Goal: Task Accomplishment & Management: Manage account settings

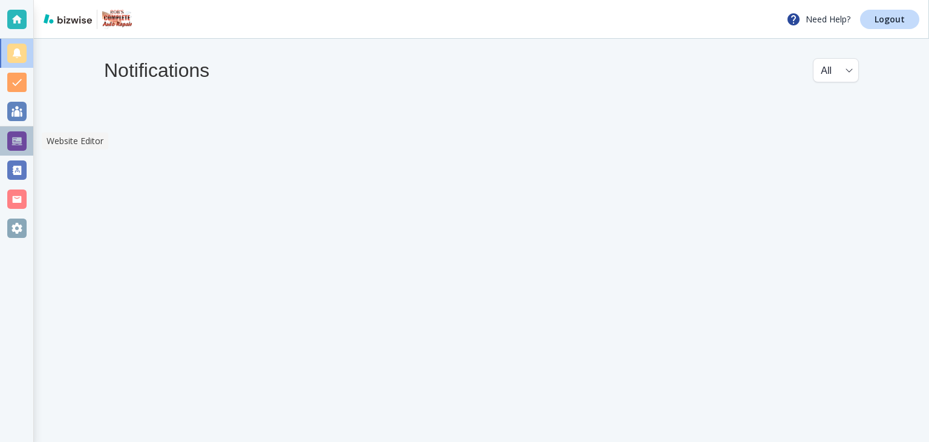
click at [17, 144] on div at bounding box center [16, 140] width 19 height 19
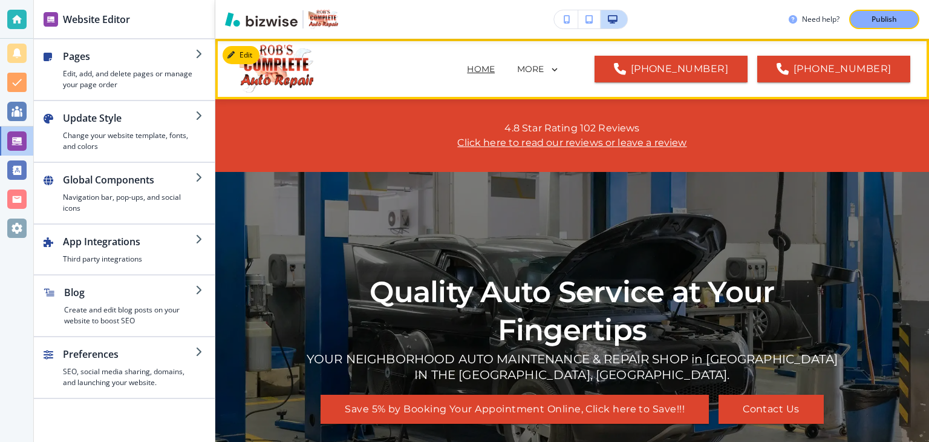
click at [560, 67] on icon at bounding box center [554, 69] width 11 height 11
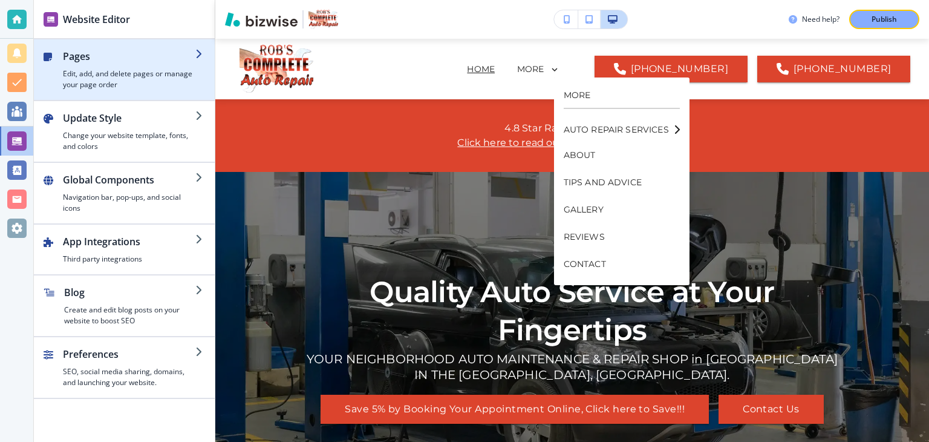
click at [201, 54] on icon "button" at bounding box center [200, 54] width 10 height 10
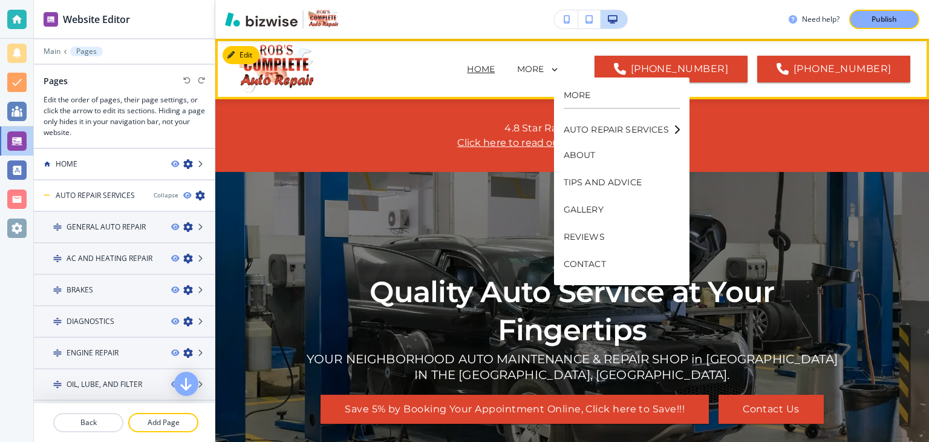
click at [495, 68] on p "HOME" at bounding box center [481, 69] width 28 height 13
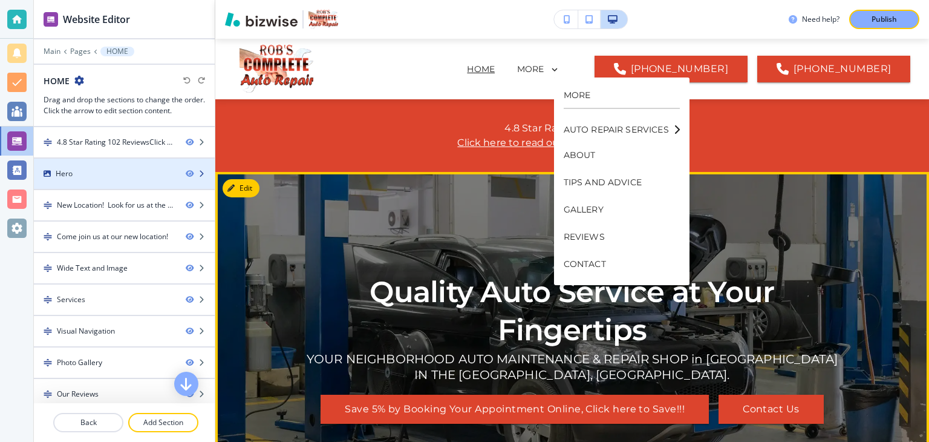
click at [198, 170] on icon "button" at bounding box center [201, 173] width 7 height 7
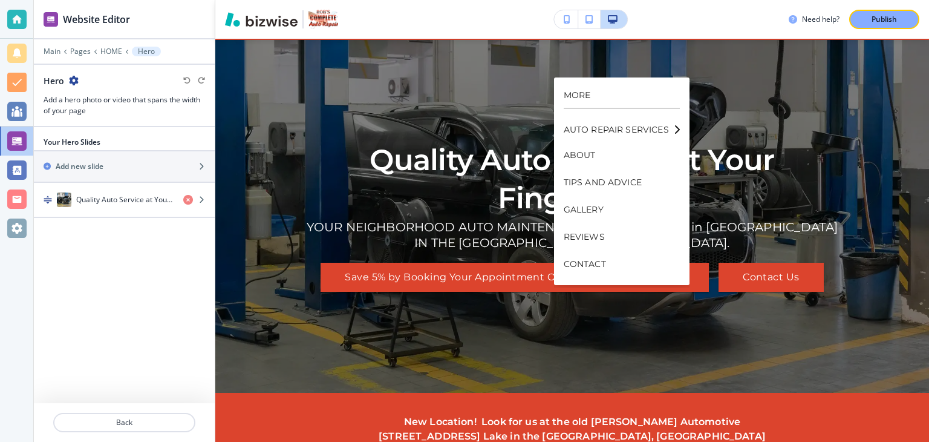
scroll to position [133, 0]
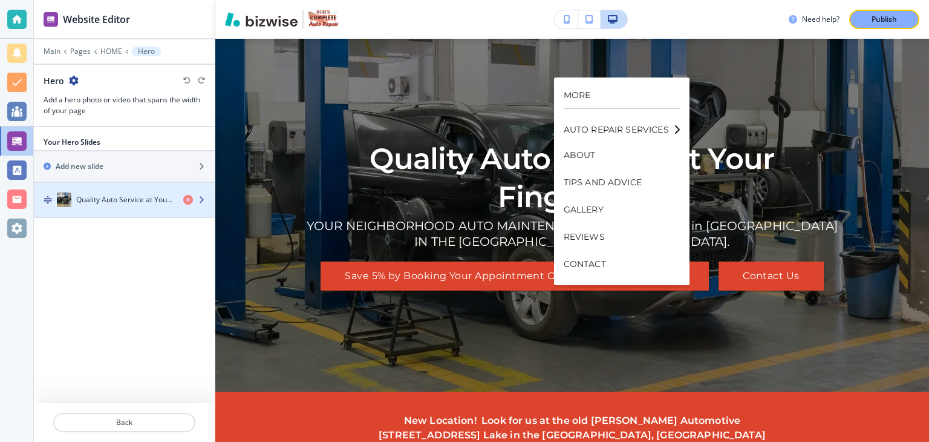
click at [205, 196] on icon "button" at bounding box center [201, 199] width 7 height 7
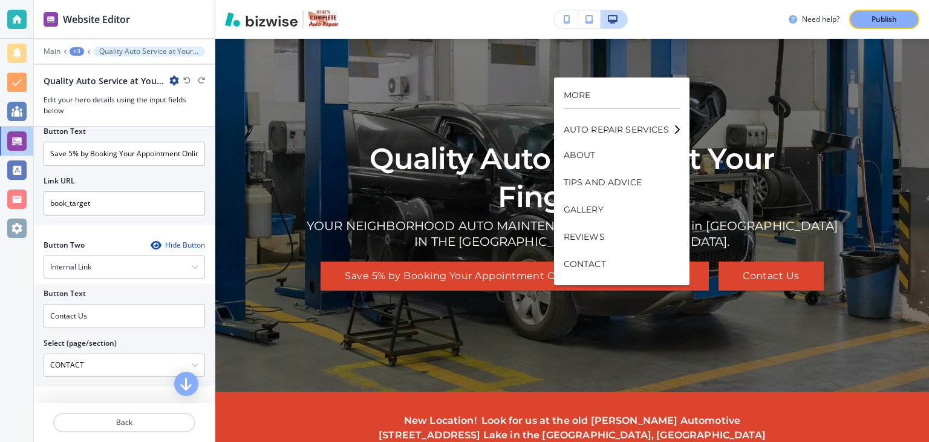
scroll to position [0, 0]
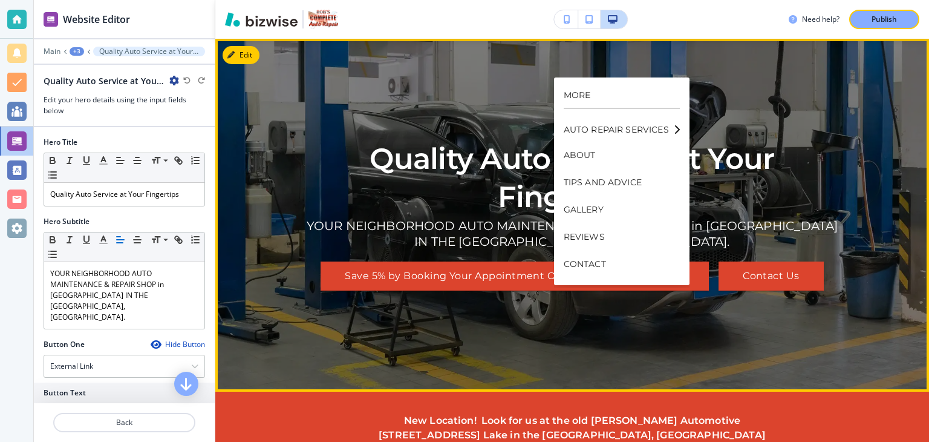
click at [753, 83] on div "Quality Auto Service at Your Fingertips YOUR NEIGHBORHOOD AUTO MAINTENANCE & RE…" at bounding box center [572, 215] width 545 height 309
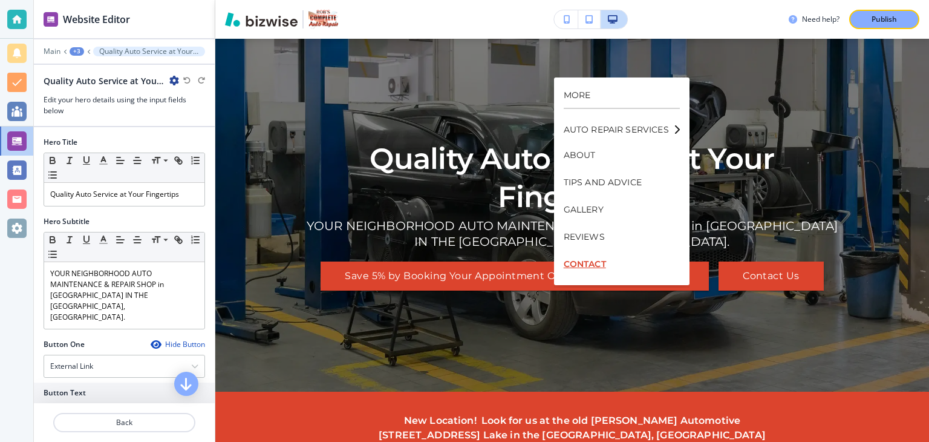
click at [573, 264] on p "CONTACT" at bounding box center [622, 263] width 116 height 27
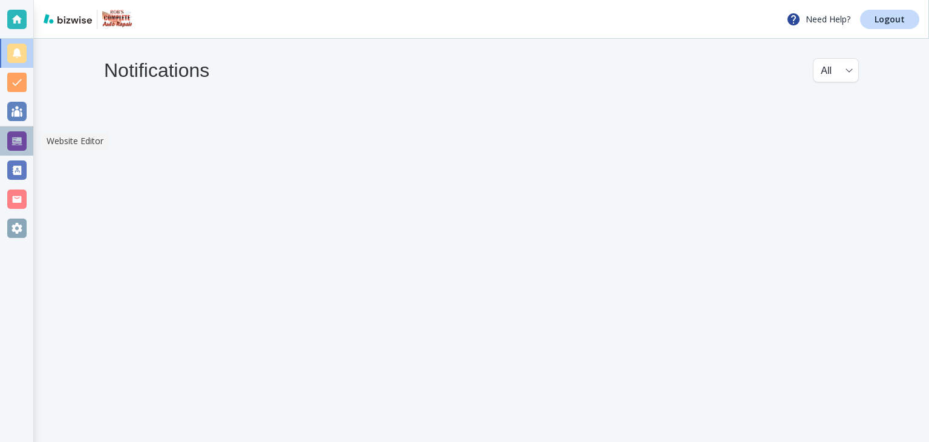
click at [13, 141] on div at bounding box center [16, 140] width 19 height 19
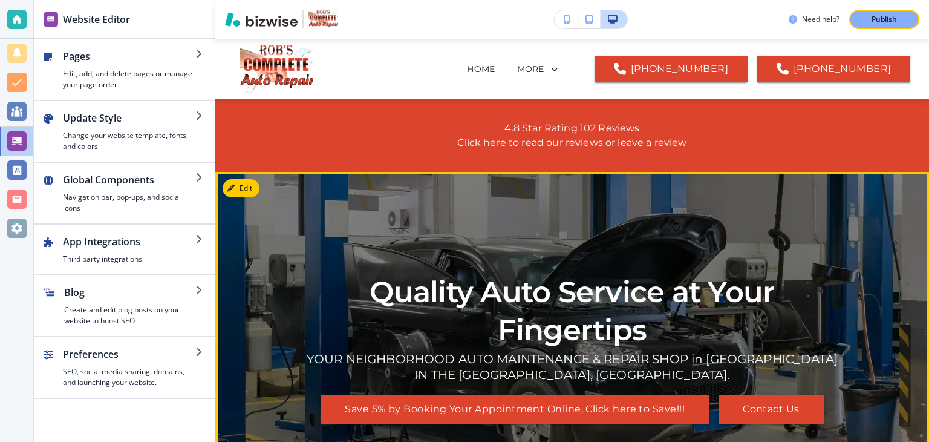
click at [779, 402] on button "Contact Us" at bounding box center [771, 408] width 105 height 29
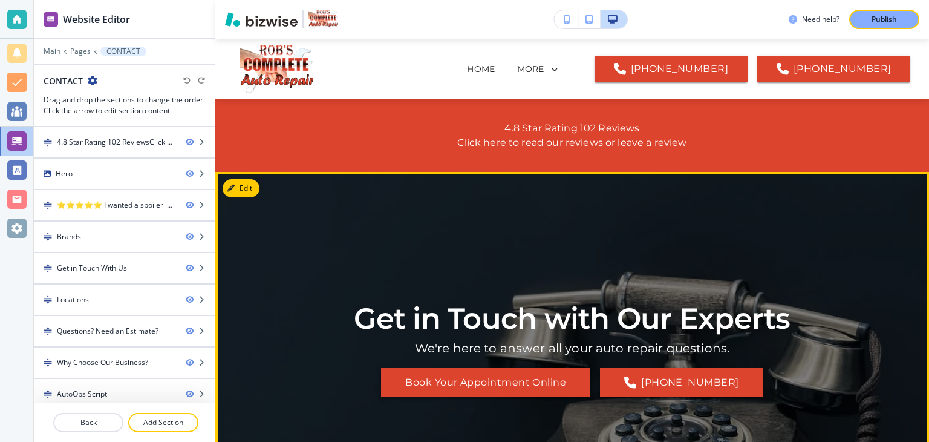
click at [419, 381] on button "Book Your Appointment Online" at bounding box center [485, 382] width 209 height 29
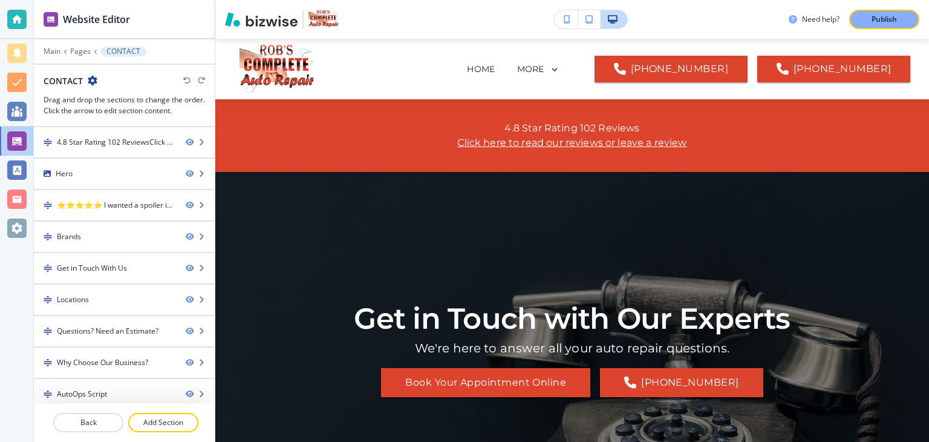
scroll to position [4, 0]
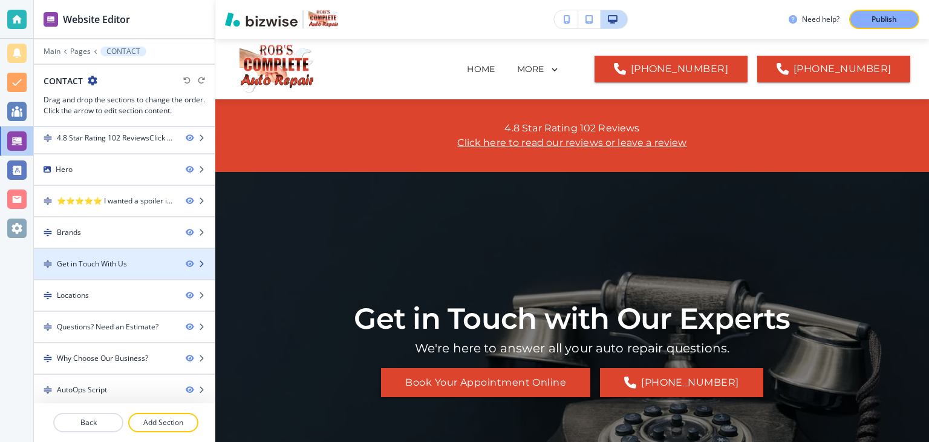
click at [198, 264] on icon "button" at bounding box center [201, 263] width 7 height 7
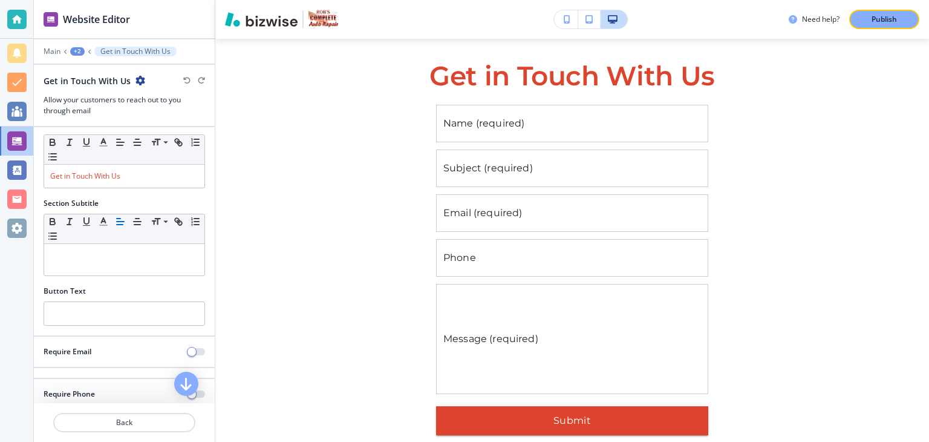
scroll to position [0, 0]
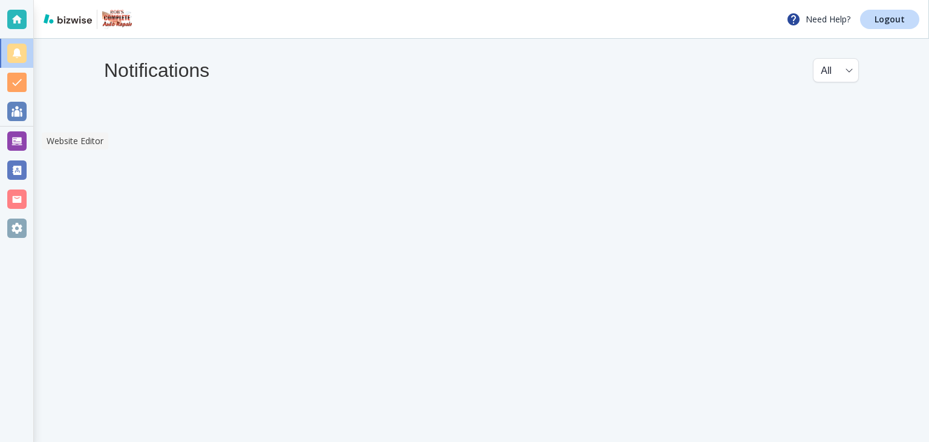
click at [18, 142] on div at bounding box center [16, 140] width 19 height 19
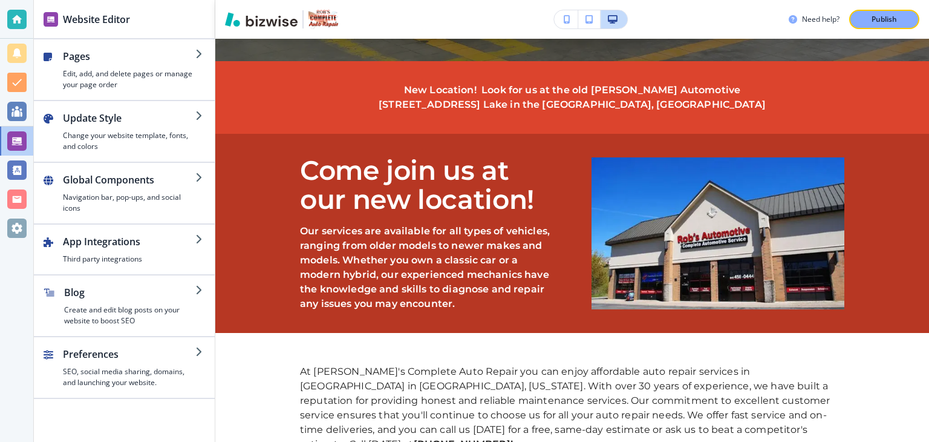
scroll to position [431, 0]
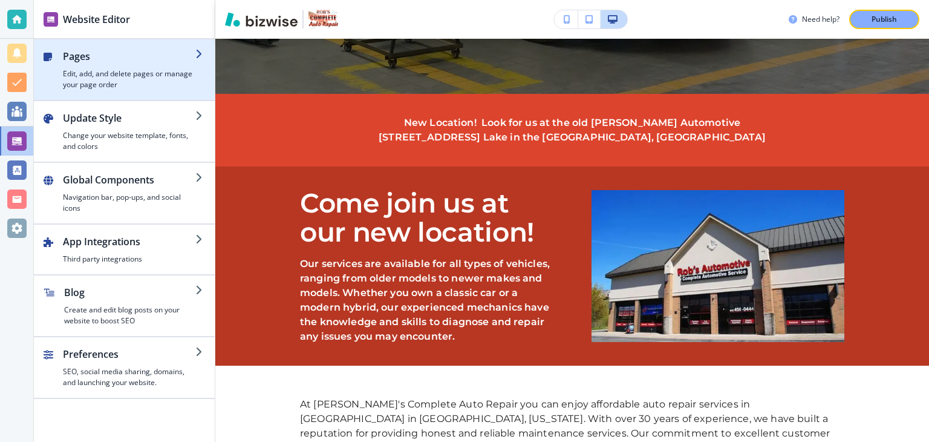
click at [199, 51] on icon "button" at bounding box center [200, 54] width 10 height 10
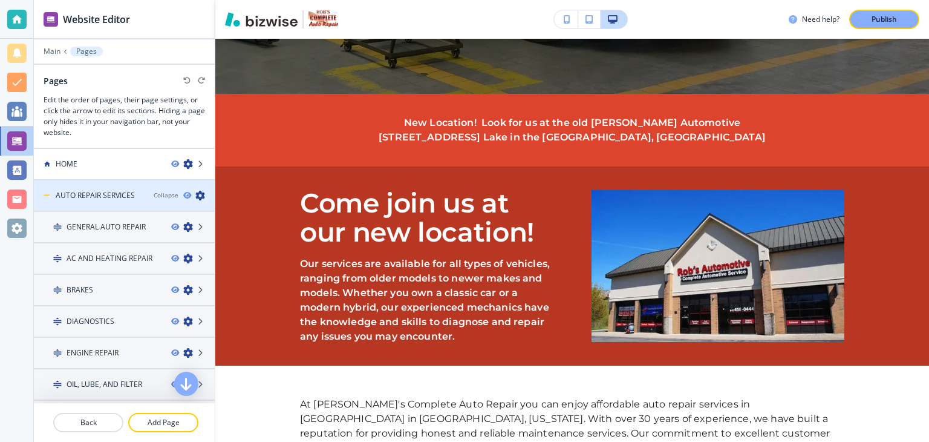
click at [102, 192] on h4 "AUTO REPAIR SERVICES" at bounding box center [95, 195] width 79 height 11
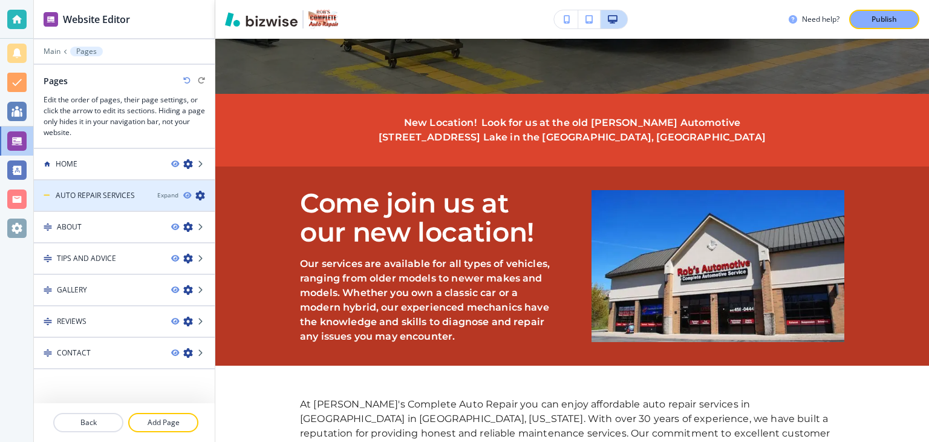
click at [102, 192] on h4 "AUTO REPAIR SERVICES" at bounding box center [95, 195] width 79 height 11
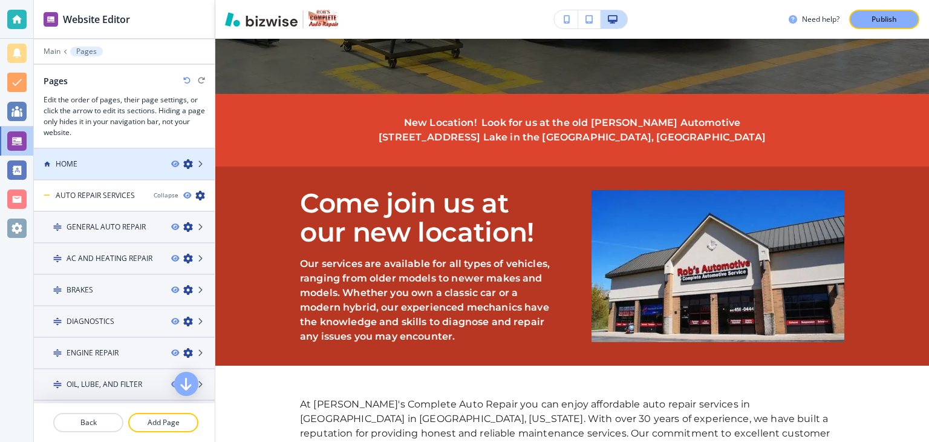
click at [64, 163] on h4 "HOME" at bounding box center [67, 164] width 22 height 11
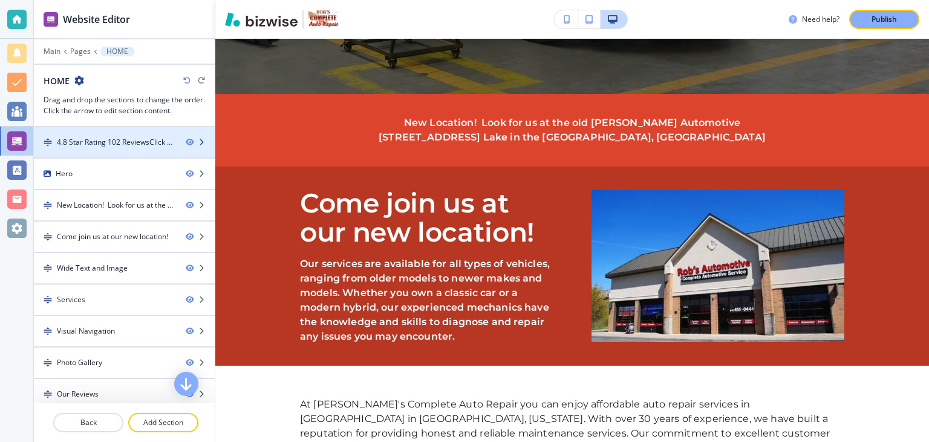
click at [198, 143] on icon "button" at bounding box center [201, 142] width 7 height 7
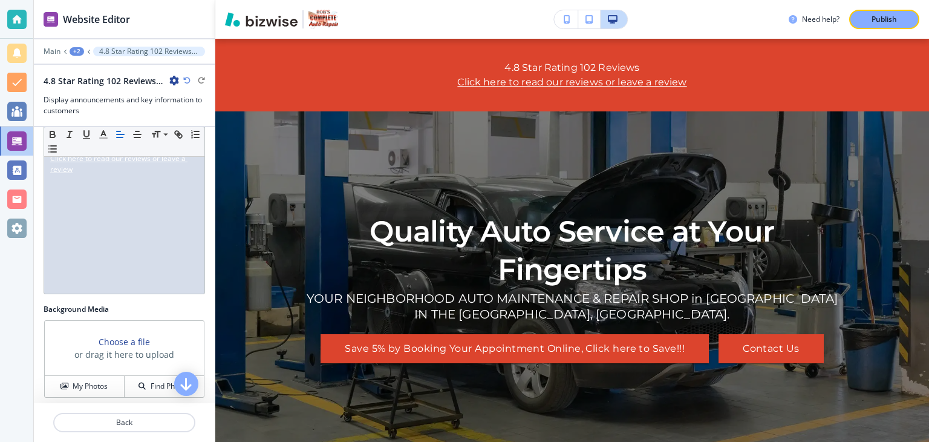
scroll to position [16, 0]
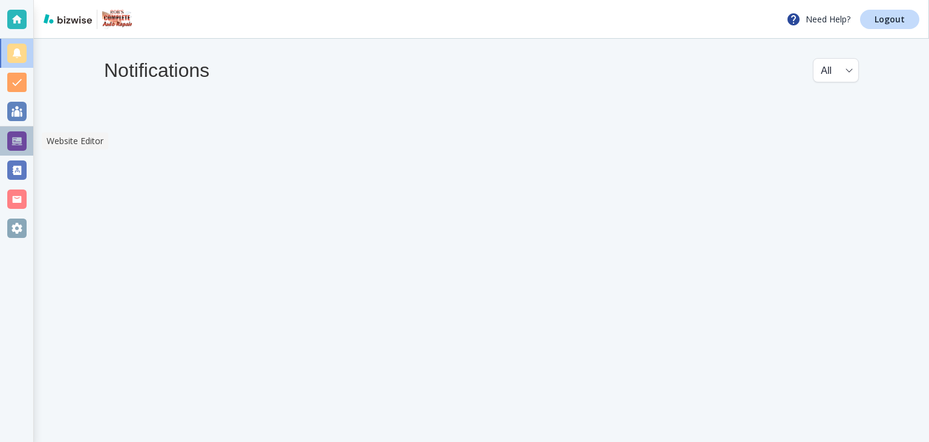
click at [21, 143] on div at bounding box center [16, 140] width 19 height 19
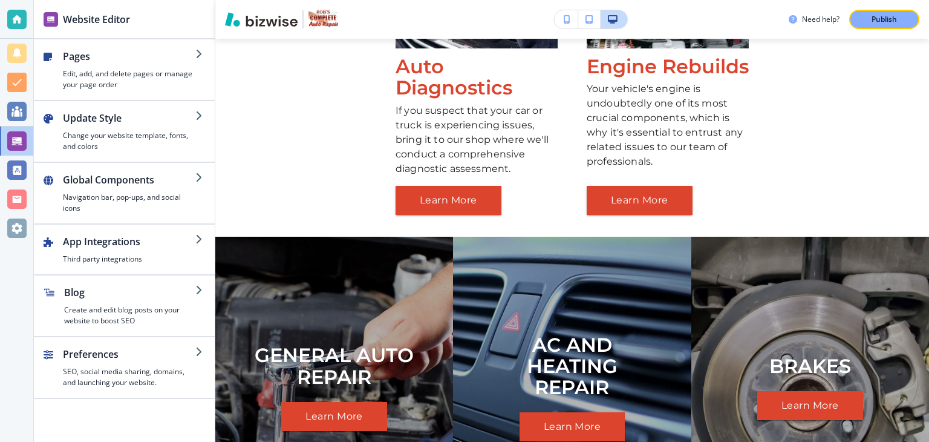
scroll to position [817, 0]
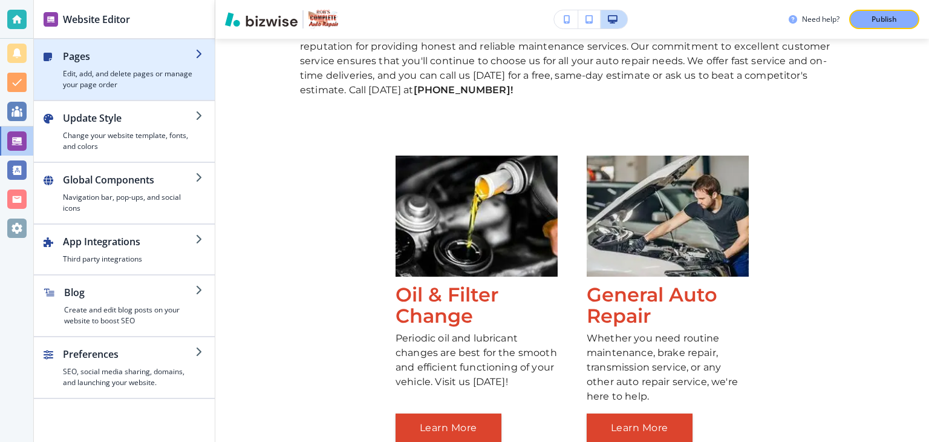
click at [198, 54] on icon "button" at bounding box center [200, 54] width 10 height 10
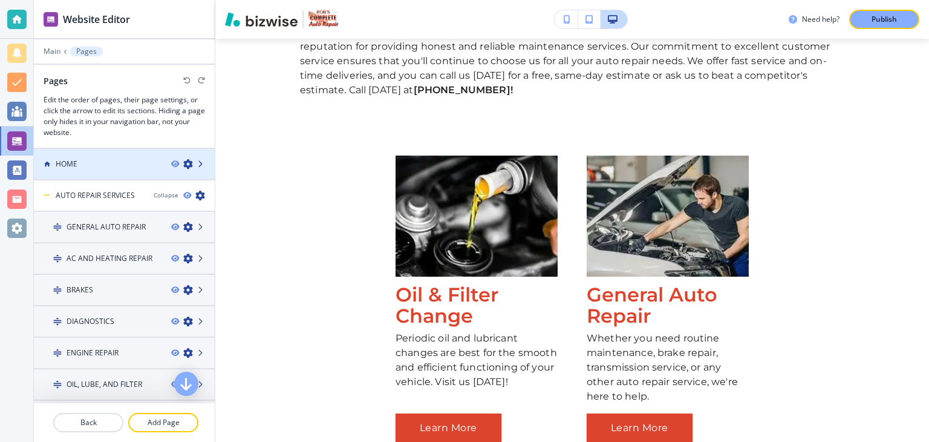
click at [198, 163] on icon at bounding box center [201, 163] width 7 height 7
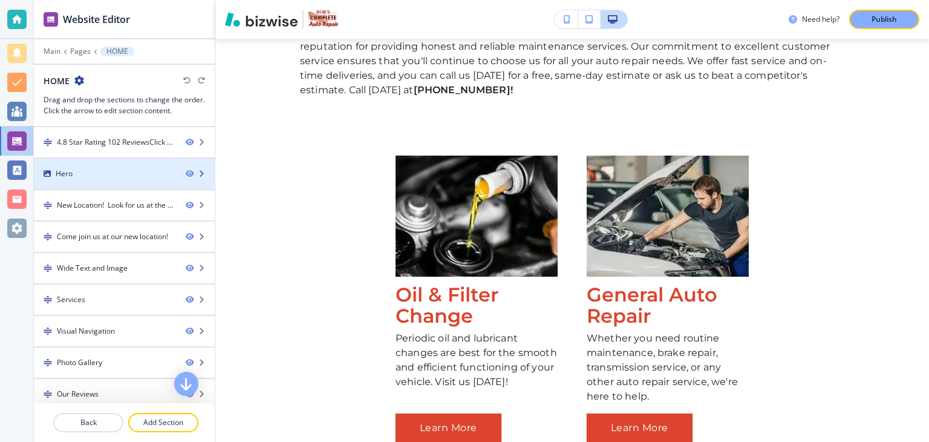
click at [198, 170] on icon "button" at bounding box center [201, 173] width 7 height 7
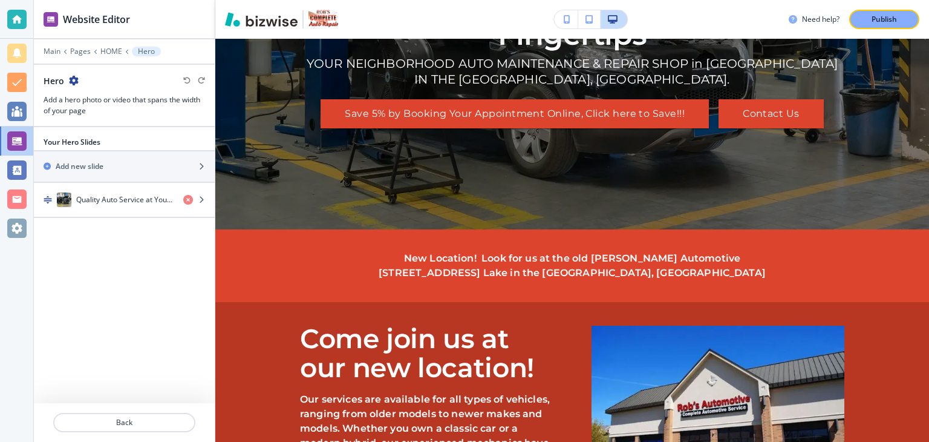
scroll to position [0, 0]
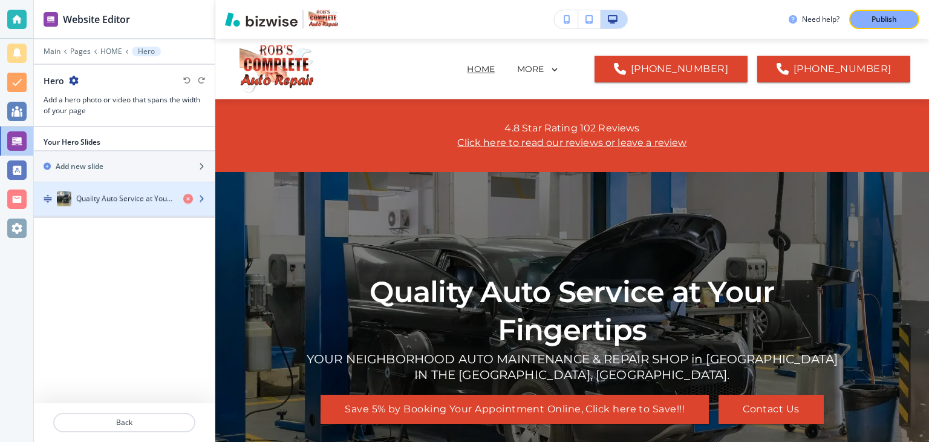
click at [203, 197] on icon "button" at bounding box center [201, 199] width 7 height 7
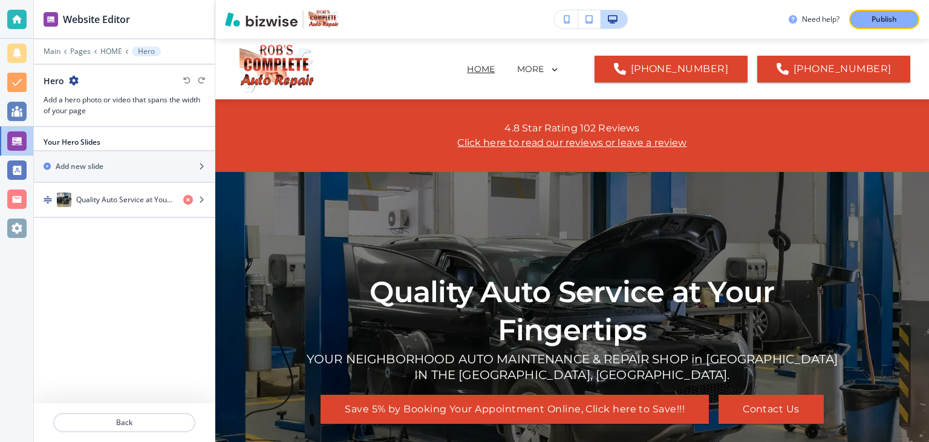
click at [50, 197] on img "button" at bounding box center [48, 199] width 8 height 8
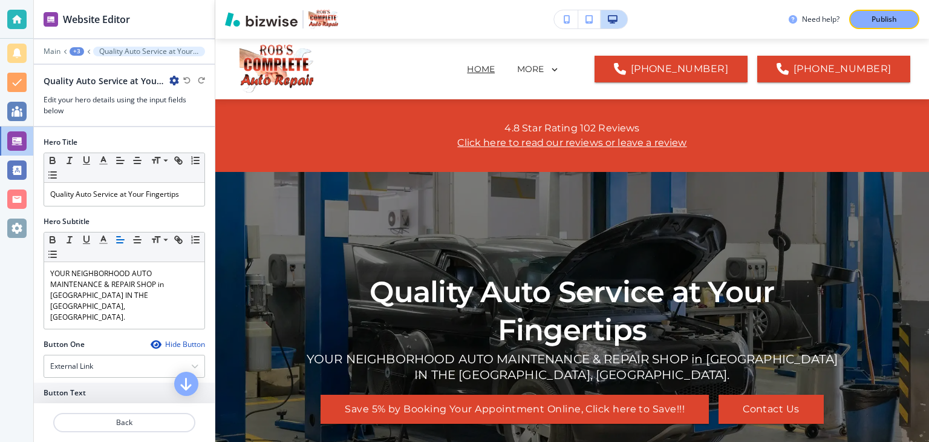
click at [64, 50] on icon at bounding box center [65, 51] width 4 height 5
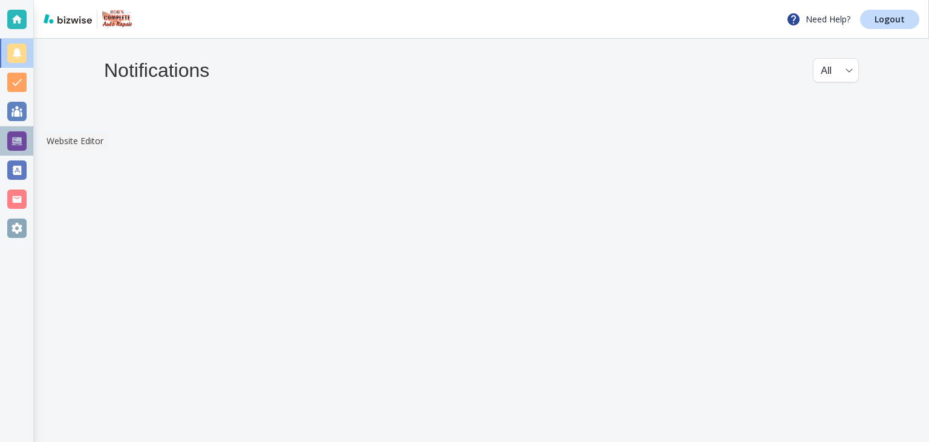
click at [16, 136] on div at bounding box center [16, 140] width 19 height 19
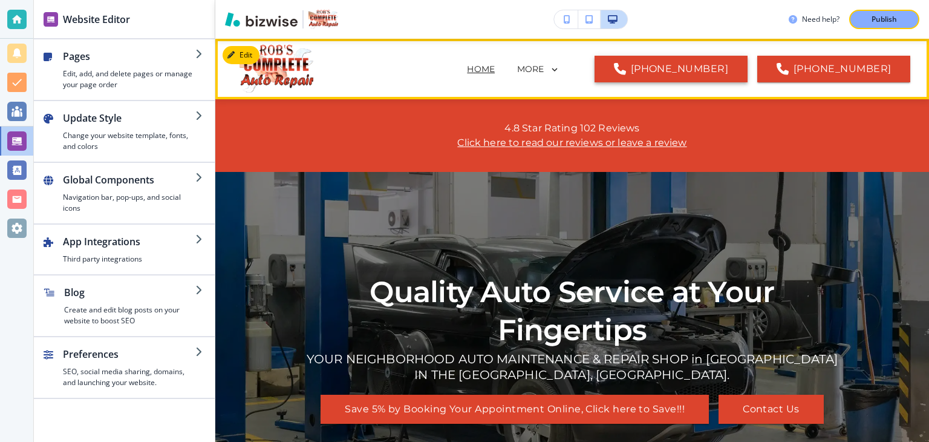
click at [704, 71] on link "[PHONE_NUMBER]" at bounding box center [671, 69] width 153 height 27
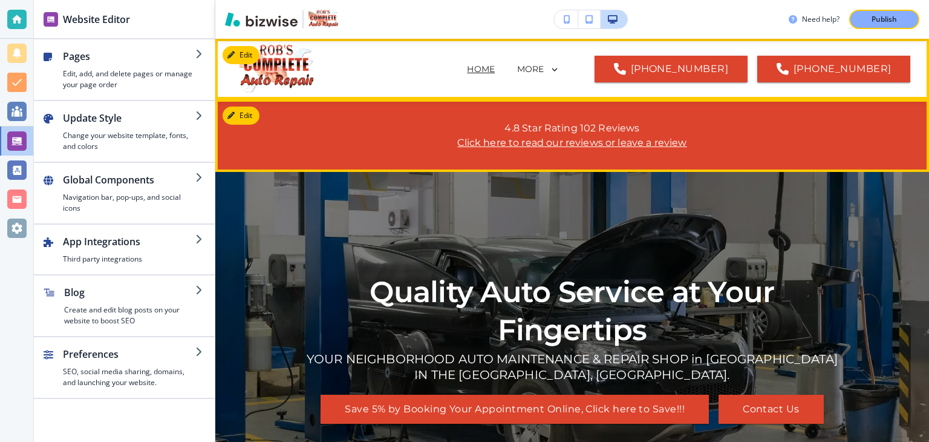
click at [751, 123] on p "4.8 Star Rating 102 Reviews" at bounding box center [572, 128] width 545 height 15
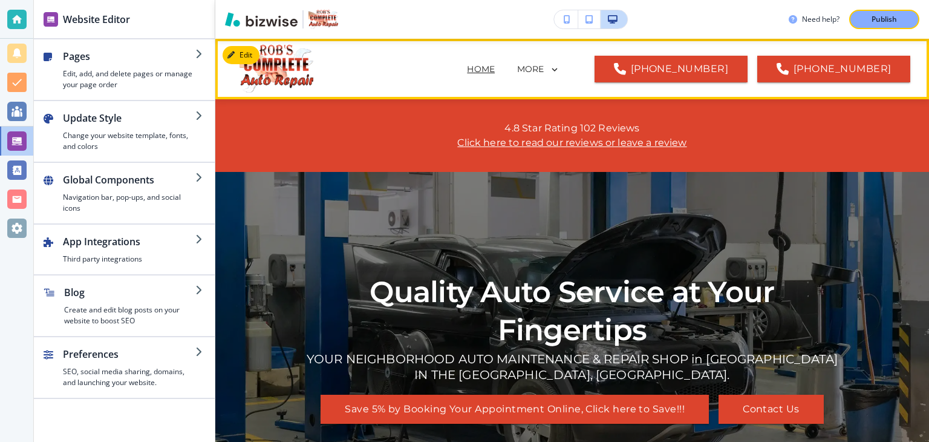
click at [495, 70] on p "HOME" at bounding box center [481, 69] width 28 height 13
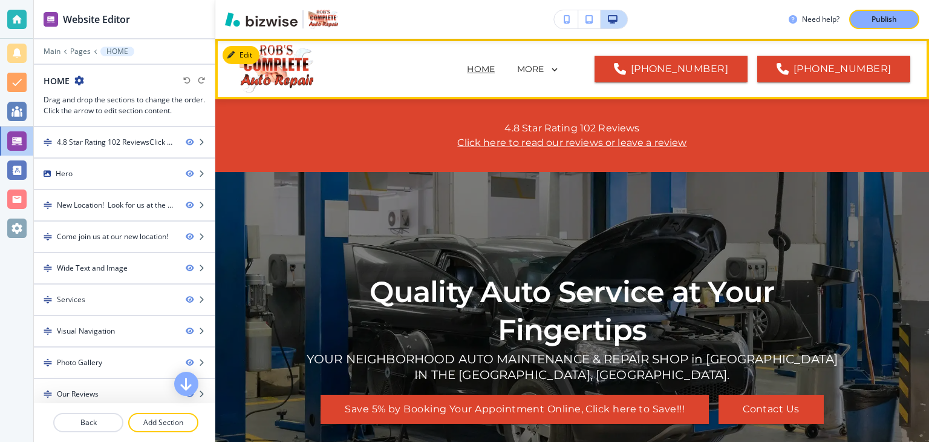
click at [560, 70] on icon at bounding box center [554, 69] width 11 height 11
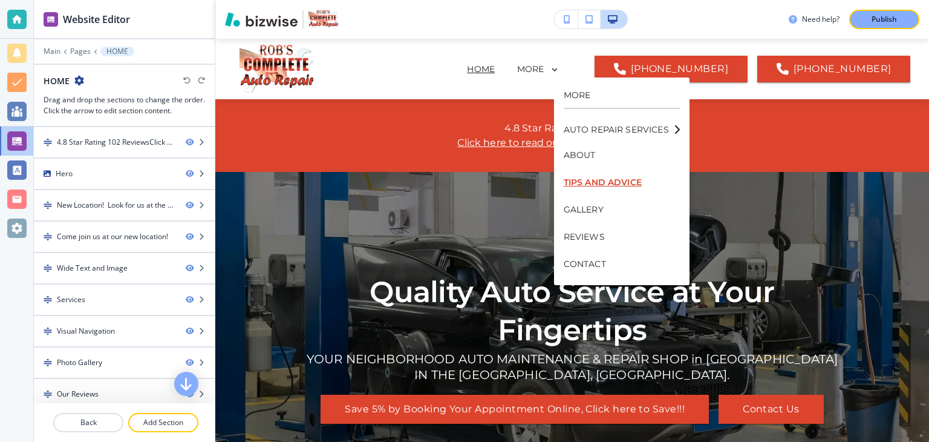
click at [612, 182] on p "TIPS AND ADVICE" at bounding box center [622, 182] width 116 height 27
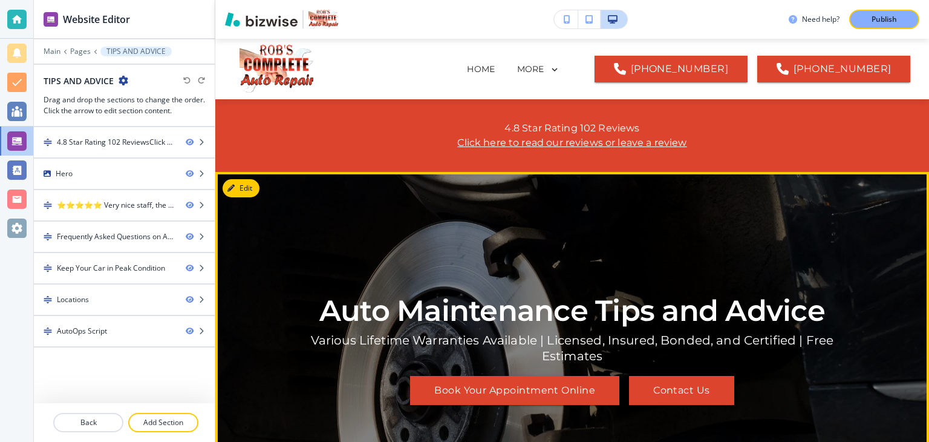
click at [669, 390] on button "Contact Us" at bounding box center [681, 390] width 105 height 29
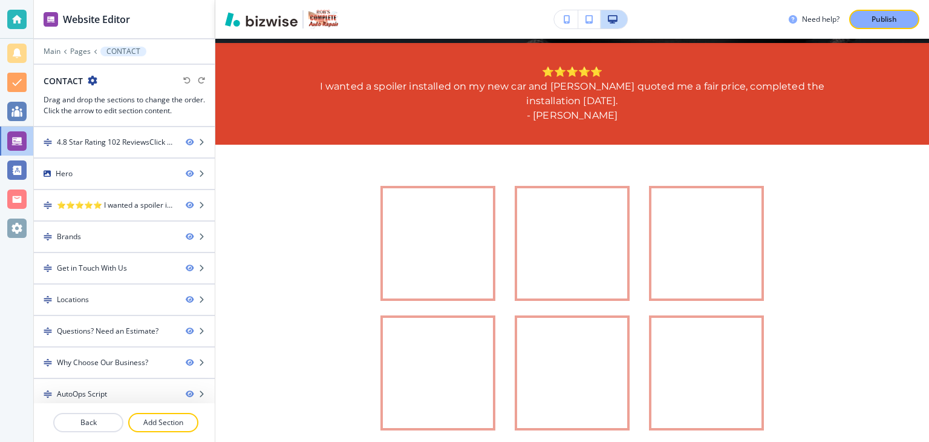
scroll to position [402, 0]
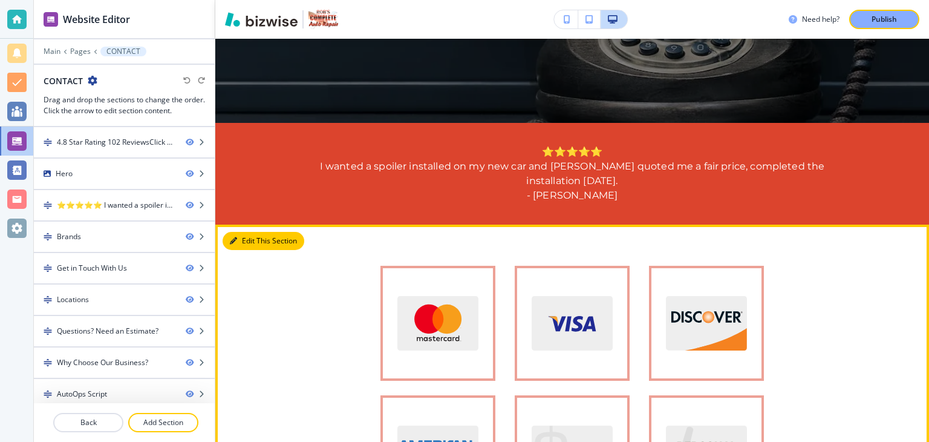
click at [260, 239] on button "Edit This Section" at bounding box center [264, 241] width 82 height 18
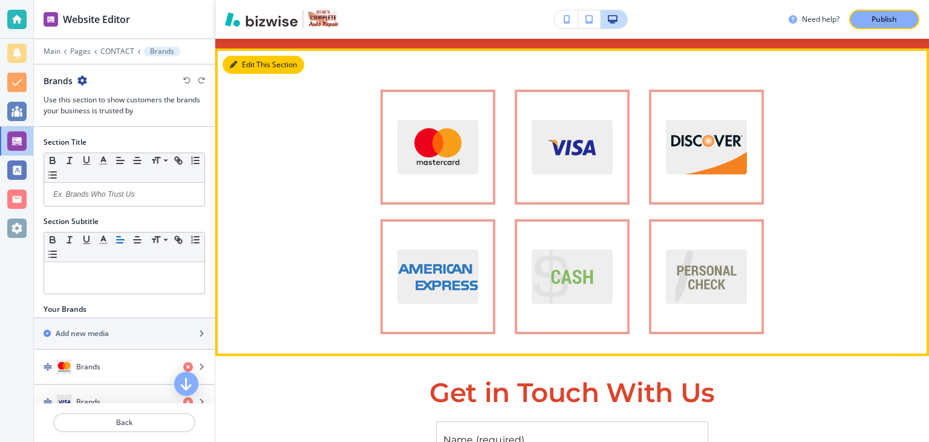
scroll to position [587, 0]
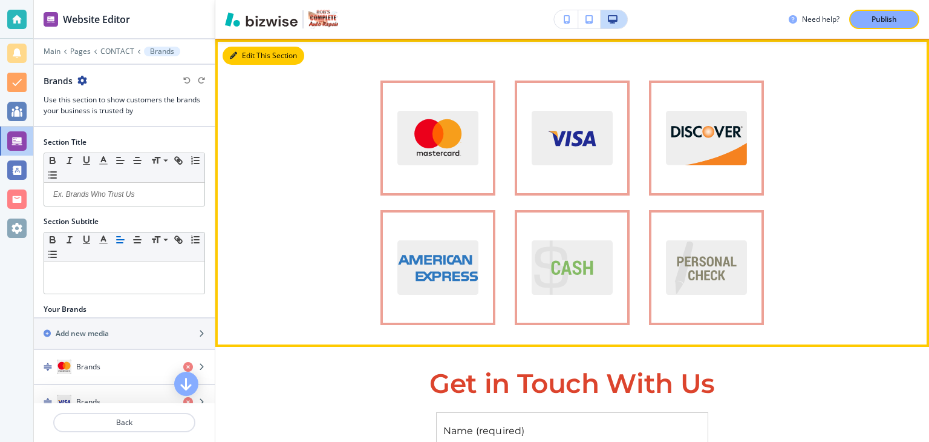
click at [247, 57] on button "Edit This Section" at bounding box center [264, 56] width 82 height 18
drag, startPoint x: 247, startPoint y: 57, endPoint x: 235, endPoint y: 52, distance: 13.0
click at [235, 52] on icon "button" at bounding box center [233, 55] width 7 height 7
click at [262, 58] on button "Edit This Section" at bounding box center [264, 56] width 82 height 18
click at [264, 56] on button "Edit This Section" at bounding box center [264, 56] width 82 height 18
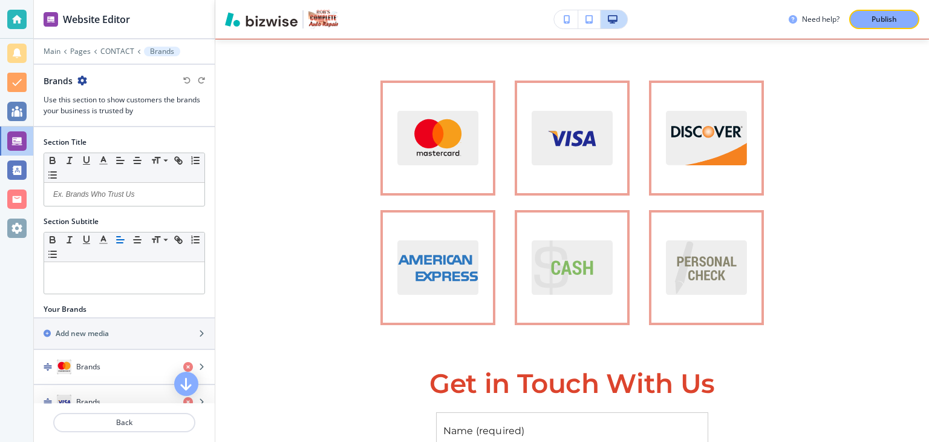
drag, startPoint x: 264, startPoint y: 56, endPoint x: 828, endPoint y: 76, distance: 563.6
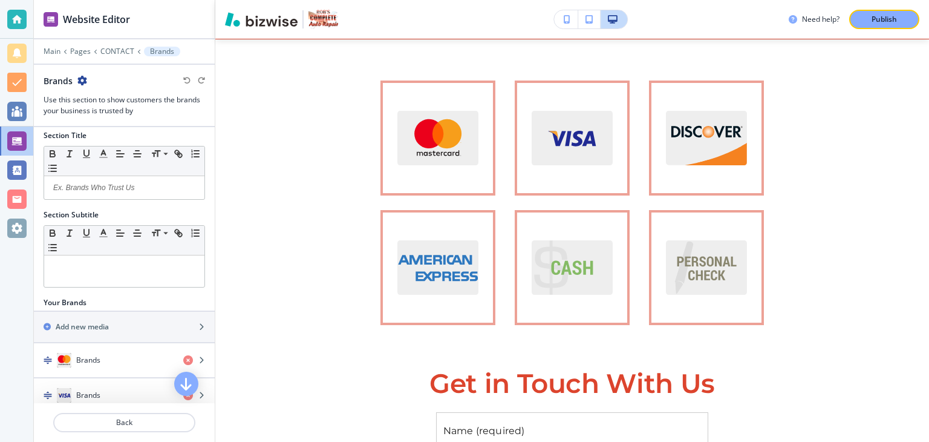
scroll to position [0, 0]
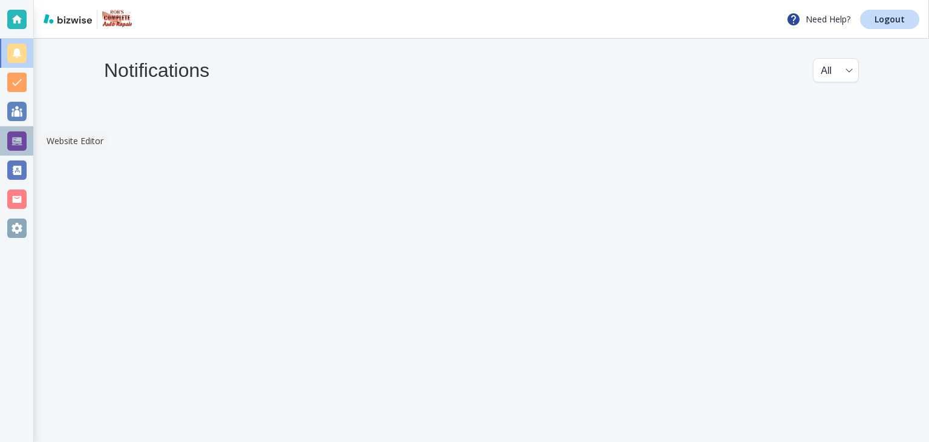
click at [20, 139] on div at bounding box center [16, 140] width 19 height 19
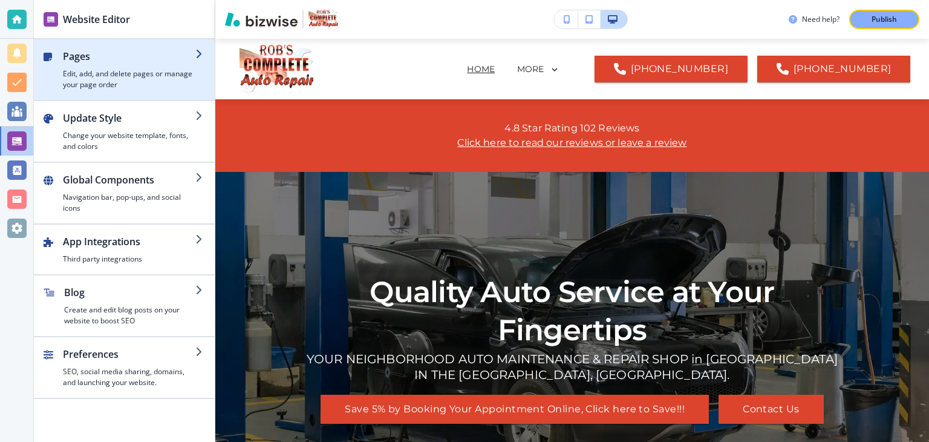
click at [197, 54] on icon "button" at bounding box center [200, 54] width 10 height 10
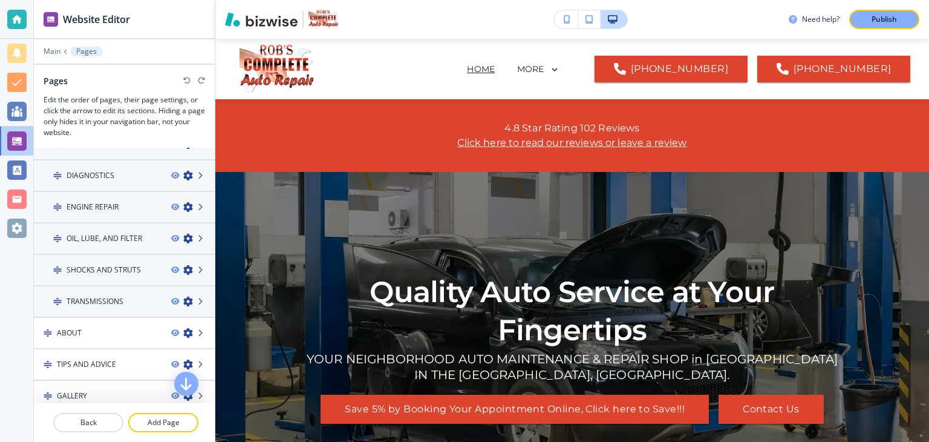
scroll to position [154, 0]
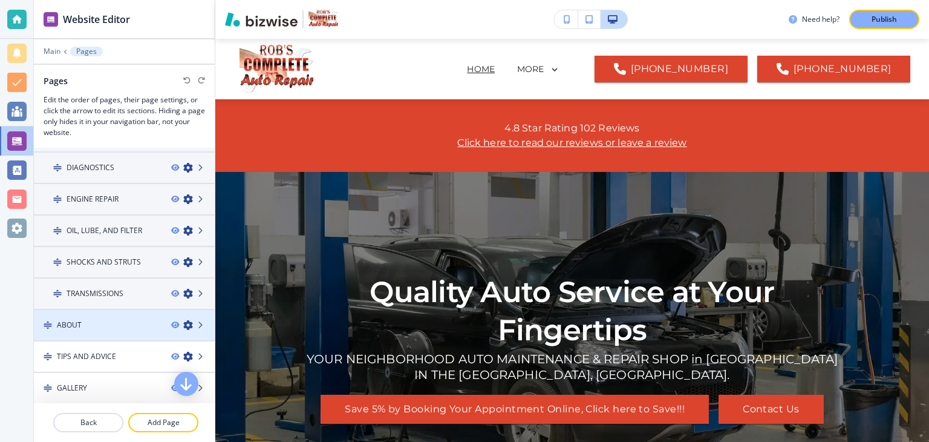
click at [76, 319] on h4 "ABOUT" at bounding box center [69, 324] width 25 height 11
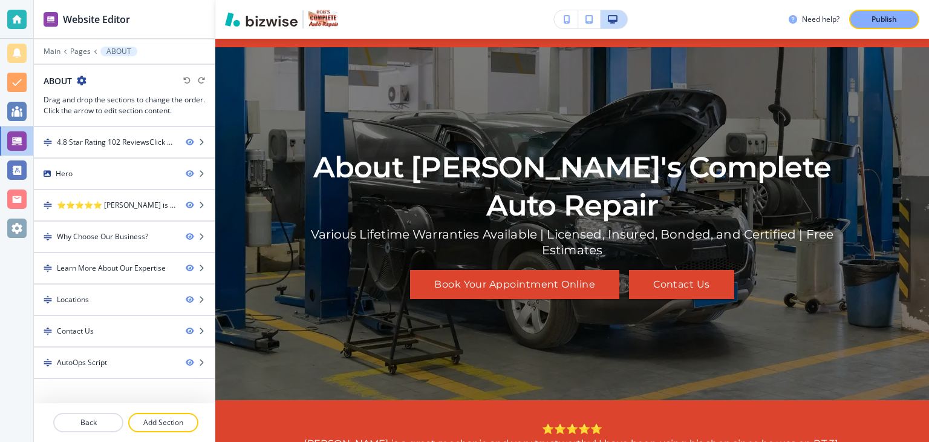
scroll to position [0, 0]
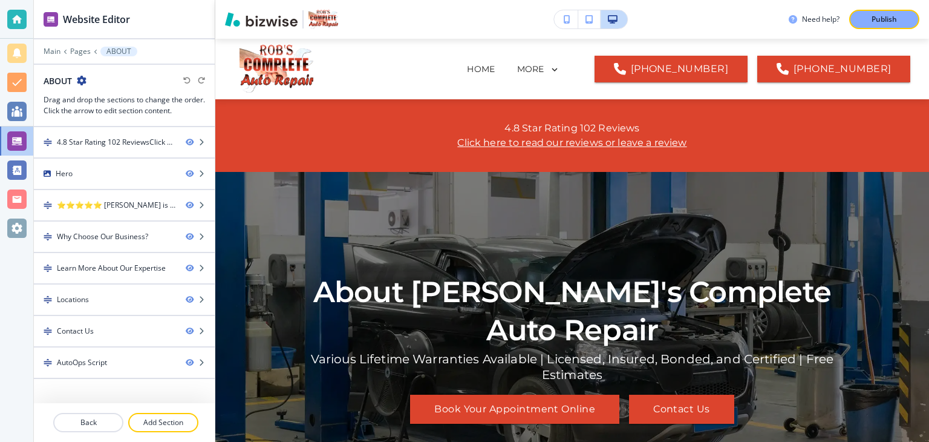
click at [82, 78] on icon "button" at bounding box center [82, 81] width 10 height 10
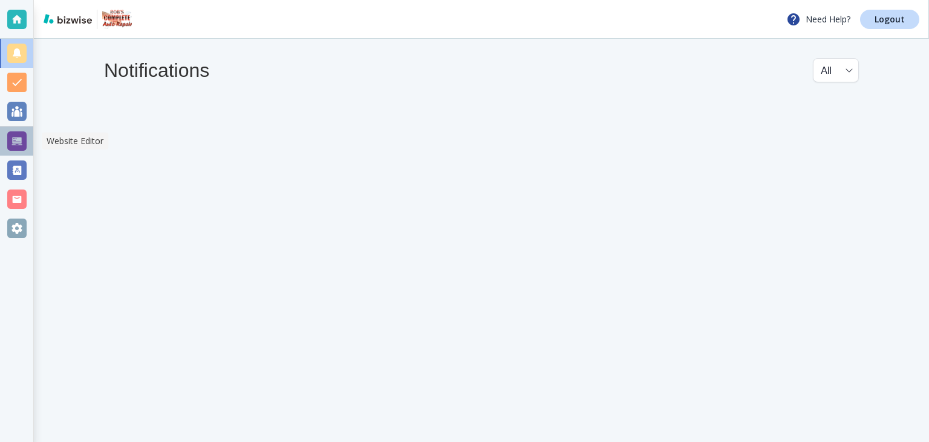
click at [19, 143] on div at bounding box center [16, 140] width 19 height 19
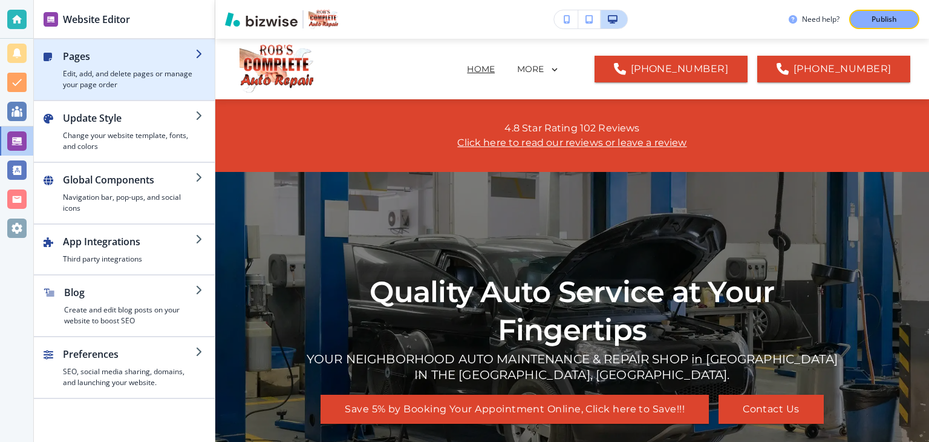
click at [198, 53] on icon "button" at bounding box center [200, 54] width 10 height 10
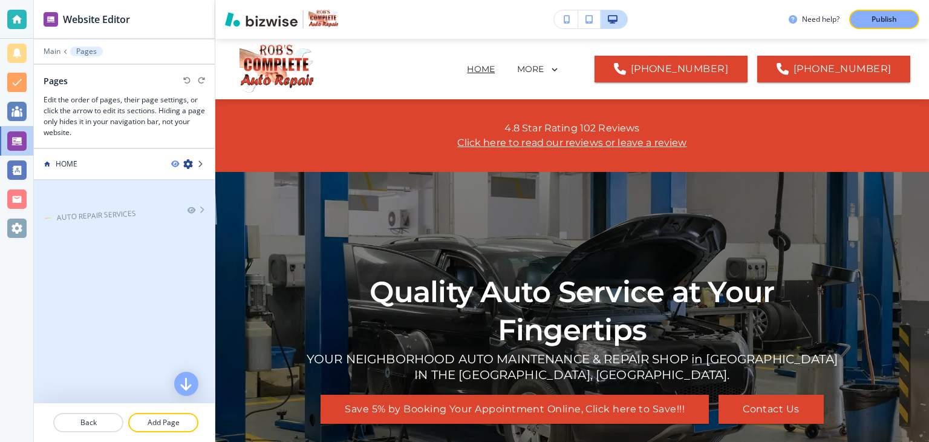
drag, startPoint x: 193, startPoint y: 194, endPoint x: 141, endPoint y: 182, distance: 53.4
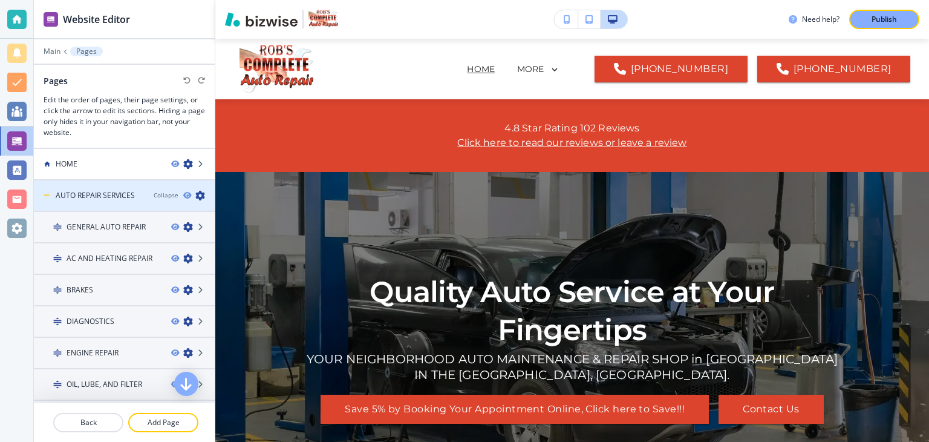
click at [195, 194] on icon "button" at bounding box center [200, 196] width 10 height 10
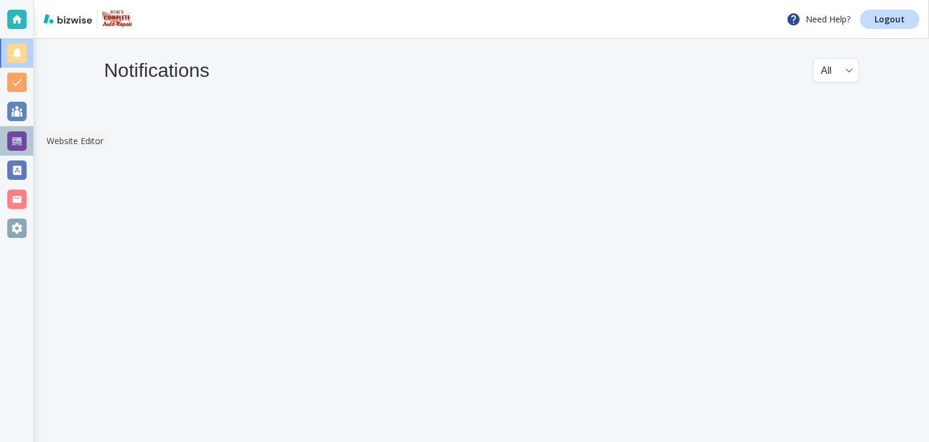
click at [19, 140] on div at bounding box center [16, 140] width 19 height 19
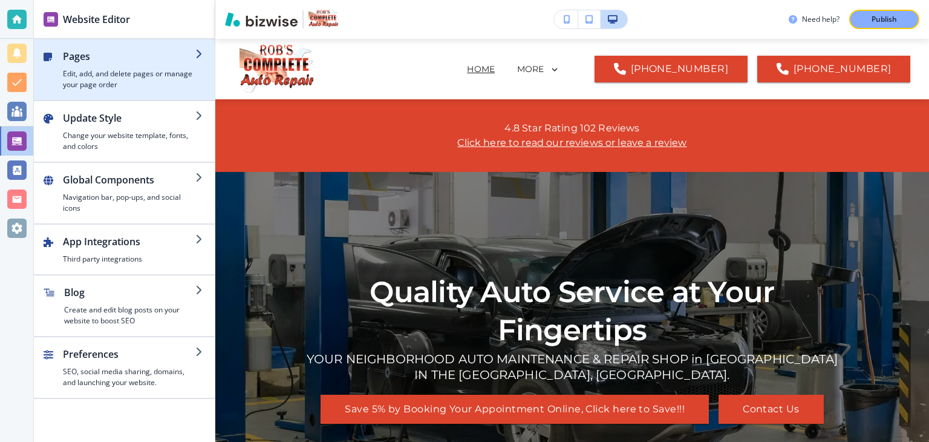
click at [199, 52] on icon "button" at bounding box center [200, 54] width 10 height 10
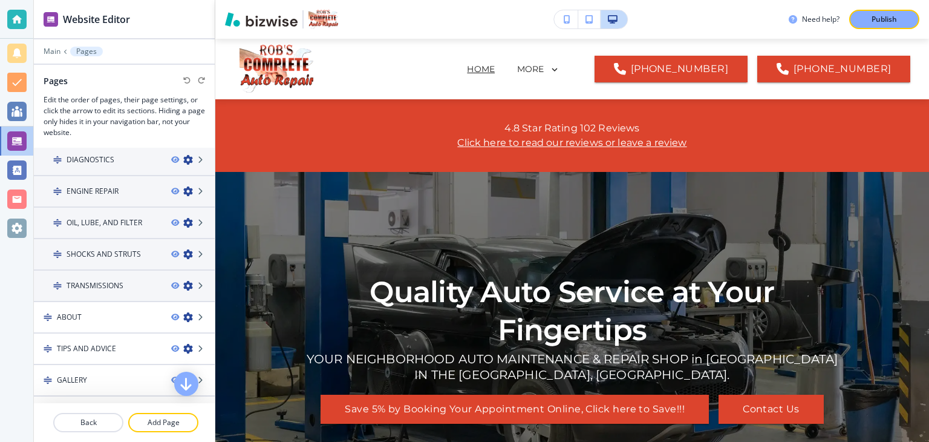
scroll to position [163, 0]
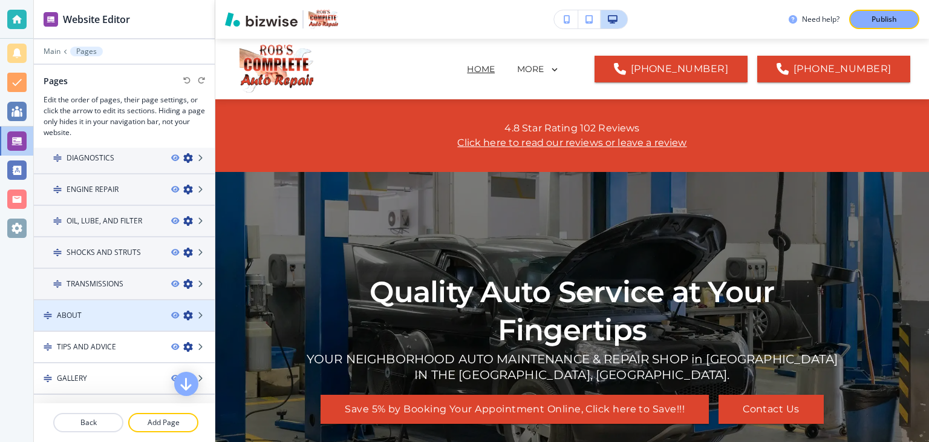
click at [74, 312] on h4 "ABOUT" at bounding box center [69, 315] width 25 height 11
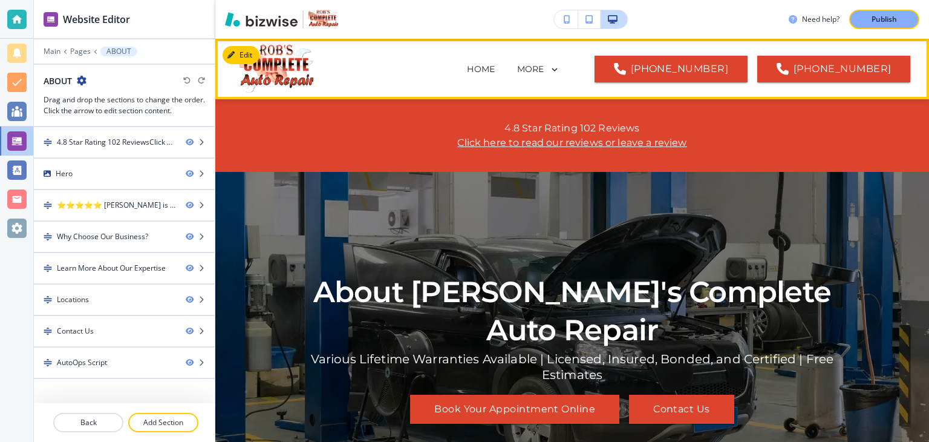
click at [557, 68] on icon at bounding box center [554, 70] width 5 height 4
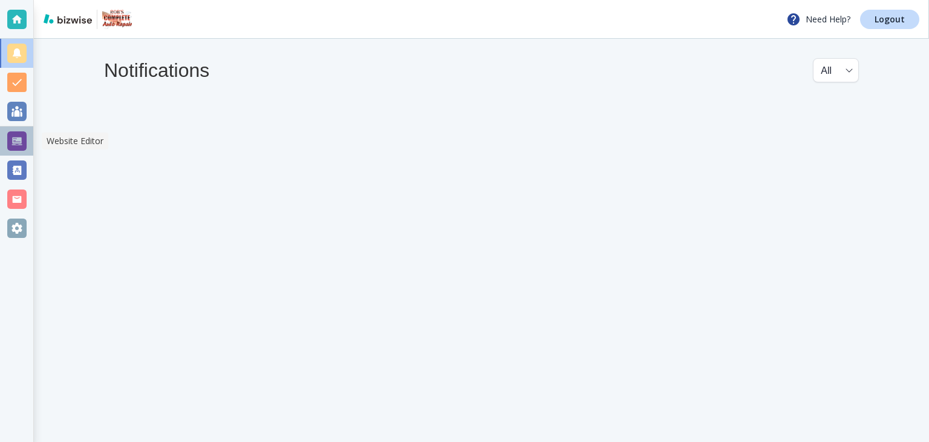
click at [19, 141] on div at bounding box center [16, 140] width 19 height 19
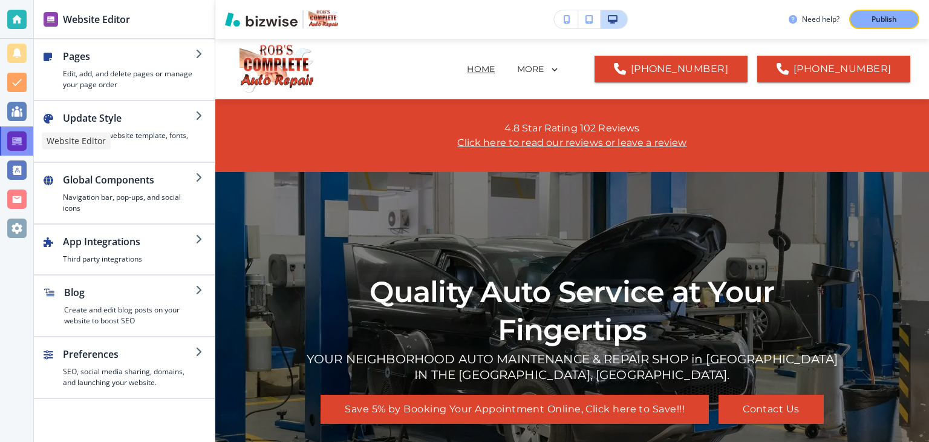
click at [19, 143] on div at bounding box center [16, 140] width 19 height 19
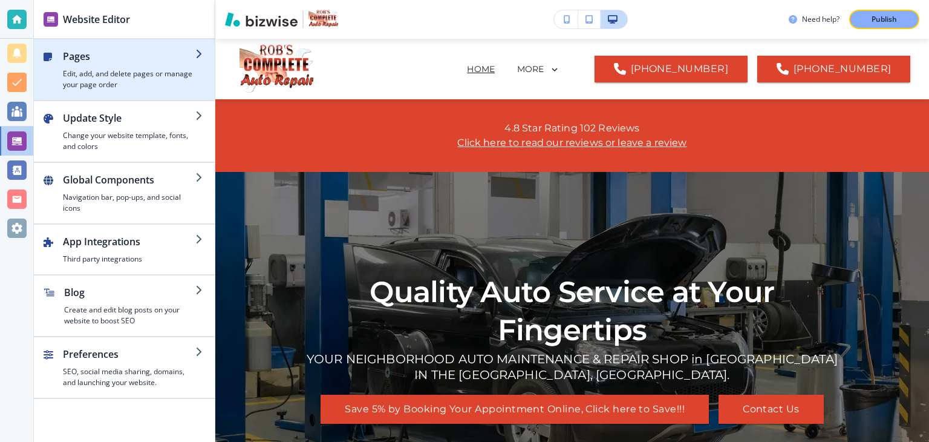
click at [199, 52] on icon "button" at bounding box center [200, 54] width 10 height 10
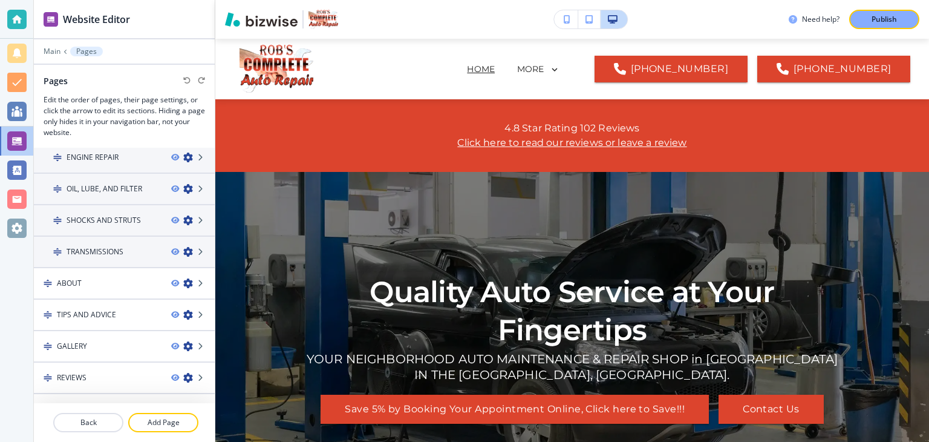
scroll to position [202, 0]
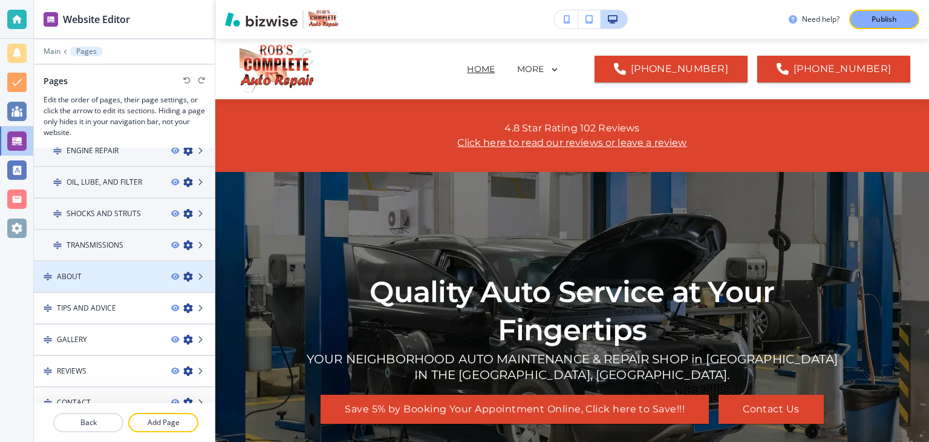
click at [183, 272] on icon "button" at bounding box center [188, 277] width 10 height 10
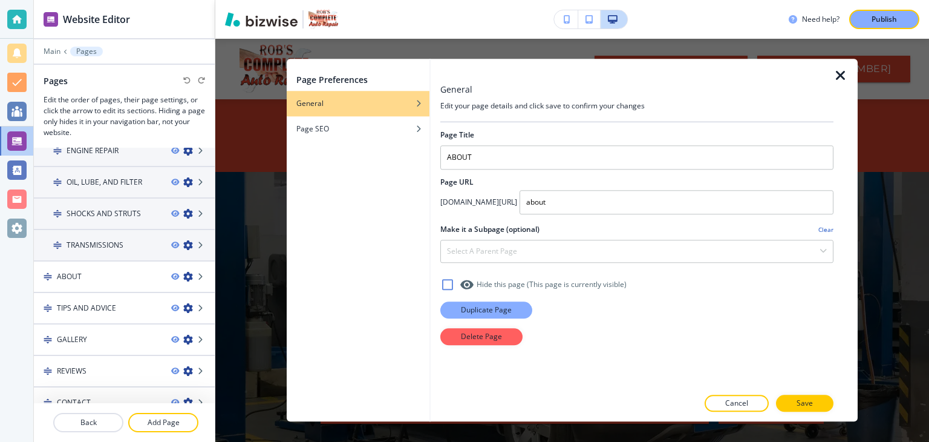
click at [491, 308] on p "Duplicate Page" at bounding box center [486, 309] width 51 height 11
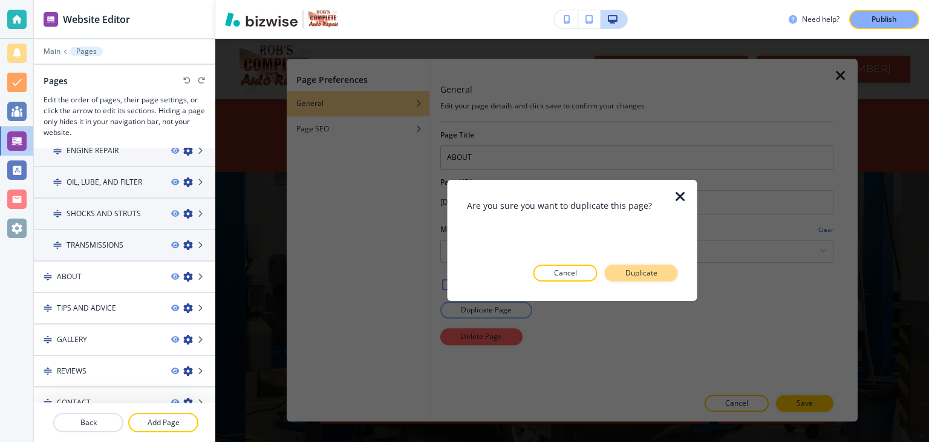
click at [658, 273] on button "Duplicate" at bounding box center [641, 272] width 73 height 17
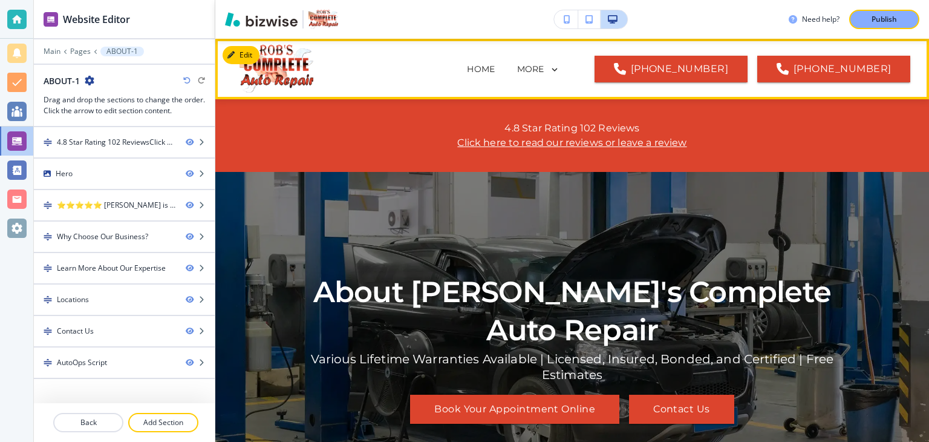
click at [560, 68] on icon at bounding box center [554, 69] width 11 height 11
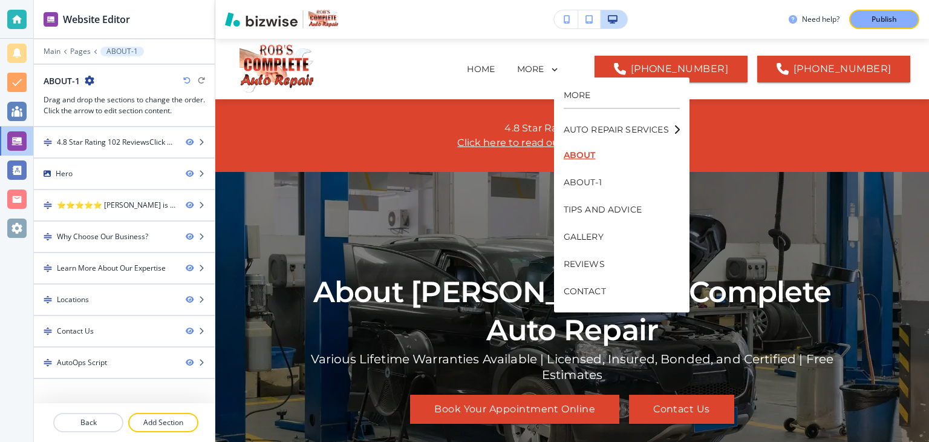
click at [589, 155] on p "ABOUT" at bounding box center [622, 155] width 116 height 27
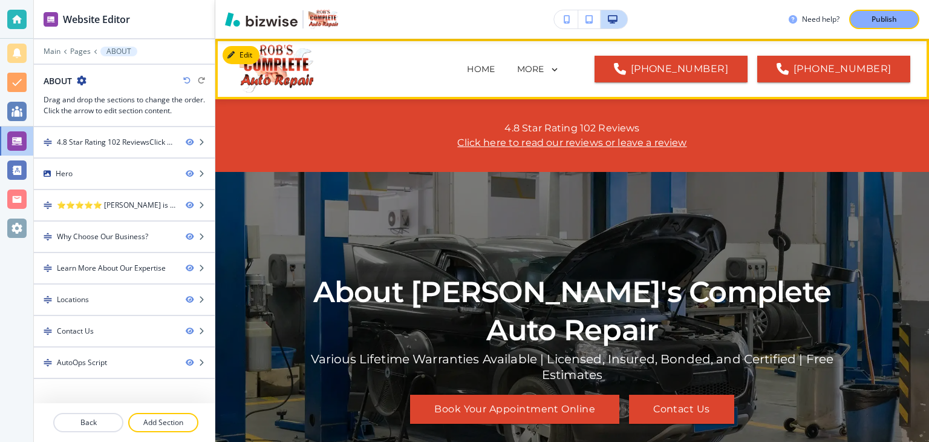
click at [560, 71] on icon at bounding box center [554, 69] width 11 height 11
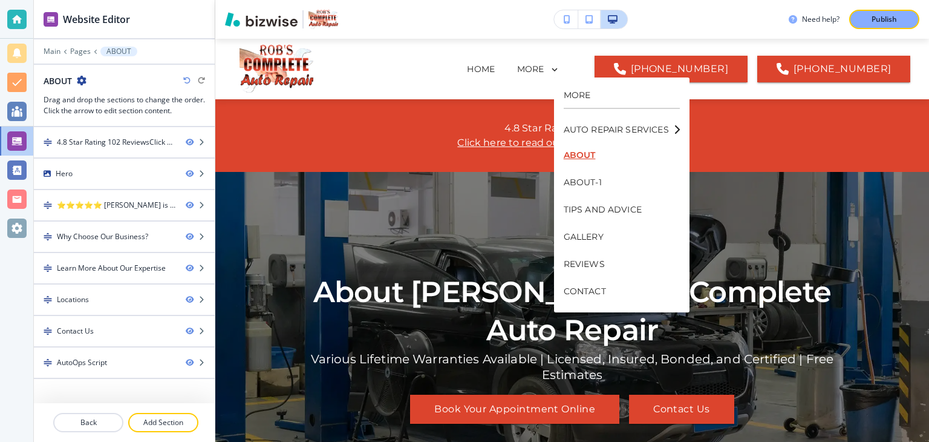
click at [578, 155] on p "ABOUT" at bounding box center [622, 155] width 116 height 27
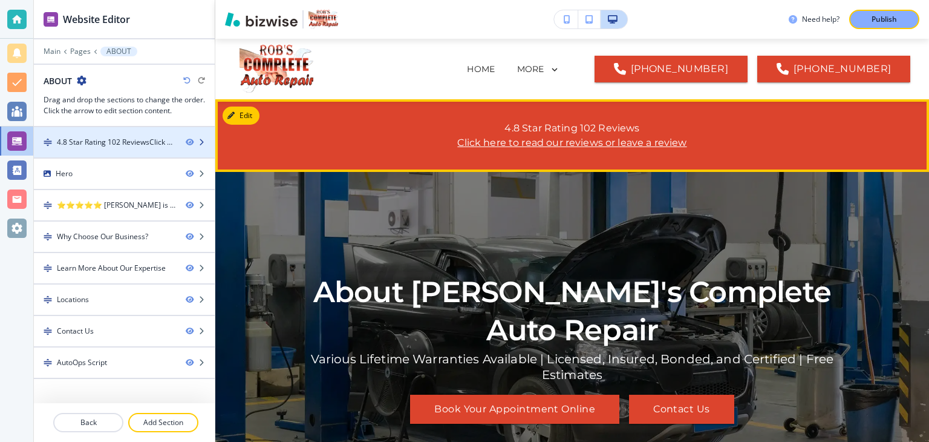
click at [201, 142] on icon "button" at bounding box center [201, 142] width 7 height 7
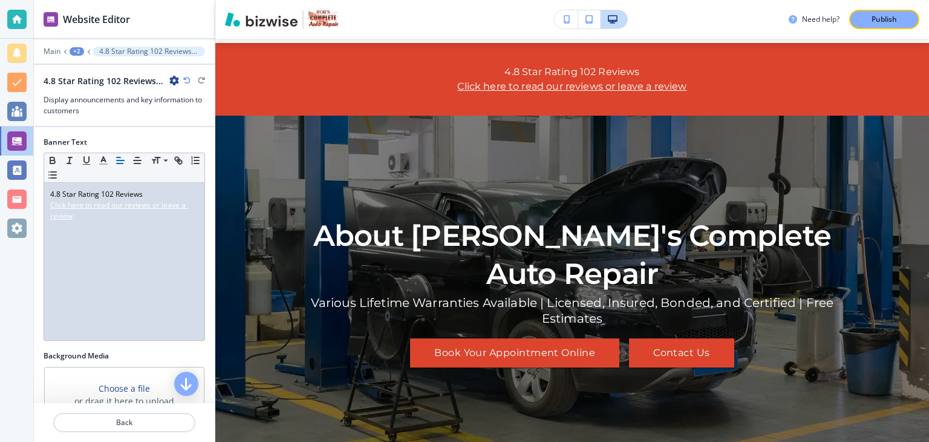
scroll to position [61, 0]
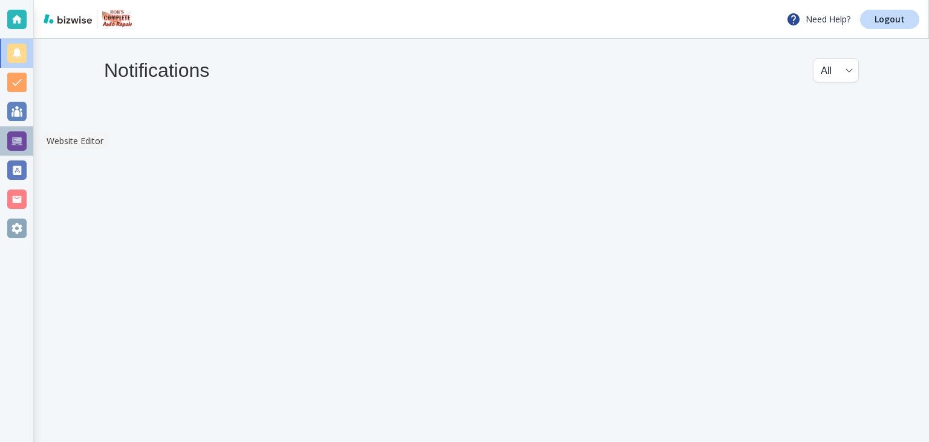
click at [20, 143] on div at bounding box center [16, 140] width 19 height 19
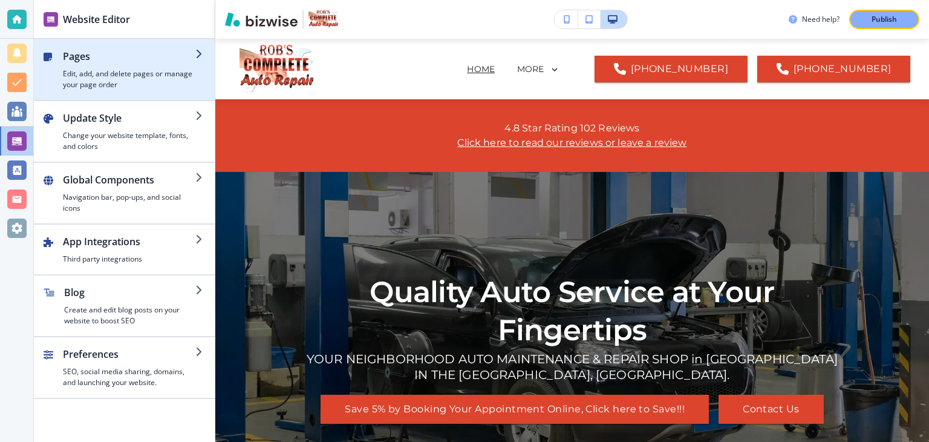
click at [198, 52] on icon "button" at bounding box center [200, 54] width 10 height 10
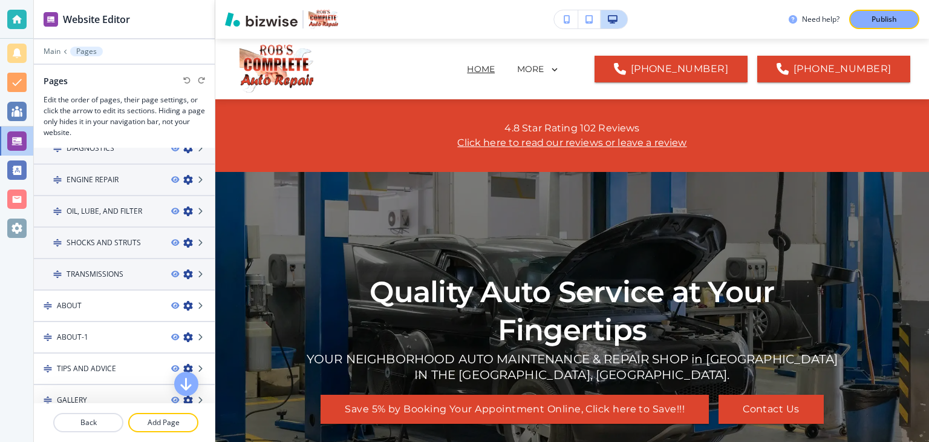
scroll to position [183, 0]
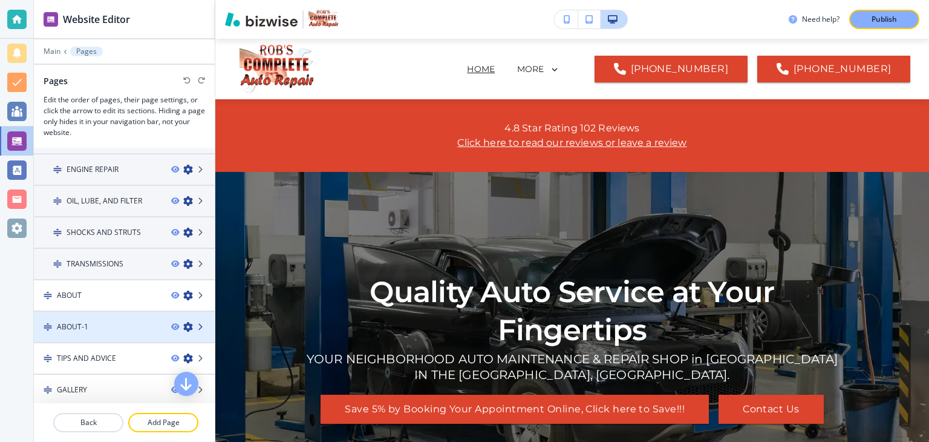
click at [198, 324] on icon at bounding box center [201, 326] width 7 height 7
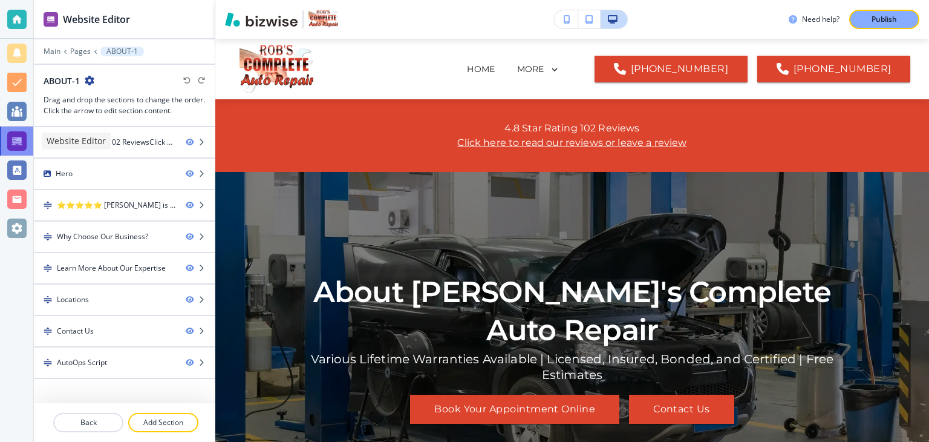
click at [19, 141] on div at bounding box center [16, 140] width 19 height 19
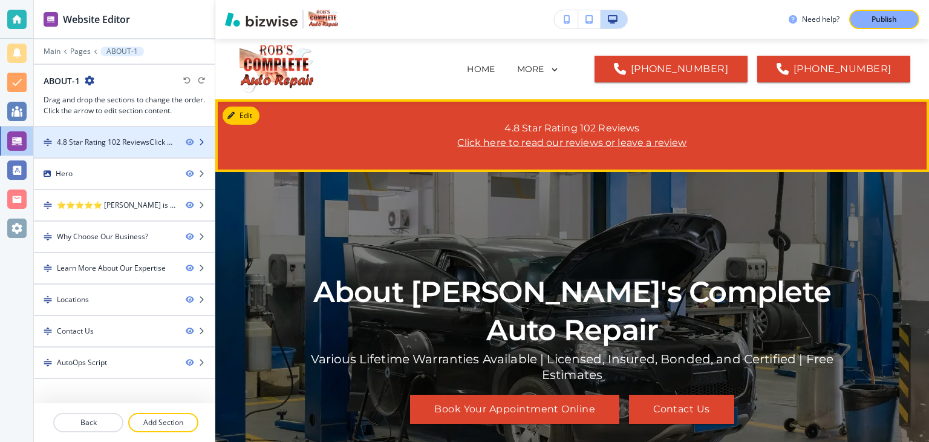
click at [201, 143] on icon "button" at bounding box center [201, 142] width 7 height 7
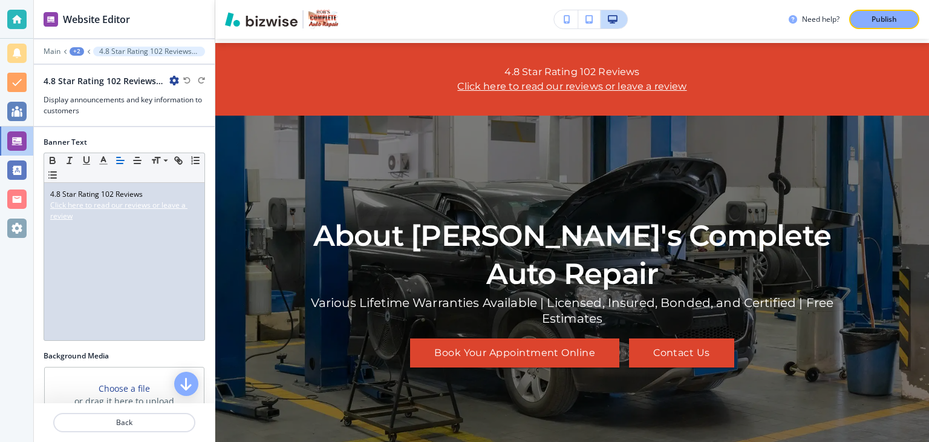
scroll to position [61, 0]
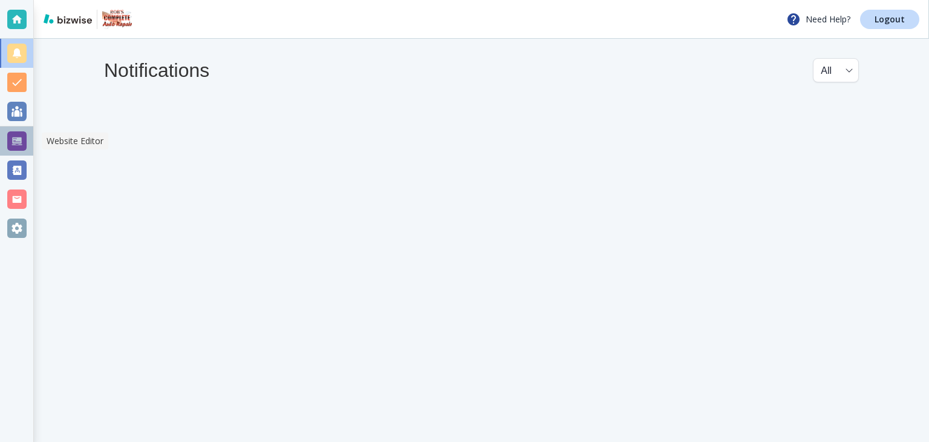
click at [17, 142] on div at bounding box center [16, 140] width 19 height 19
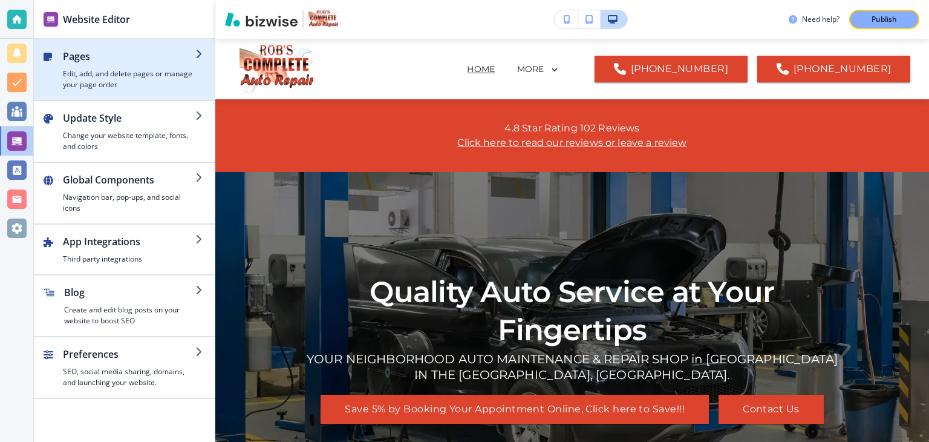
click at [200, 53] on icon "button" at bounding box center [200, 54] width 10 height 10
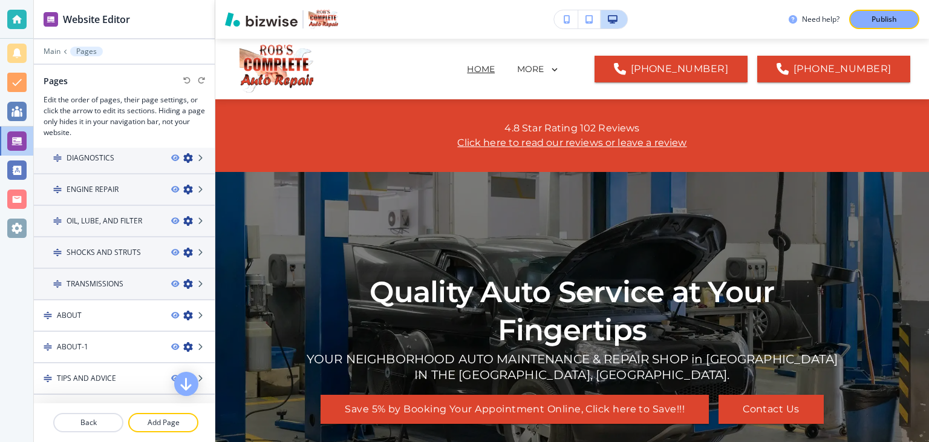
scroll to position [178, 0]
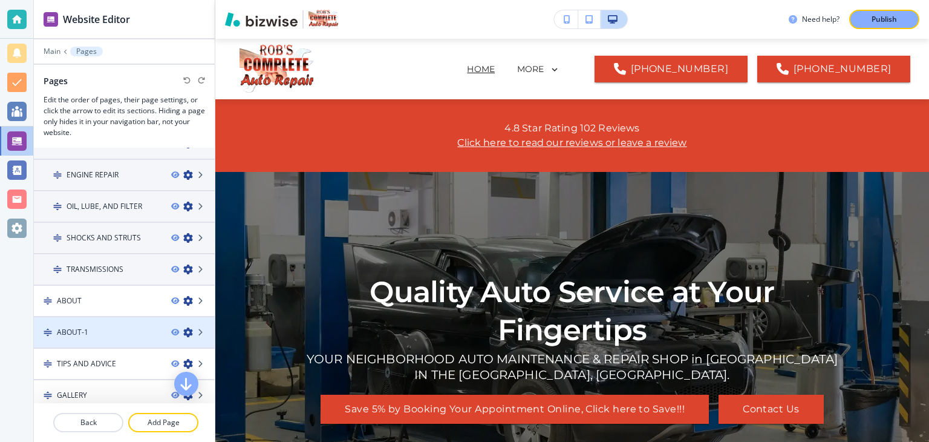
click at [183, 328] on icon "button" at bounding box center [188, 332] width 10 height 10
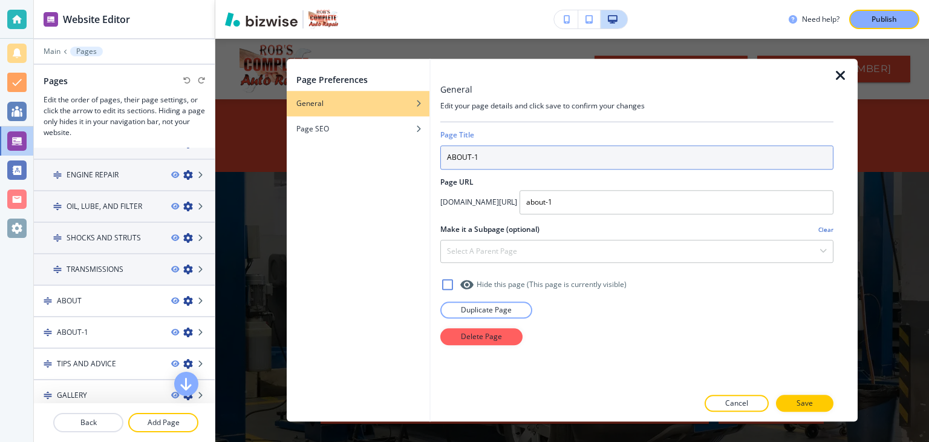
drag, startPoint x: 494, startPoint y: 154, endPoint x: 434, endPoint y: 160, distance: 60.1
click at [434, 160] on div "General Edit your page details and click save to confirm your changes Page Titl…" at bounding box center [644, 240] width 427 height 362
type input "Promotions"
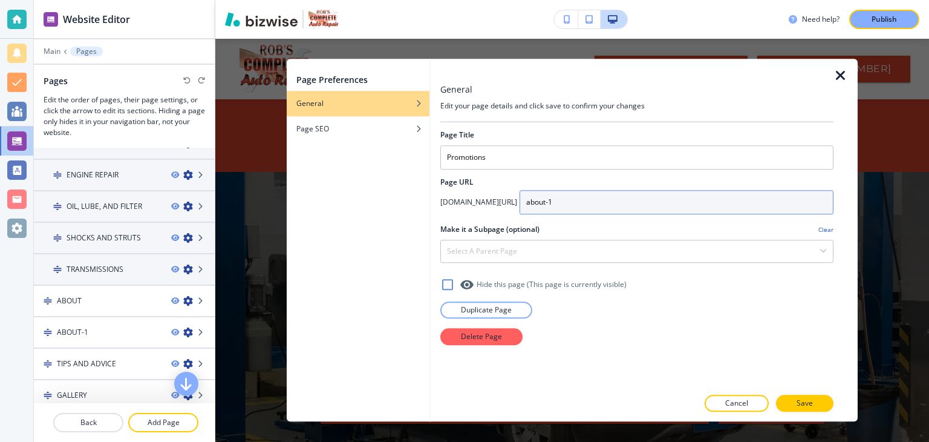
click at [577, 207] on input "about-1" at bounding box center [677, 202] width 314 height 24
type input "a"
type input "promotions"
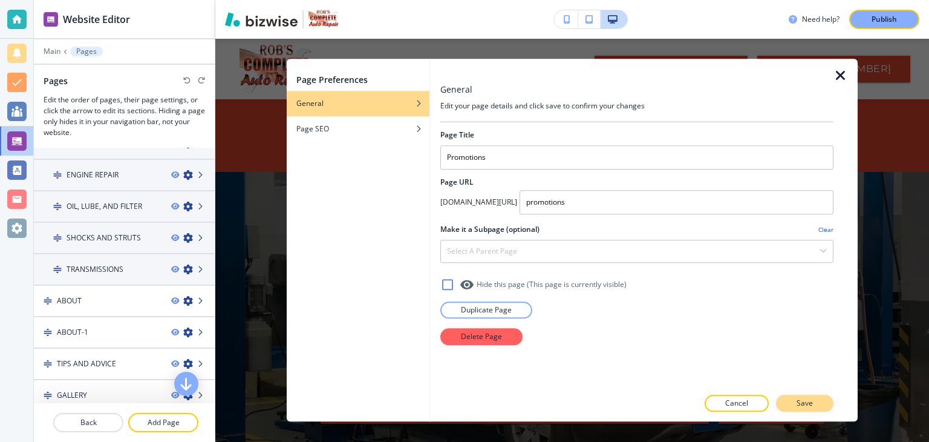
click at [800, 401] on p "Save" at bounding box center [805, 403] width 16 height 11
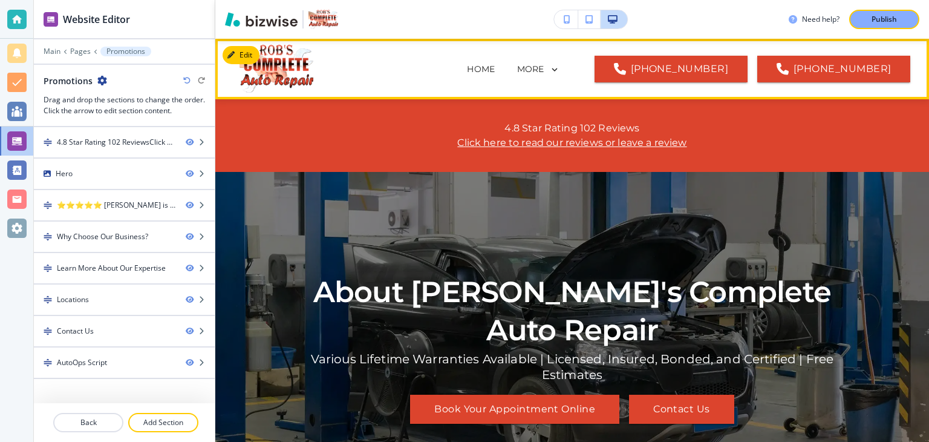
click at [557, 68] on icon at bounding box center [554, 70] width 5 height 4
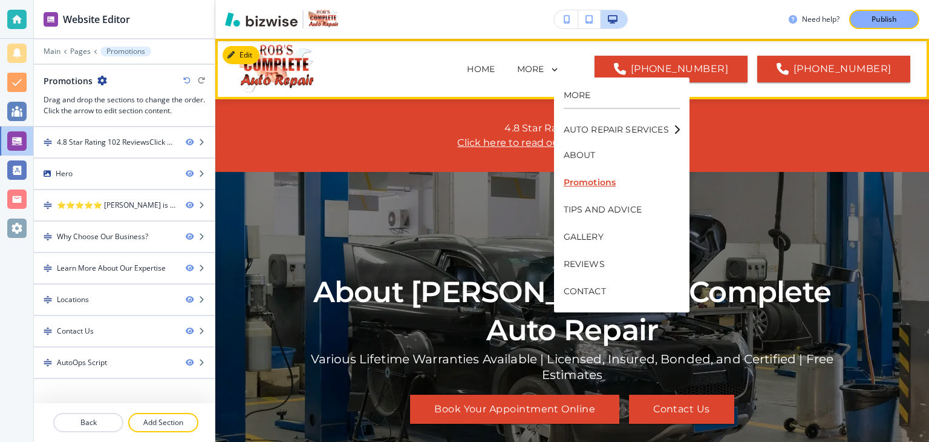
click at [595, 182] on p "Promotions" at bounding box center [622, 182] width 116 height 27
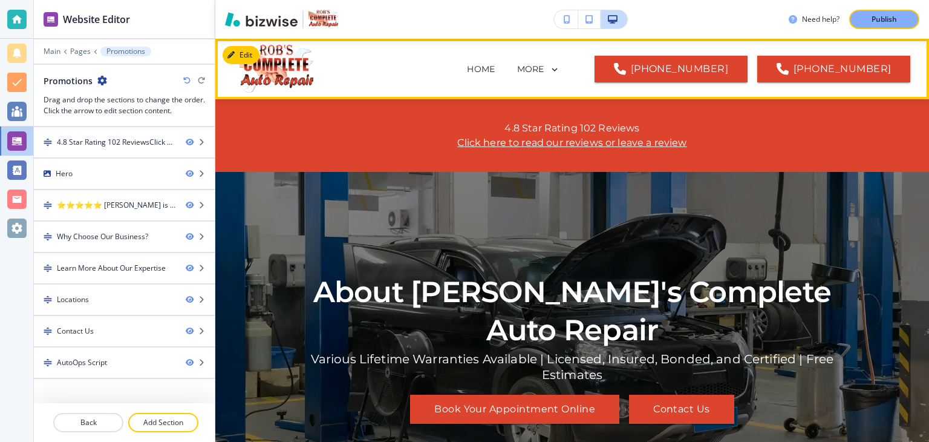
click at [557, 68] on icon at bounding box center [554, 70] width 5 height 4
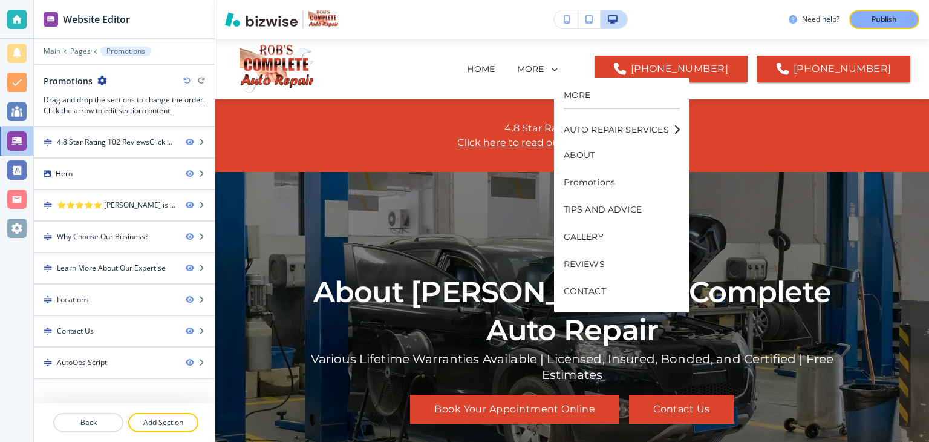
click at [104, 80] on icon "button" at bounding box center [102, 81] width 10 height 10
click at [107, 100] on p "Edit Page Settings" at bounding box center [135, 101] width 62 height 11
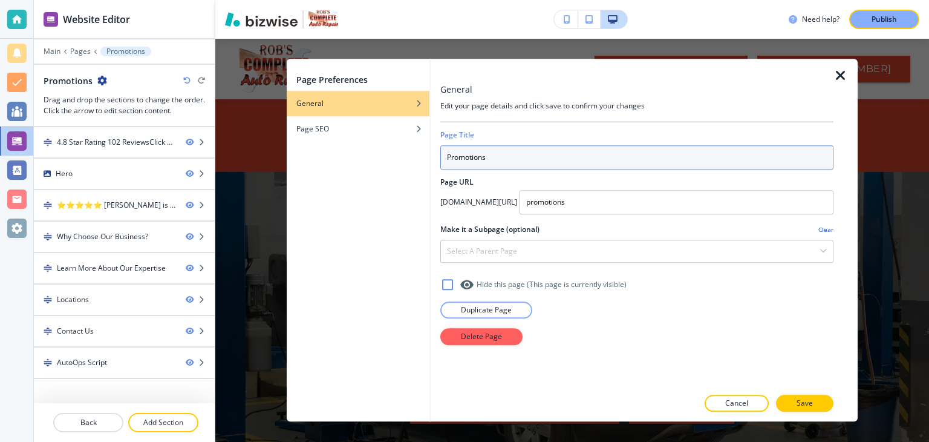
drag, startPoint x: 507, startPoint y: 158, endPoint x: 439, endPoint y: 151, distance: 68.8
click at [439, 151] on div "General Edit your page details and click save to confirm your changes Page Titl…" at bounding box center [644, 240] width 427 height 362
type input "PROMOTIONS"
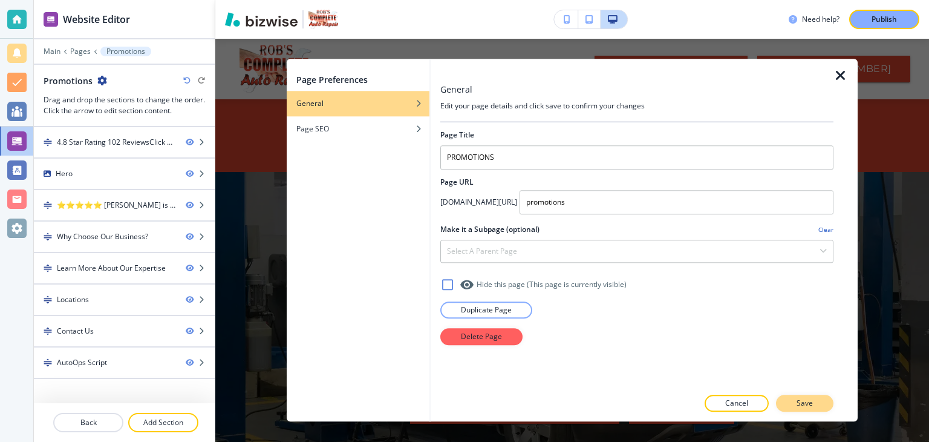
click at [794, 403] on button "Save" at bounding box center [804, 403] width 57 height 17
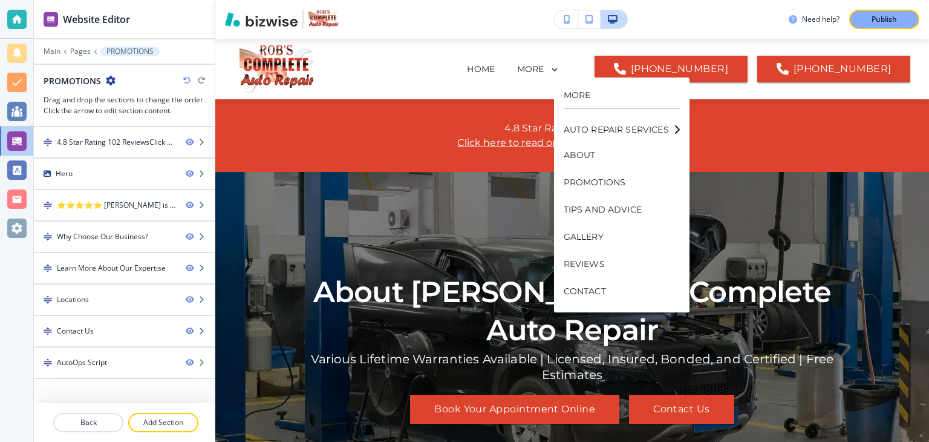
click at [779, 227] on div "About Rob's Complete Auto Repair Various Lifetime Warranties Available | Licens…" at bounding box center [572, 348] width 545 height 309
click at [742, 215] on div "About Rob's Complete Auto Repair Various Lifetime Warranties Available | Licens…" at bounding box center [572, 348] width 545 height 309
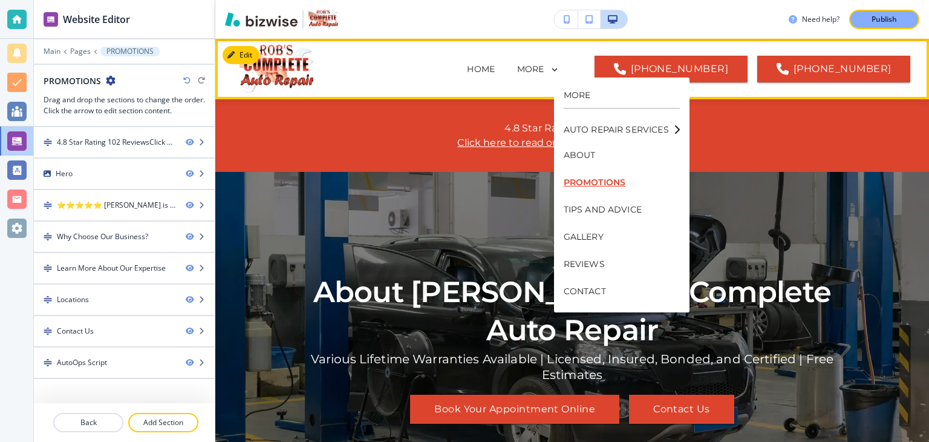
click at [586, 180] on p "PROMOTIONS" at bounding box center [622, 182] width 116 height 27
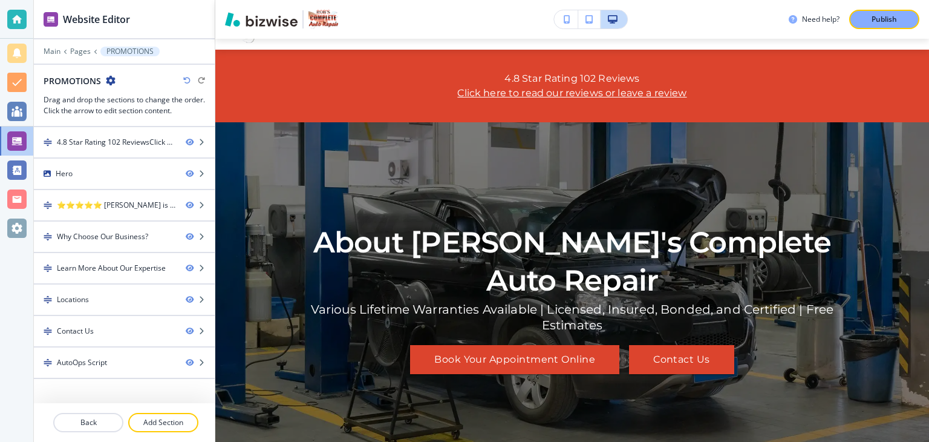
scroll to position [0, 0]
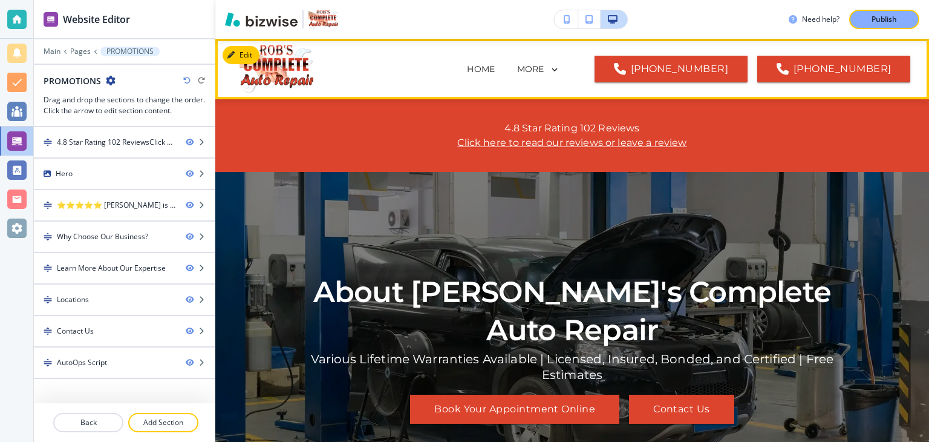
click at [560, 67] on icon at bounding box center [554, 69] width 11 height 11
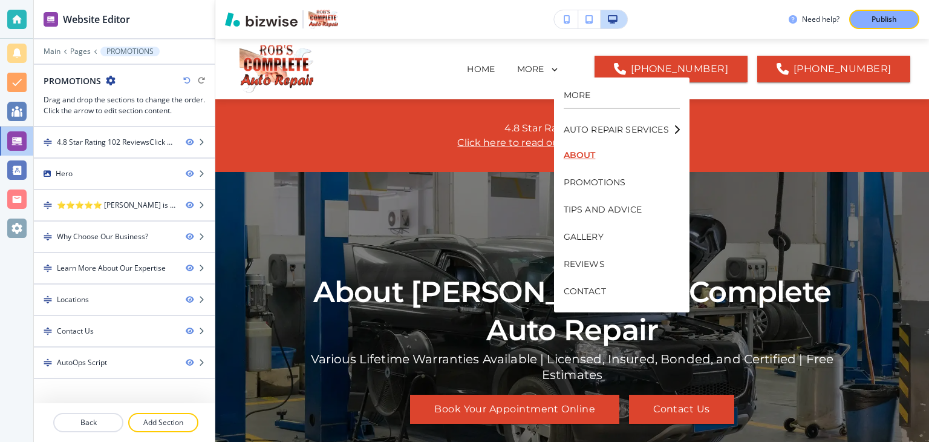
click at [583, 151] on p "ABOUT" at bounding box center [622, 155] width 116 height 27
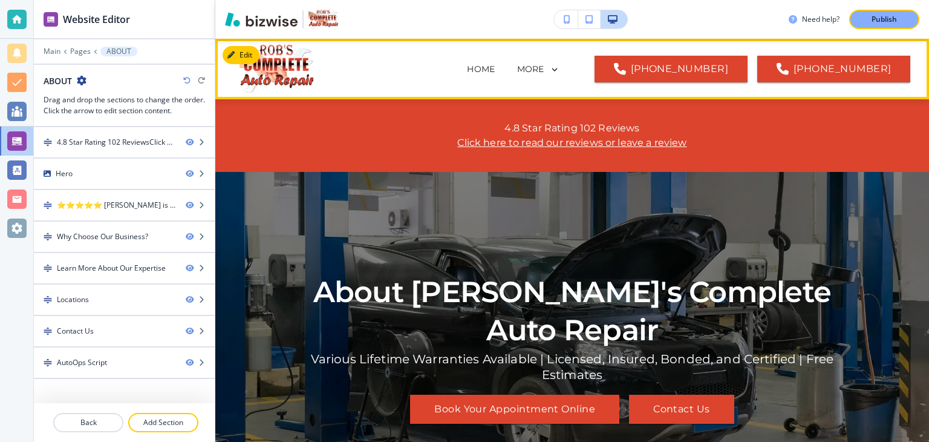
click at [557, 70] on icon at bounding box center [554, 70] width 5 height 4
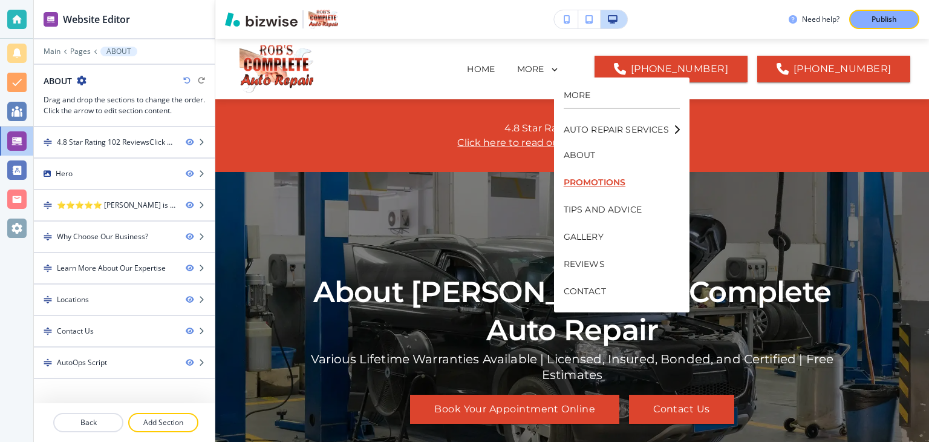
click at [589, 180] on p "PROMOTIONS" at bounding box center [622, 182] width 116 height 27
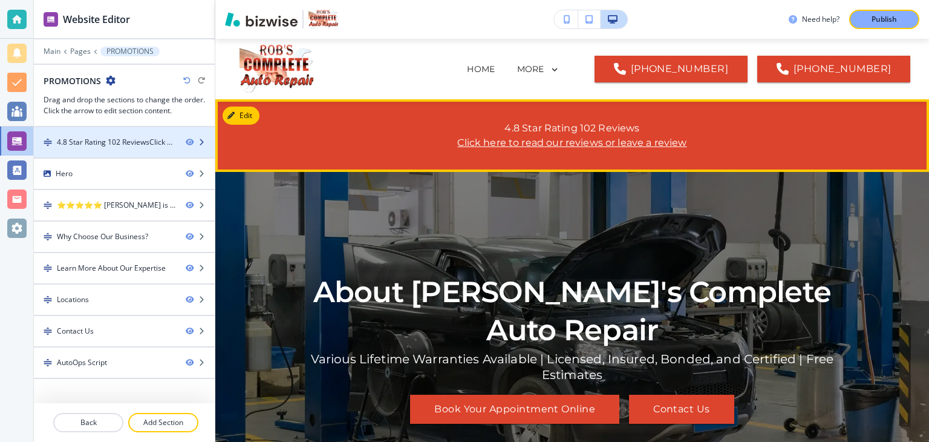
click at [201, 140] on icon "button" at bounding box center [201, 142] width 7 height 7
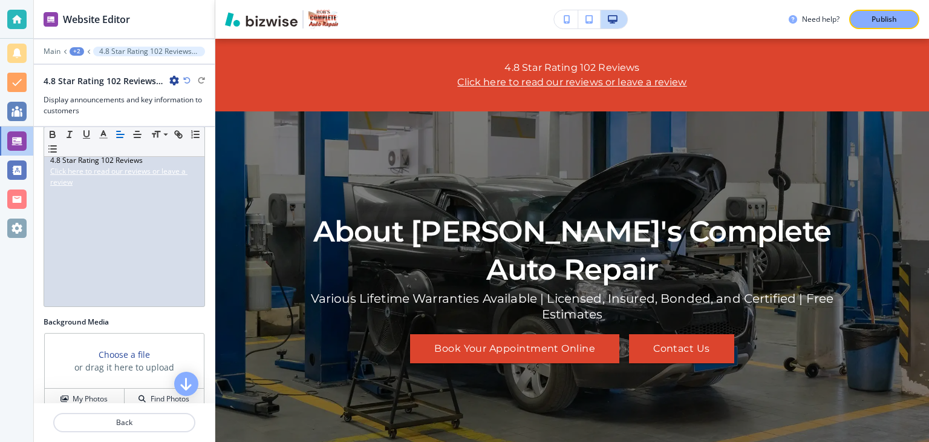
scroll to position [36, 0]
drag, startPoint x: 205, startPoint y: 168, endPoint x: 201, endPoint y: 249, distance: 81.2
click at [201, 252] on div "Banner Text Small Normal Large Huge 4.8 Star Rating 102 Reviews Click here to r…" at bounding box center [124, 207] width 181 height 214
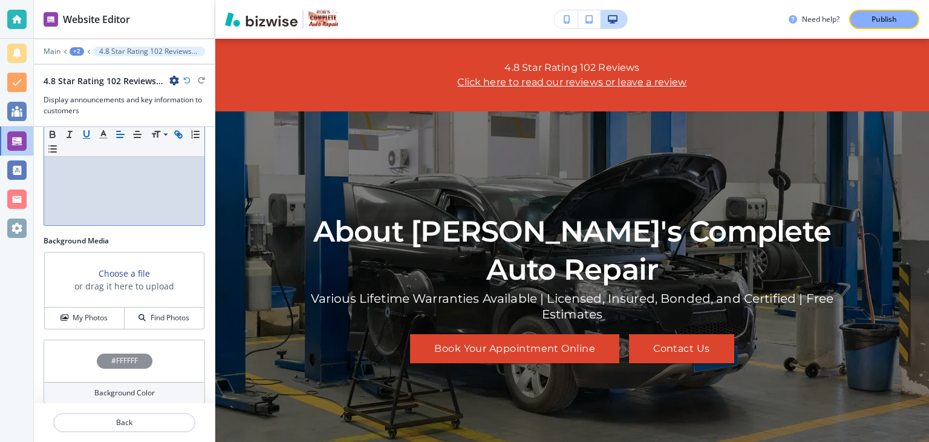
scroll to position [123, 0]
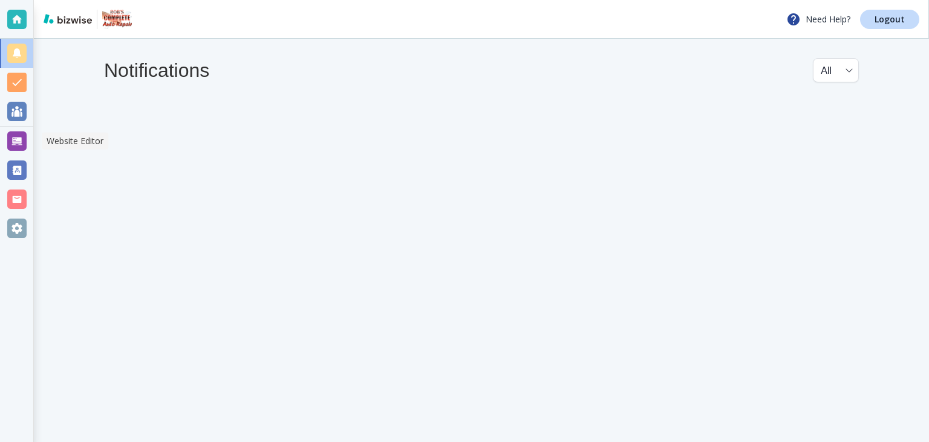
click at [21, 140] on div at bounding box center [16, 140] width 19 height 19
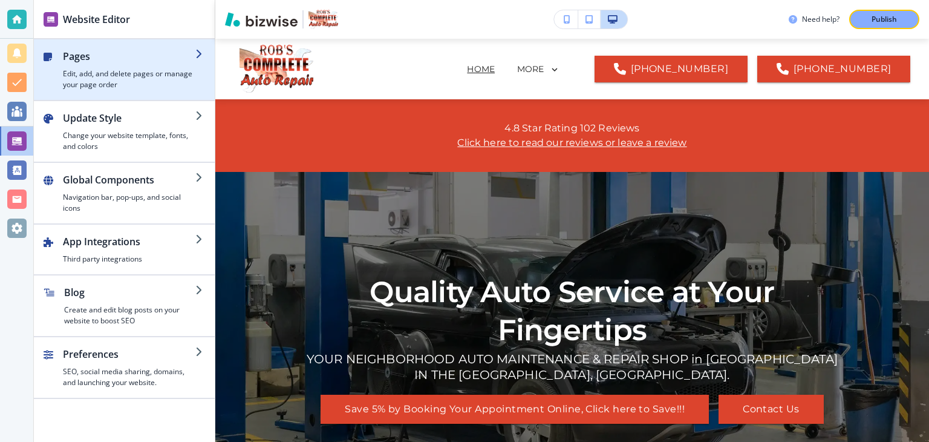
click at [198, 51] on icon "button" at bounding box center [200, 54] width 10 height 10
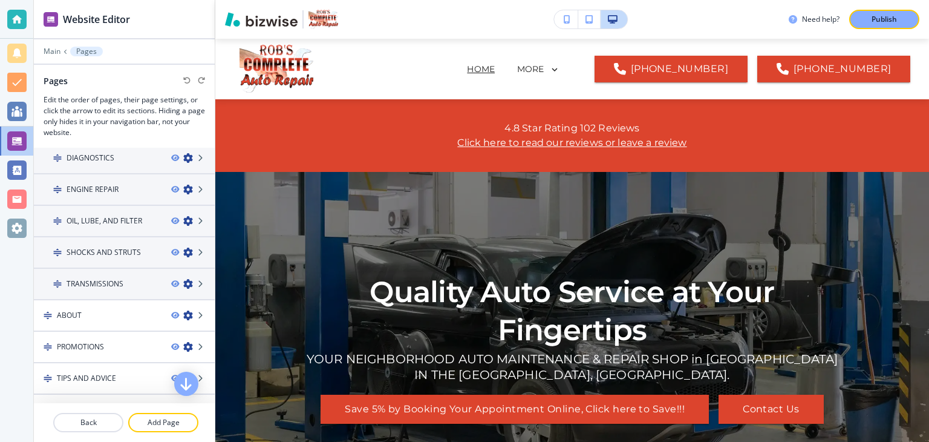
scroll to position [227, 0]
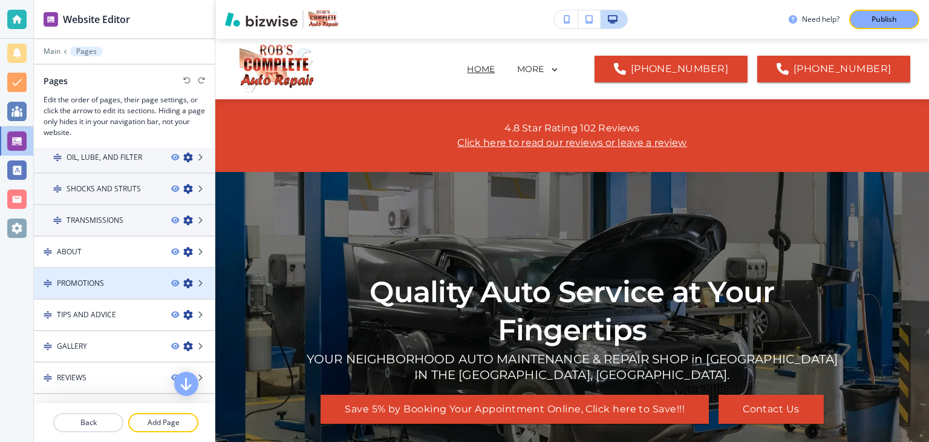
click at [183, 278] on icon "button" at bounding box center [188, 283] width 10 height 10
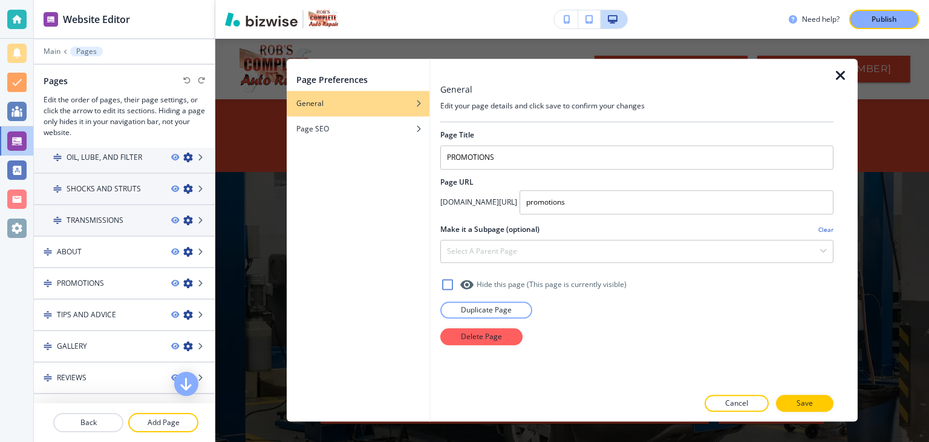
click at [448, 286] on icon at bounding box center [447, 284] width 15 height 15
click at [802, 400] on p "Save" at bounding box center [805, 403] width 16 height 11
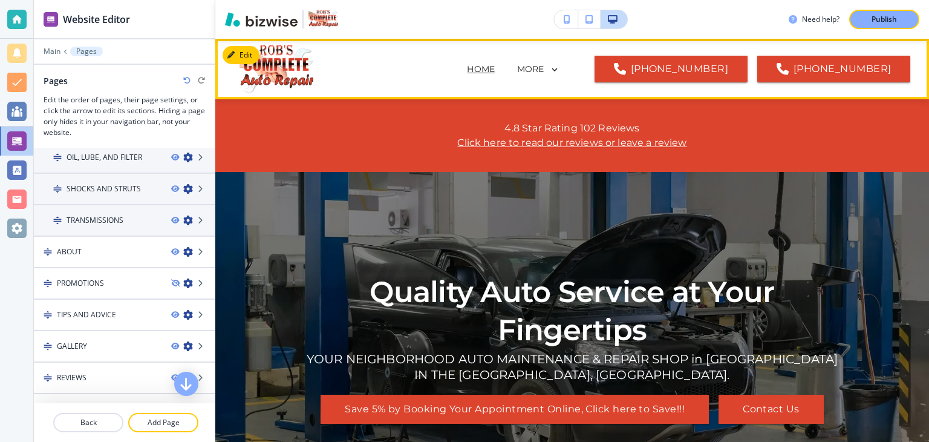
click at [560, 68] on icon at bounding box center [554, 69] width 11 height 11
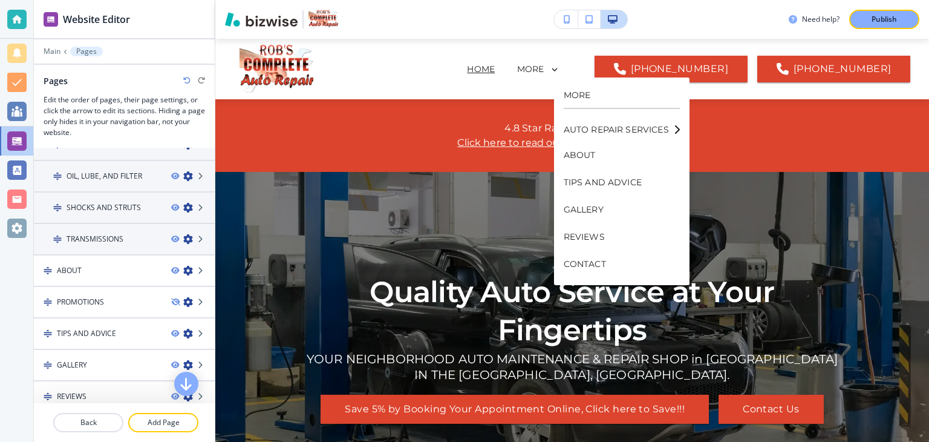
scroll to position [244, 0]
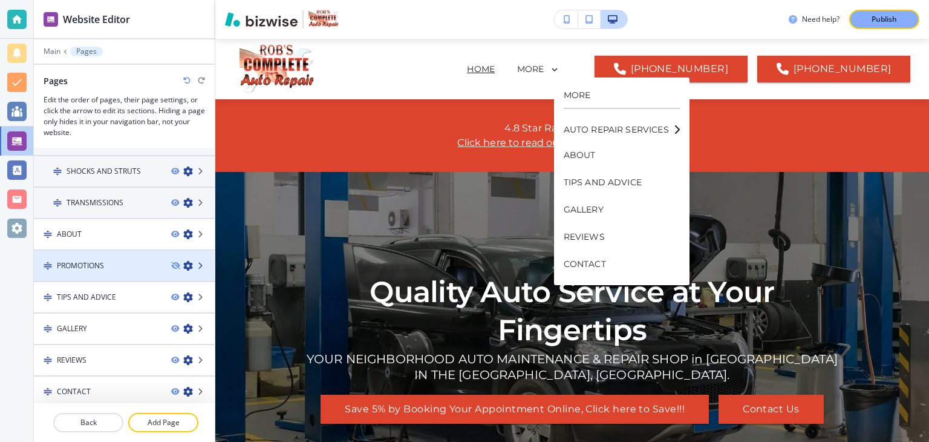
click at [198, 262] on icon at bounding box center [201, 265] width 7 height 7
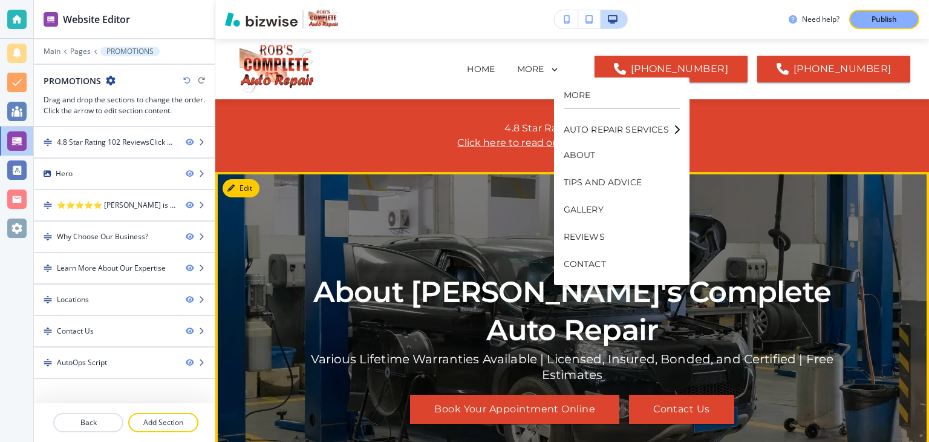
click at [322, 313] on h1 "About Rob's Complete Auto Repair" at bounding box center [572, 311] width 545 height 76
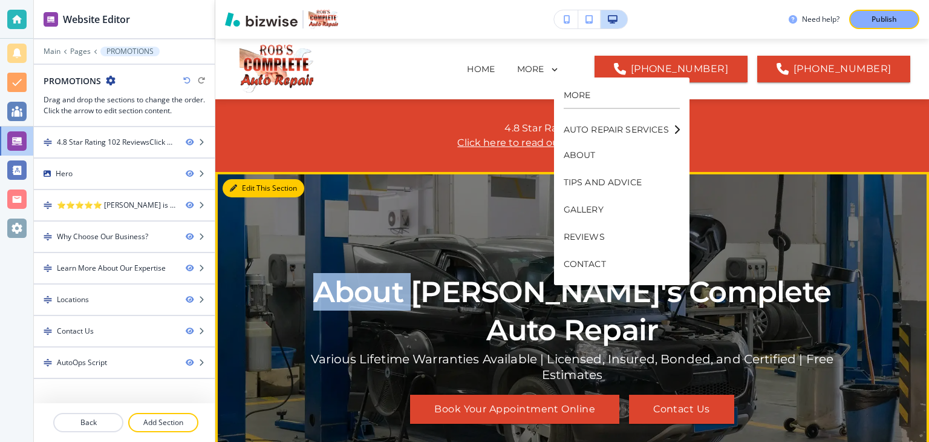
click at [251, 190] on button "Edit This Section" at bounding box center [264, 188] width 82 height 18
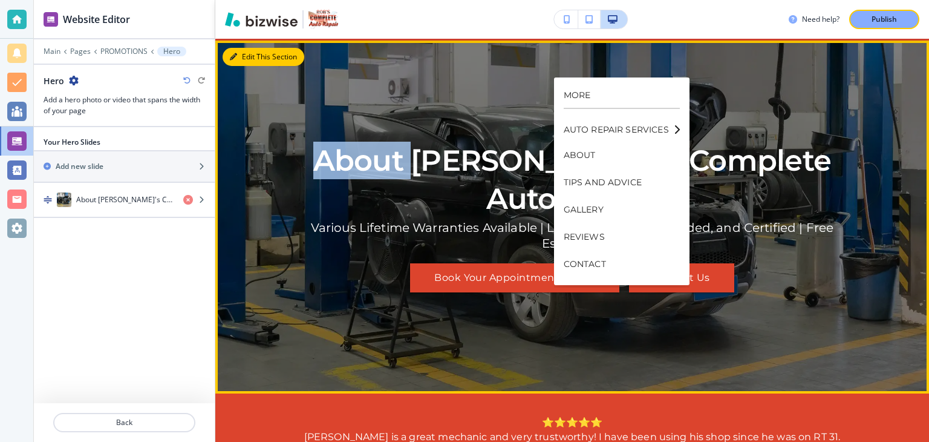
scroll to position [133, 0]
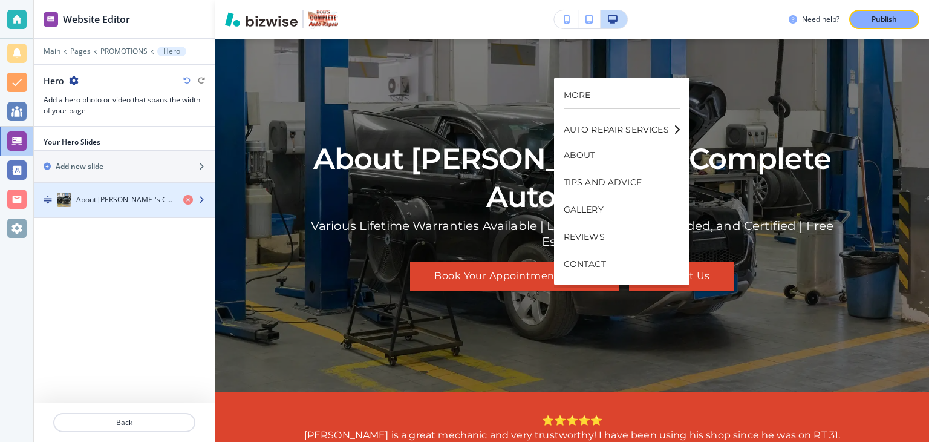
click at [200, 196] on icon "button" at bounding box center [201, 199] width 7 height 7
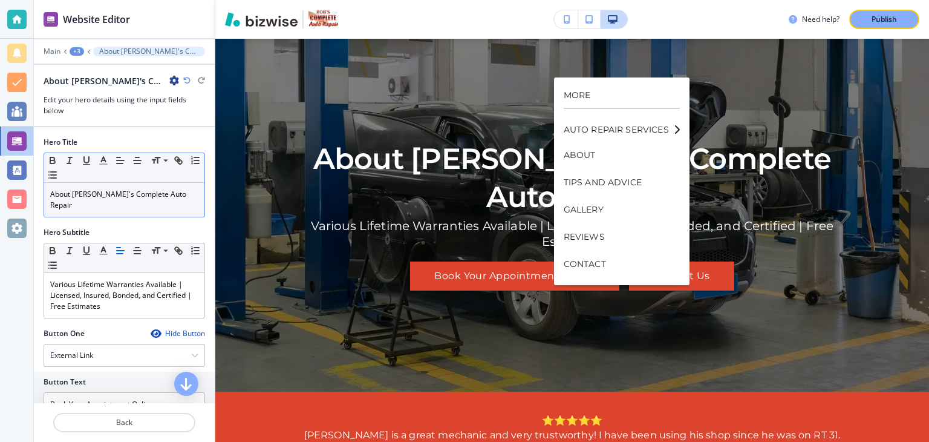
click at [51, 192] on p "About Rob's Complete Auto Repair" at bounding box center [124, 200] width 148 height 22
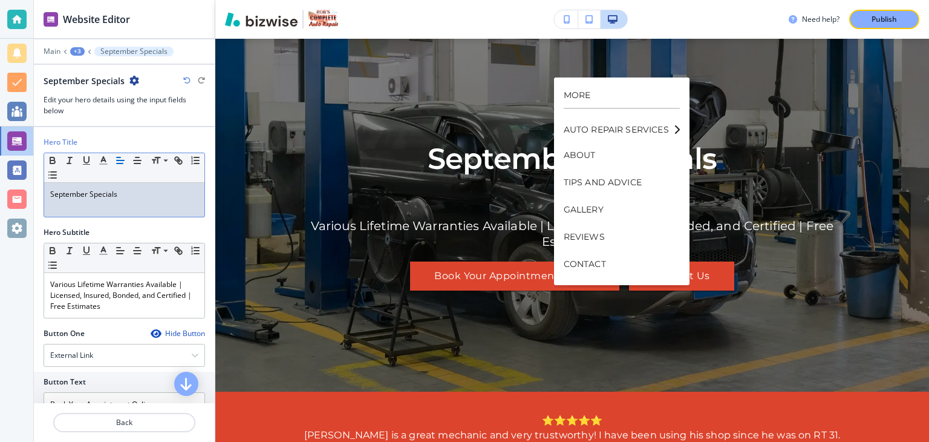
click at [141, 197] on p "September Specials" at bounding box center [124, 194] width 148 height 11
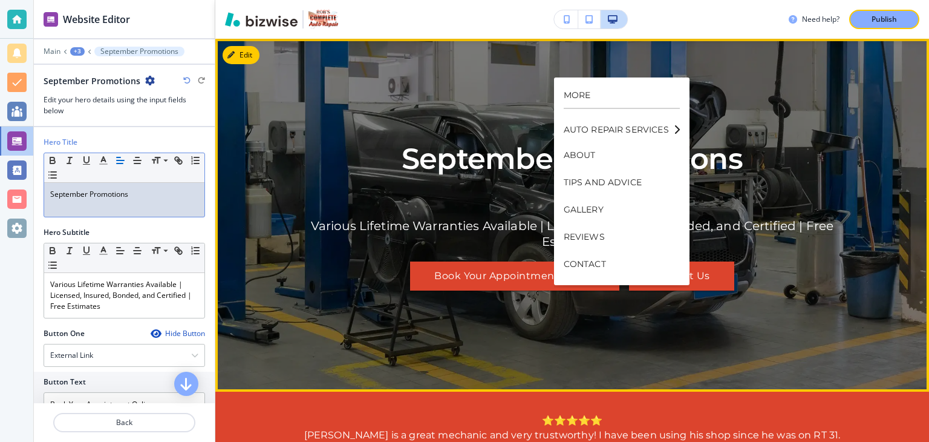
click at [779, 131] on div "September Promotions Various Lifetime Warranties Available | Licensed, Insured,…" at bounding box center [572, 215] width 545 height 309
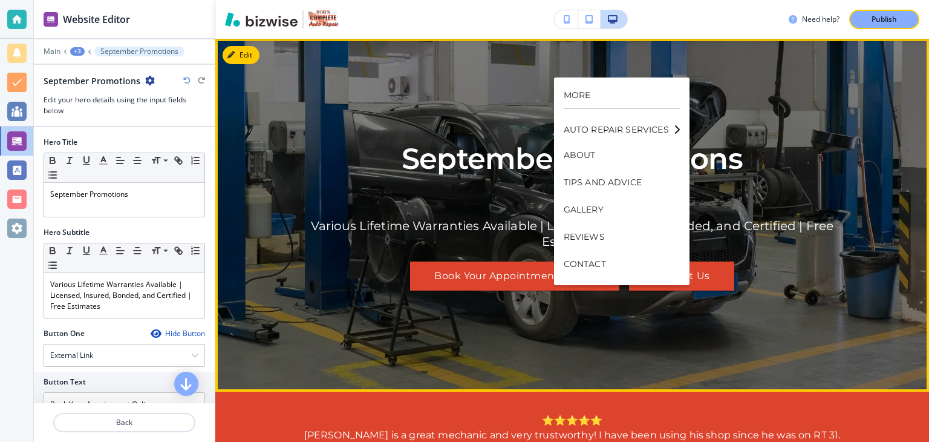
click at [719, 85] on div "September Promotions Various Lifetime Warranties Available | Licensed, Insured,…" at bounding box center [572, 215] width 545 height 309
click at [426, 121] on div "September Promotions Various Lifetime Warranties Available | Licensed, Insured,…" at bounding box center [572, 215] width 545 height 309
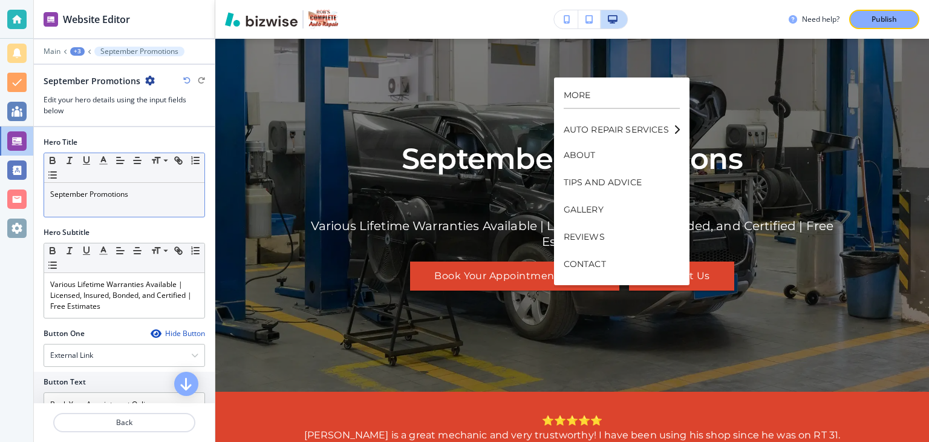
click at [48, 194] on div "September Promotions" at bounding box center [124, 200] width 160 height 34
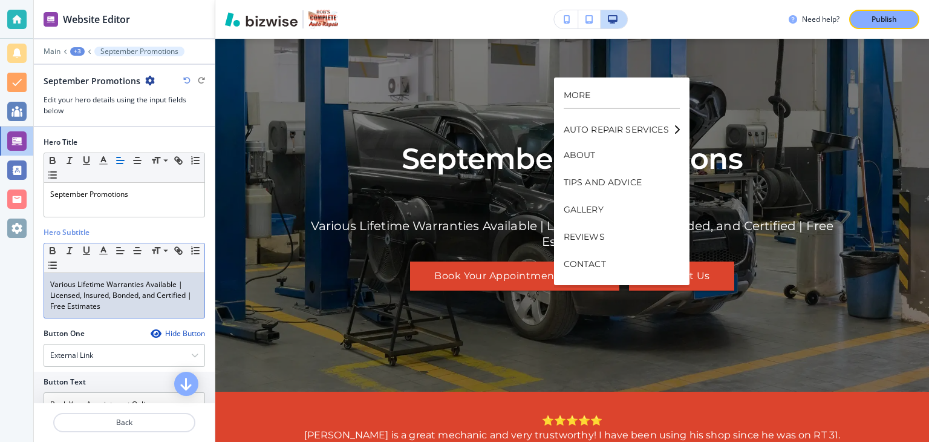
click at [48, 282] on div "Various Lifetime Warranties Available | Licensed, Insured, Bonded, and Certifie…" at bounding box center [124, 295] width 160 height 45
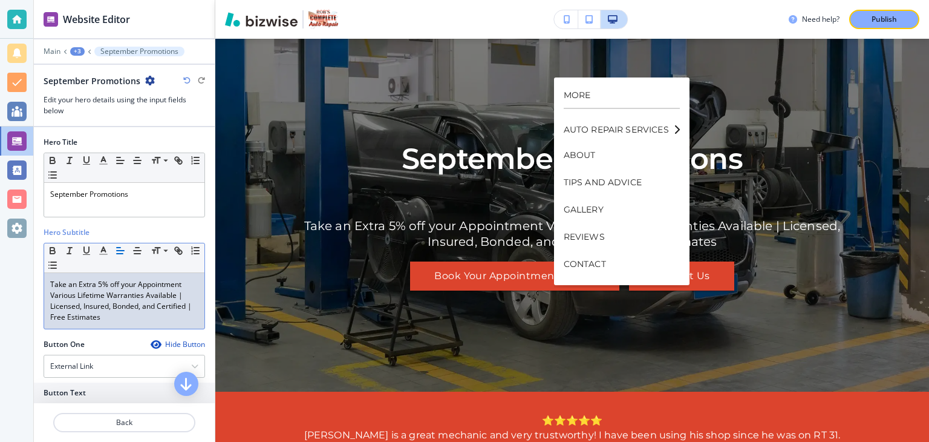
click at [120, 284] on p "Take an Extra 5% off your Appointment Various Lifetime Warranties Available | L…" at bounding box center [124, 301] width 148 height 44
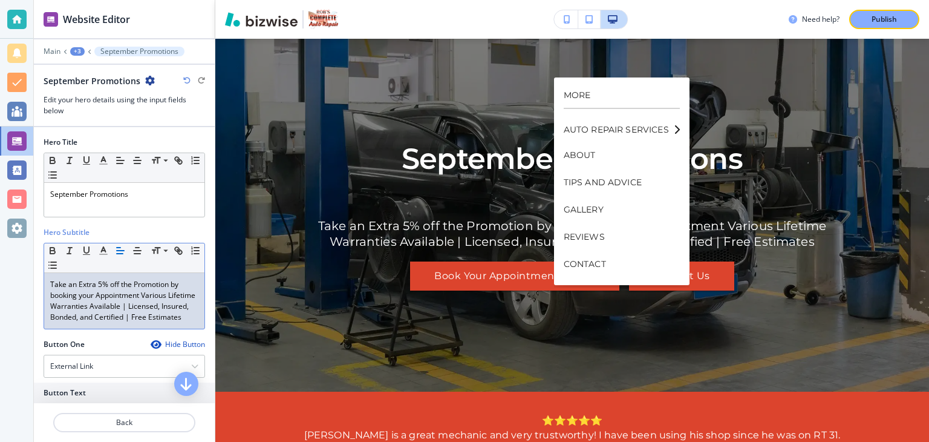
click at [143, 292] on p "Take an Extra 5% off the Promotion by booking your Appointment Various Lifetime…" at bounding box center [124, 301] width 148 height 44
click at [102, 295] on p "Take an Extra 5% off the Promotion by booking your Appointment Various Lifetime…" at bounding box center [124, 301] width 148 height 44
click at [51, 293] on p "Take an Extra 5% off the Promotion by booking your Appointment Various Lifetime…" at bounding box center [124, 301] width 148 height 44
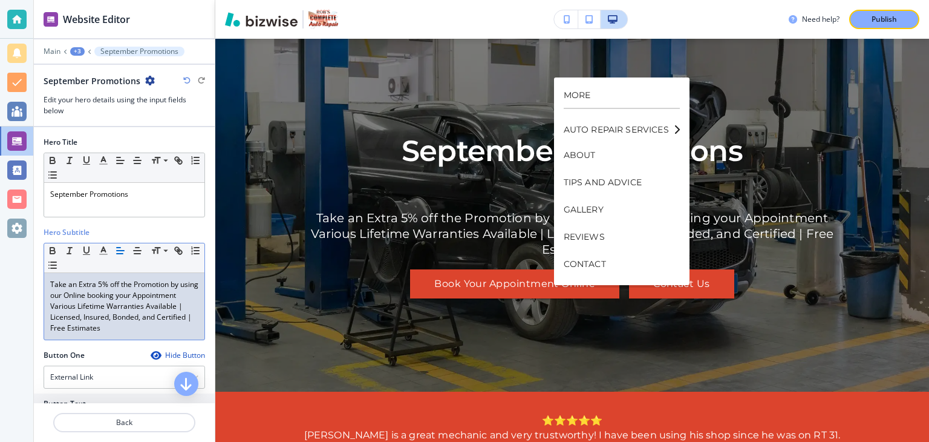
click at [137, 295] on p "Take an Extra 5% off the Promotion by using our Online booking your Appointment…" at bounding box center [124, 306] width 148 height 54
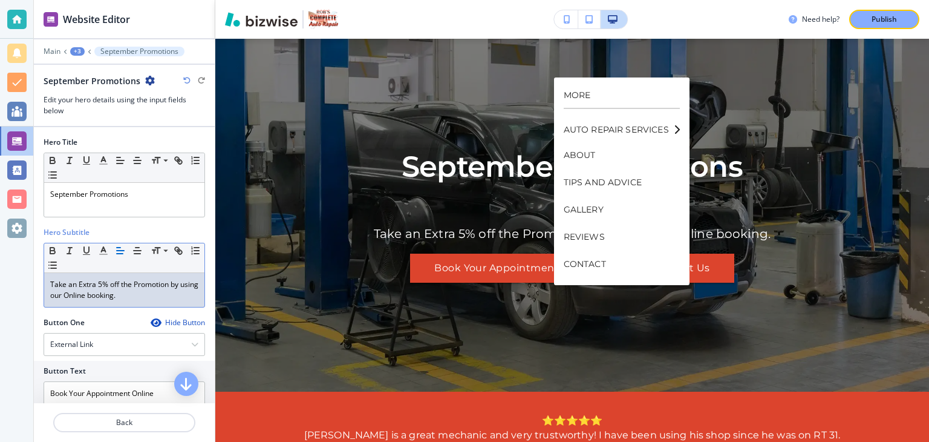
click at [89, 294] on p "Take an Extra 5% off the Promotion by using our Online booking." at bounding box center [124, 290] width 148 height 22
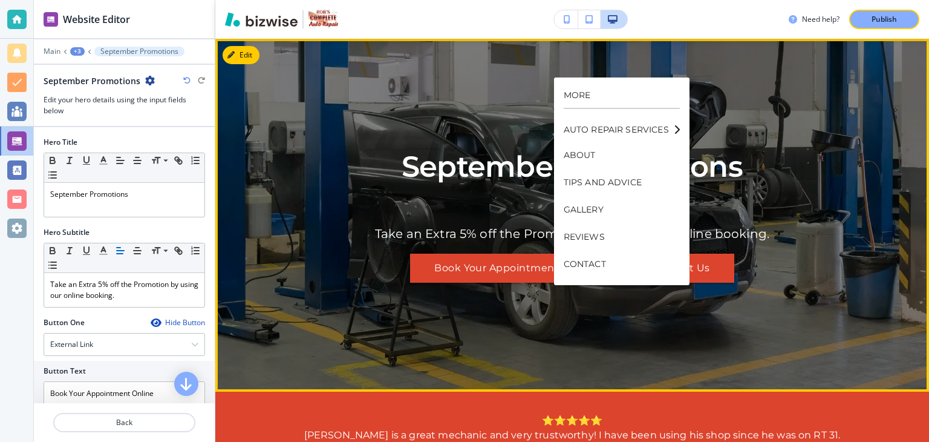
click at [378, 317] on div "September Promotions Take an Extra 5% off the Promotion by using our online boo…" at bounding box center [572, 215] width 545 height 309
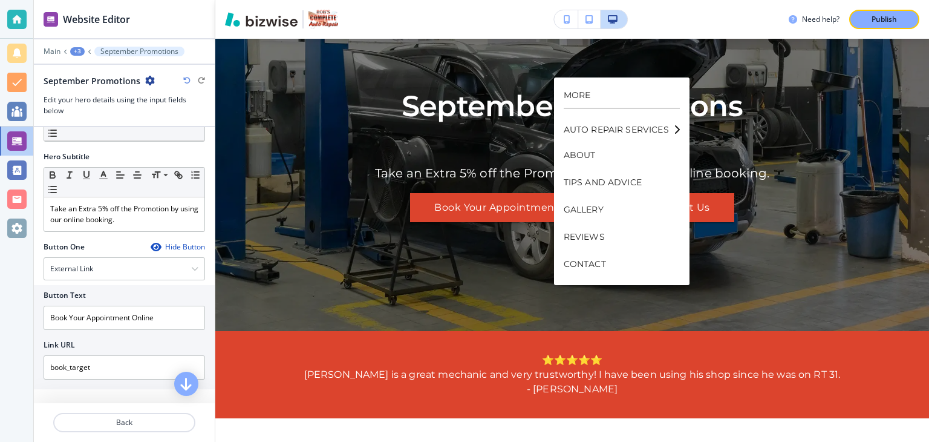
scroll to position [188, 0]
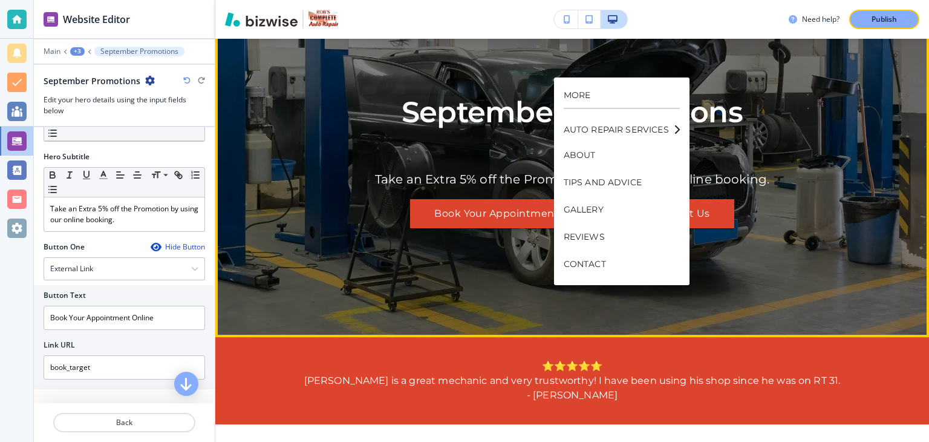
click at [862, 185] on div "September Promotions Take an Extra 5% off the Promotion by using our online boo…" at bounding box center [572, 160] width 714 height 309
click at [313, 211] on div "September Promotions Take an Extra 5% off the Promotion by using our online boo…" at bounding box center [572, 160] width 545 height 309
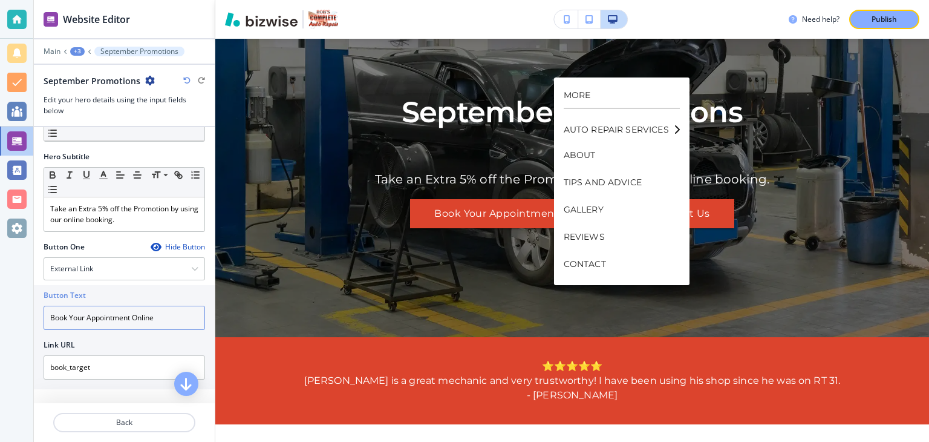
click at [134, 315] on input "Book Your Appointment Online" at bounding box center [125, 318] width 162 height 24
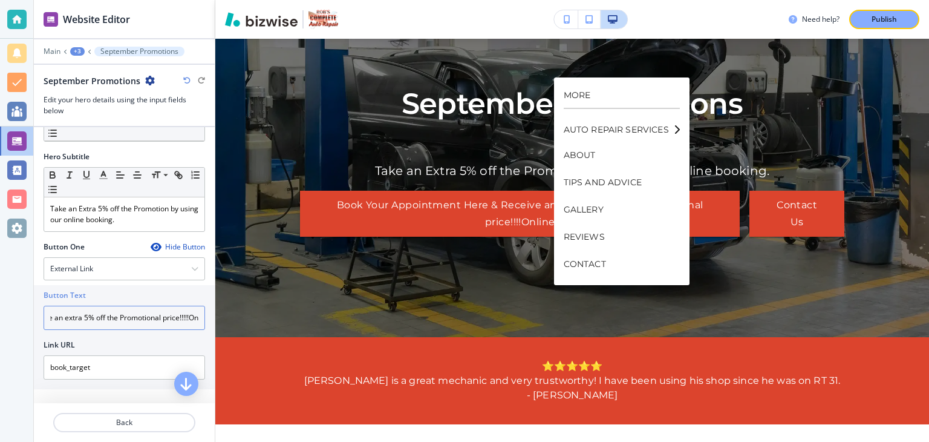
scroll to position [0, 133]
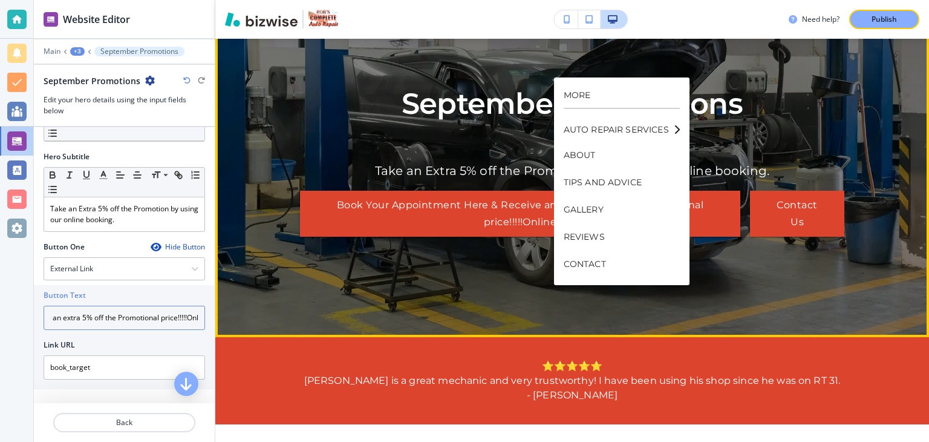
type input "Book Your Appointment Here & Receive an extra 5% off the Promotional price!!!!!…"
click at [820, 111] on div "September Promotions Take an Extra 5% off the Promotion by using our online boo…" at bounding box center [572, 160] width 545 height 309
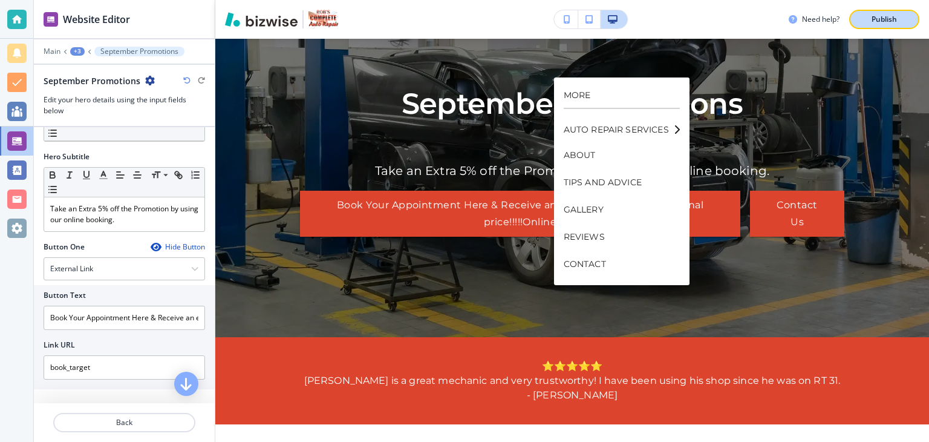
click at [895, 19] on p "Publish" at bounding box center [884, 19] width 25 height 11
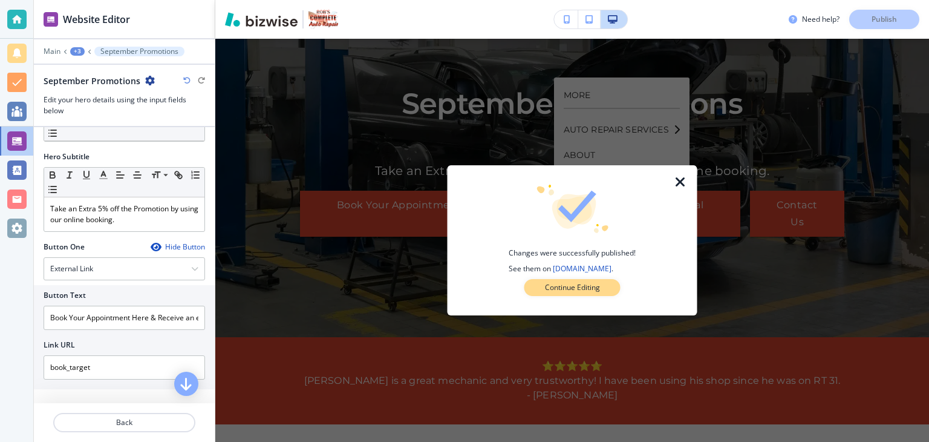
click at [600, 292] on p "Continue Editing" at bounding box center [572, 287] width 55 height 11
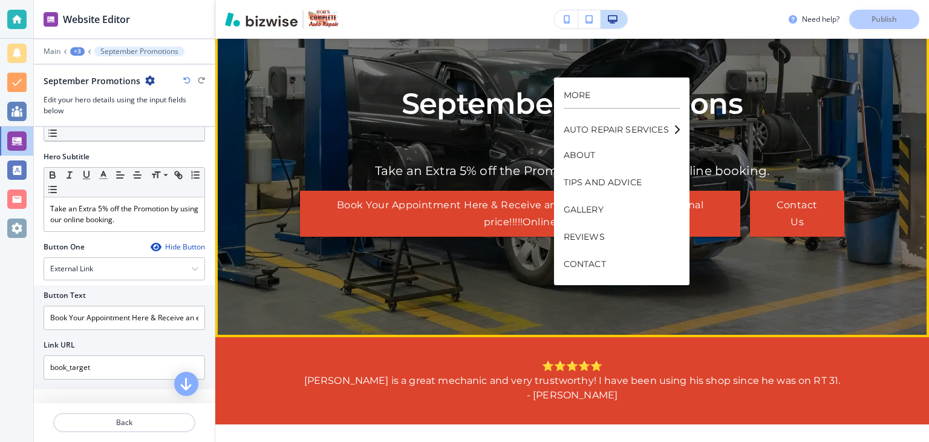
click at [728, 260] on div "September Promotions Take an Extra 5% off the Promotion by using our online boo…" at bounding box center [572, 160] width 545 height 309
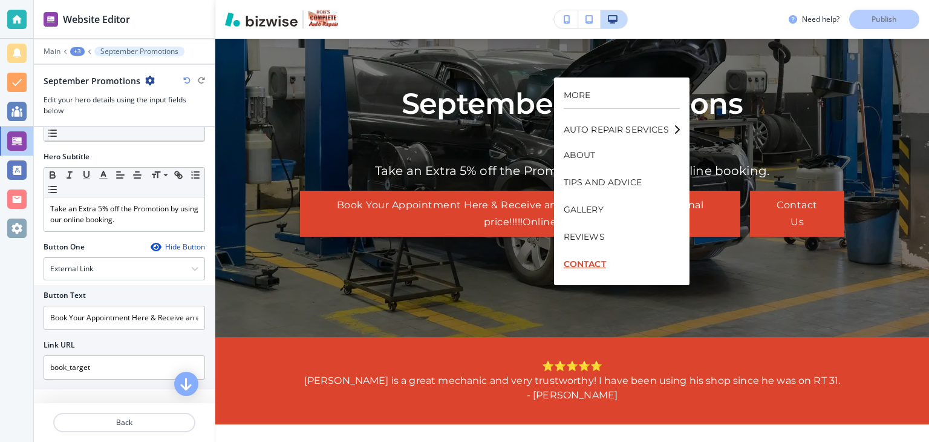
click at [644, 260] on p "CONTACT" at bounding box center [622, 263] width 116 height 27
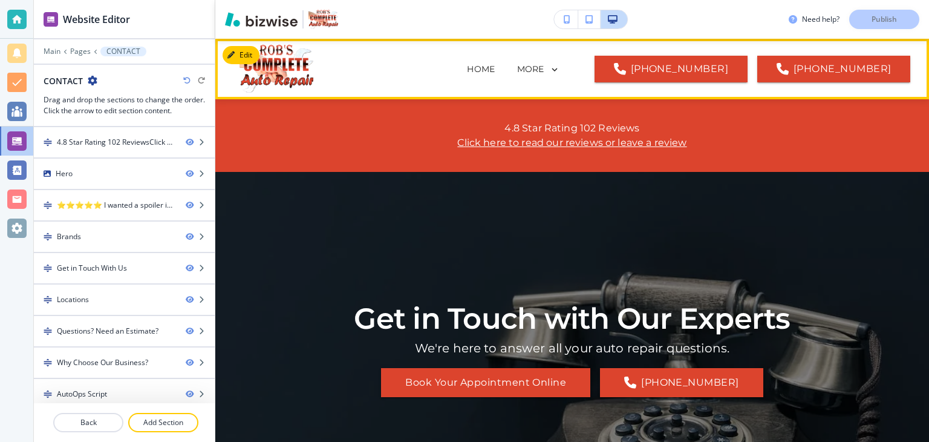
click at [560, 68] on icon at bounding box center [554, 69] width 11 height 11
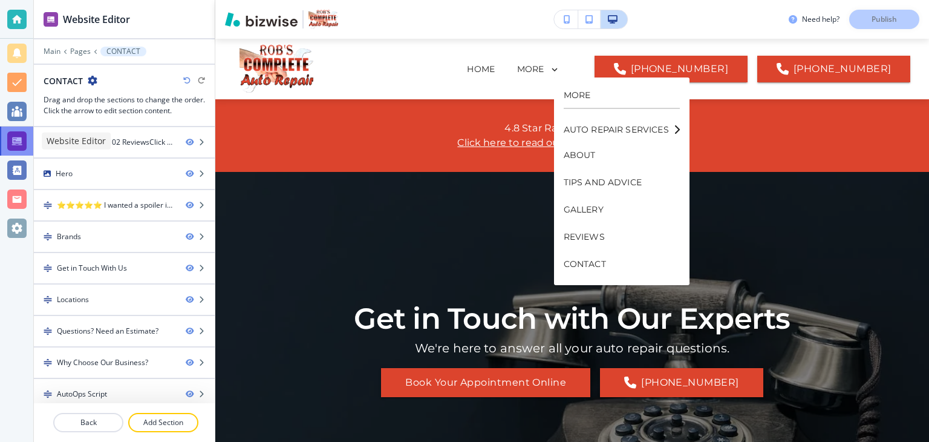
click at [18, 143] on div at bounding box center [16, 140] width 19 height 19
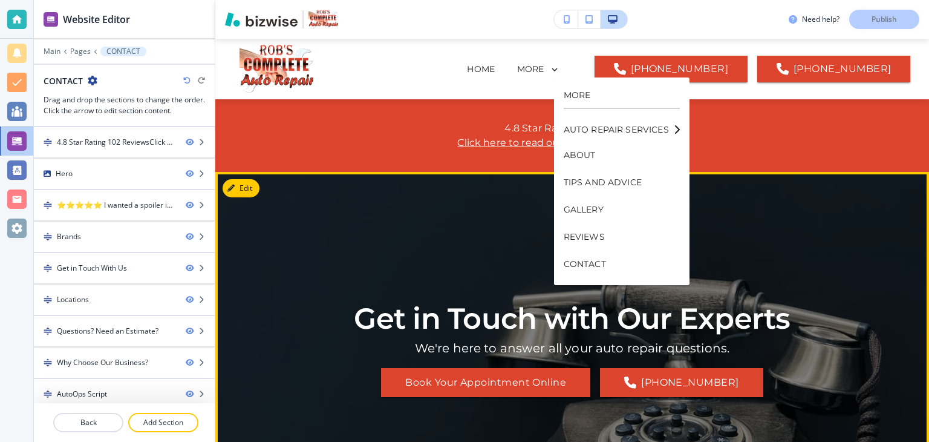
click at [799, 211] on div "Get in Touch with Our Experts We're here to answer all your auto repair questio…" at bounding box center [572, 348] width 545 height 309
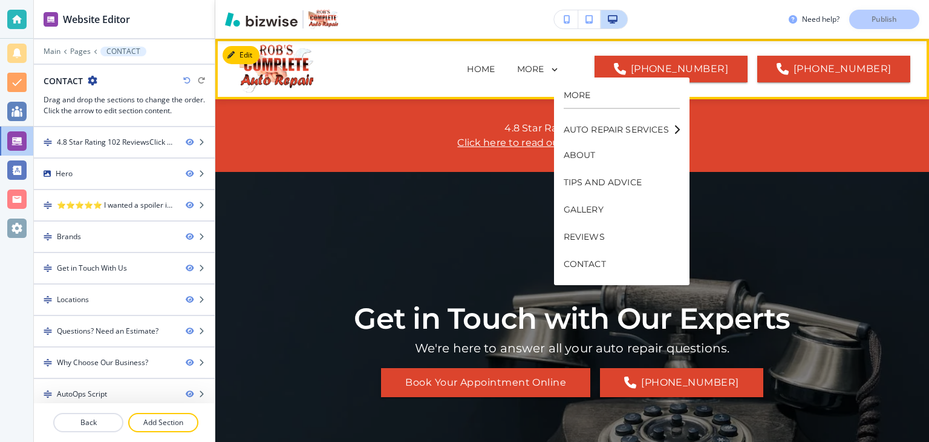
click at [635, 107] on div "MORE" at bounding box center [622, 95] width 116 height 27
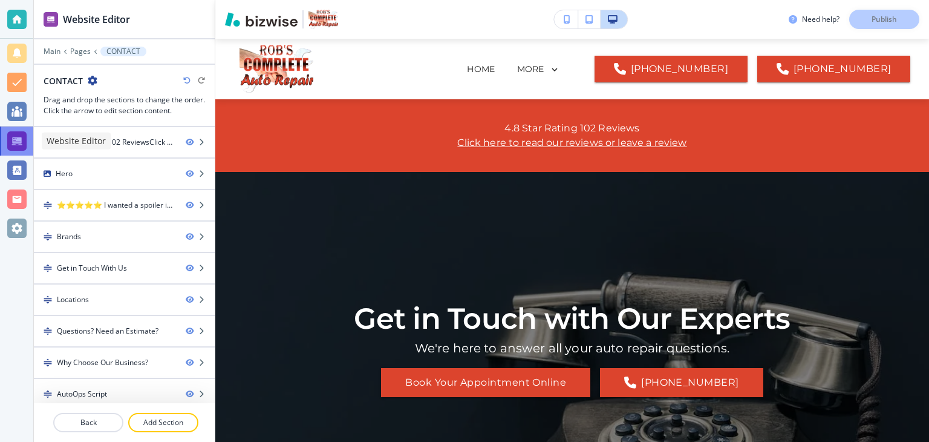
click at [19, 141] on div at bounding box center [16, 140] width 19 height 19
click at [12, 139] on div at bounding box center [16, 140] width 19 height 19
click at [77, 50] on p "Pages" at bounding box center [80, 51] width 21 height 8
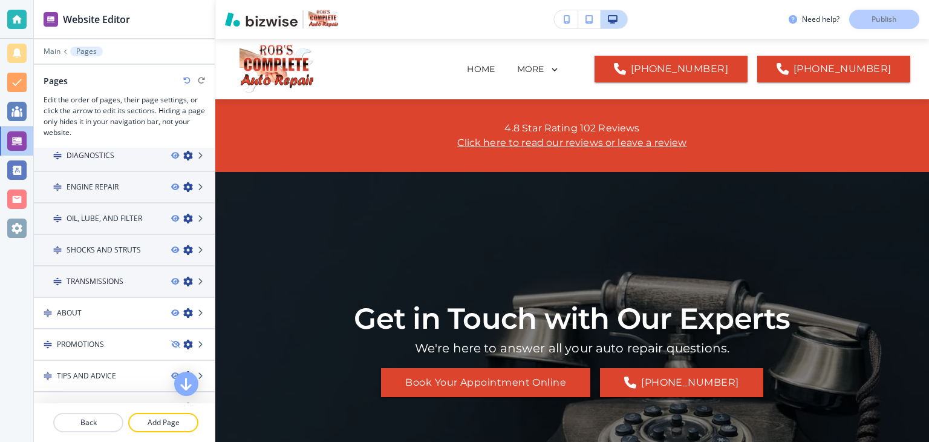
scroll to position [221, 0]
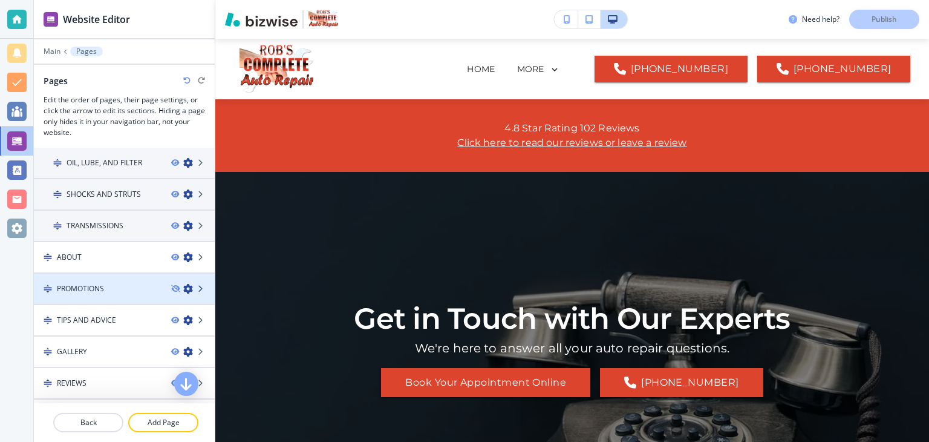
click at [198, 285] on icon at bounding box center [201, 288] width 7 height 7
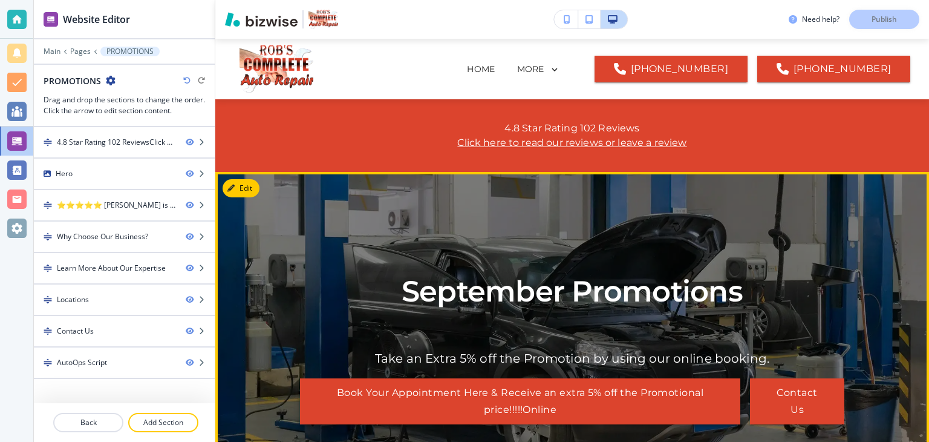
click at [491, 402] on button "Book Your Appointment Here & Receive an extra 5% off the Promotional price!!!!!…" at bounding box center [520, 401] width 440 height 46
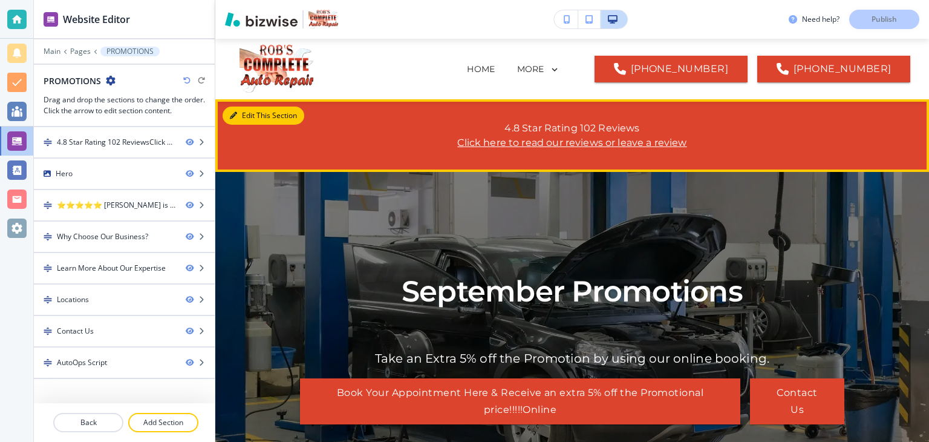
click at [246, 114] on button "Edit This Section" at bounding box center [264, 115] width 82 height 18
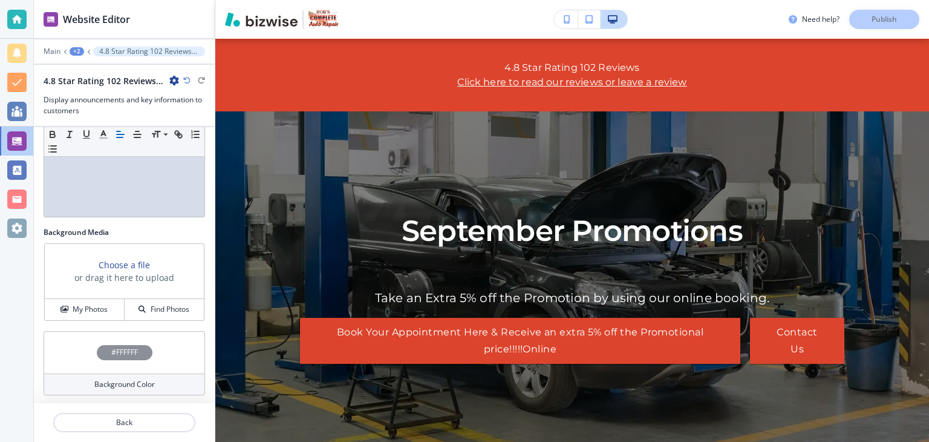
scroll to position [0, 0]
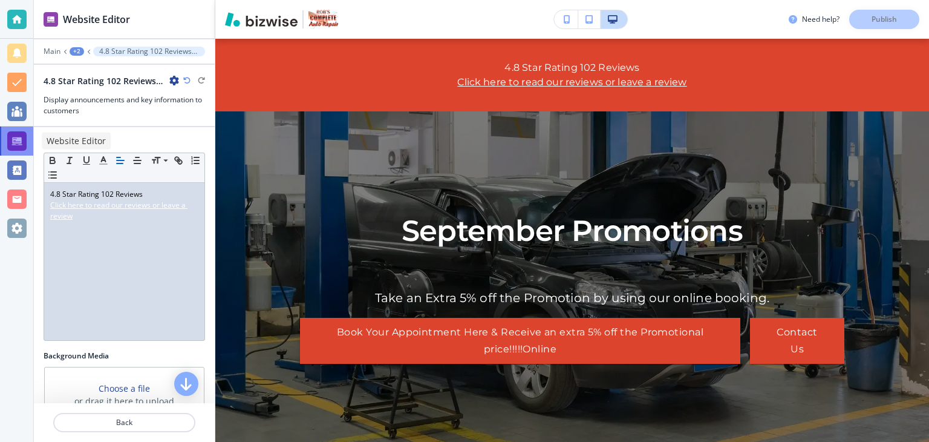
click at [20, 138] on div at bounding box center [16, 140] width 19 height 19
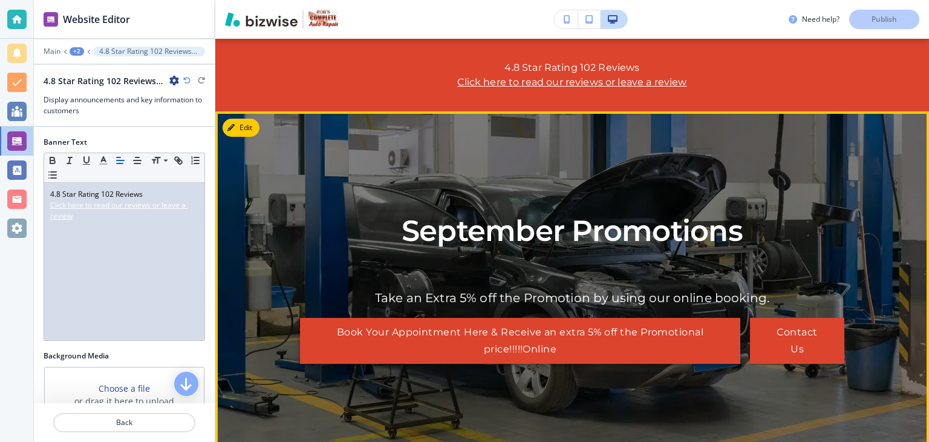
click at [519, 345] on button "Book Your Appointment Here & Receive an extra 5% off the Promotional price!!!!!…" at bounding box center [520, 341] width 440 height 46
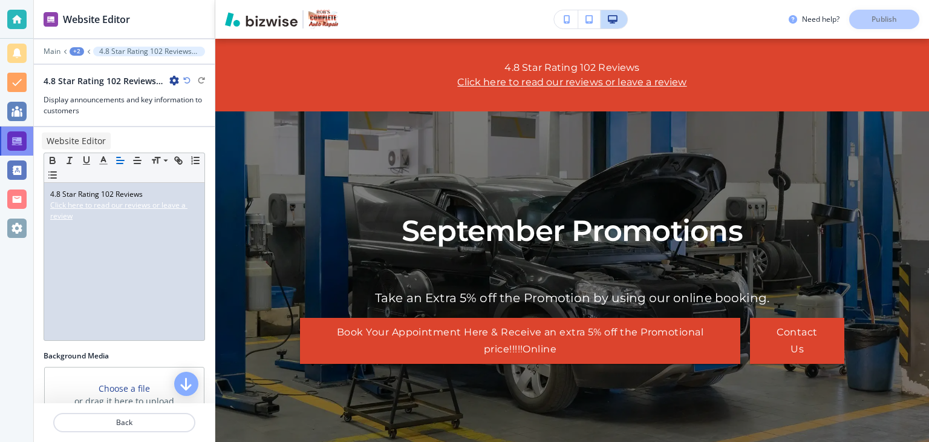
click at [17, 137] on div at bounding box center [16, 140] width 19 height 19
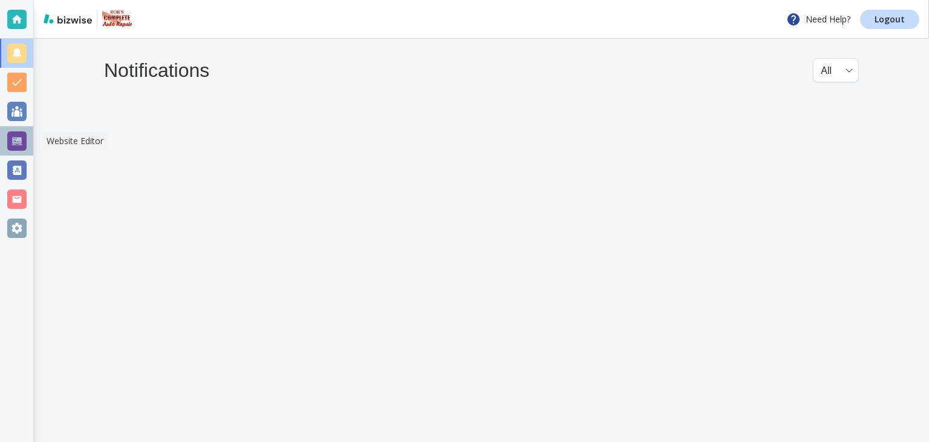
click at [18, 144] on div at bounding box center [16, 140] width 19 height 19
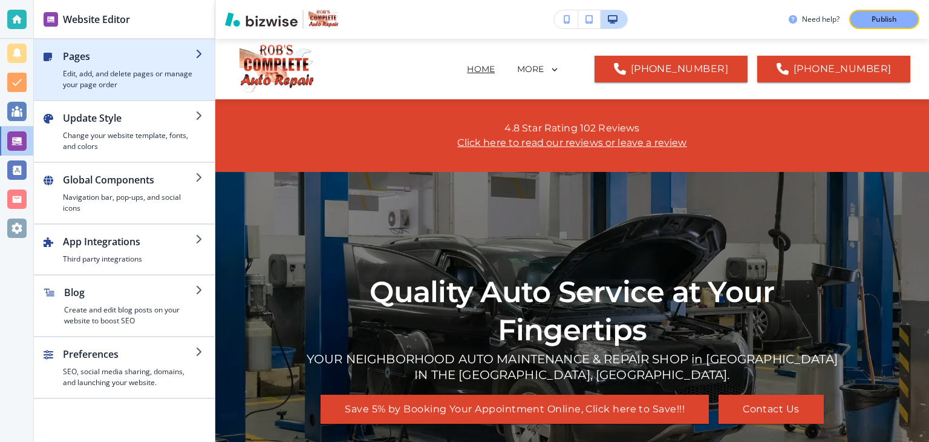
click at [201, 56] on icon "button" at bounding box center [200, 54] width 10 height 10
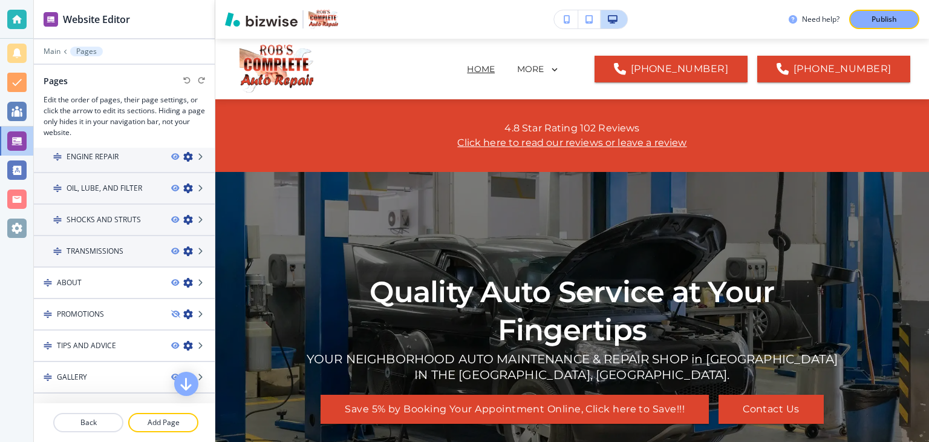
scroll to position [224, 0]
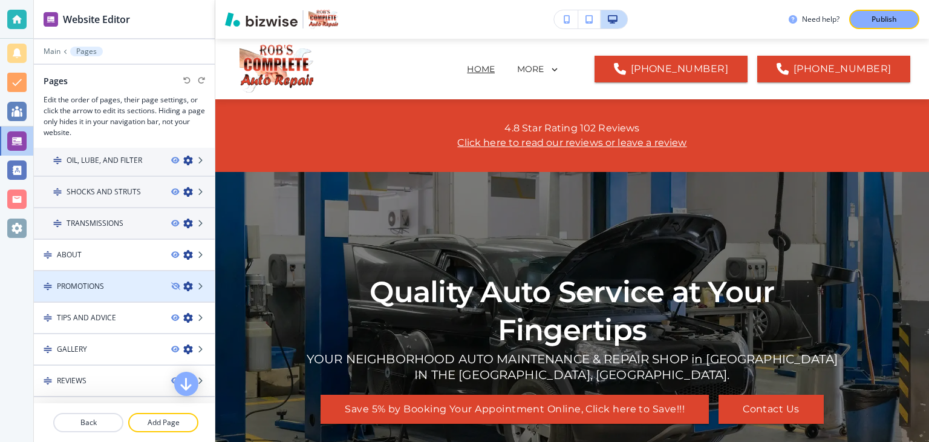
click at [92, 277] on div at bounding box center [124, 276] width 181 height 10
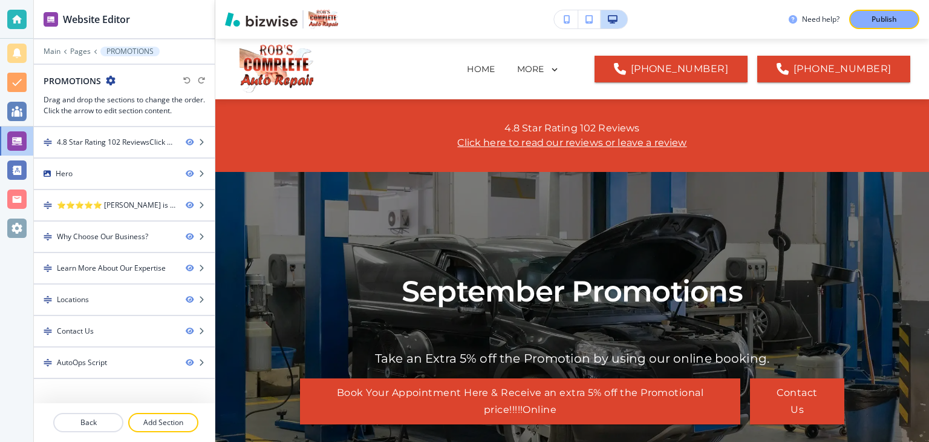
click at [106, 80] on icon "button" at bounding box center [111, 81] width 10 height 10
click at [126, 103] on p "Edit Page Settings" at bounding box center [144, 101] width 62 height 11
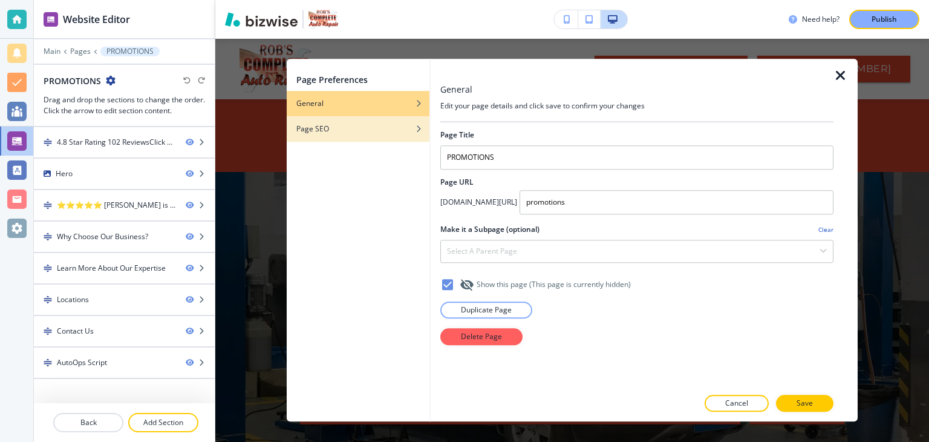
click at [334, 131] on div "Page SEO" at bounding box center [358, 128] width 143 height 11
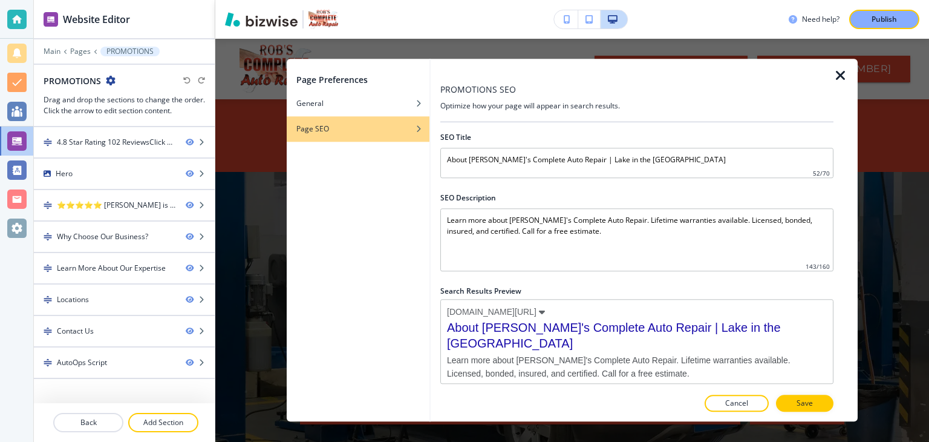
scroll to position [5, 0]
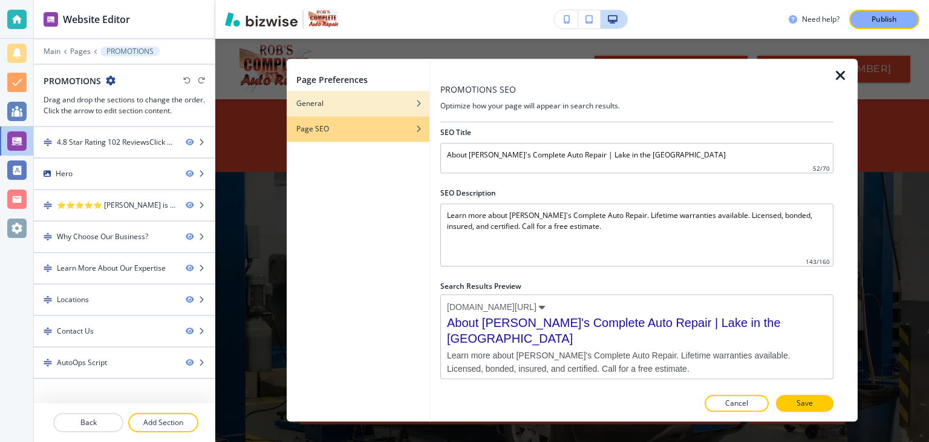
click at [316, 103] on h4 "General" at bounding box center [309, 103] width 27 height 11
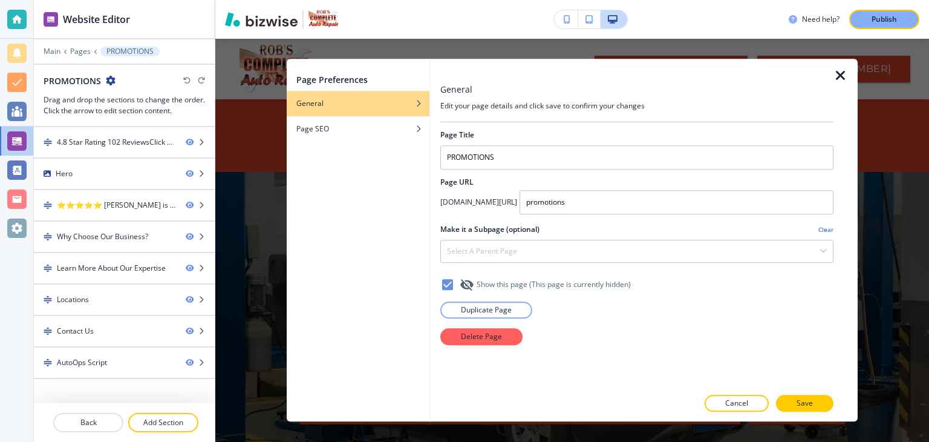
scroll to position [0, 0]
click at [842, 75] on icon "button" at bounding box center [841, 75] width 15 height 15
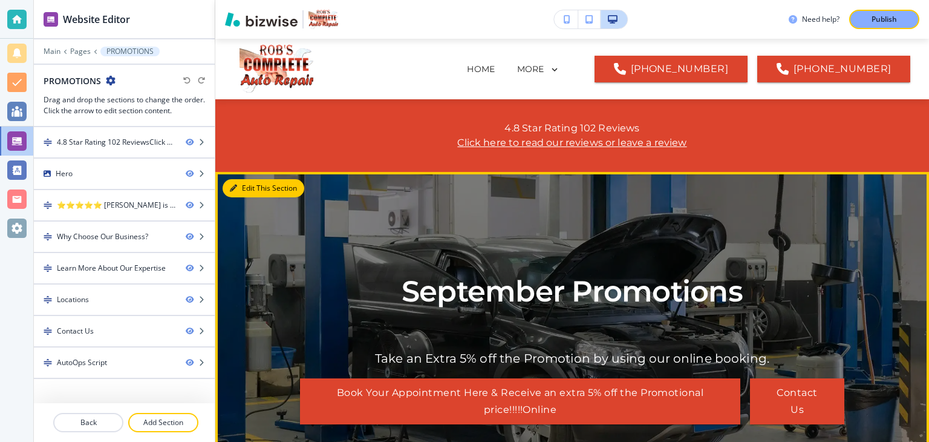
click at [246, 188] on button "Edit This Section" at bounding box center [264, 188] width 82 height 18
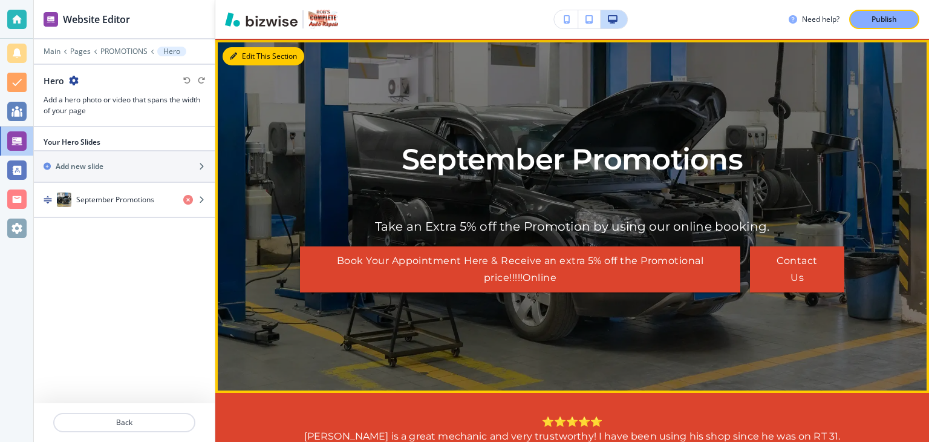
scroll to position [133, 0]
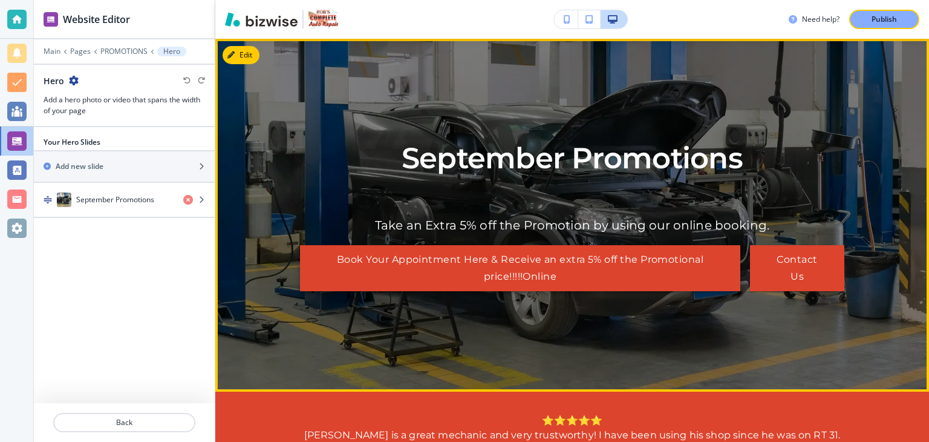
click at [550, 272] on button "Book Your Appointment Here & Receive an extra 5% off the Promotional price!!!!!…" at bounding box center [520, 268] width 440 height 46
click at [250, 56] on button "Edit This Section" at bounding box center [264, 55] width 82 height 18
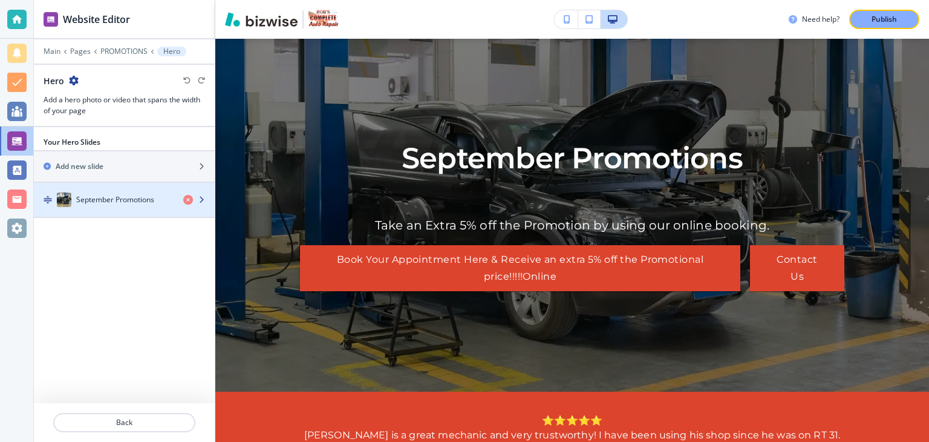
click at [203, 202] on div "button" at bounding box center [198, 200] width 31 height 10
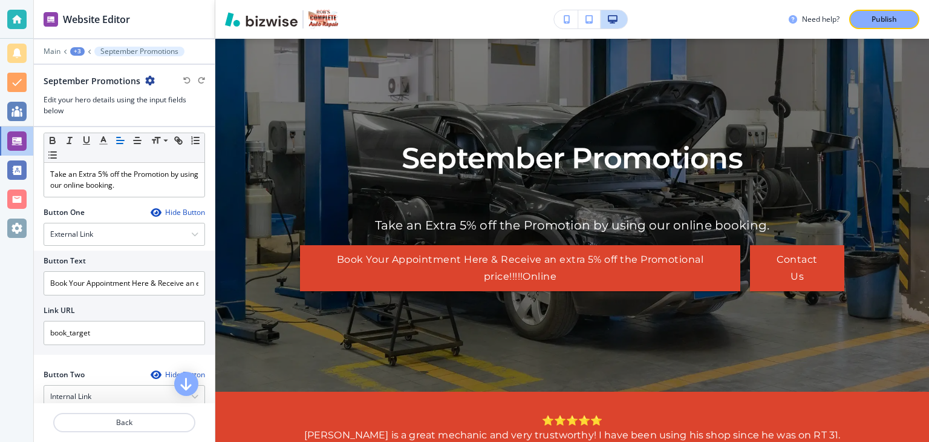
scroll to position [108, 0]
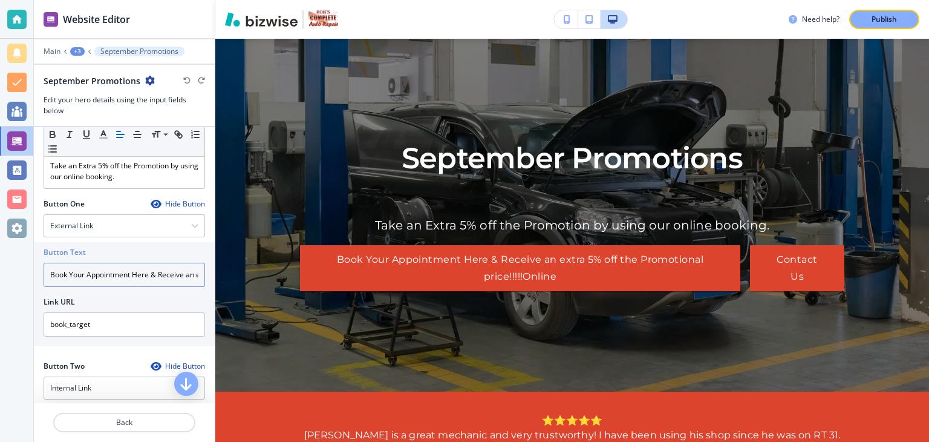
click at [189, 273] on input "Book Your Appointment Here & Receive an extra 5% off the Promotional price!!!!!…" at bounding box center [125, 275] width 162 height 24
click at [152, 274] on input "Book Your Appointment Here & Receive an extra 5% off the Promotional price!!!!!…" at bounding box center [125, 275] width 162 height 24
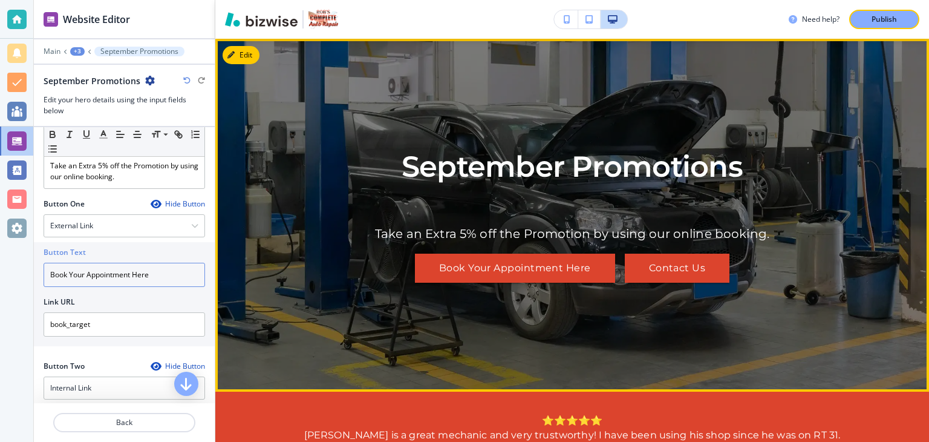
type input "Book Your Appointment Here"
click at [738, 237] on p "Take an Extra 5% off the Promotion by using our online booking." at bounding box center [572, 234] width 394 height 16
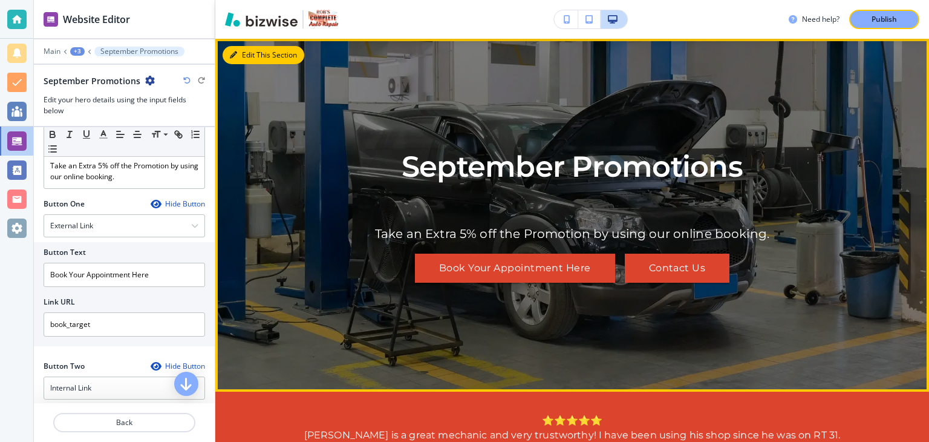
click at [249, 59] on button "Edit This Section" at bounding box center [264, 55] width 82 height 18
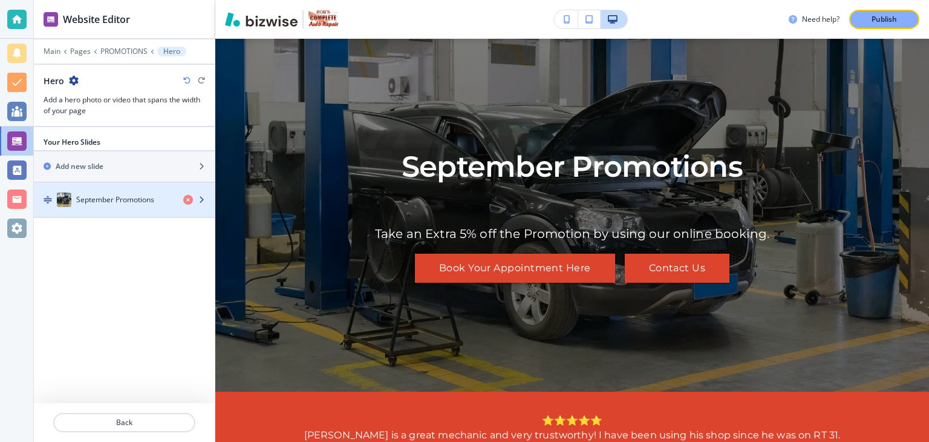
click at [203, 197] on icon "button" at bounding box center [201, 199] width 7 height 7
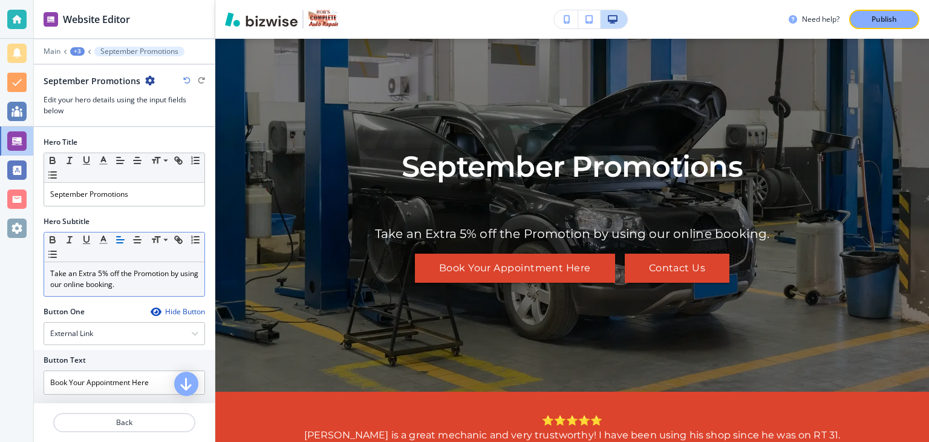
click at [143, 284] on p "Take an Extra 5% off the Promotion by using our online booking." at bounding box center [124, 279] width 148 height 22
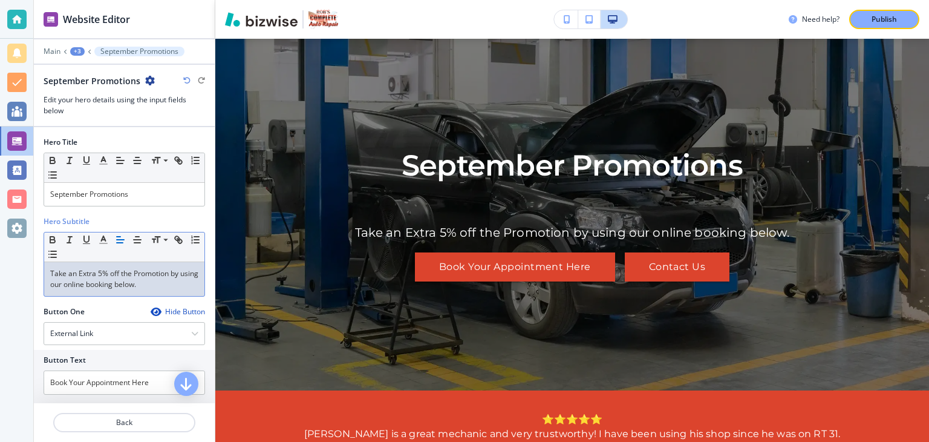
scroll to position [102, 0]
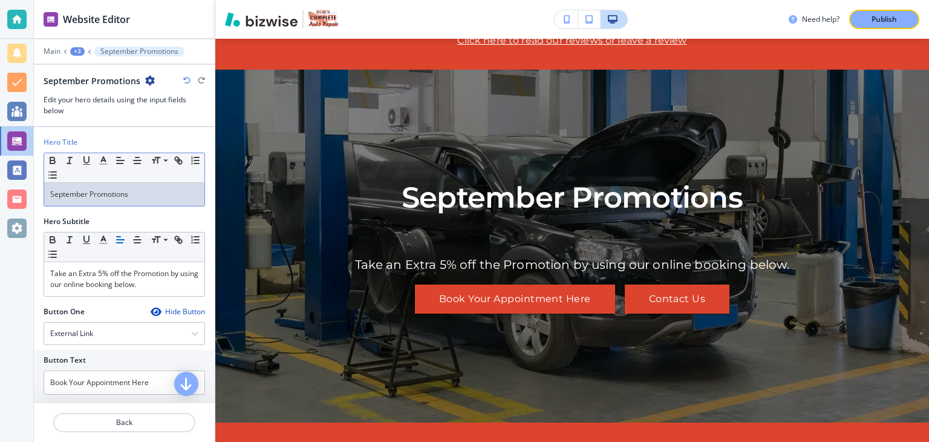
click at [158, 194] on p "September Promotions" at bounding box center [124, 194] width 148 height 11
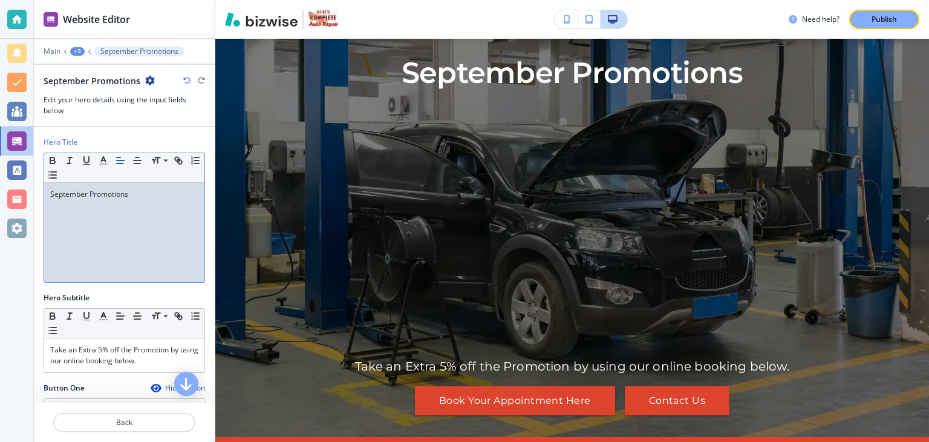
scroll to position [137, 0]
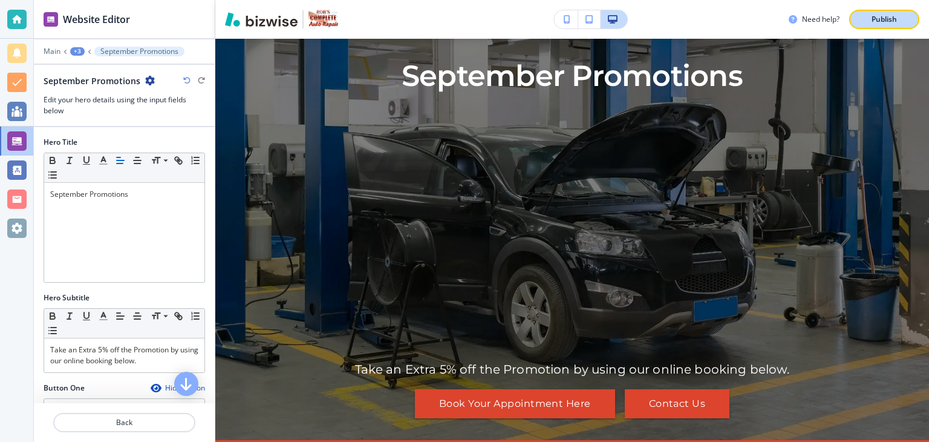
click at [900, 22] on div "Publish" at bounding box center [884, 19] width 39 height 11
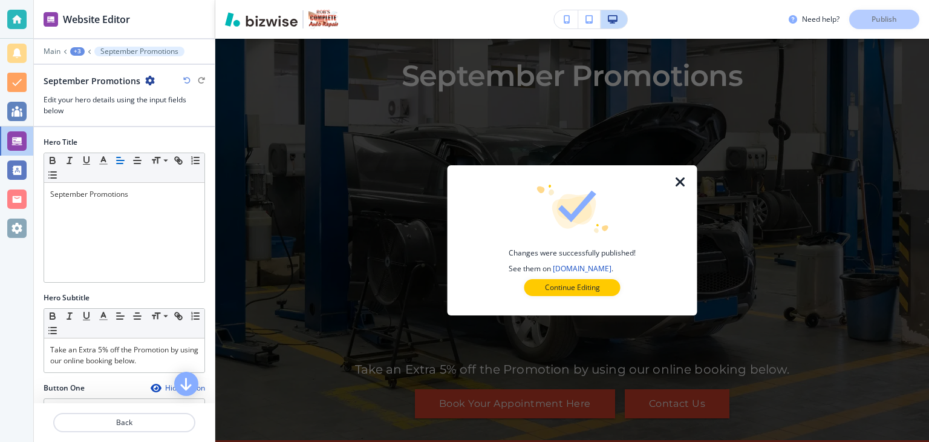
click at [682, 178] on icon "button" at bounding box center [680, 182] width 15 height 15
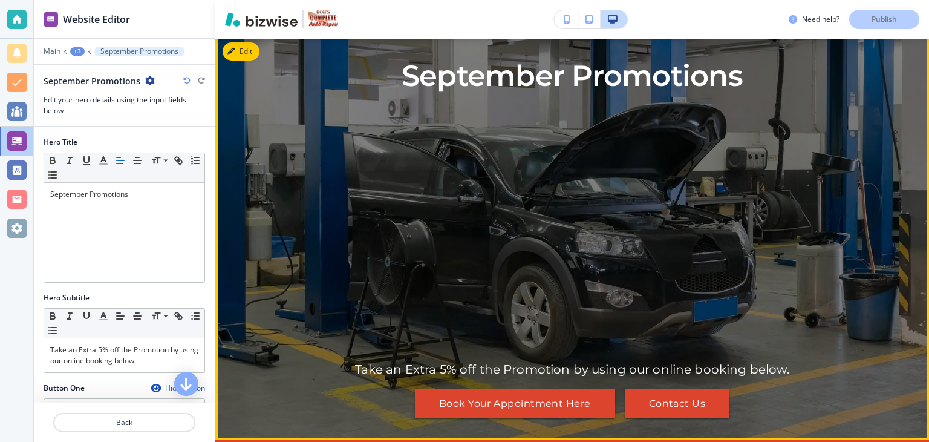
click at [368, 133] on div "September Promotions Take an Extra 5% off the Promotion by using our online boo…" at bounding box center [572, 237] width 545 height 361
drag, startPoint x: 368, startPoint y: 133, endPoint x: 343, endPoint y: 134, distance: 24.8
click at [343, 134] on div "September Promotions Take an Extra 5% off the Promotion by using our online boo…" at bounding box center [572, 237] width 545 height 361
click at [743, 82] on p "September Promotions" at bounding box center [572, 76] width 341 height 38
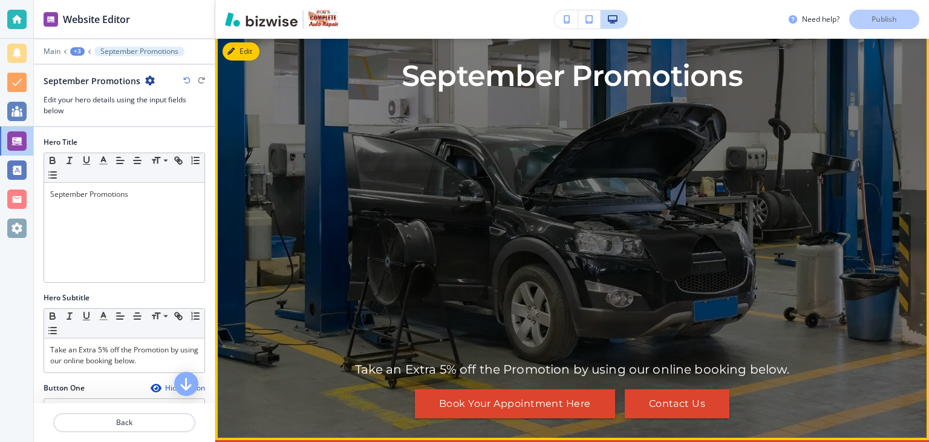
click at [743, 82] on p "September Promotions" at bounding box center [572, 76] width 341 height 38
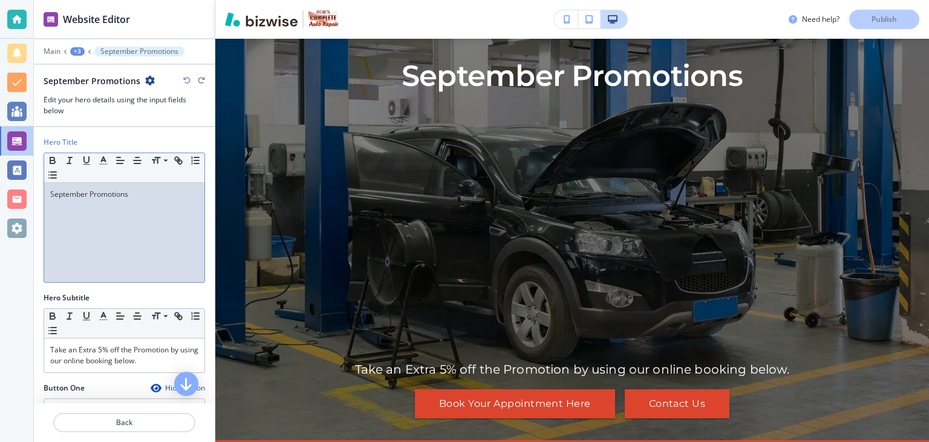
click at [149, 193] on p "September Promotions" at bounding box center [124, 194] width 148 height 11
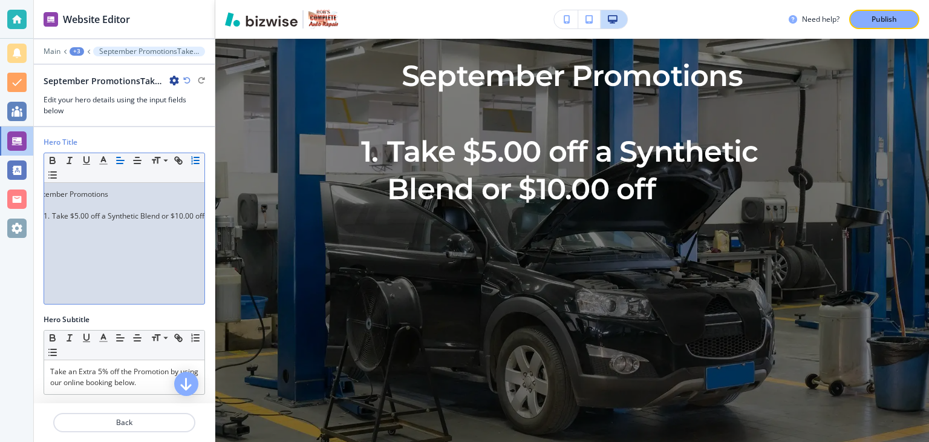
scroll to position [0, 31]
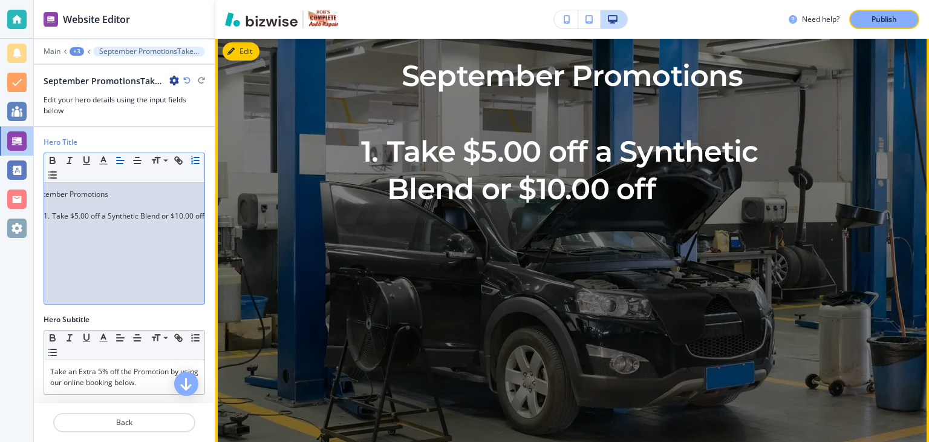
click at [656, 208] on li "Take $5.00 off a Synthetic Blend or $10.00 off" at bounding box center [594, 171] width 501 height 76
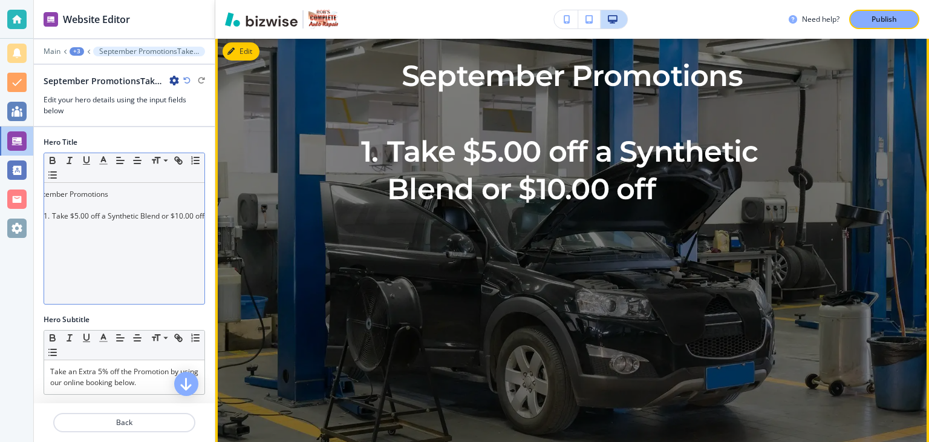
click at [656, 208] on li "Take $5.00 off a Synthetic Blend or $10.00 off" at bounding box center [594, 171] width 501 height 76
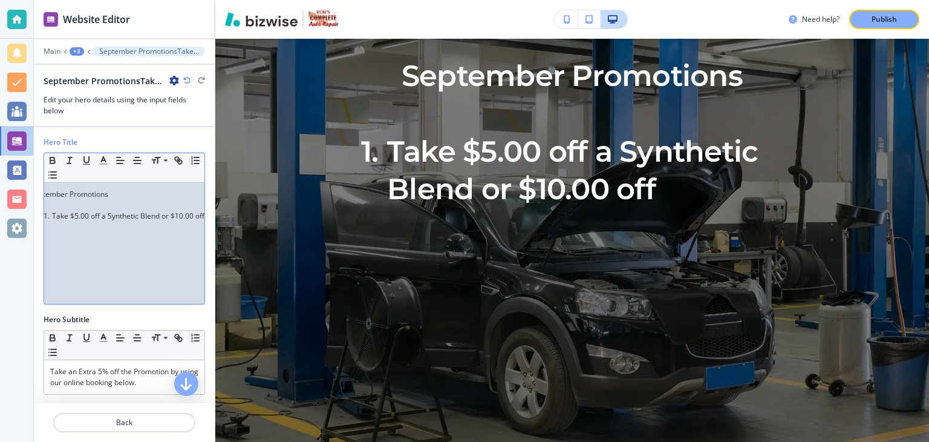
click at [178, 214] on li "Take $5.00 off a Synthetic Blend or $10.00 off" at bounding box center [109, 216] width 137 height 11
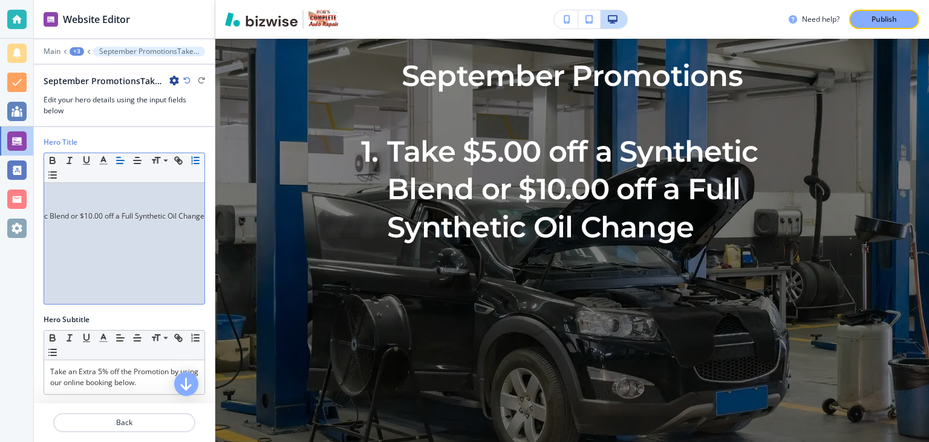
scroll to position [0, 121]
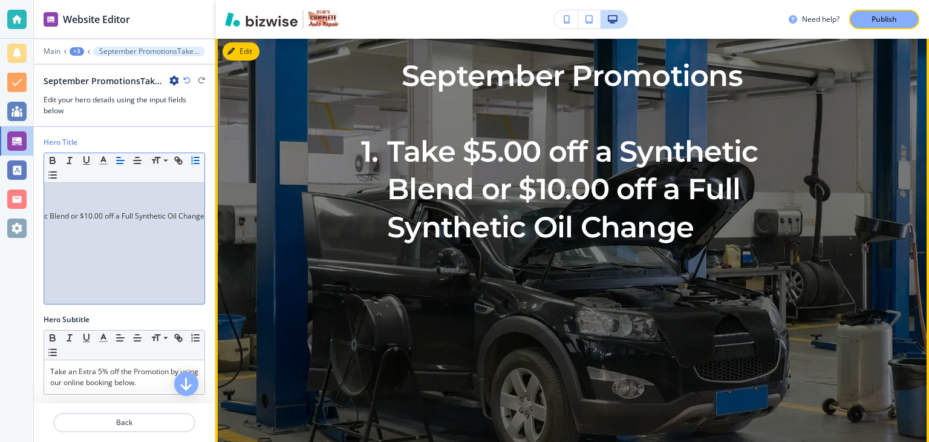
click at [687, 246] on li "Take $5.00 off a Synthetic Blend or $10.00 off a Full Synthetic Oil Change" at bounding box center [594, 189] width 501 height 113
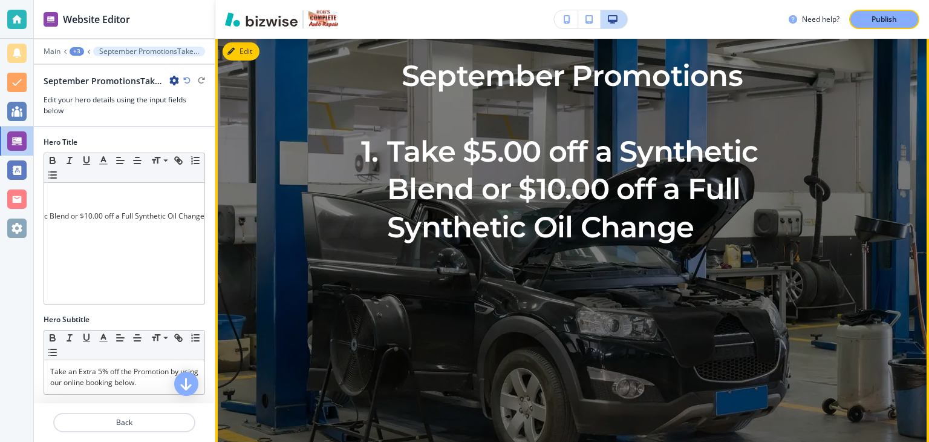
click at [689, 246] on li "Take $5.00 off a Synthetic Blend or $10.00 off a Full Synthetic Oil Change" at bounding box center [594, 189] width 501 height 113
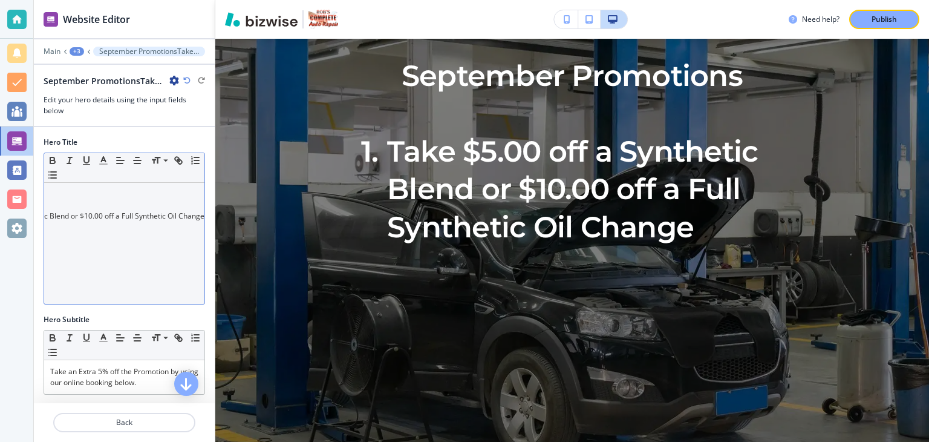
click at [88, 218] on li "Take $5.00 off a Synthetic Blend or $10.00 off a Full Synthetic Oil Change" at bounding box center [18, 216] width 137 height 11
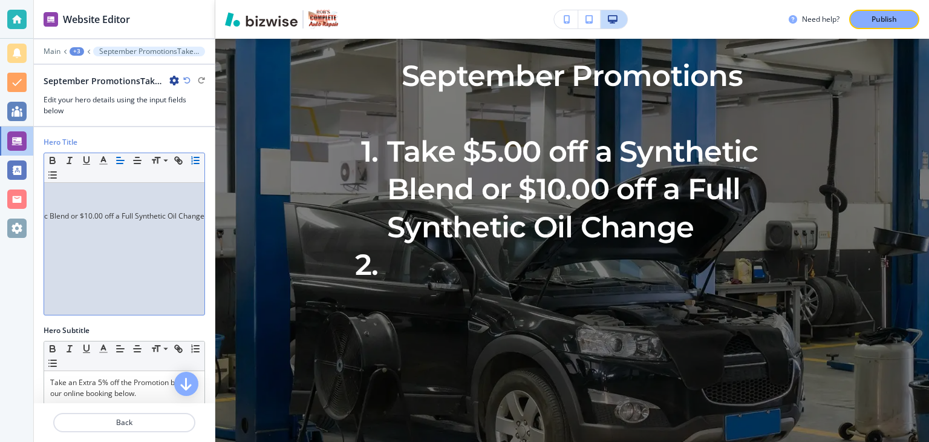
scroll to position [0, 0]
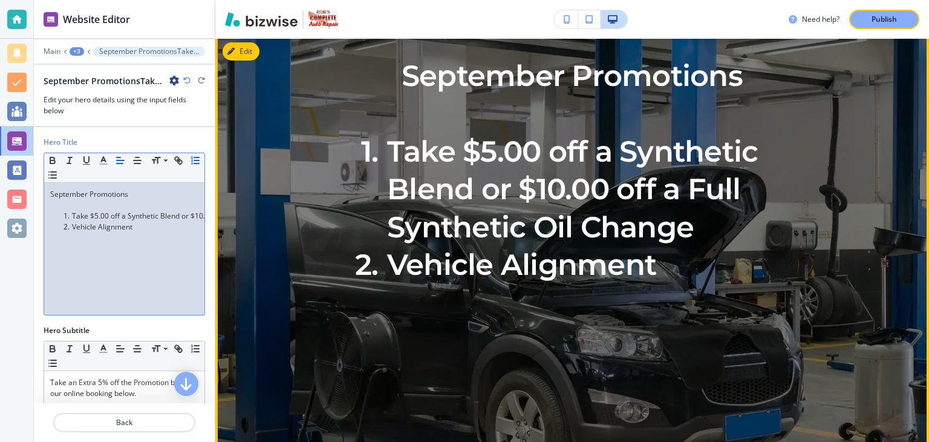
click at [650, 283] on li "Vehicle Alignment" at bounding box center [594, 265] width 501 height 38
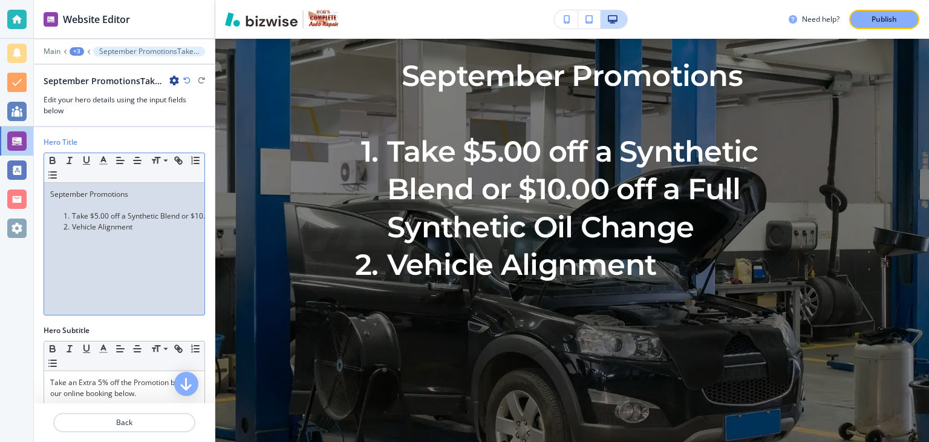
click at [139, 228] on li "Vehicle Alignment" at bounding box center [129, 226] width 137 height 11
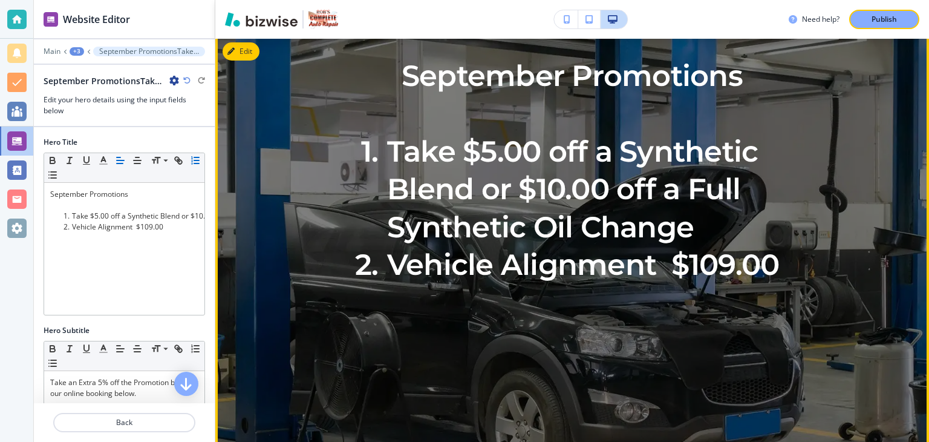
click at [772, 283] on li "Vehicle Alignment $109.00" at bounding box center [594, 265] width 501 height 38
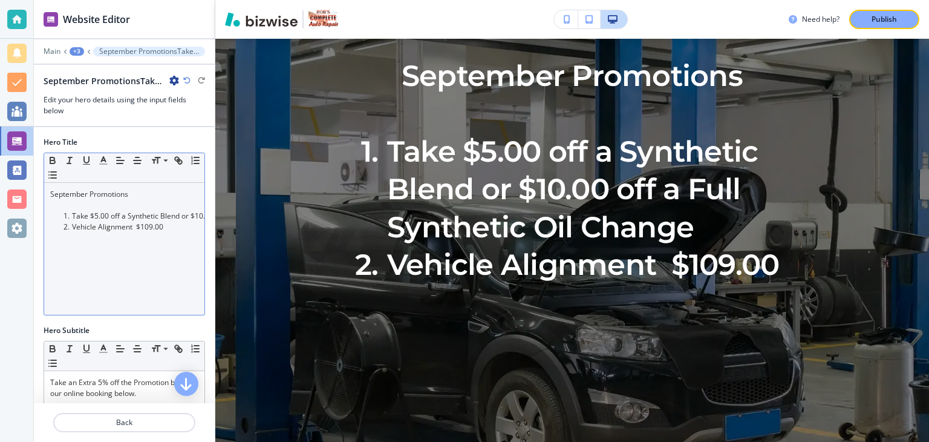
click at [175, 224] on li "Vehicle Alignment $109.00" at bounding box center [129, 226] width 137 height 11
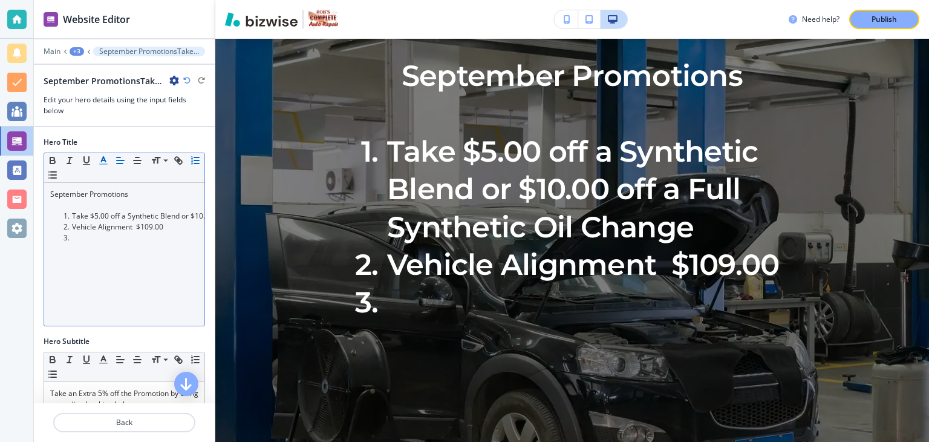
click at [104, 160] on line "button" at bounding box center [103, 160] width 3 height 0
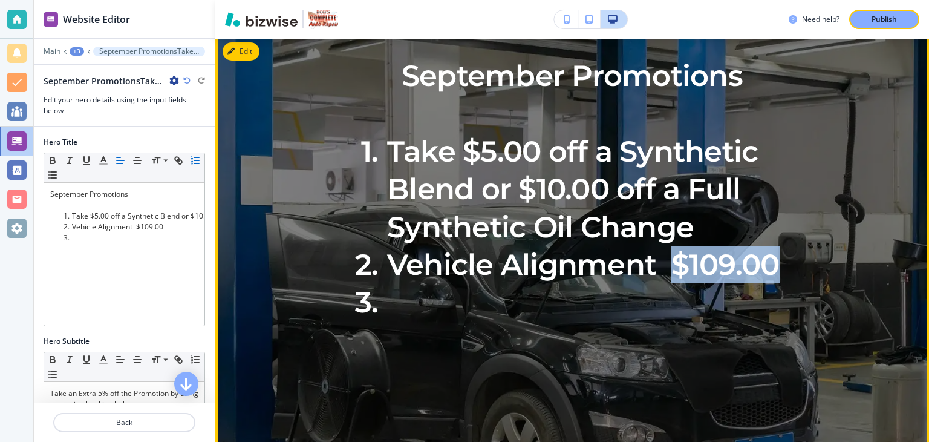
drag, startPoint x: 672, startPoint y: 290, endPoint x: 780, endPoint y: 296, distance: 108.5
click at [780, 283] on li "Vehicle Alignment $109.00" at bounding box center [594, 265] width 501 height 38
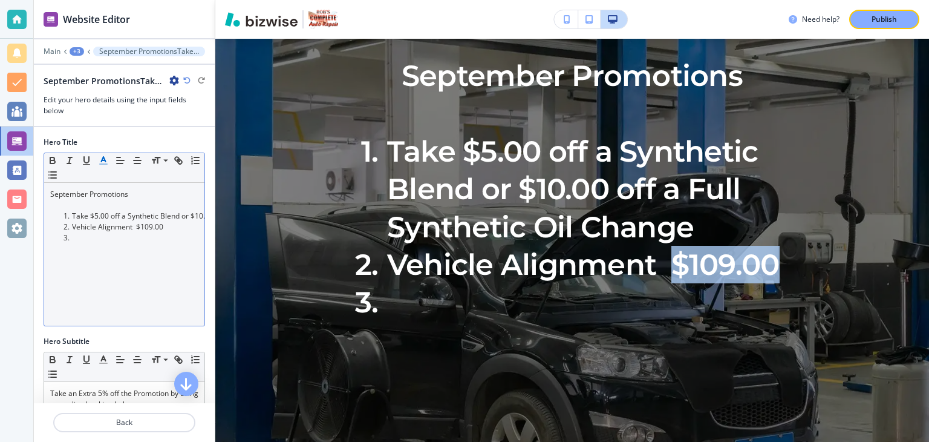
click at [101, 161] on icon "button" at bounding box center [103, 160] width 11 height 11
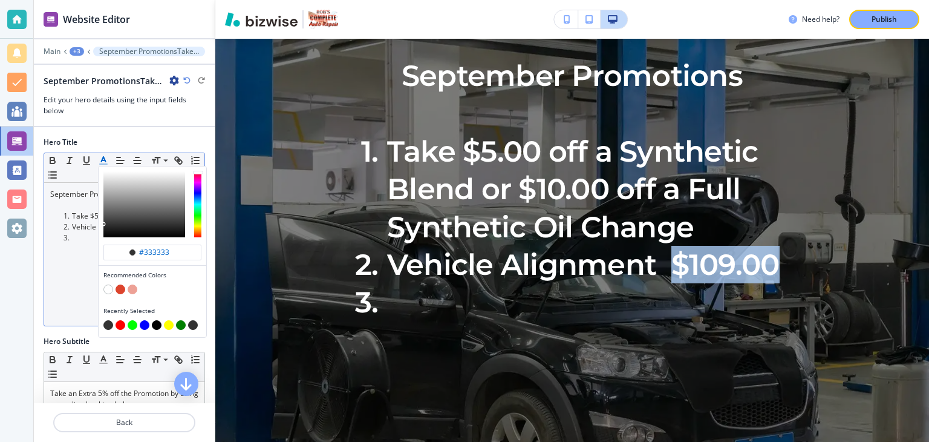
click at [119, 287] on button "button" at bounding box center [121, 289] width 10 height 10
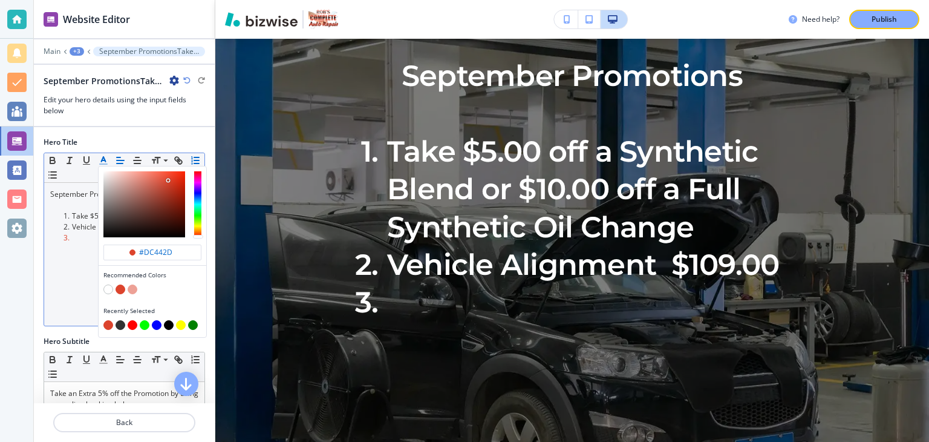
click at [131, 324] on button "button" at bounding box center [133, 325] width 10 height 10
click at [110, 289] on button "button" at bounding box center [108, 289] width 10 height 10
type input "#ffffff"
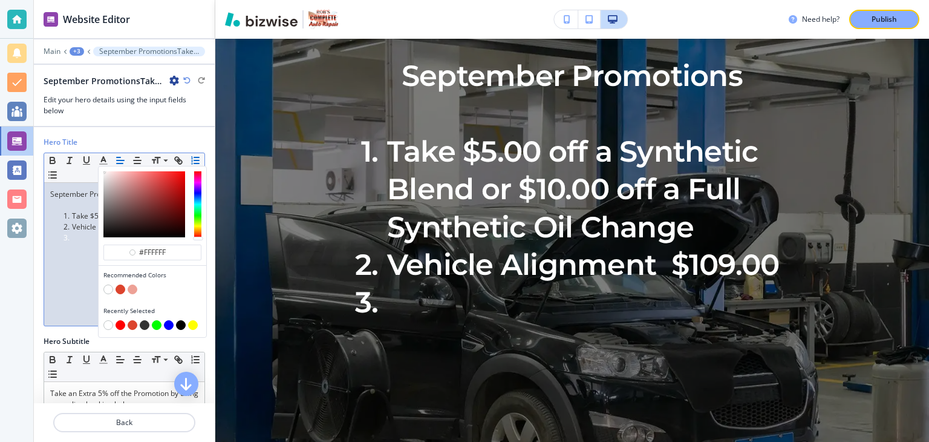
click at [83, 273] on p at bounding box center [124, 270] width 148 height 11
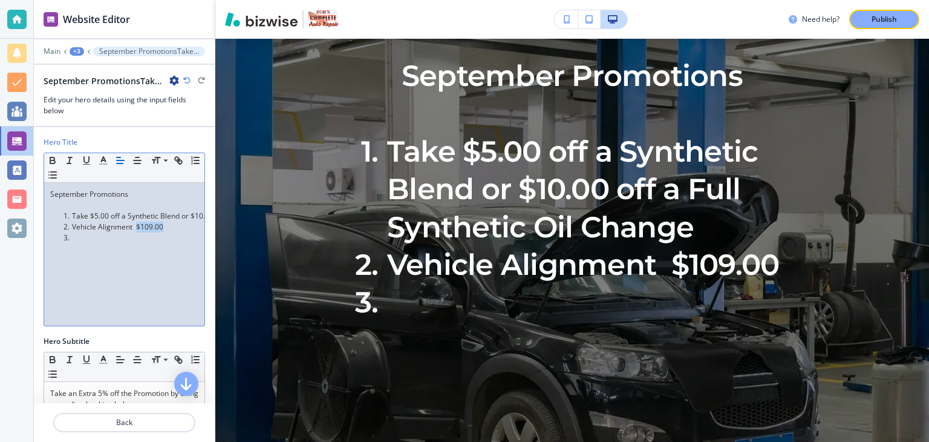
drag, startPoint x: 136, startPoint y: 226, endPoint x: 172, endPoint y: 230, distance: 36.5
click at [172, 230] on li "Vehicle Alignment $109.00" at bounding box center [129, 226] width 137 height 11
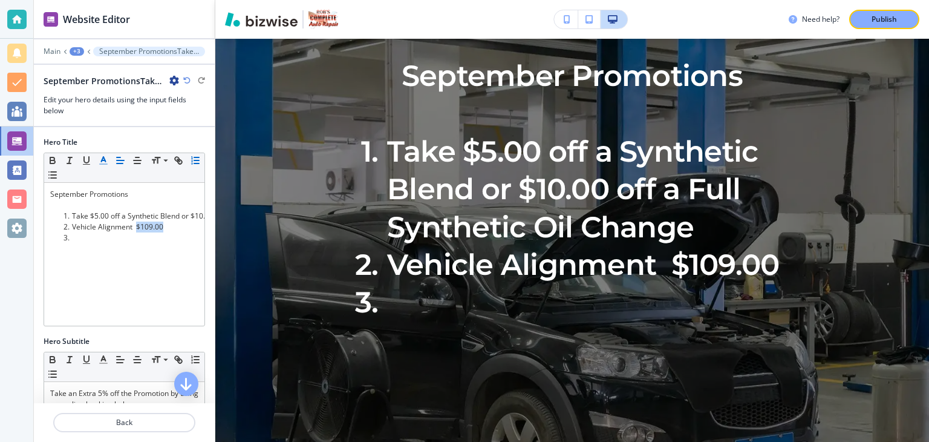
click at [103, 161] on icon "button" at bounding box center [103, 160] width 11 height 11
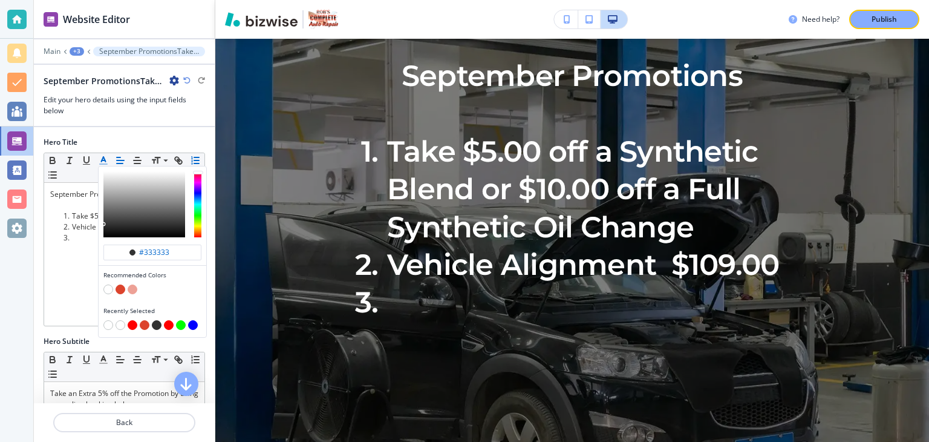
click at [121, 287] on button "button" at bounding box center [121, 289] width 10 height 10
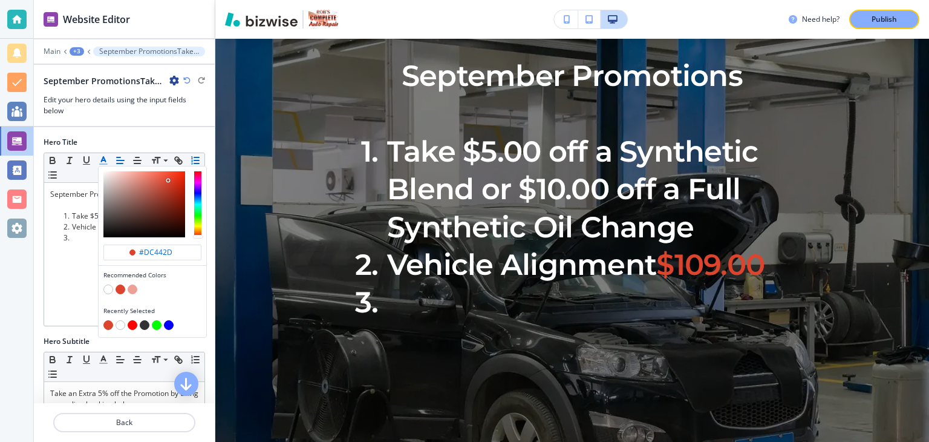
click at [133, 323] on button "button" at bounding box center [133, 325] width 10 height 10
type input "#ff0000"
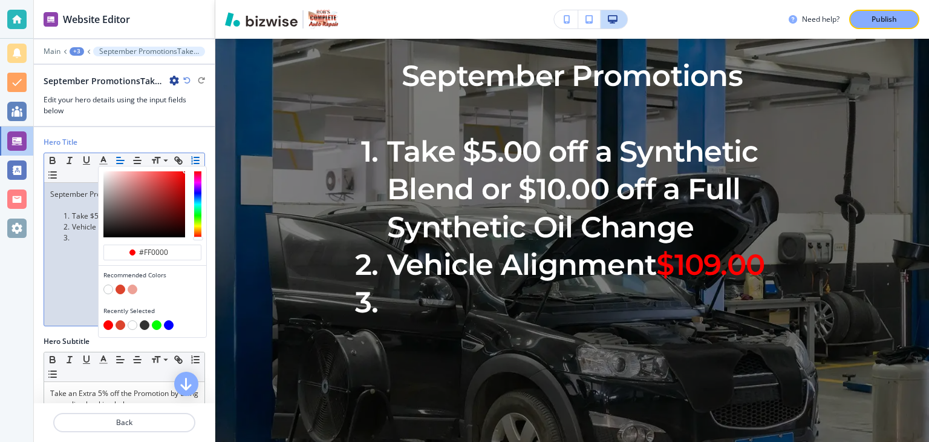
click at [76, 279] on p at bounding box center [124, 281] width 148 height 11
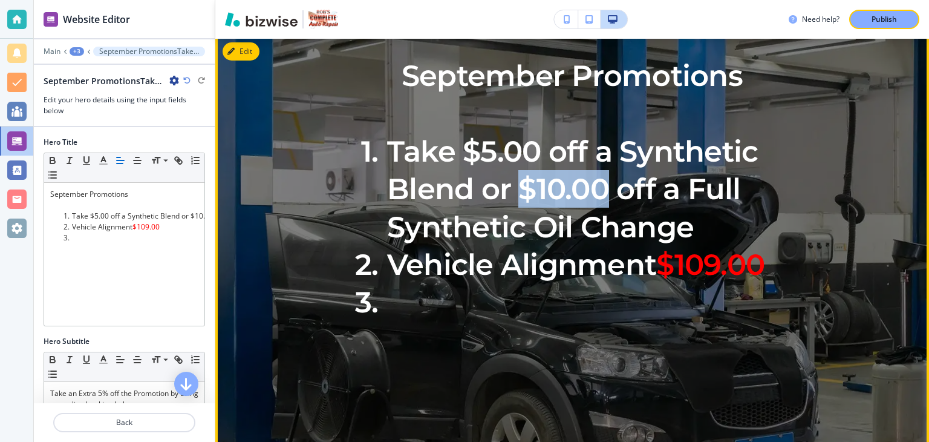
drag, startPoint x: 519, startPoint y: 221, endPoint x: 609, endPoint y: 221, distance: 89.5
click at [609, 221] on li "Take $5.00 off a Synthetic Blend or $10.00 off a Full Synthetic Oil Change" at bounding box center [594, 189] width 501 height 113
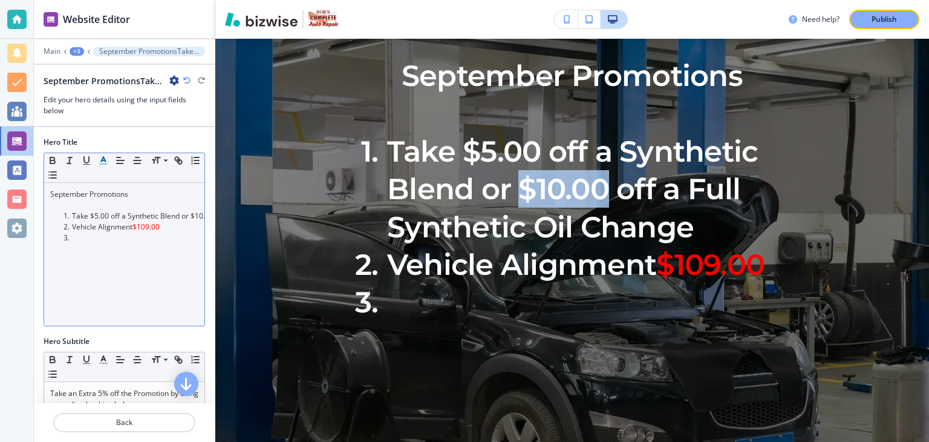
click at [106, 157] on icon "button" at bounding box center [103, 160] width 11 height 11
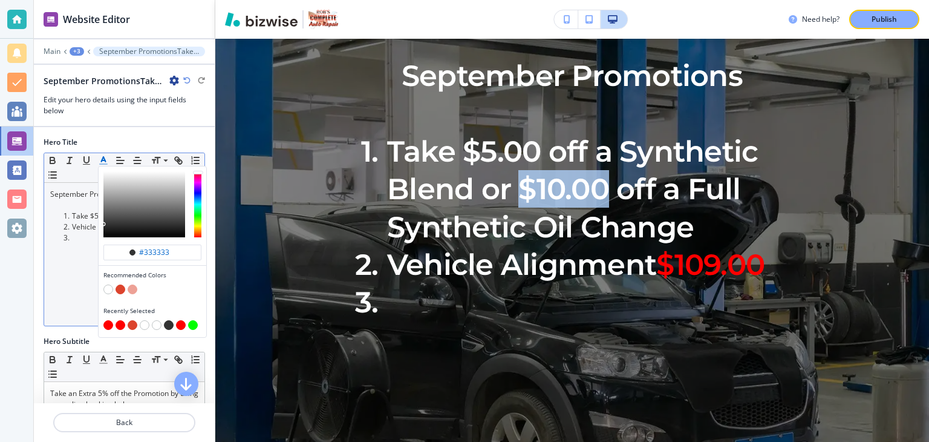
click at [180, 323] on button "button" at bounding box center [181, 325] width 10 height 10
type input "#ff0000"
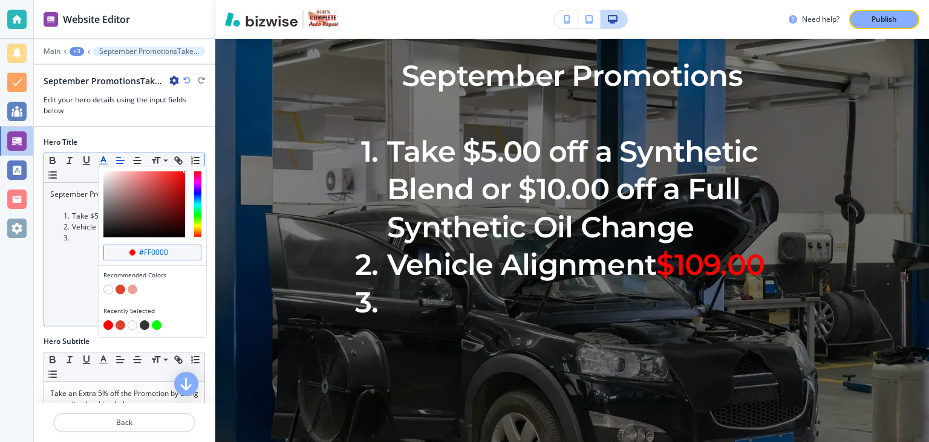
click at [133, 250] on div "button" at bounding box center [132, 252] width 6 height 6
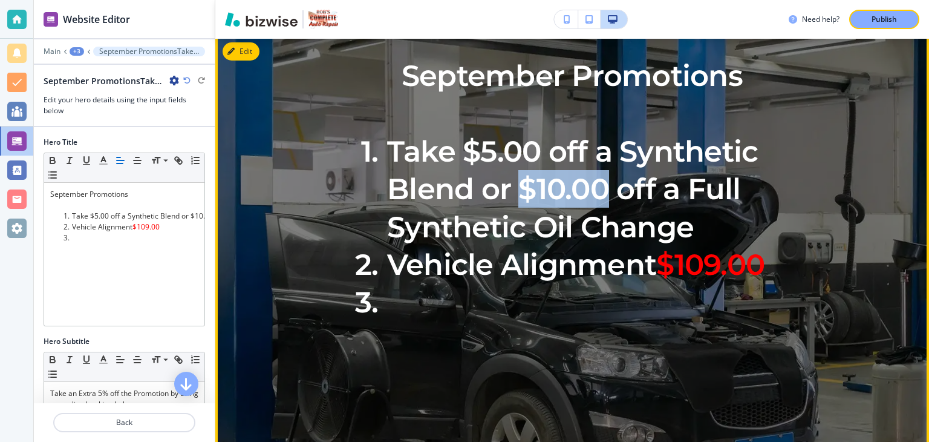
drag, startPoint x: 519, startPoint y: 216, endPoint x: 607, endPoint y: 220, distance: 88.4
click at [607, 220] on li "Take $5.00 off a Synthetic Blend or $10.00 off a Full Synthetic Oil Change" at bounding box center [594, 189] width 501 height 113
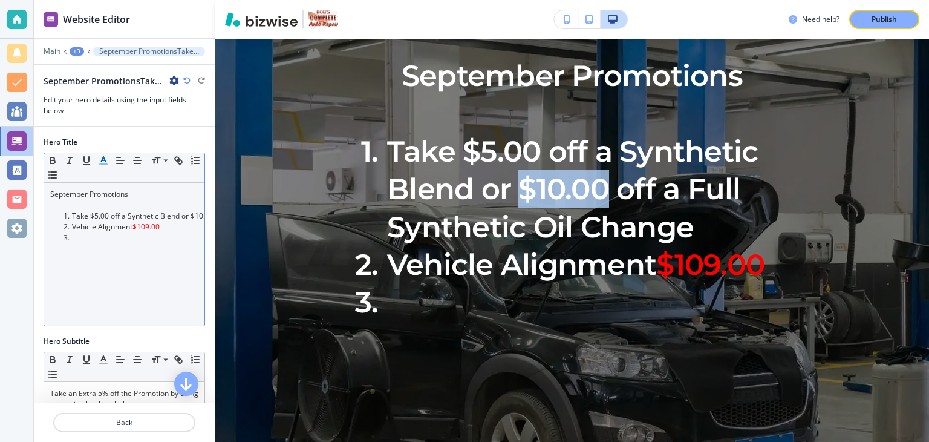
click at [105, 160] on polyline "button" at bounding box center [104, 159] width 4 height 5
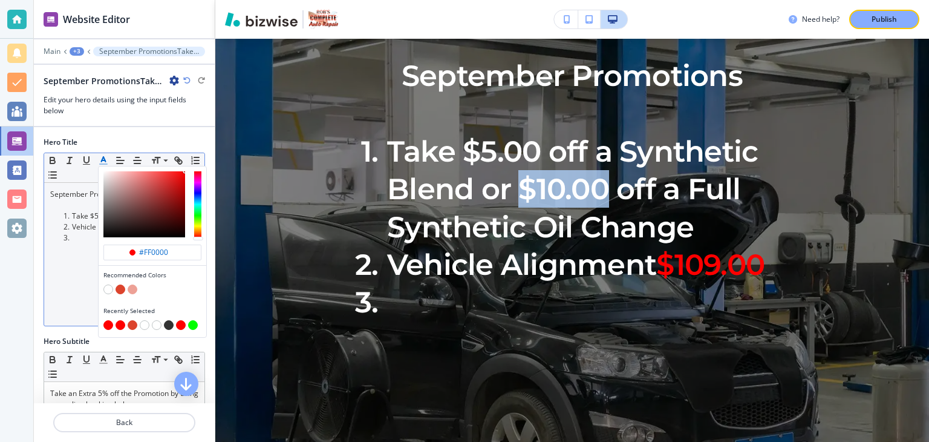
click at [121, 288] on button "button" at bounding box center [121, 289] width 10 height 10
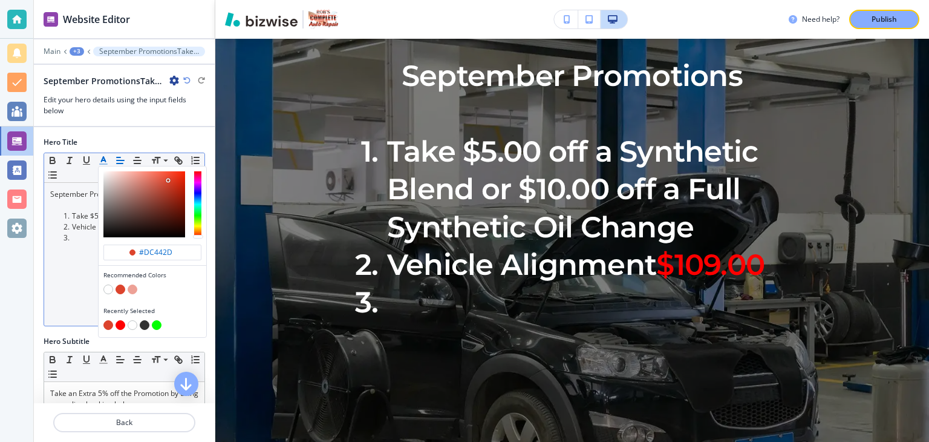
click at [120, 286] on button "button" at bounding box center [121, 289] width 10 height 10
click at [121, 323] on button "button" at bounding box center [121, 325] width 10 height 10
type input "#ff0000"
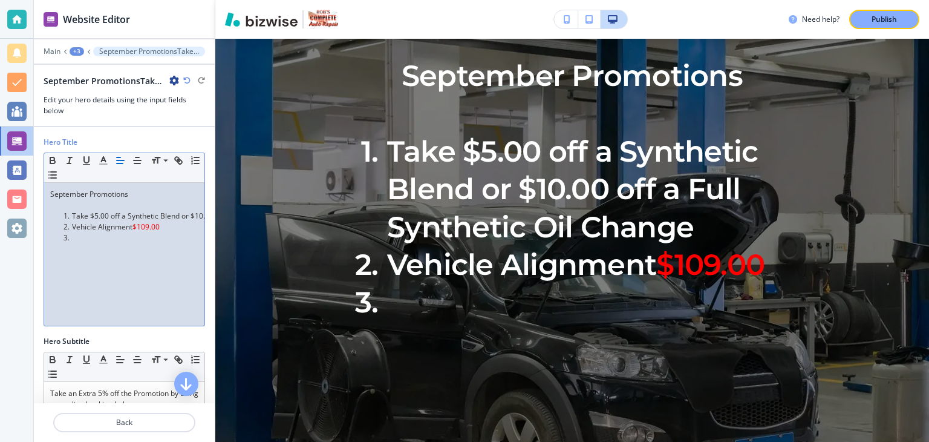
click at [71, 284] on p "﻿" at bounding box center [124, 281] width 148 height 11
drag, startPoint x: 111, startPoint y: 214, endPoint x: 134, endPoint y: 216, distance: 23.7
click at [119, 216] on li "Take $5.00 off a Synthetic Blend or $10.00 off a Full Synthetic Oil Change" at bounding box center [50, 216] width 137 height 11
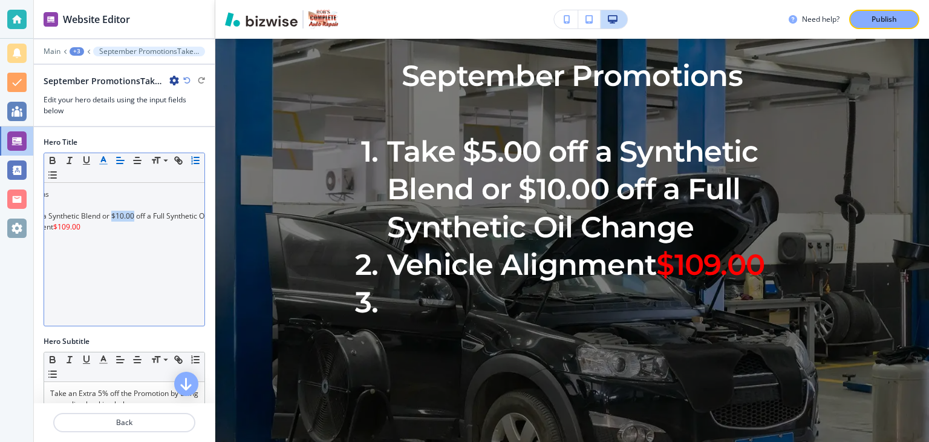
click at [104, 160] on line "button" at bounding box center [103, 160] width 3 height 0
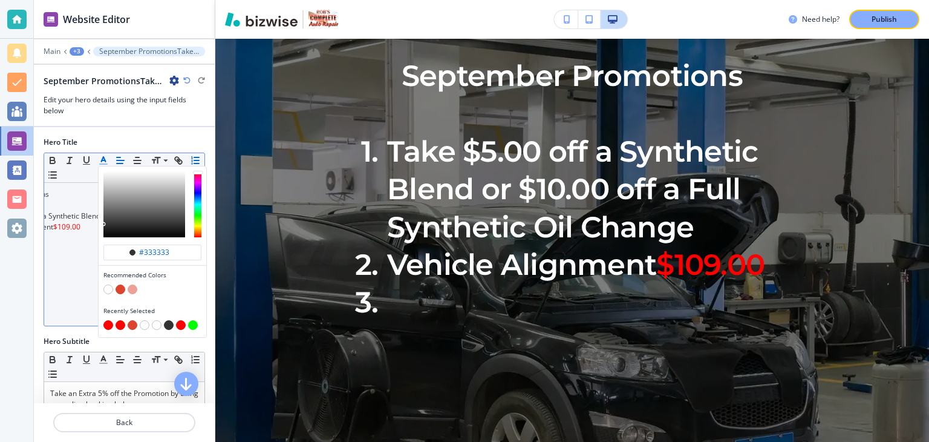
click at [106, 322] on button "button" at bounding box center [108, 325] width 10 height 10
type input "#ff0000"
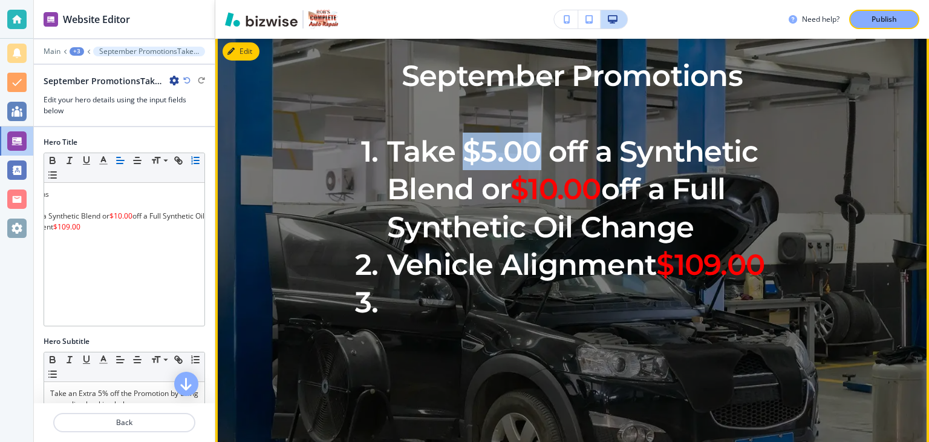
drag, startPoint x: 457, startPoint y: 182, endPoint x: 537, endPoint y: 180, distance: 79.9
click at [537, 180] on li "Take $5.00 off a Synthetic Blend or $10.00 off a Full Synthetic Oil Change" at bounding box center [594, 189] width 501 height 113
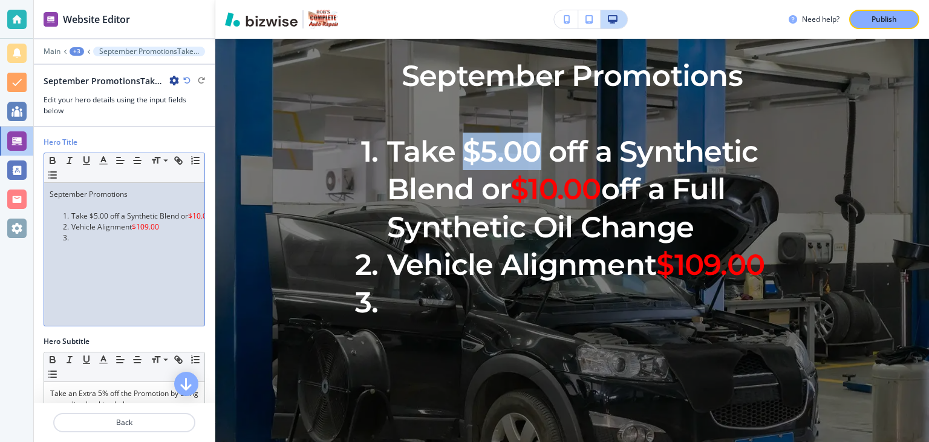
scroll to position [0, 0]
drag, startPoint x: 89, startPoint y: 217, endPoint x: 108, endPoint y: 215, distance: 19.4
click at [108, 215] on li "Take $5.00 off a Synthetic Blend or $10.00 off a Full Synthetic Oil Change" at bounding box center [129, 216] width 137 height 11
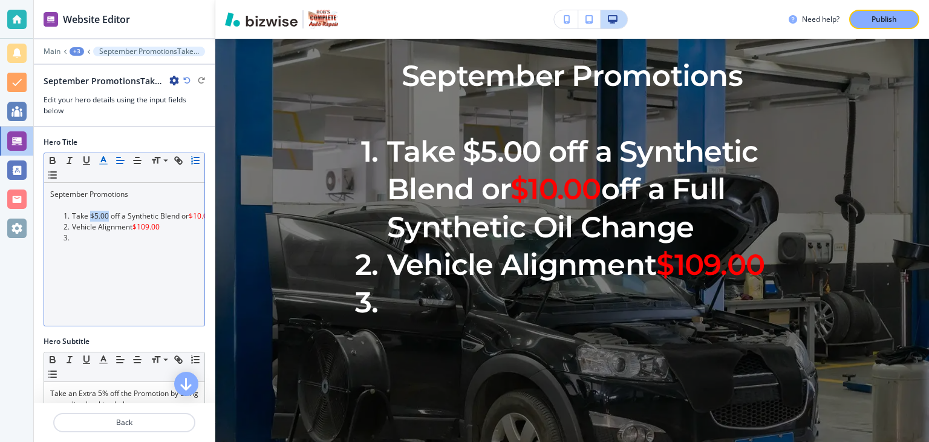
click at [102, 160] on polyline "button" at bounding box center [104, 159] width 4 height 5
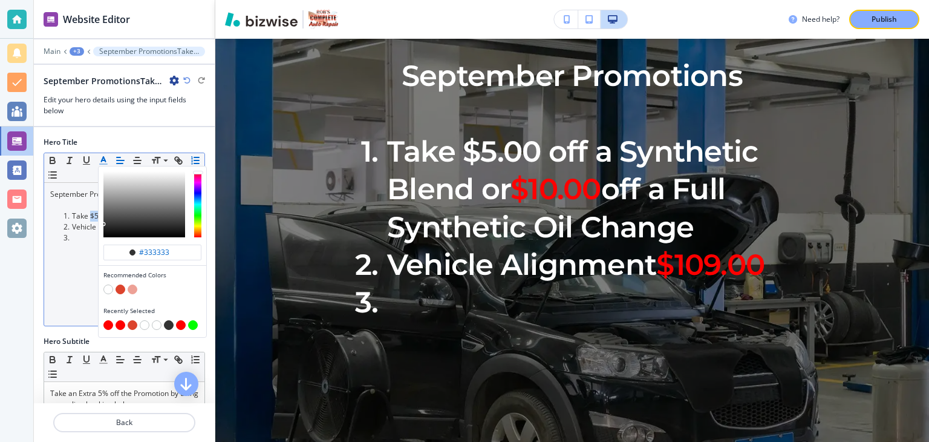
click at [106, 322] on button "button" at bounding box center [108, 325] width 10 height 10
type input "#ff0000"
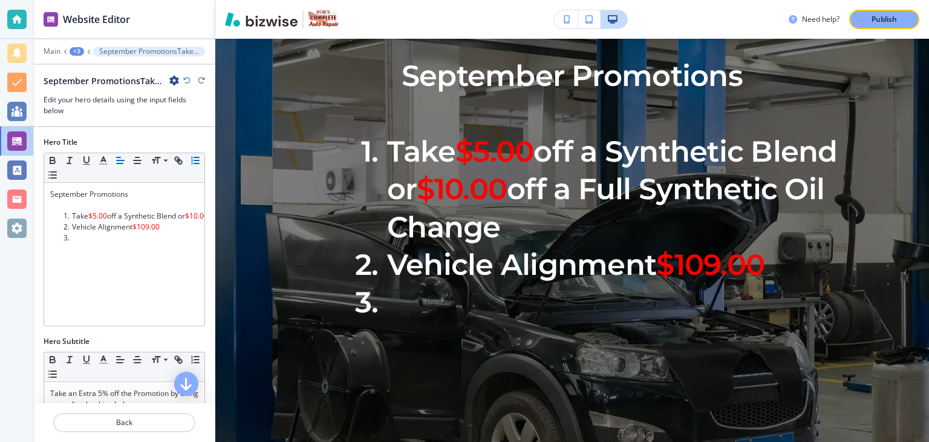
click at [188, 117] on div at bounding box center [124, 121] width 181 height 10
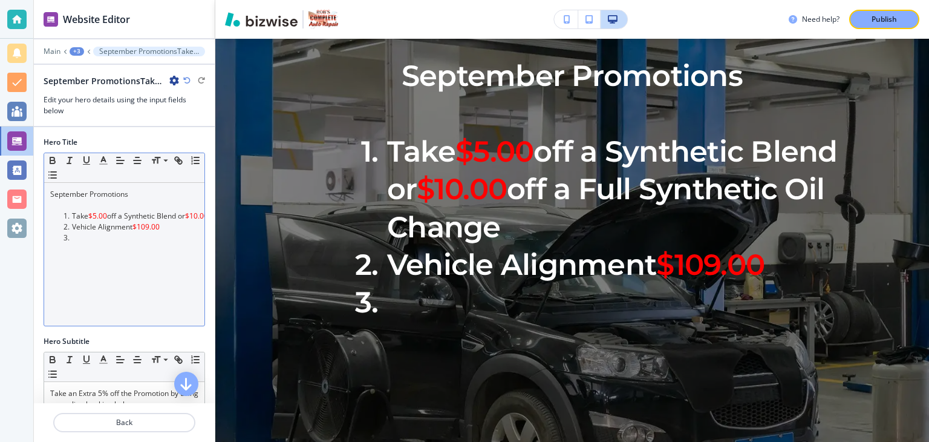
click at [78, 236] on li at bounding box center [129, 237] width 137 height 11
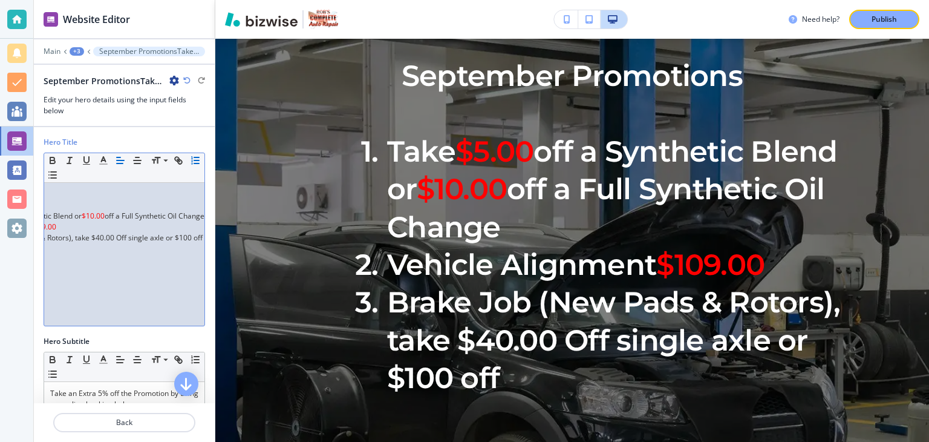
scroll to position [0, 113]
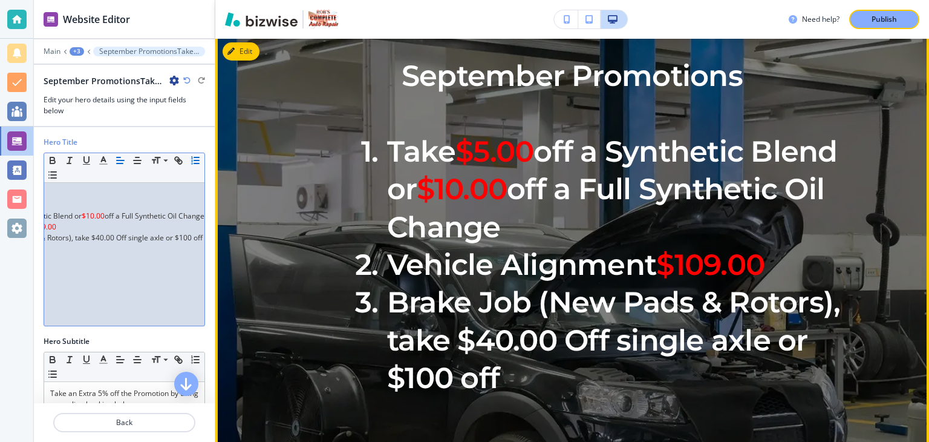
click at [477, 396] on li "Brake Job (New Pads & Rotors), take $40.00 Off single axle or $100 off" at bounding box center [594, 339] width 501 height 113
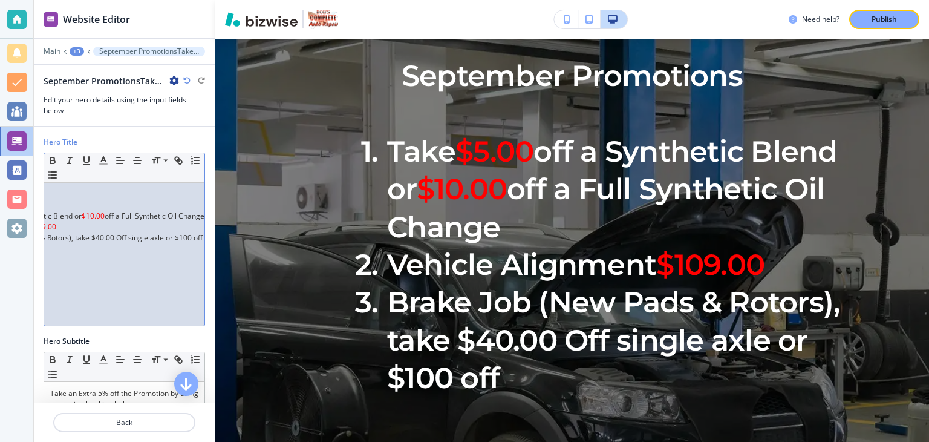
scroll to position [0, 120]
click at [95, 238] on li "Brake Job (New Pads & Rotors), take $40.00 Off single axle or $100 off" at bounding box center [26, 237] width 137 height 11
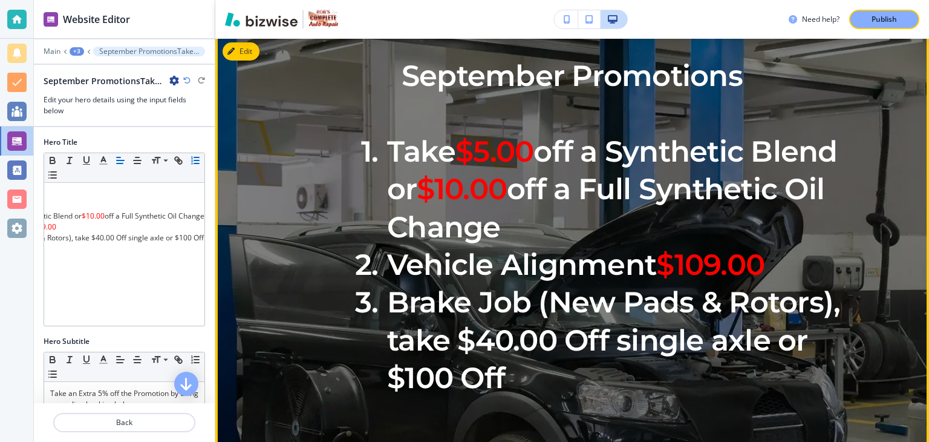
click at [508, 396] on li "Brake Job (New Pads & Rotors), take $40.00 Off single axle or $100 Off" at bounding box center [594, 339] width 501 height 113
click at [505, 396] on li "Brake Job (New Pads & Rotors), take $40.00 Off single axle or $100 Off" at bounding box center [594, 339] width 501 height 113
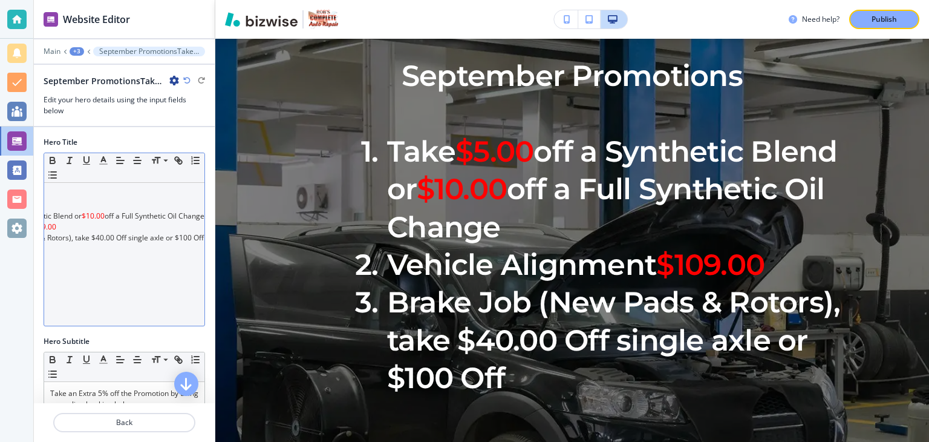
click at [95, 236] on li "Brake Job (New Pads & Rotors), take $40.00 Off single axle or $100 Off" at bounding box center [26, 237] width 137 height 11
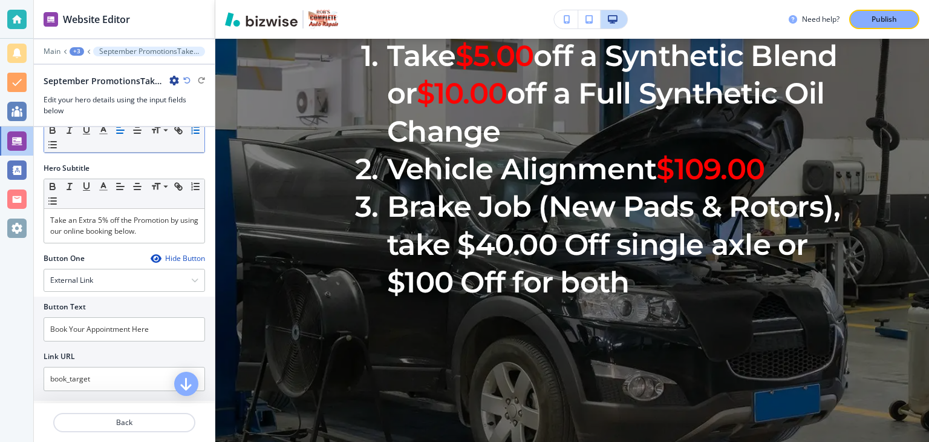
scroll to position [114, 0]
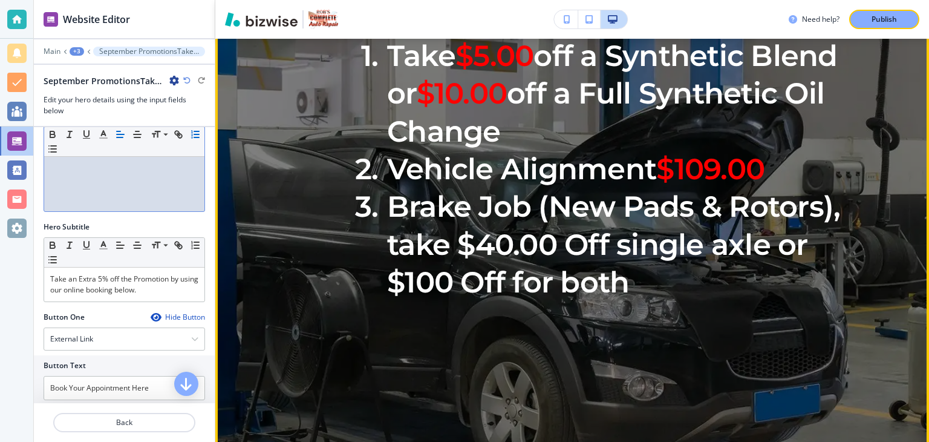
click at [618, 277] on li "Brake Job (New Pads & Rotors), take $40.00 Off single axle or $100 Off for both" at bounding box center [594, 244] width 501 height 113
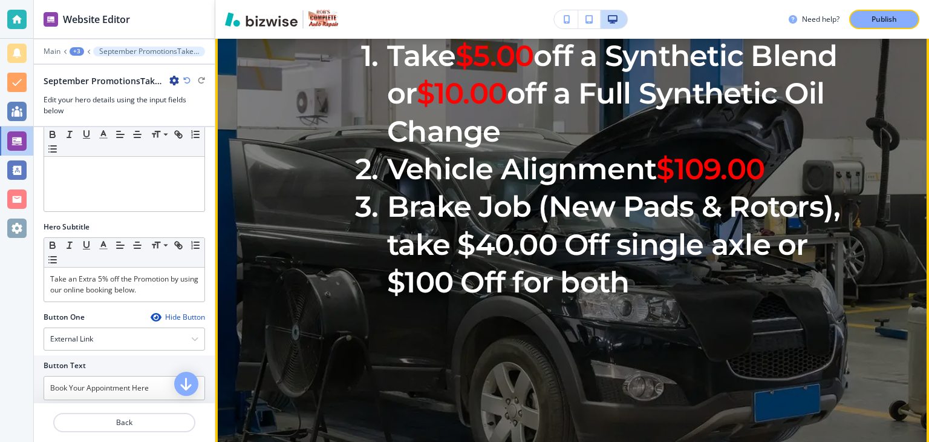
click at [617, 277] on li "Brake Job (New Pads & Rotors), take $40.00 Off single axle or $100 Off for both" at bounding box center [594, 244] width 501 height 113
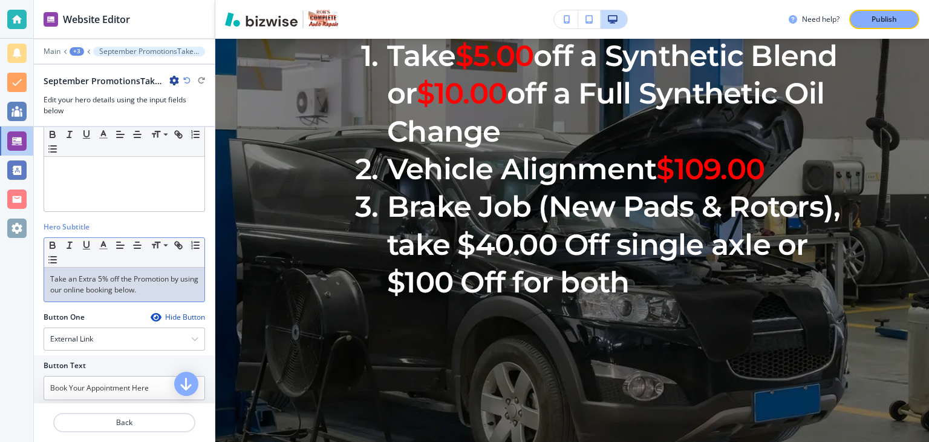
click at [85, 295] on p "Take an Extra 5% off the Promotion by using our online booking below." at bounding box center [124, 284] width 148 height 22
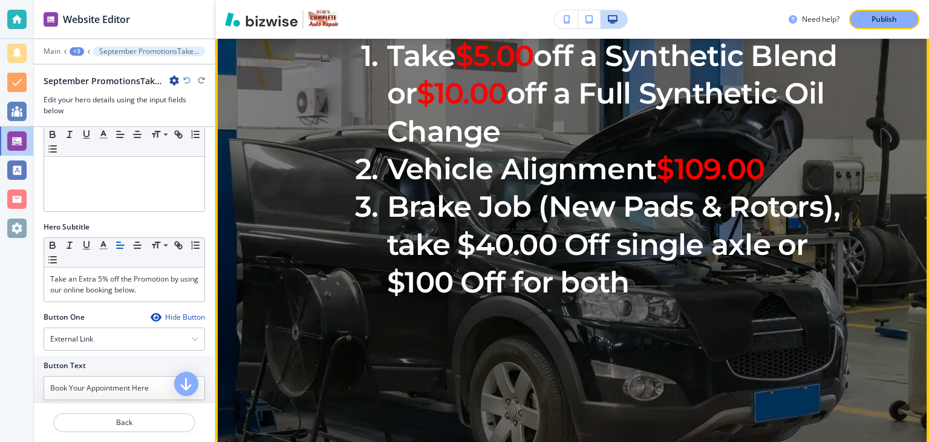
click at [460, 292] on li "Brake Job (New Pads & Rotors), take $40.00 Off single axle or $100 Off for both" at bounding box center [594, 244] width 501 height 113
click at [623, 276] on li "Brake Job (New Pads & Rotors), take $40.00 Off single axle or $100 Off for both" at bounding box center [594, 244] width 501 height 113
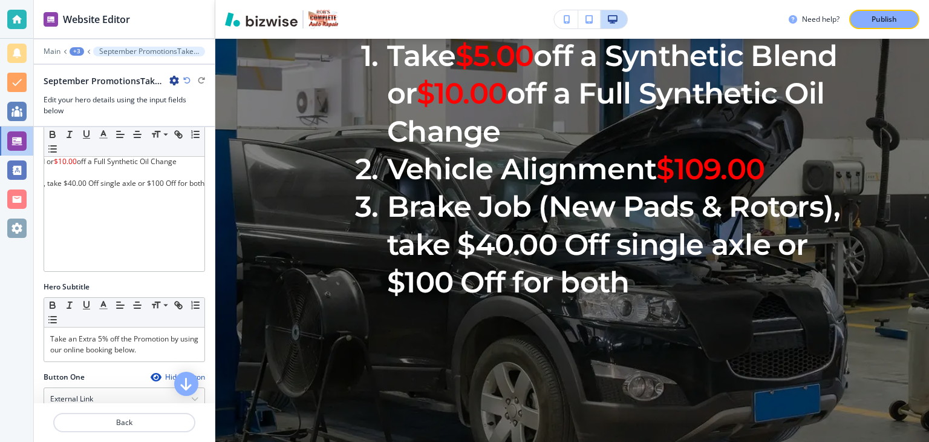
scroll to position [0, 0]
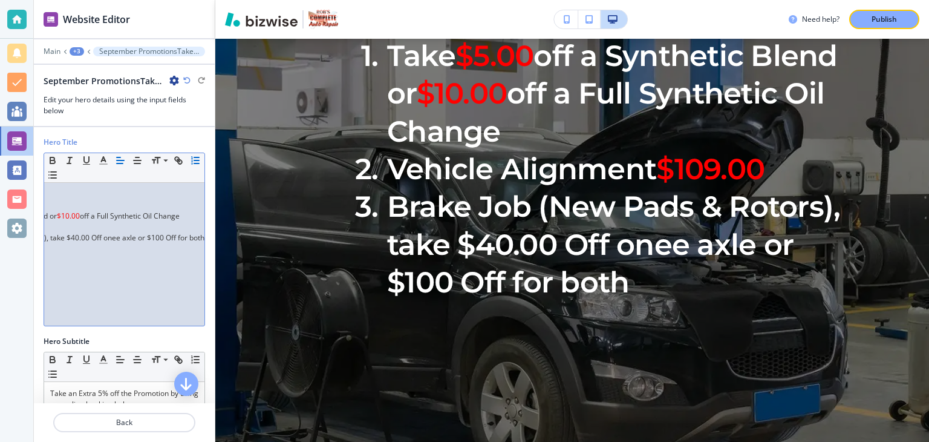
scroll to position [0, 136]
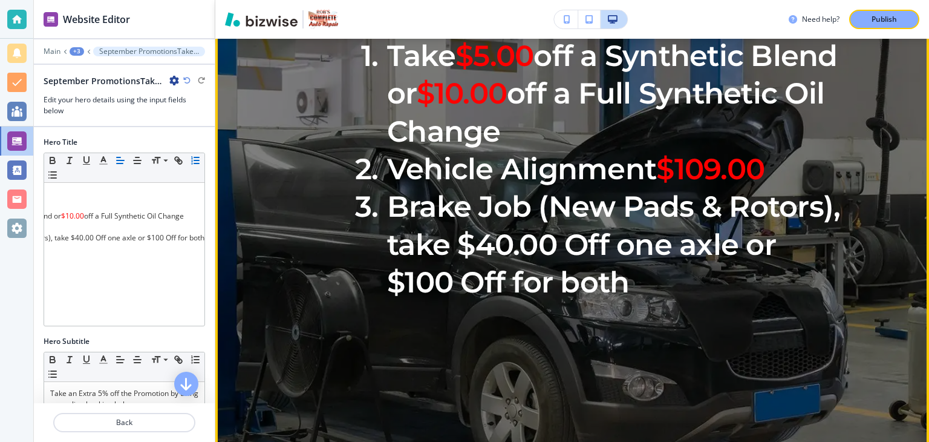
click at [561, 301] on li "Brake Job (New Pads & Rotors), take $40.00 Off one axle or $100 Off for both" at bounding box center [594, 244] width 501 height 113
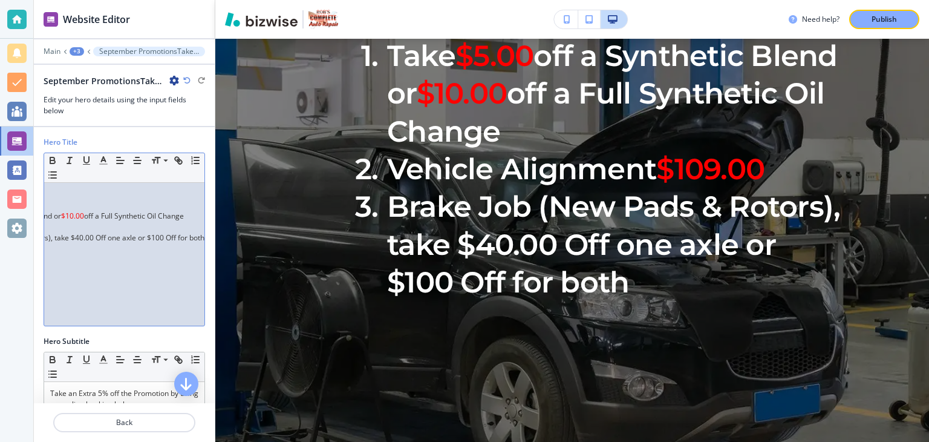
click at [74, 238] on li "Brake Job (New Pads & Rotors), take $40.00 Off one axle or $100 Off for both" at bounding box center [5, 237] width 137 height 11
click at [74, 237] on li "Brake Job (New Pads & Rotors), take $40.00 Off one axle or $100 Off for both" at bounding box center [5, 237] width 137 height 11
click at [111, 237] on li "Brake Job (New Pads & Rotors), take $40.00 Off one axle or $100 Off for both ax…" at bounding box center [42, 237] width 137 height 11
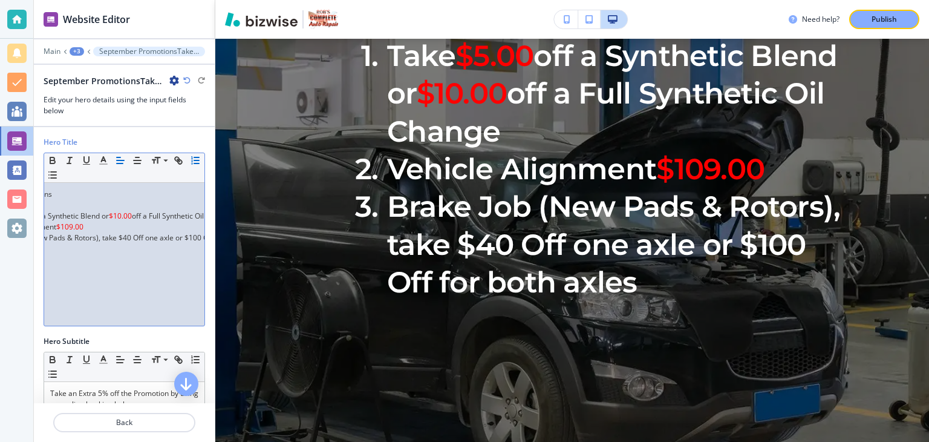
scroll to position [0, 77]
drag, startPoint x: 119, startPoint y: 235, endPoint x: 129, endPoint y: 235, distance: 10.9
click at [121, 235] on li "Brake Job (New Pads & Rotors), take $40 Off one axle or $100 Off for both axles" at bounding box center [52, 237] width 137 height 11
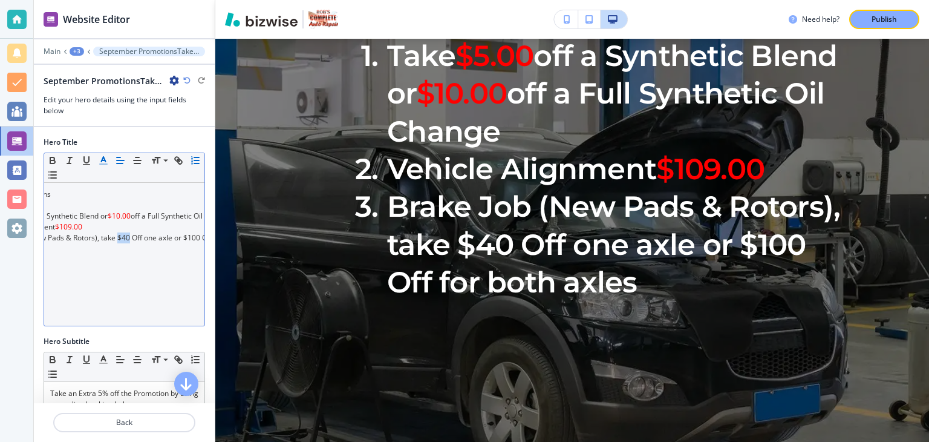
click at [105, 161] on icon "button" at bounding box center [103, 160] width 11 height 11
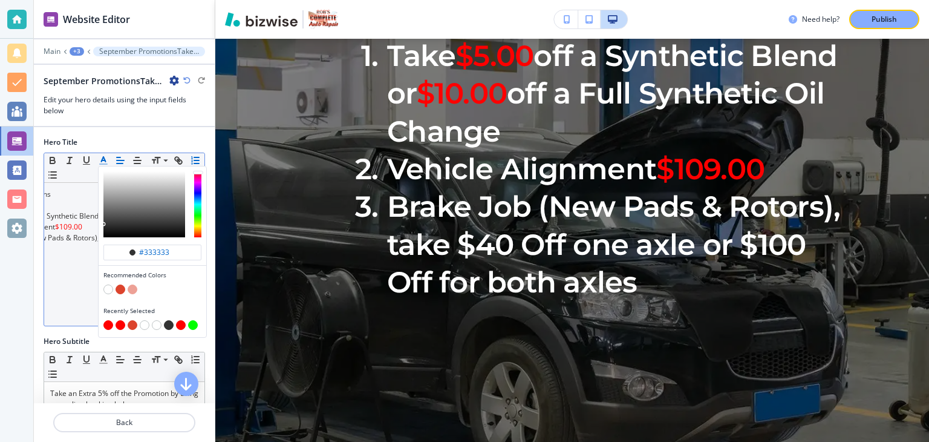
click at [108, 321] on button "button" at bounding box center [108, 325] width 10 height 10
type input "#ff0000"
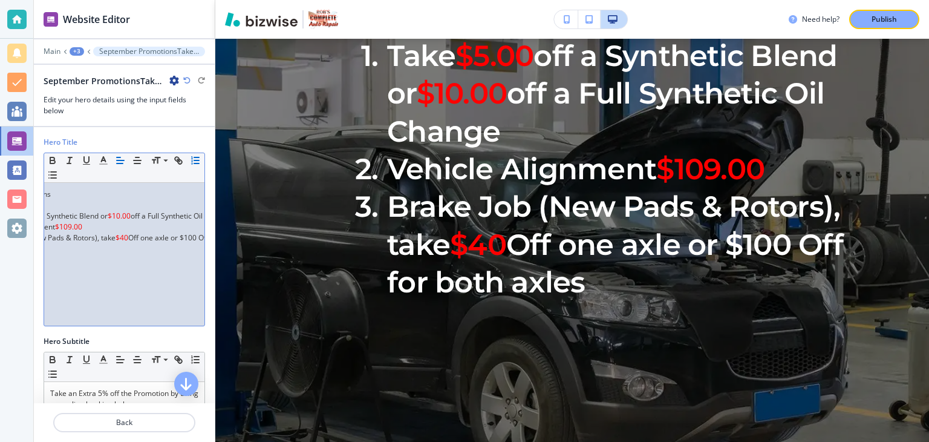
click at [92, 273] on p at bounding box center [47, 270] width 148 height 11
drag, startPoint x: 127, startPoint y: 235, endPoint x: 143, endPoint y: 238, distance: 16.5
click at [69, 238] on li "Brake Job (New Pads & Rotors), take $40 Off one axle or $100 Off for both axles" at bounding box center [0, 237] width 137 height 11
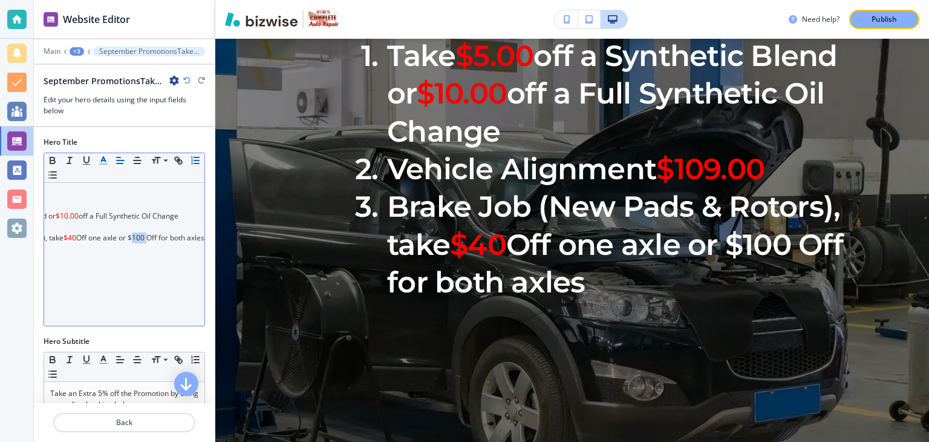
click at [100, 159] on icon "button" at bounding box center [103, 160] width 11 height 11
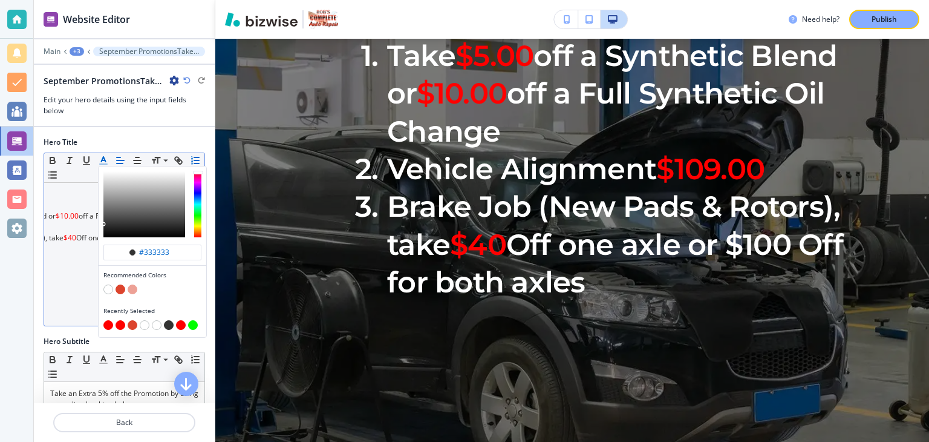
click at [109, 322] on button "button" at bounding box center [108, 325] width 10 height 10
type input "#ff0000"
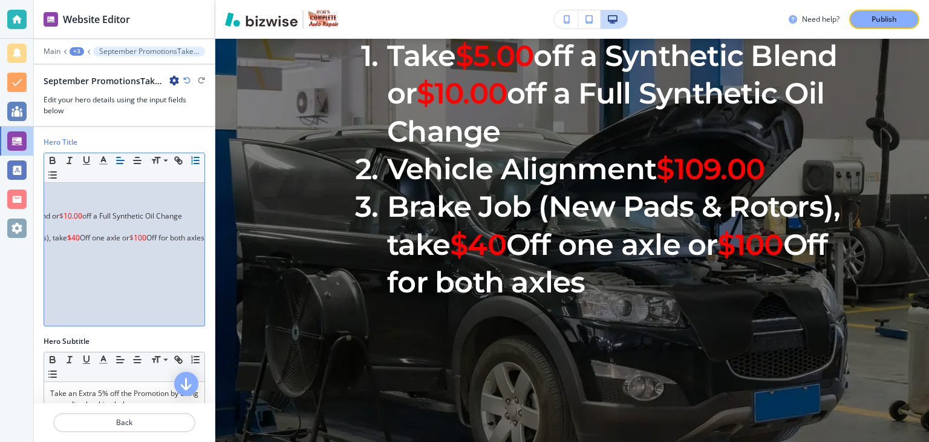
scroll to position [0, 0]
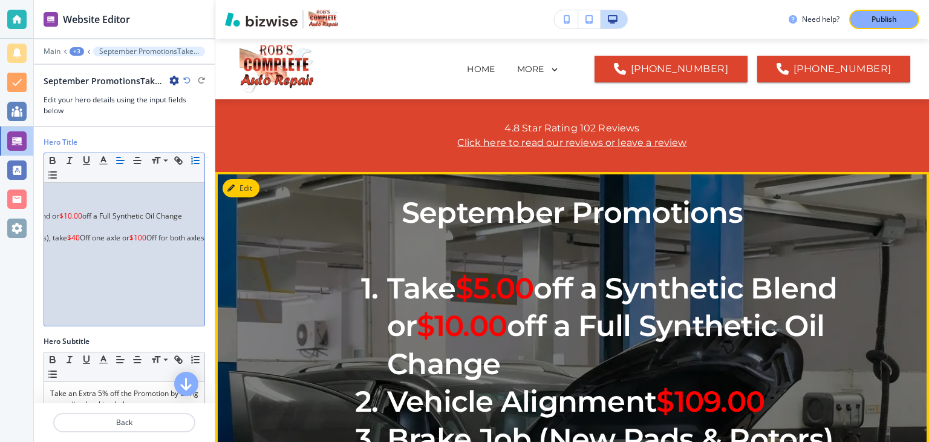
click at [451, 247] on p at bounding box center [572, 250] width 545 height 38
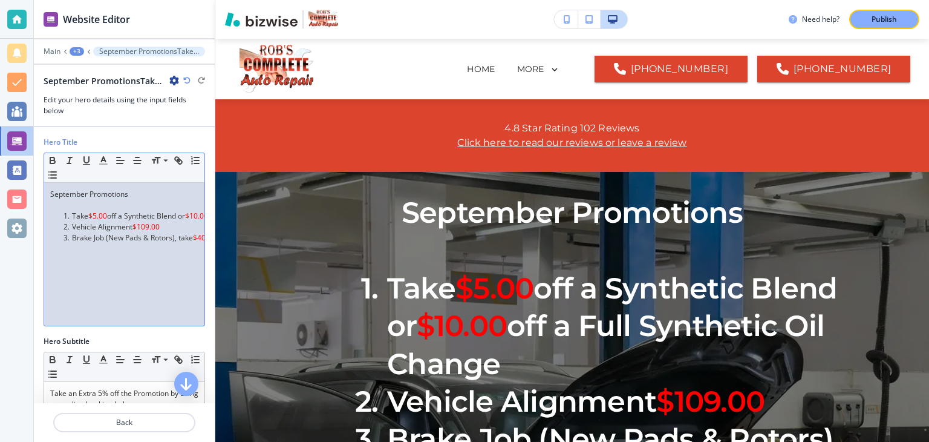
click at [139, 195] on p "September Promotions" at bounding box center [124, 194] width 148 height 11
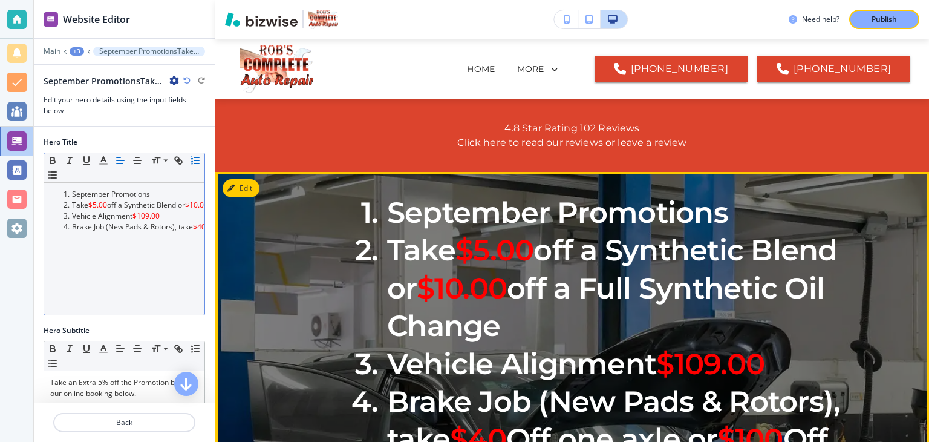
click at [425, 231] on li "September Promotions" at bounding box center [594, 213] width 501 height 38
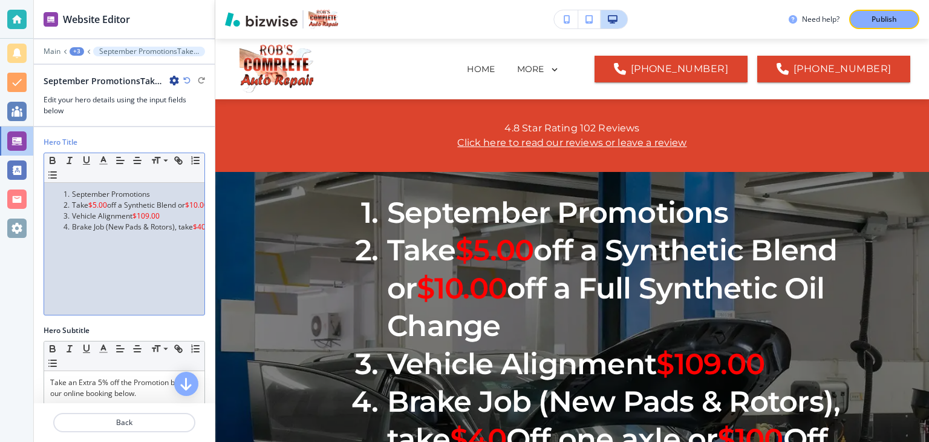
click at [157, 194] on li "September Promotions" at bounding box center [129, 194] width 137 height 11
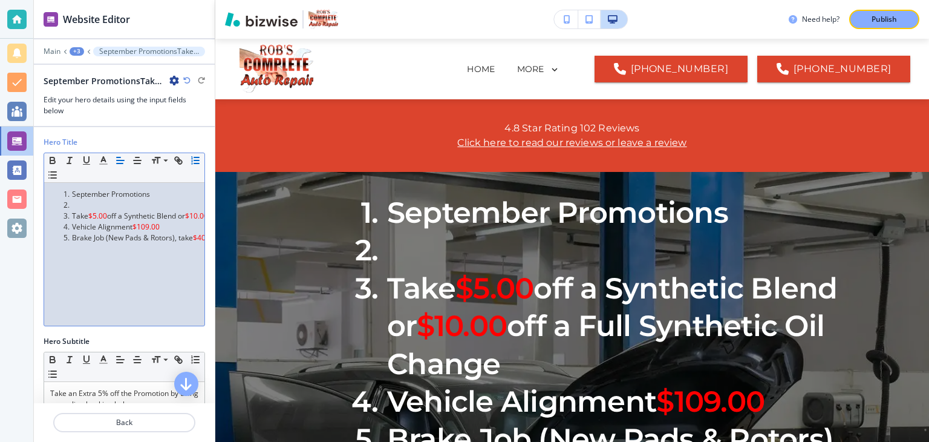
click at [71, 194] on li "September Promotions" at bounding box center [129, 194] width 137 height 11
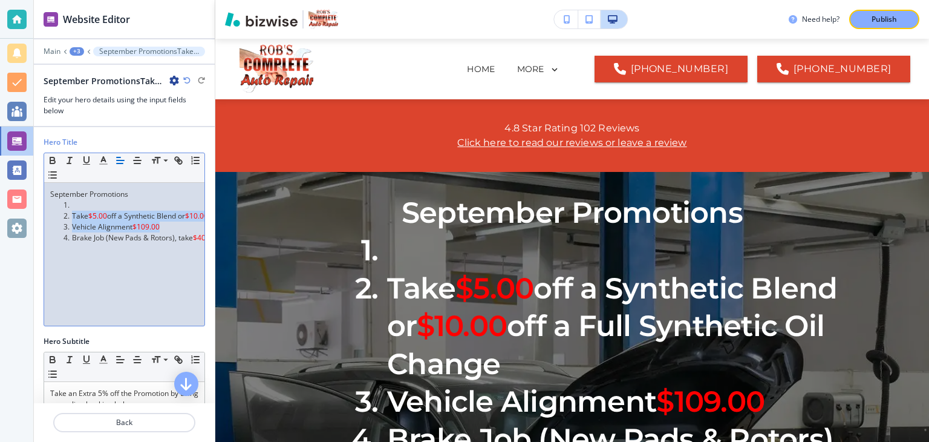
drag, startPoint x: 72, startPoint y: 217, endPoint x: 172, endPoint y: 223, distance: 100.1
click at [172, 223] on ol "Take $5.00 off a Synthetic Blend or $10.00 off a Full Synthetic Oil Change Vehi…" at bounding box center [124, 222] width 148 height 44
click at [80, 200] on li at bounding box center [129, 205] width 137 height 11
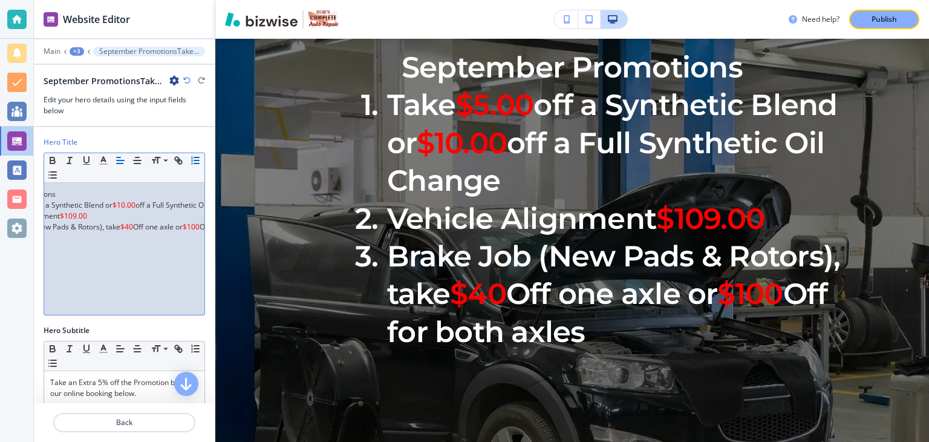
scroll to position [0, 63]
click at [61, 206] on li "Take $5.00 off a Synthetic Blend or $10.00 off a Full Synthetic Oil Change" at bounding box center [66, 205] width 137 height 11
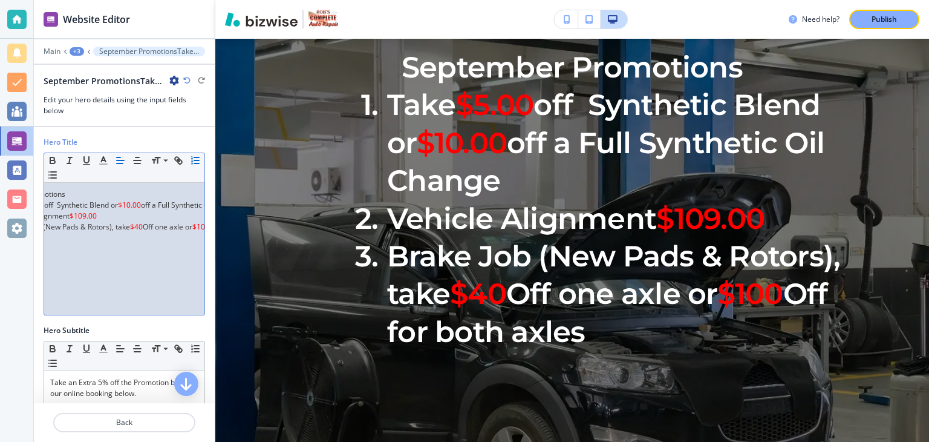
click at [136, 204] on li "Take $5.00 off Synthetic Blend or $10.00 off a Full Synthetic Oil Change" at bounding box center [66, 205] width 137 height 11
click at [83, 205] on li "Take $5.00 off Synthetic Blend or $10.00 off a Full Synthetic Oil Change" at bounding box center [90, 205] width 137 height 11
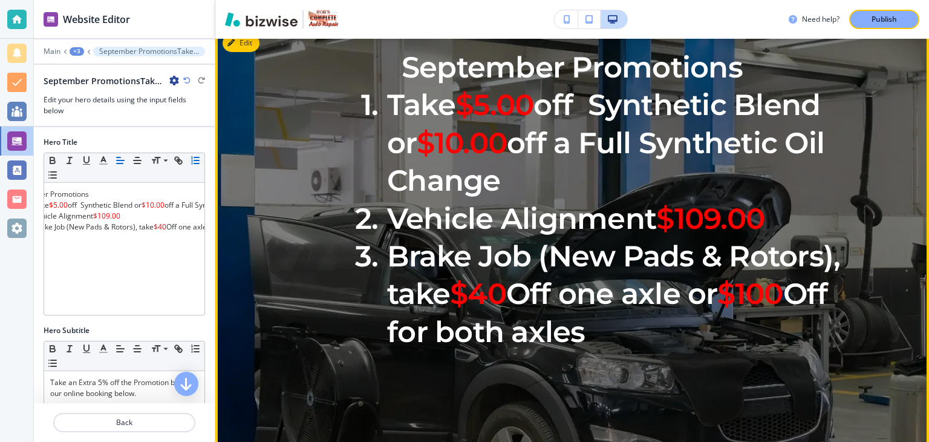
click at [595, 134] on li "Take $5.00 off Synthetic Blend or $10.00 off a Full Synthetic Oil Change" at bounding box center [594, 142] width 501 height 113
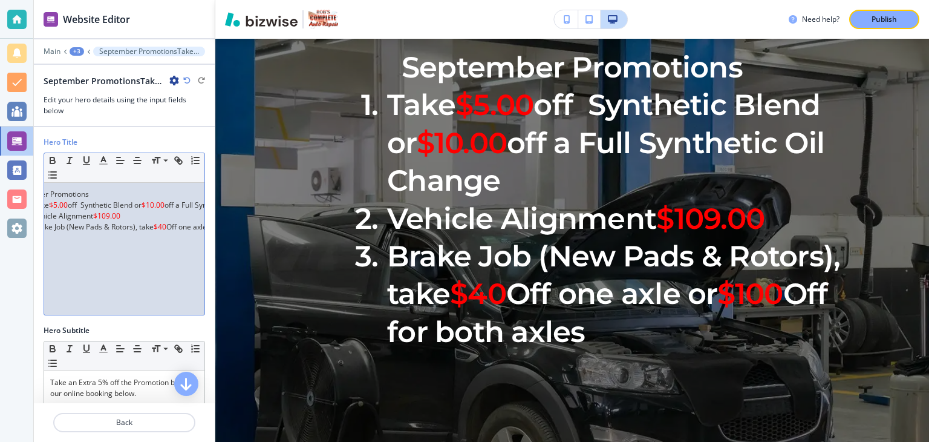
click at [80, 203] on li "Take $5.00 off Synthetic Blend or $10.00 off a Full Synthetic Oil Change" at bounding box center [90, 205] width 137 height 11
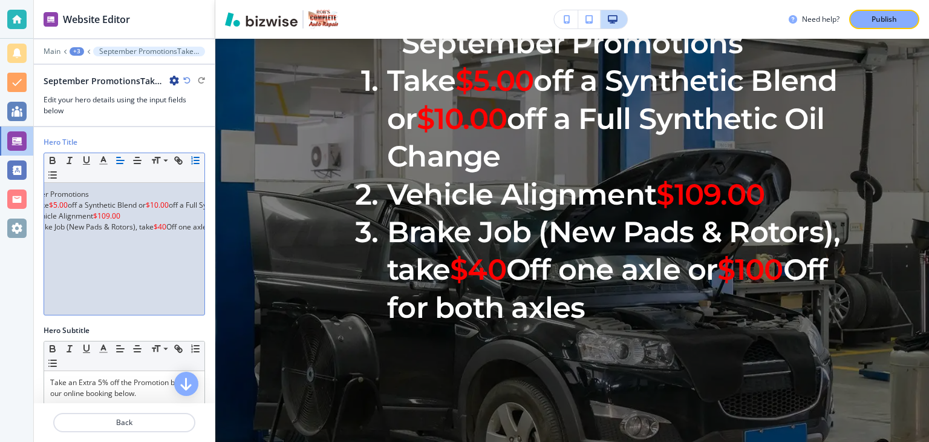
scroll to position [209, 0]
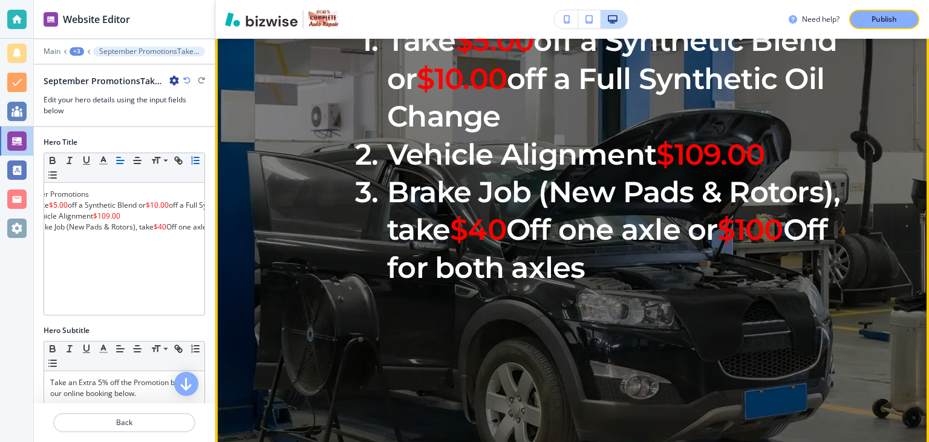
click at [631, 286] on li "Brake Job (New Pads & Rotors), take $40 Off one axle or $100 Off for both axles" at bounding box center [594, 229] width 501 height 113
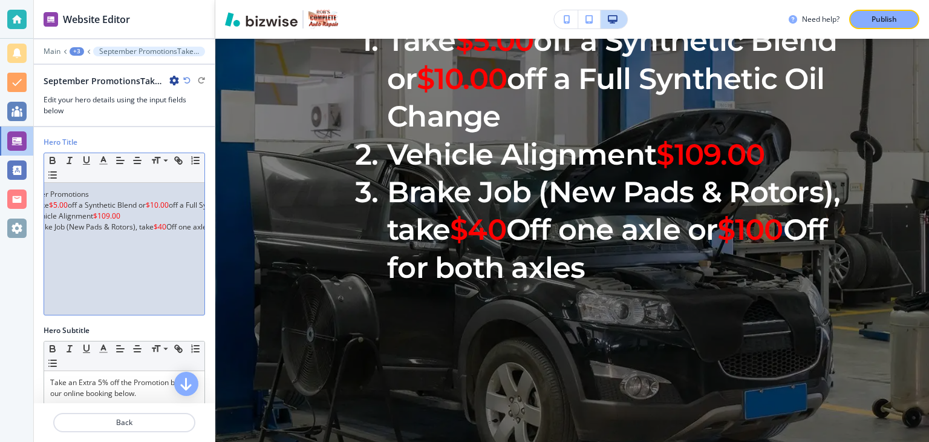
click at [121, 313] on div "September Promotions Take $5.00 off a Synthetic Blend or $10.00 off a Full Synt…" at bounding box center [124, 249] width 160 height 132
click at [73, 226] on li "Brake Job (New Pads & Rotors), take $40 Off one axle or $100 Off for both axles" at bounding box center [3, 226] width 137 height 11
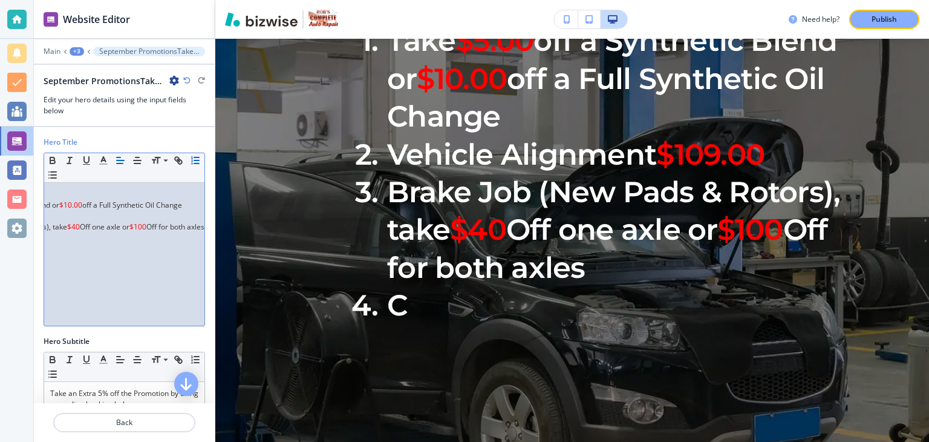
scroll to position [0, 31]
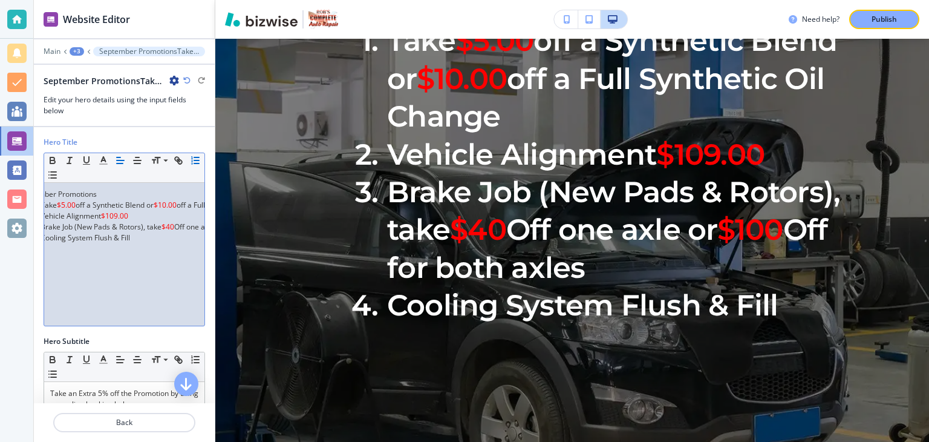
click at [139, 235] on li "Cooling System Flush & Fill" at bounding box center [98, 237] width 137 height 11
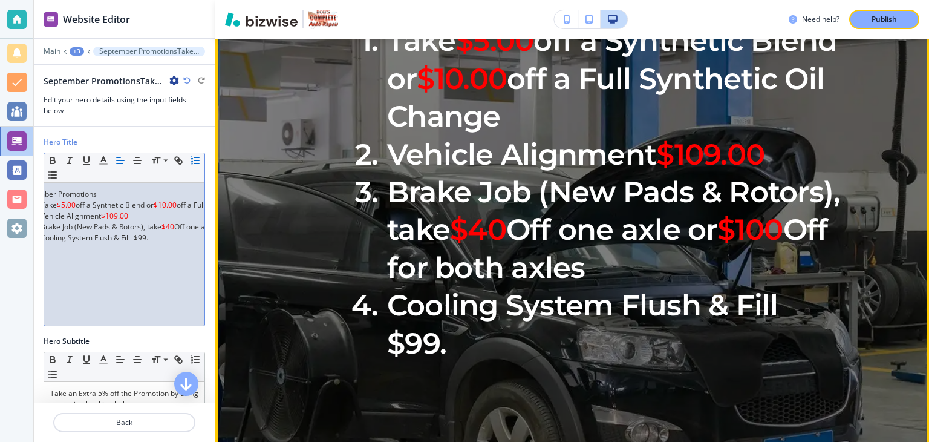
click at [422, 362] on li "Cooling System Flush & Fill $99." at bounding box center [594, 324] width 501 height 76
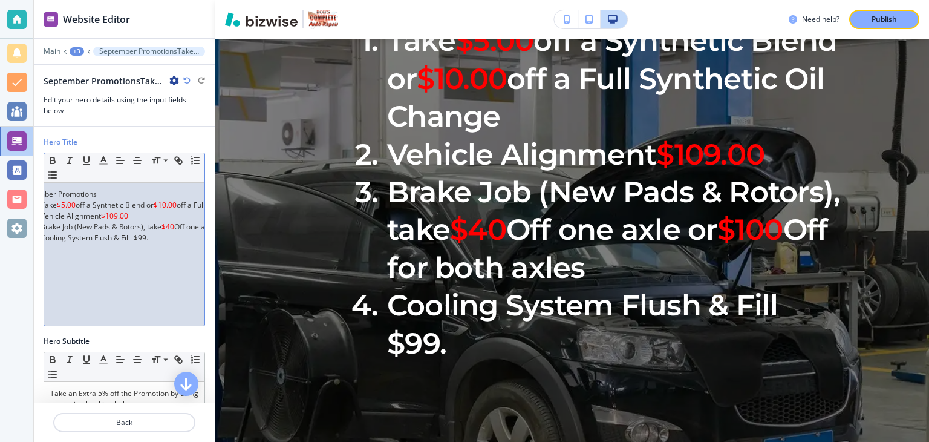
click at [150, 235] on li "Cooling System Flush & Fill $99." at bounding box center [98, 237] width 137 height 11
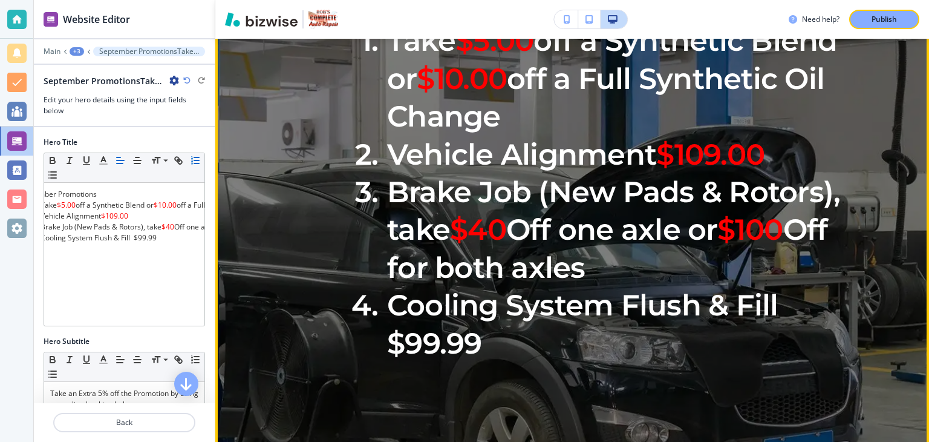
click at [386, 362] on li "Cooling System Flush & Fill $99.99" at bounding box center [594, 324] width 501 height 76
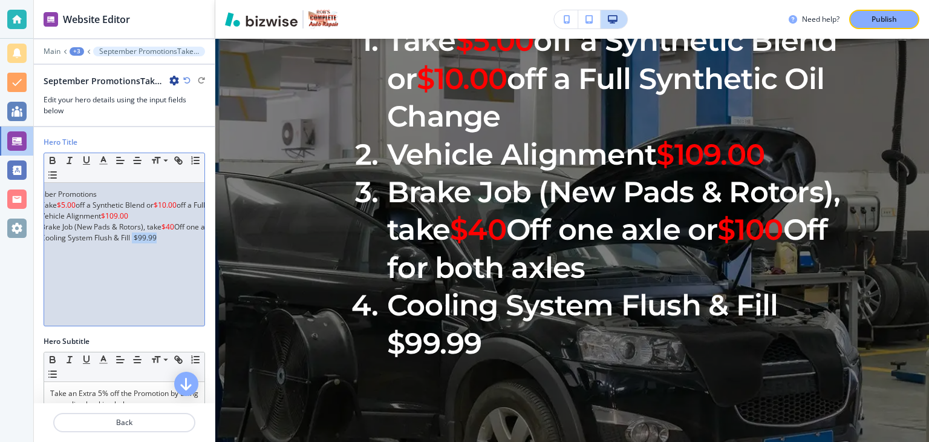
drag, startPoint x: 131, startPoint y: 233, endPoint x: 162, endPoint y: 237, distance: 31.1
click at [162, 237] on div "September Promotions Take $5.00 off a Synthetic Blend or $10.00 off a Full Synt…" at bounding box center [124, 254] width 160 height 143
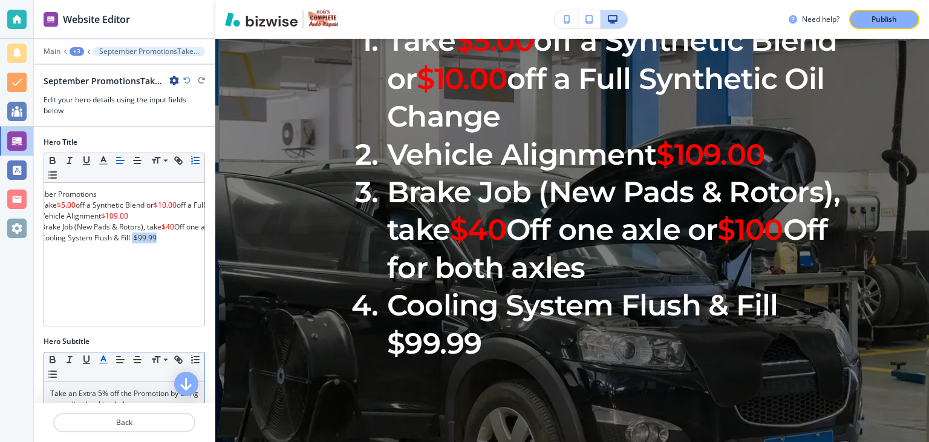
click at [103, 365] on icon "button" at bounding box center [103, 359] width 11 height 11
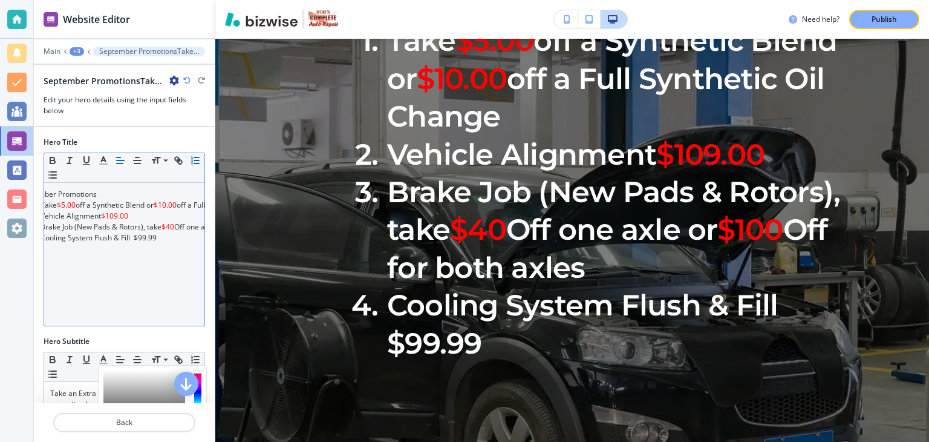
scroll to position [141, 0]
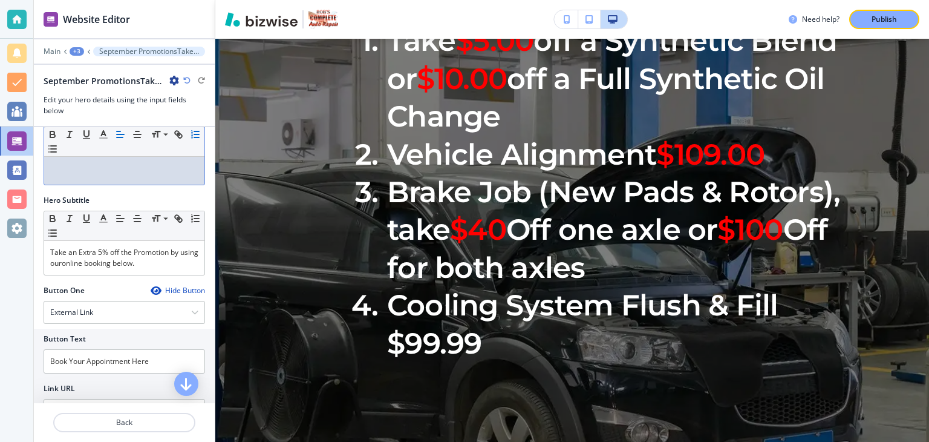
drag, startPoint x: 149, startPoint y: 238, endPoint x: 119, endPoint y: 289, distance: 58.6
click at [119, 285] on div "Hero Subtitle Small Normal Large Huge Take an Extra 5% off the Promotion by usi…" at bounding box center [124, 240] width 181 height 90
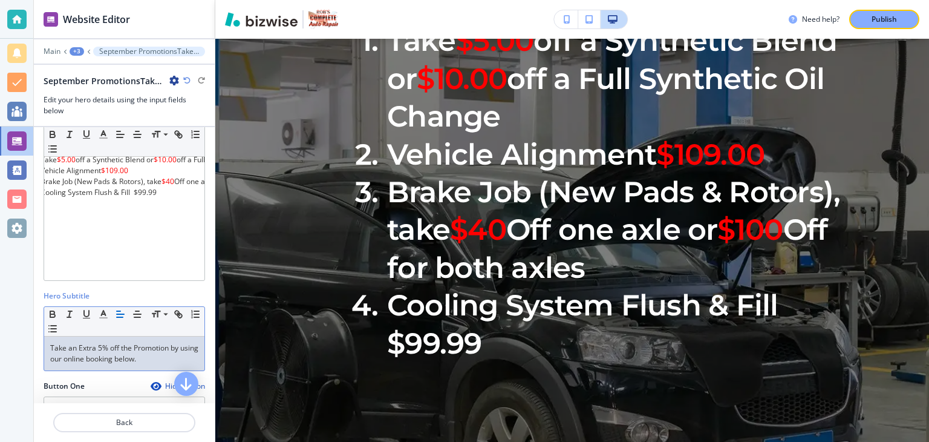
scroll to position [0, 0]
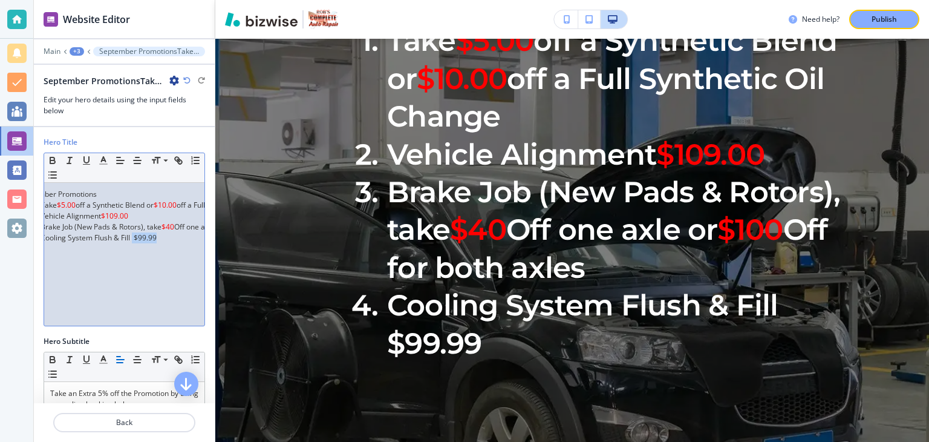
drag, startPoint x: 131, startPoint y: 237, endPoint x: 160, endPoint y: 241, distance: 29.3
click at [160, 241] on div "September Promotions Take $5.00 off a Synthetic Blend or $10.00 off a Full Synt…" at bounding box center [124, 254] width 160 height 143
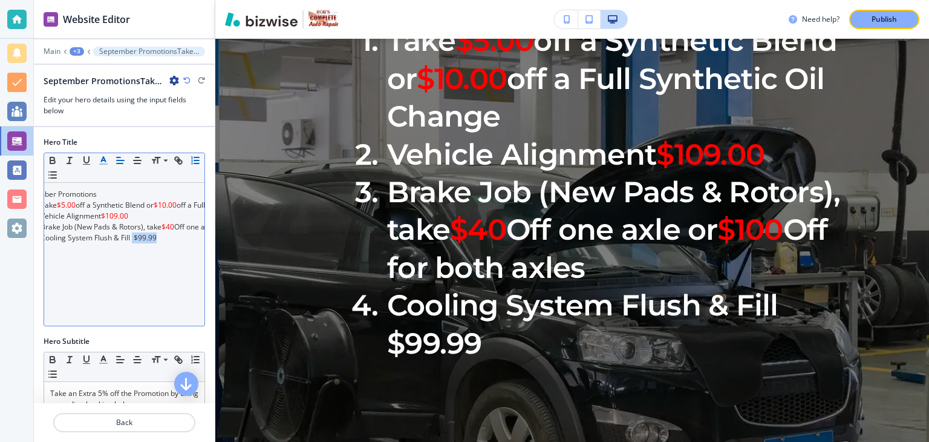
drag, startPoint x: 147, startPoint y: 237, endPoint x: 101, endPoint y: 160, distance: 89.5
click at [101, 160] on icon "button" at bounding box center [103, 160] width 11 height 11
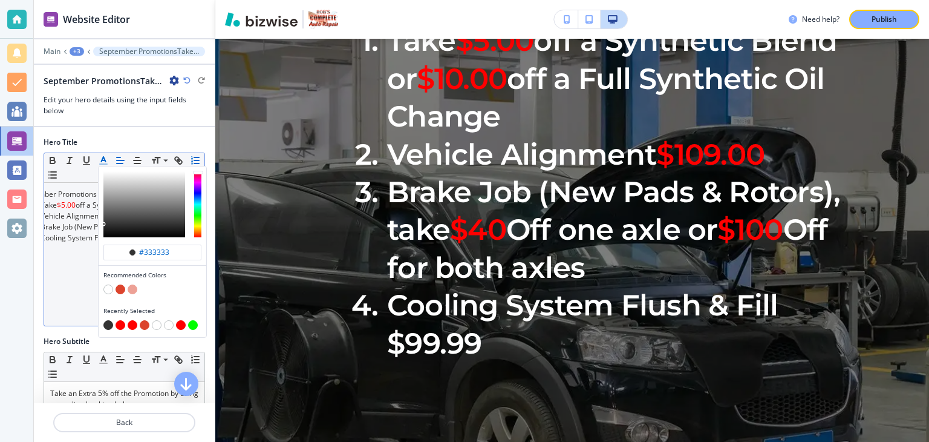
click at [119, 324] on button "button" at bounding box center [121, 325] width 10 height 10
type input "#ff0000"
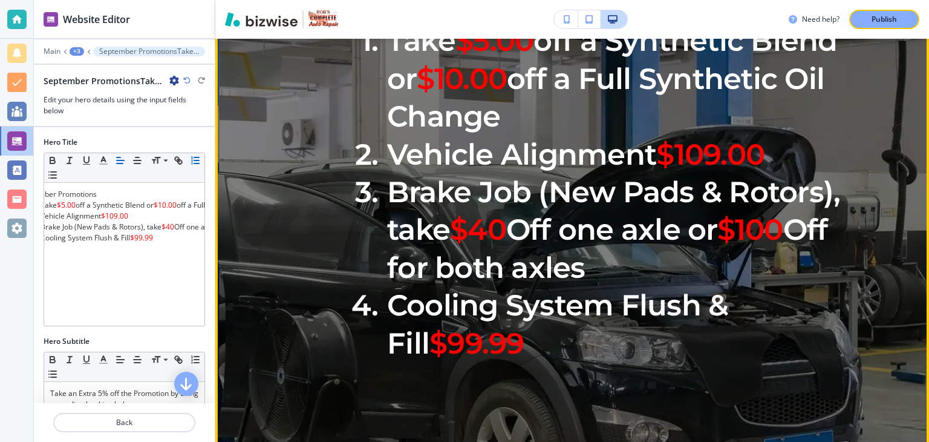
click at [683, 135] on li "Take $5.00 off a Synthetic Blend or $10.00 off a Full Synthetic Oil Change" at bounding box center [594, 78] width 501 height 113
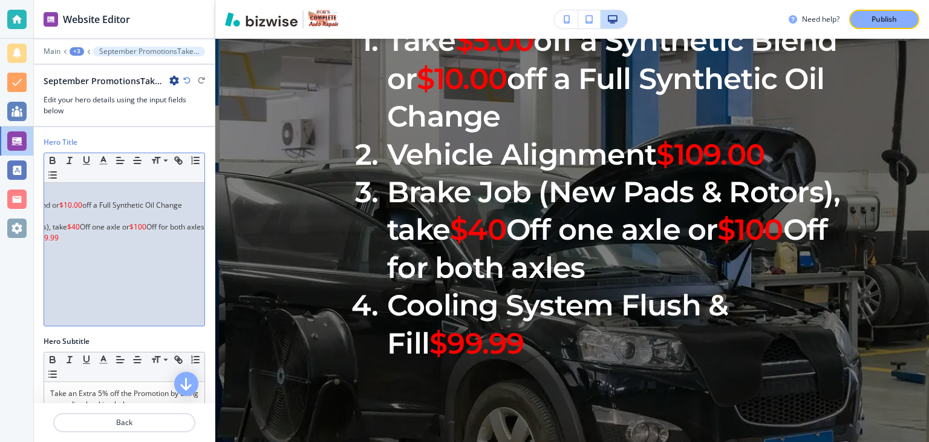
scroll to position [0, 143]
click at [176, 204] on div "September Promotions Take $5.00 off a Synthetic Blend or $10.00 off a Full Synt…" at bounding box center [124, 254] width 160 height 143
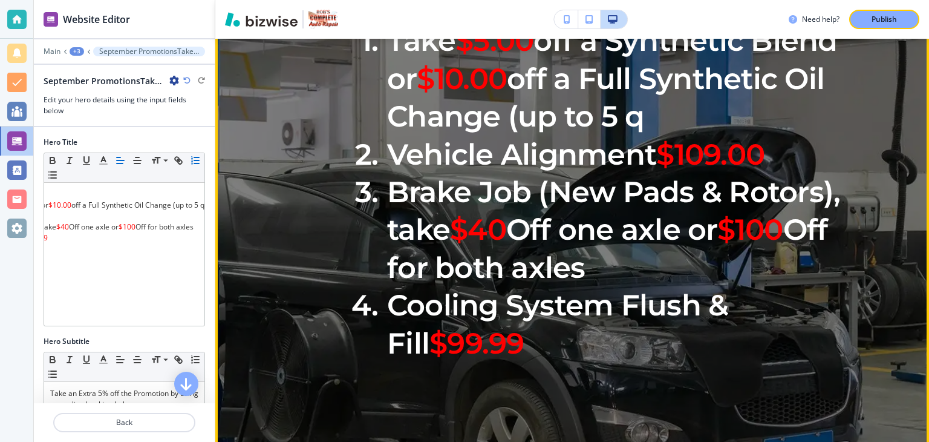
click at [831, 135] on li "Take $5.00 off a Synthetic Blend or $10.00 off a Full Synthetic Oil Change (up …" at bounding box center [594, 78] width 501 height 113
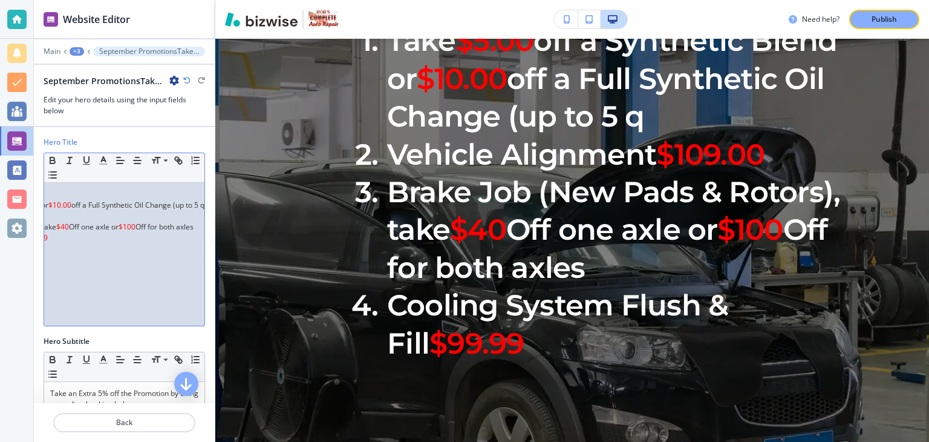
click at [97, 234] on div "September Promotions Take $5.00 off a Synthetic Blend or $10.00 off a Full Synt…" at bounding box center [124, 254] width 160 height 143
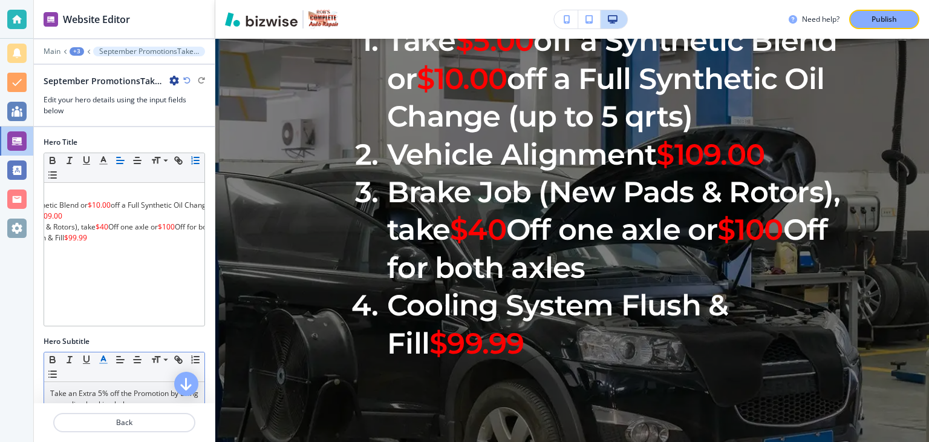
click at [105, 365] on icon "button" at bounding box center [103, 359] width 11 height 11
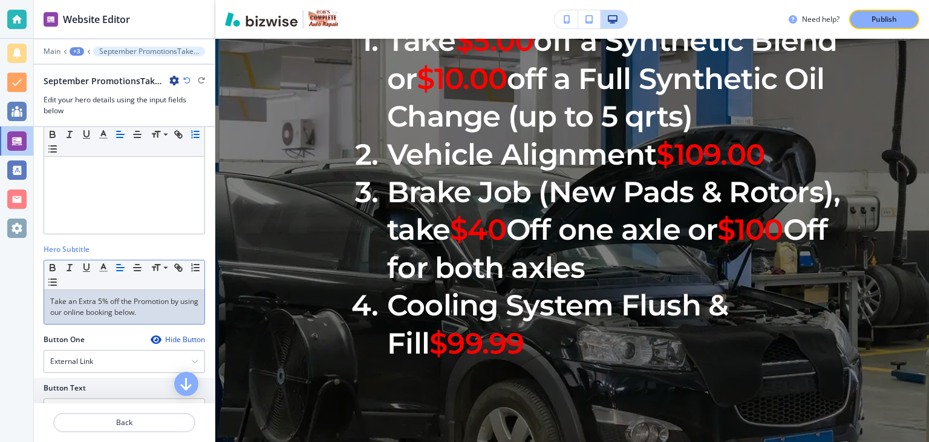
scroll to position [27, 0]
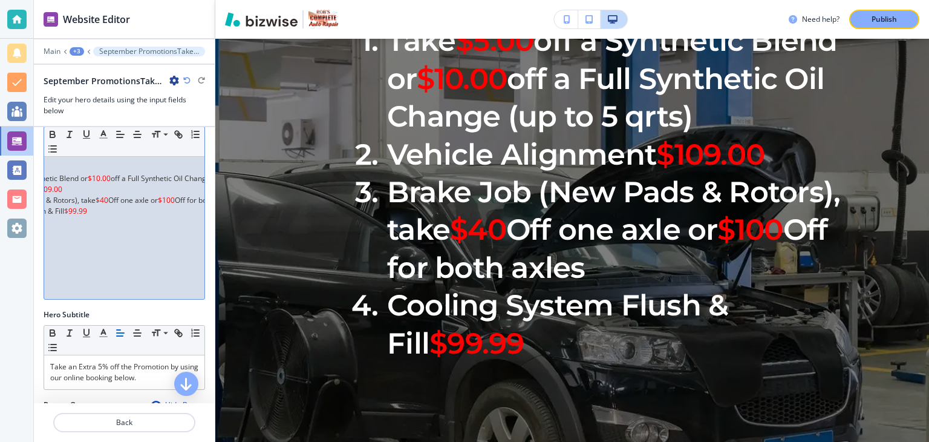
click at [93, 211] on div "September Promotions Take $5.00 off a Synthetic Blend or $10.00 off a Full Synt…" at bounding box center [124, 227] width 160 height 143
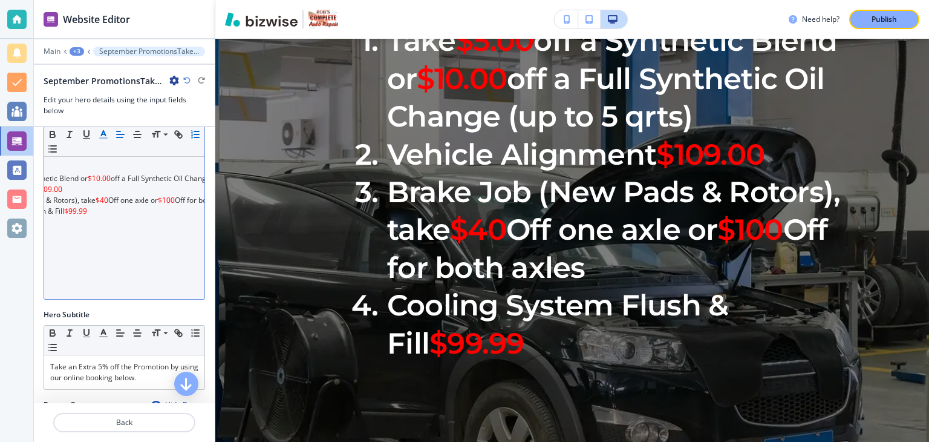
click at [102, 134] on line "button" at bounding box center [103, 134] width 3 height 0
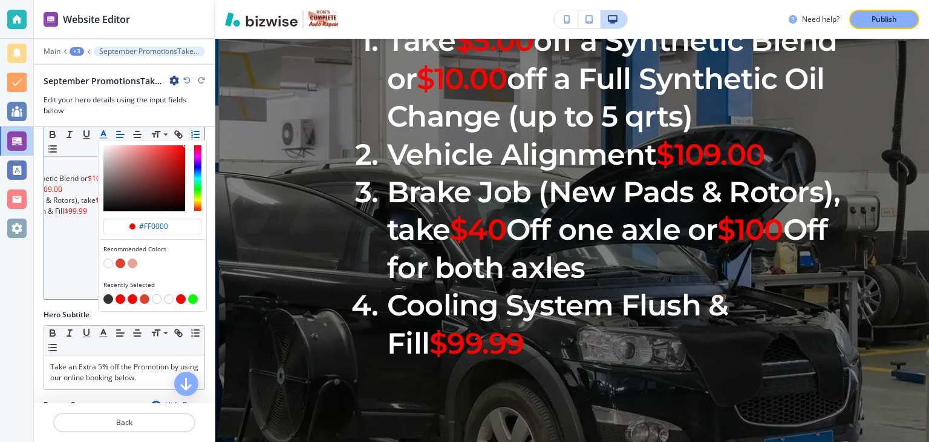
click at [105, 262] on button "button" at bounding box center [108, 263] width 10 height 10
type input "#ffffff"
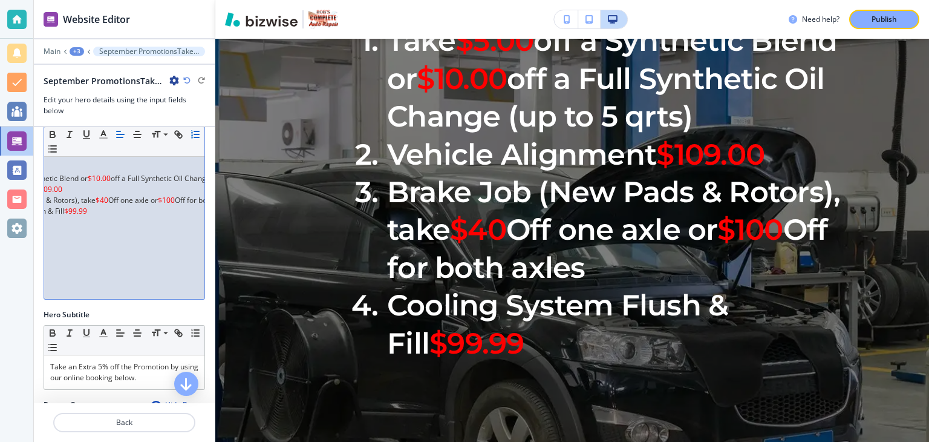
click at [87, 212] on span "$99.99" at bounding box center [75, 211] width 23 height 10
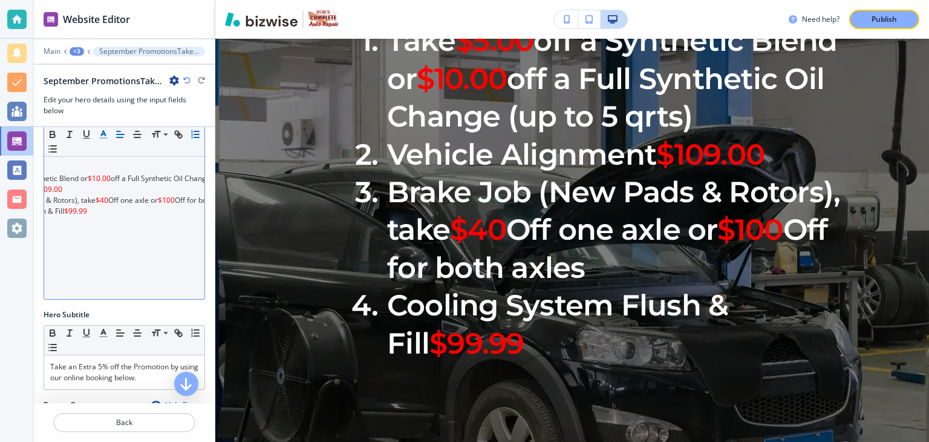
click at [102, 138] on line "button" at bounding box center [103, 138] width 7 height 0
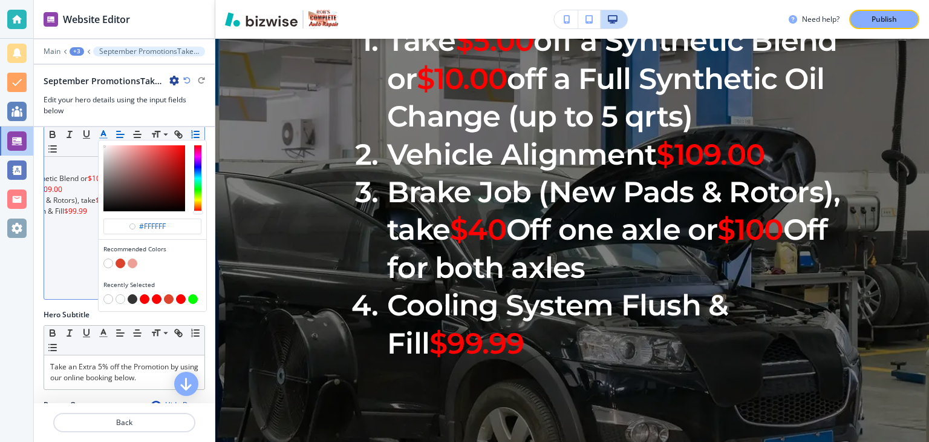
click at [109, 263] on button "button" at bounding box center [108, 263] width 10 height 10
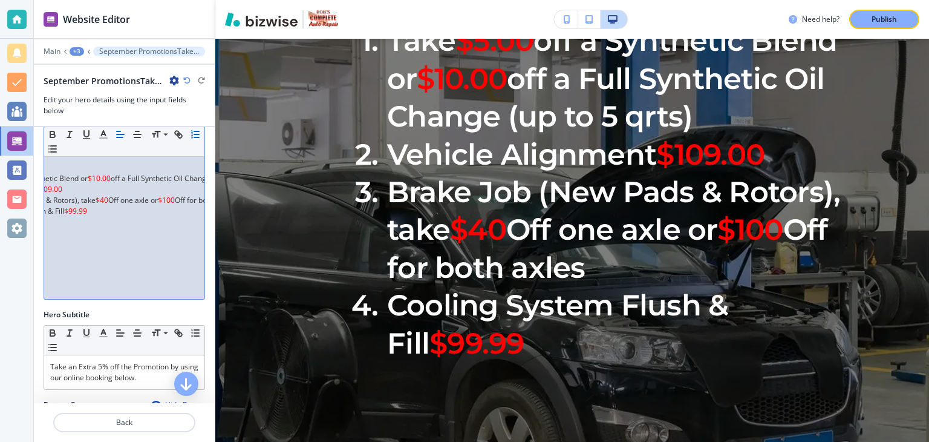
click at [93, 211] on div "September Promotions Take $5.00 off a Synthetic Blend or $10.00 off a Full Synt…" at bounding box center [124, 227] width 160 height 143
drag, startPoint x: 92, startPoint y: 214, endPoint x: 98, endPoint y: 216, distance: 6.5
click at [98, 216] on div "September Promotions Take $5.00 off a Synthetic Blend or $10.00 off a Full Synt…" at bounding box center [124, 227] width 160 height 143
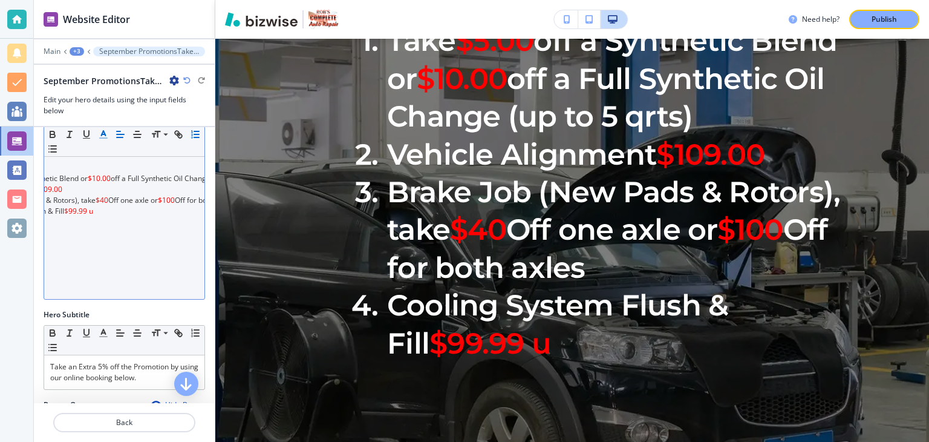
click at [106, 135] on icon "button" at bounding box center [103, 134] width 11 height 11
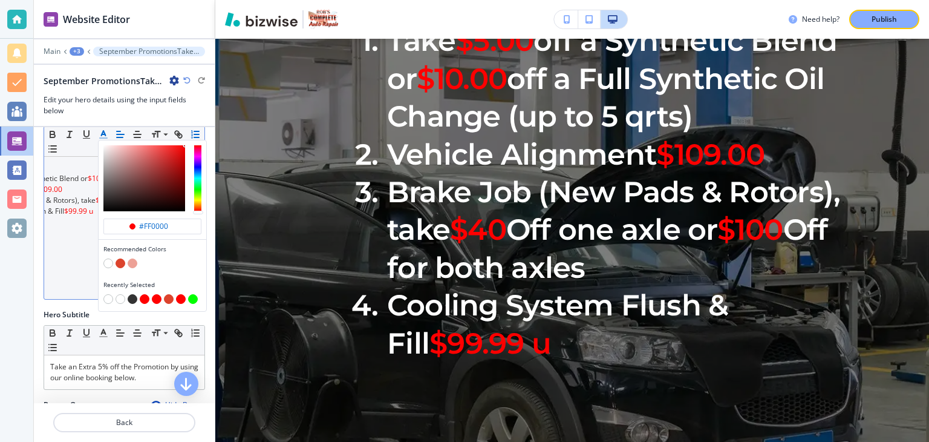
click at [109, 263] on button "button" at bounding box center [108, 263] width 10 height 10
type input "#ffffff"
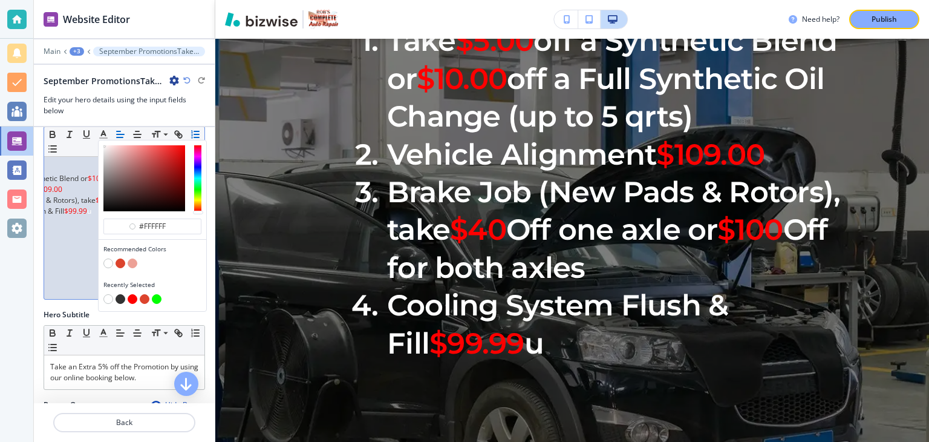
click at [90, 245] on p at bounding box center [27, 243] width 148 height 11
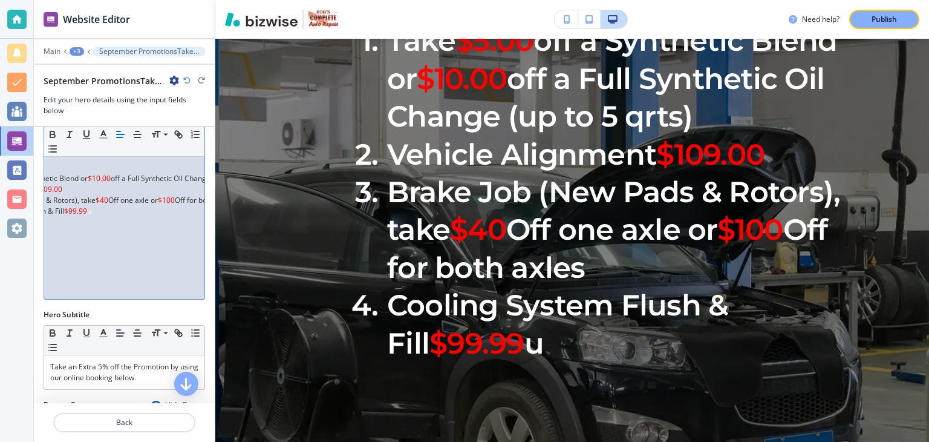
click at [98, 211] on div "September Promotions Take $5.00 off a Synthetic Blend or $10.00 off a Full Synt…" at bounding box center [124, 227] width 160 height 143
click at [99, 212] on div "September Promotions Take $5.00 off a Synthetic Blend or $10.00 off a Full Synt…" at bounding box center [124, 227] width 160 height 143
click at [97, 213] on div "September Promotions Take $5.00 off a Synthetic Blend or $10.00 off a Full Synt…" at bounding box center [124, 227] width 160 height 143
drag, startPoint x: 121, startPoint y: 214, endPoint x: 92, endPoint y: 211, distance: 29.1
click at [92, 211] on span "up to 2 g" at bounding box center [101, 211] width 29 height 10
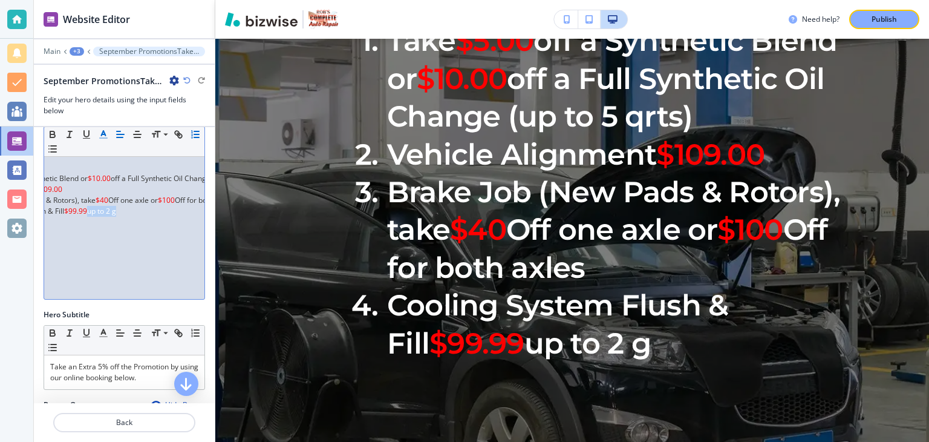
click at [102, 134] on line "button" at bounding box center [103, 134] width 3 height 0
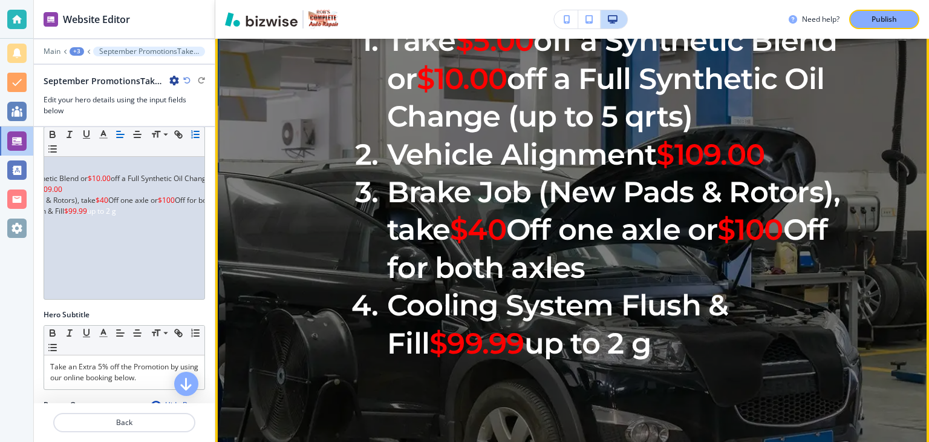
click at [610, 361] on span "up to 2 g" at bounding box center [588, 343] width 126 height 35
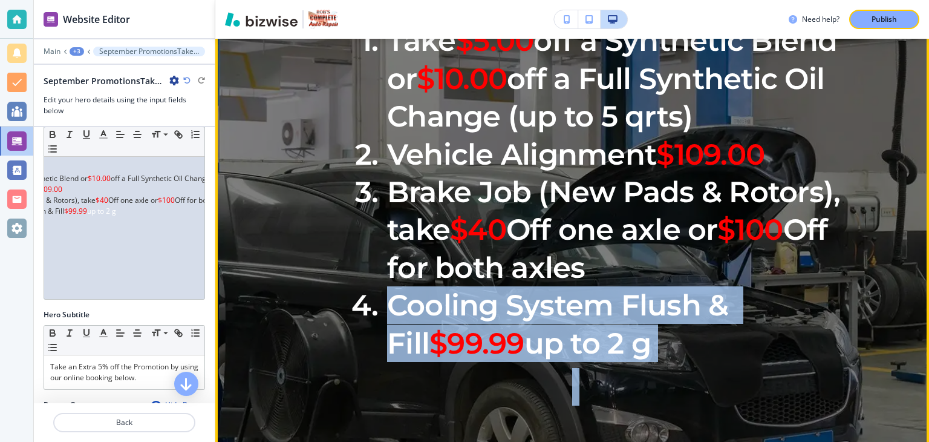
click at [610, 361] on span "up to 2 g" at bounding box center [588, 343] width 126 height 35
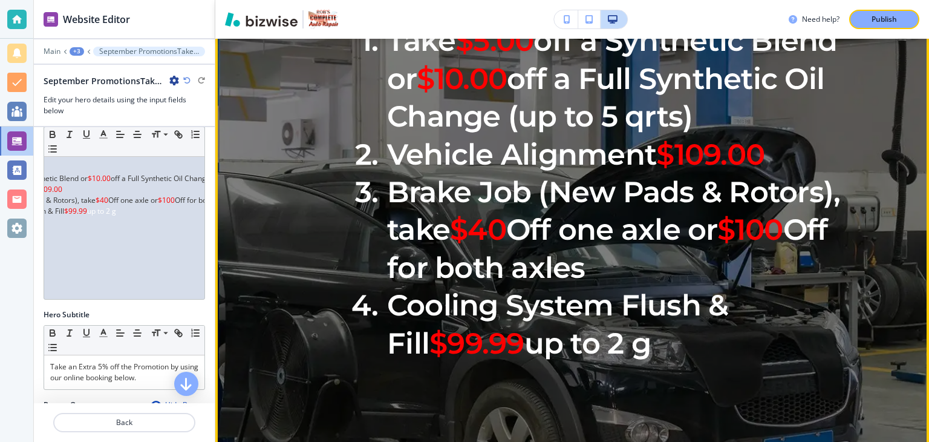
click at [609, 361] on span "up to 2 g" at bounding box center [588, 343] width 126 height 35
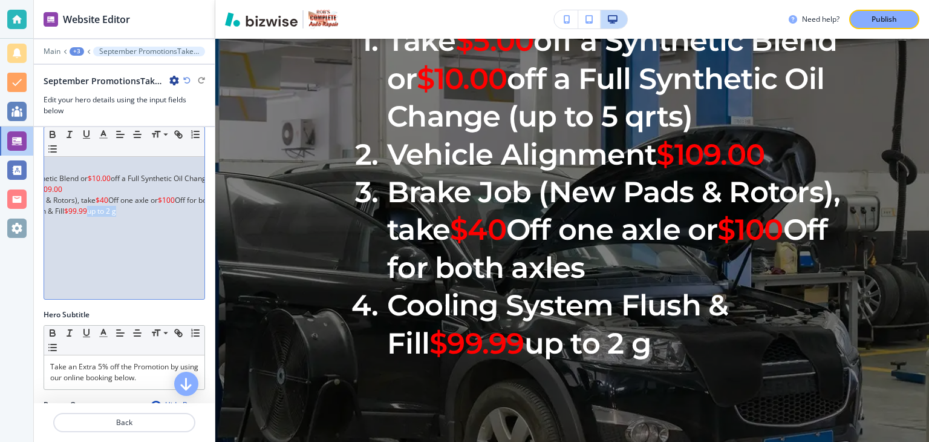
drag, startPoint x: 127, startPoint y: 211, endPoint x: 91, endPoint y: 208, distance: 35.8
click at [91, 208] on div "September Promotions Take $5.00 off a Synthetic Blend or $10.00 off a Full Synt…" at bounding box center [124, 227] width 160 height 143
click at [123, 211] on div "September Promotions Take $5.00 off a Synthetic Blend or $10.00 off a Full Synt…" at bounding box center [124, 227] width 160 height 143
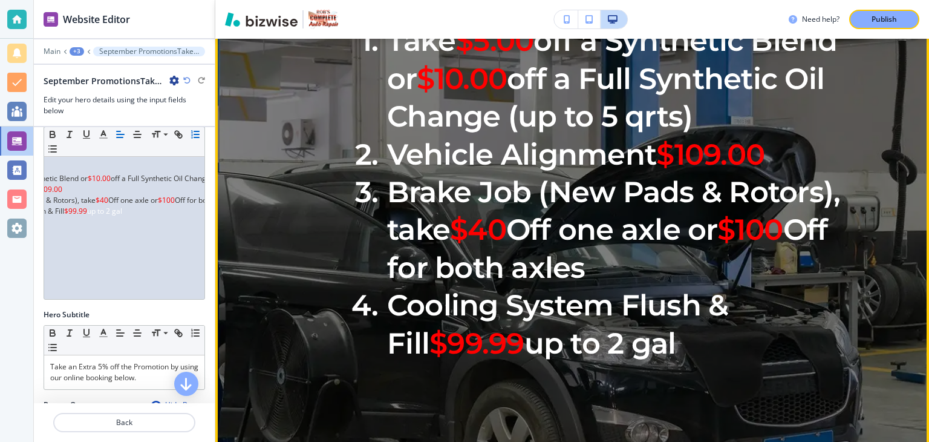
click at [525, 361] on span "up to 2 gal" at bounding box center [601, 343] width 152 height 35
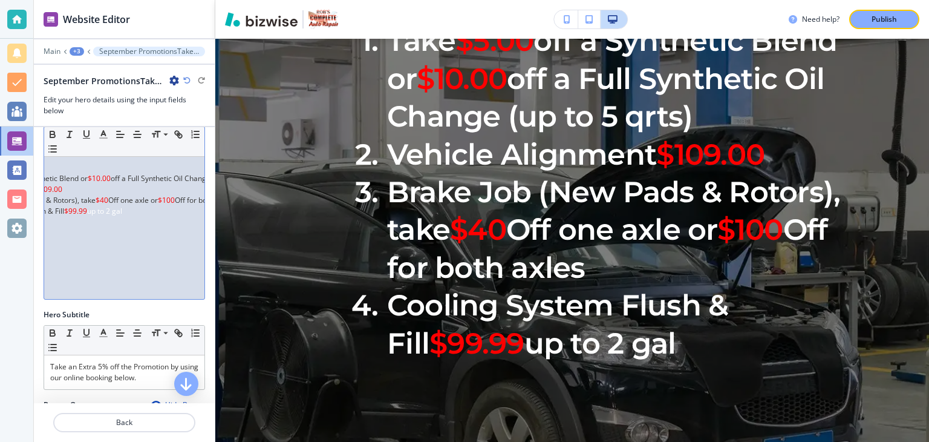
click at [92, 211] on span "up to 2 gal" at bounding box center [104, 211] width 35 height 10
click at [130, 211] on div "September Promotions Take $5.00 off a Synthetic Blend or $10.00 off a Full Synt…" at bounding box center [124, 227] width 160 height 143
drag, startPoint x: 91, startPoint y: 211, endPoint x: 132, endPoint y: 214, distance: 40.7
click at [132, 214] on div "September Promotions Take $5.00 off a Synthetic Blend or $10.00 off a Full Synt…" at bounding box center [124, 227] width 160 height 143
drag, startPoint x: 126, startPoint y: 211, endPoint x: 102, endPoint y: 134, distance: 80.7
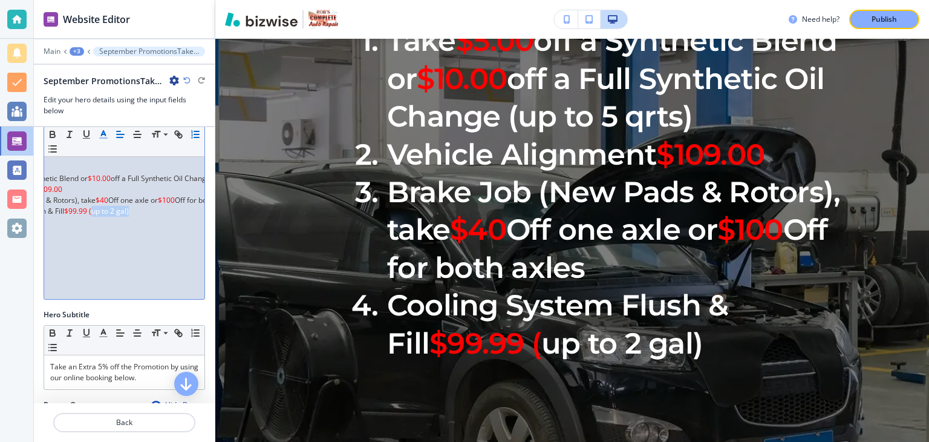
click at [102, 134] on icon "button" at bounding box center [103, 134] width 11 height 11
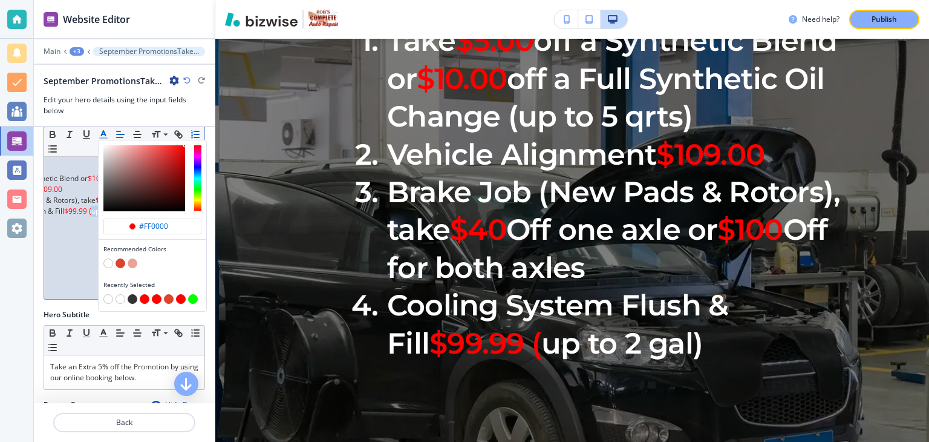
click at [131, 298] on button "button" at bounding box center [133, 299] width 10 height 10
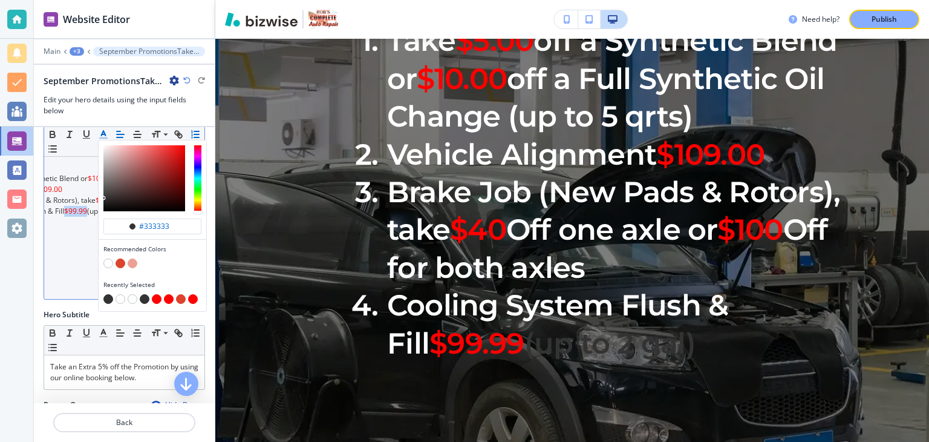
click at [131, 298] on button "button" at bounding box center [133, 299] width 10 height 10
type input "#ffffff"
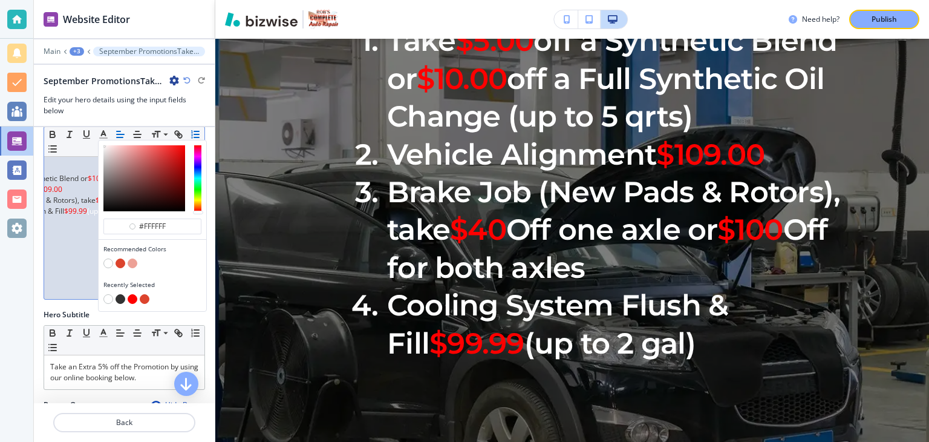
click at [79, 260] on p at bounding box center [27, 265] width 148 height 11
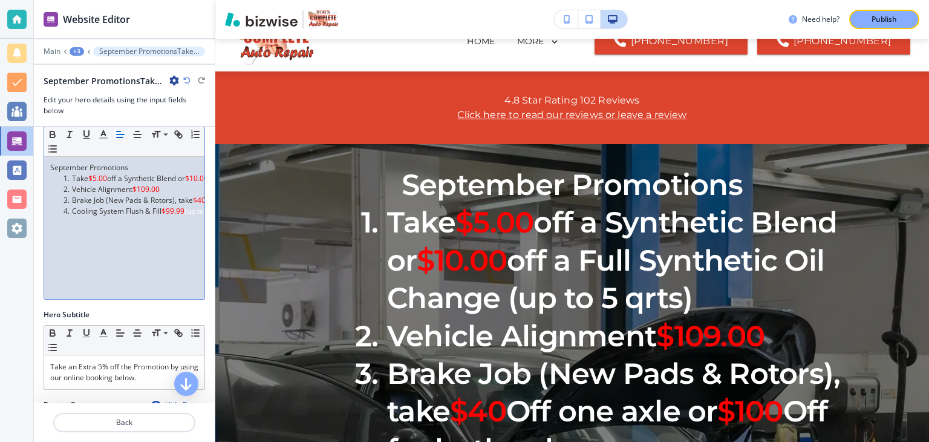
scroll to position [39, 0]
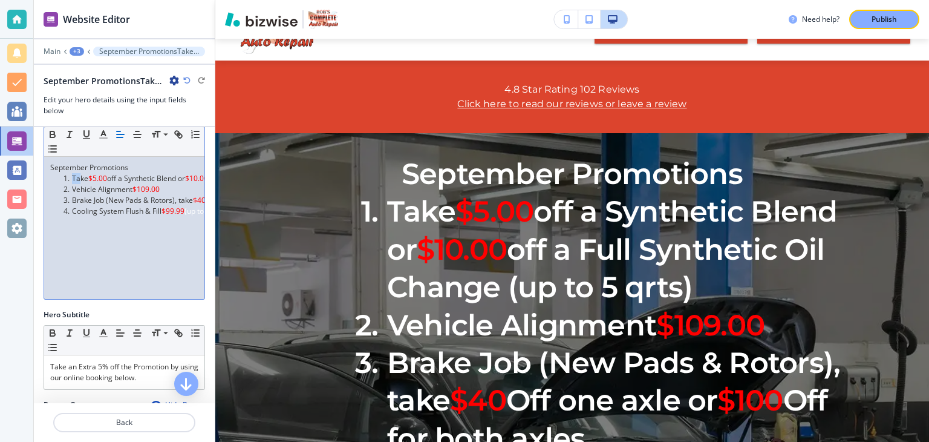
drag, startPoint x: 71, startPoint y: 176, endPoint x: 79, endPoint y: 178, distance: 8.2
click at [79, 178] on li "Take $5.00 off a Synthetic Blend or $10.00 off a Full Synthetic Oil Change (up …" at bounding box center [129, 178] width 137 height 11
click at [74, 238] on p at bounding box center [124, 243] width 148 height 11
drag, startPoint x: 61, startPoint y: 166, endPoint x: 98, endPoint y: 170, distance: 37.8
click at [98, 170] on p "September Promotions" at bounding box center [124, 167] width 148 height 11
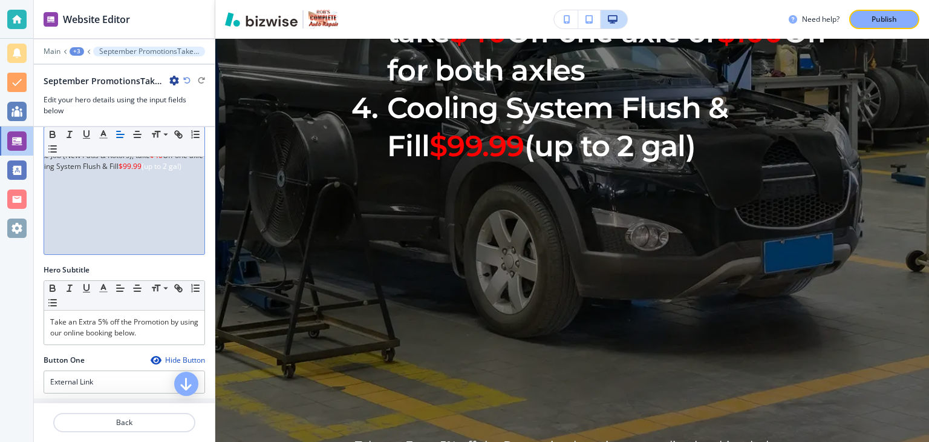
scroll to position [0, 68]
click at [171, 165] on div "September Promotions Take $5.00 off a Synthetic Blend or $10.00 off a Full Synt…" at bounding box center [124, 182] width 160 height 143
click at [163, 165] on div "September Promotions Take $5.00 off a Synthetic Blend or $10.00 off a Full Synt…" at bounding box center [124, 182] width 160 height 143
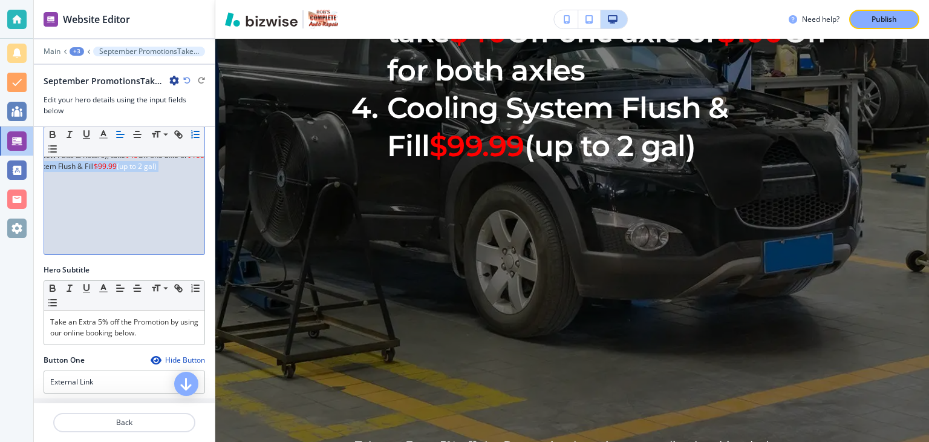
click at [163, 165] on div "September Promotions Take $5.00 off a Synthetic Blend or $10.00 off a Full Synt…" at bounding box center [124, 182] width 160 height 143
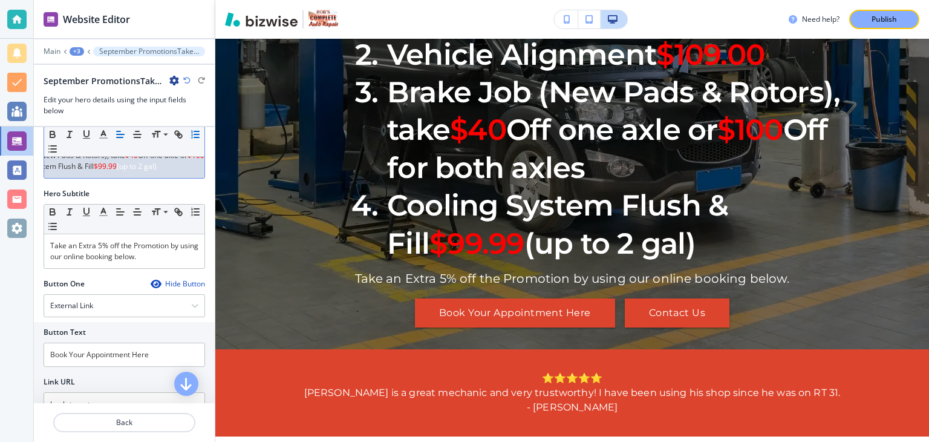
scroll to position [315, 0]
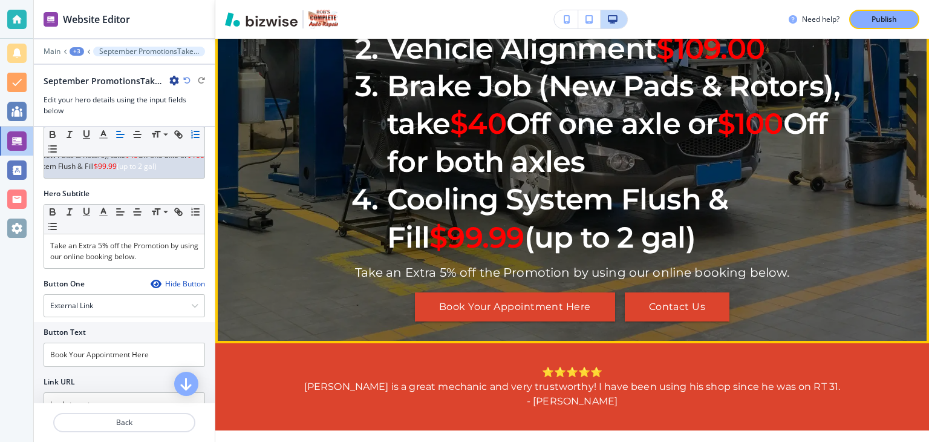
click at [782, 280] on p "Take an Extra 5% off the Promotion by using our online booking below." at bounding box center [572, 272] width 435 height 16
click at [783, 280] on p "Take an Extra 5% off the Promotion by using our online booking below." at bounding box center [572, 272] width 435 height 16
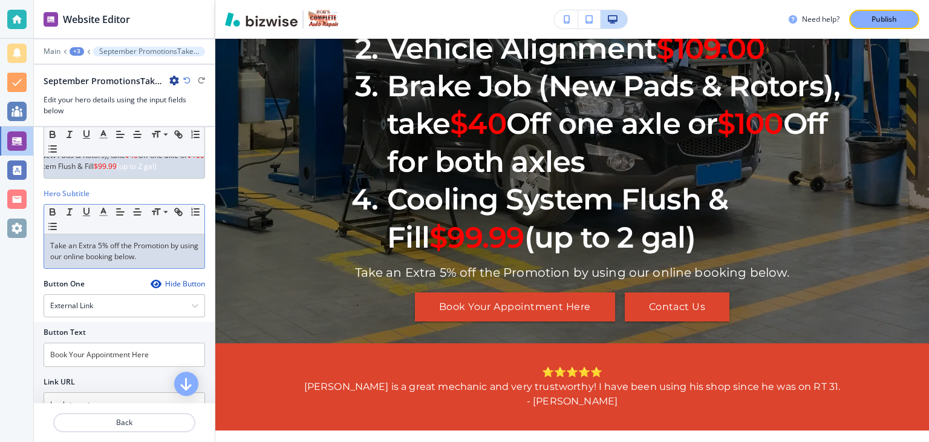
click at [168, 262] on p "Take an Extra 5% off the Promotion by using our online booking below. ﻿" at bounding box center [124, 251] width 148 height 22
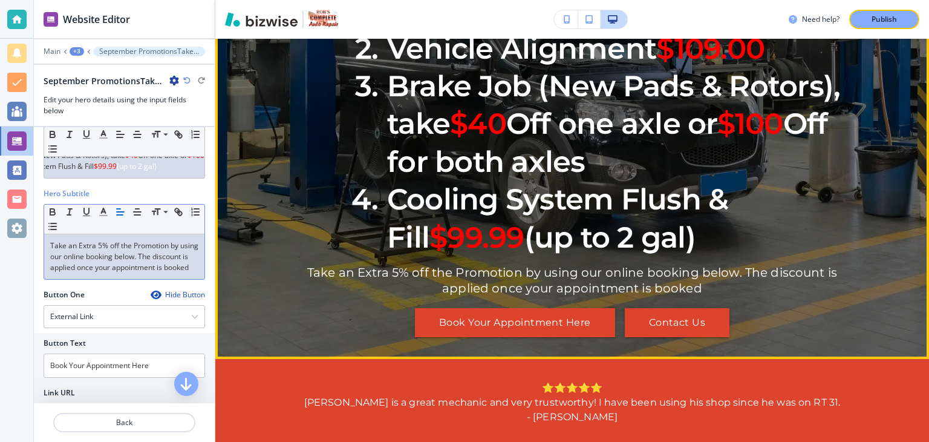
click at [694, 296] on p "Take an Extra 5% off the Promotion by using our online booking below. The disco…" at bounding box center [572, 279] width 545 height 31
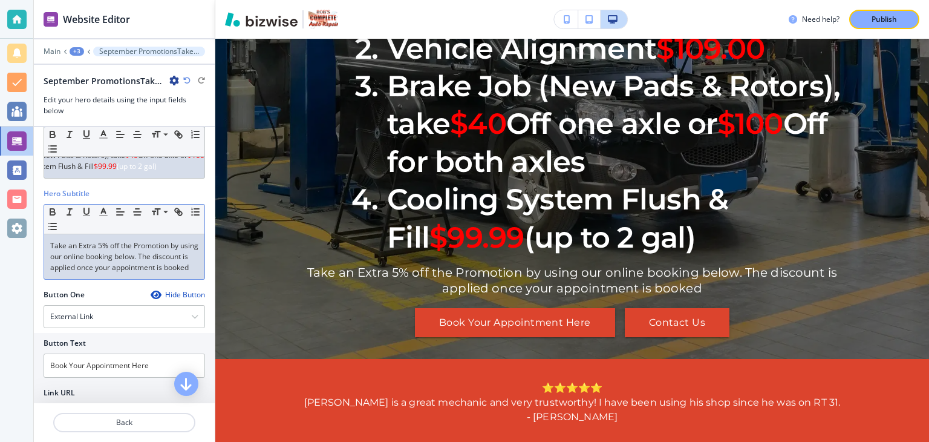
click at [131, 273] on p "Take an Extra 5% off the Promotion by using our online booking below. The disco…" at bounding box center [124, 256] width 148 height 33
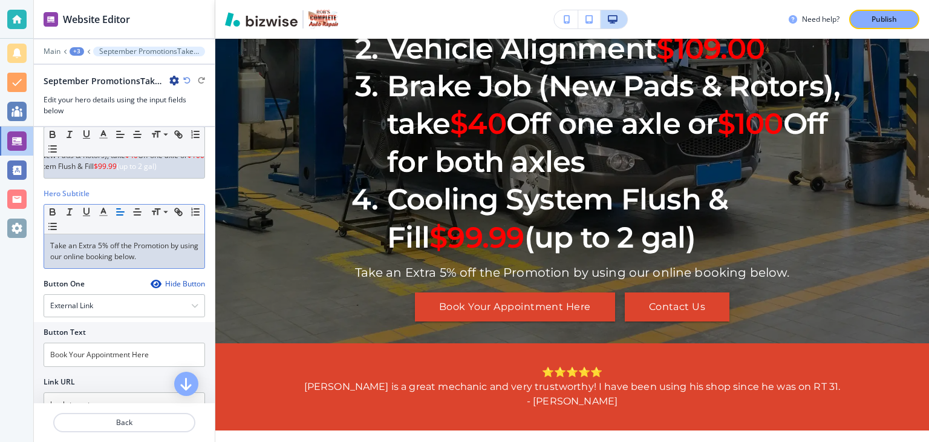
click at [121, 255] on p "Take an Extra 5% off the Promotion by using our online booking below." at bounding box center [124, 251] width 148 height 22
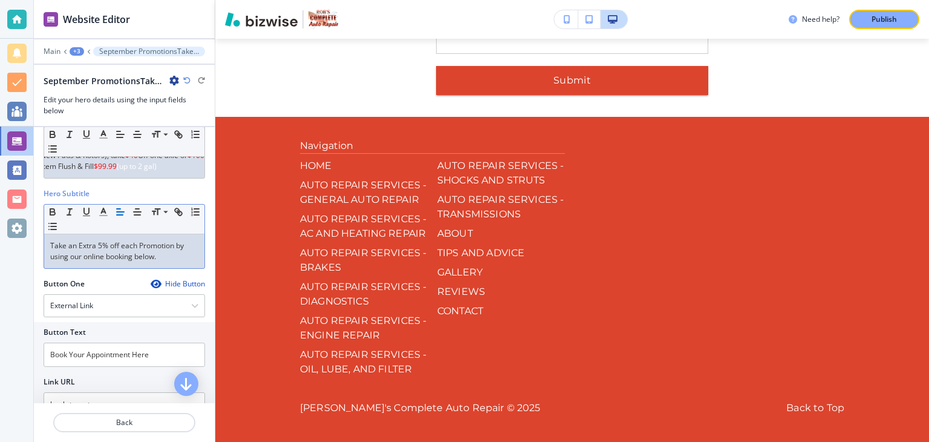
scroll to position [0, 0]
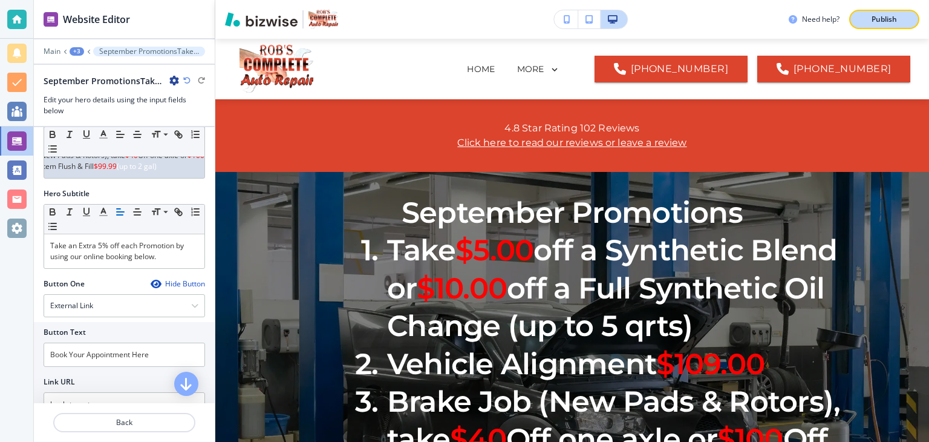
click at [883, 15] on p "Publish" at bounding box center [884, 19] width 25 height 11
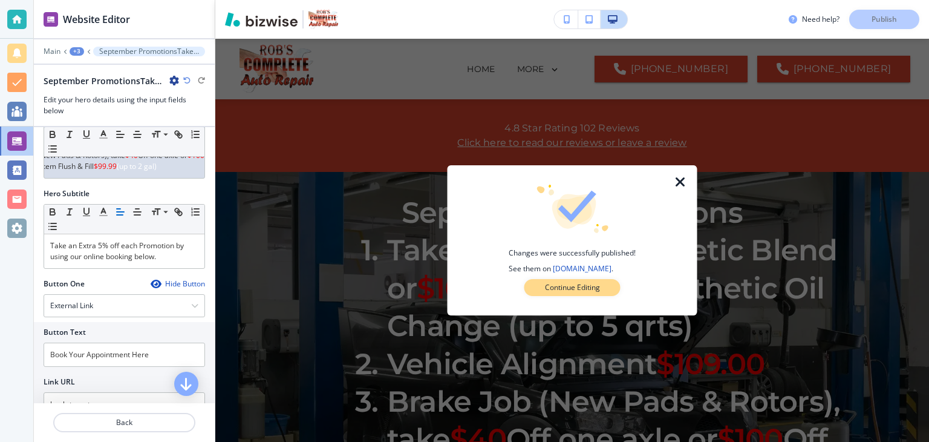
click at [586, 287] on p "Continue Editing" at bounding box center [572, 287] width 55 height 11
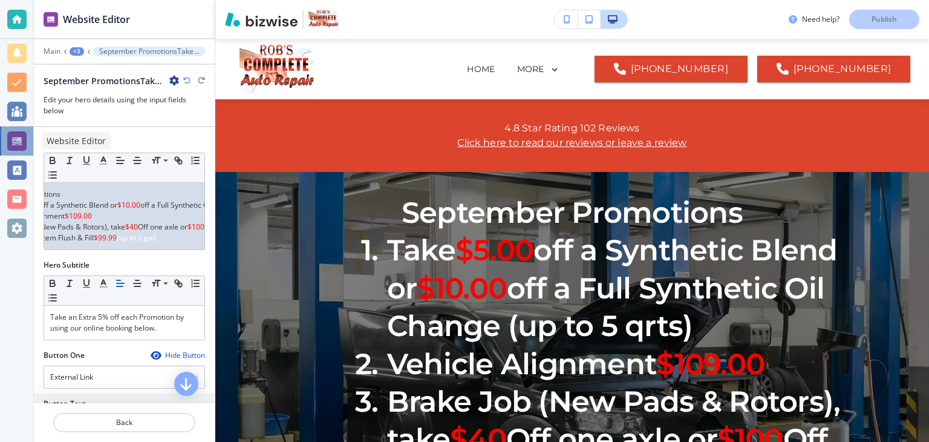
click at [16, 139] on div at bounding box center [16, 140] width 19 height 19
click at [18, 143] on div at bounding box center [16, 140] width 19 height 19
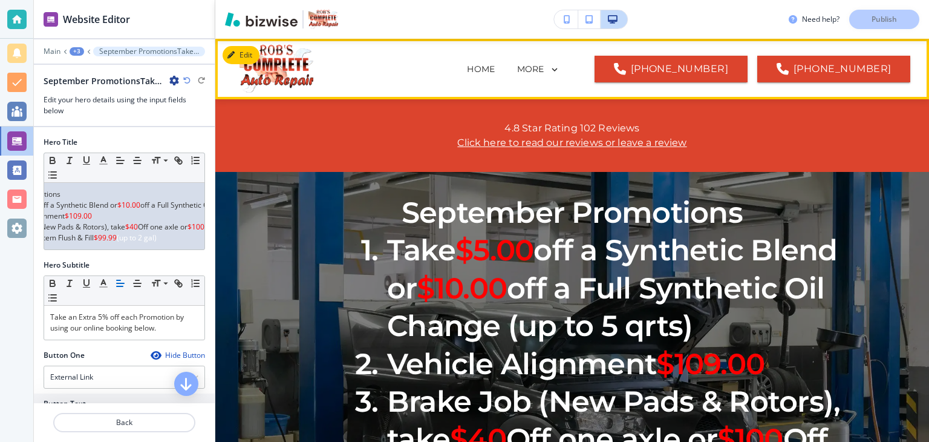
click at [560, 68] on icon at bounding box center [554, 69] width 11 height 11
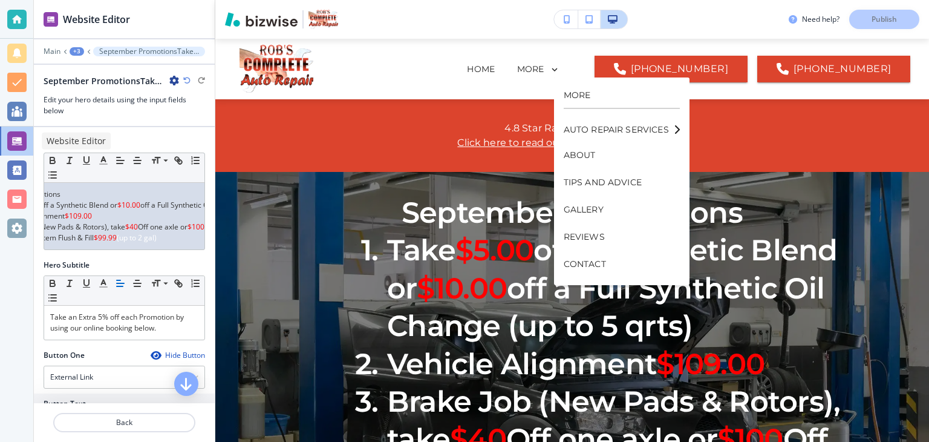
click at [20, 139] on div at bounding box center [16, 140] width 19 height 19
click at [56, 50] on p "Main" at bounding box center [52, 51] width 17 height 8
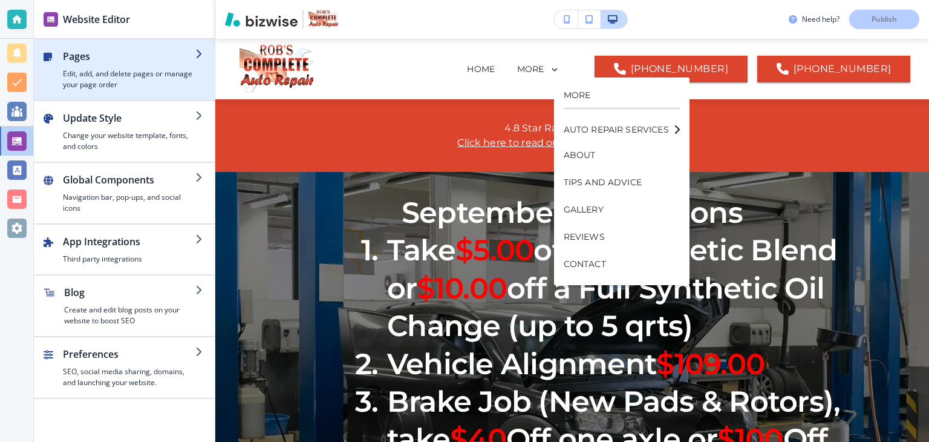
click at [79, 54] on h2 "Pages" at bounding box center [129, 56] width 133 height 15
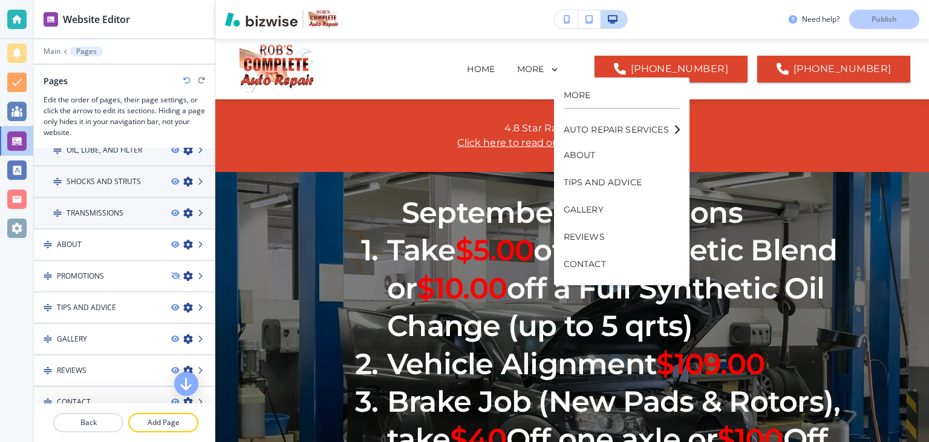
scroll to position [244, 0]
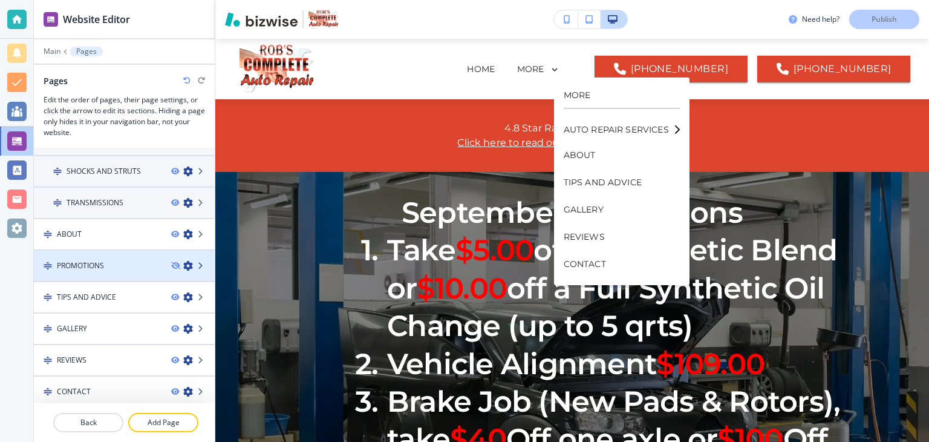
click at [198, 262] on icon at bounding box center [201, 265] width 7 height 7
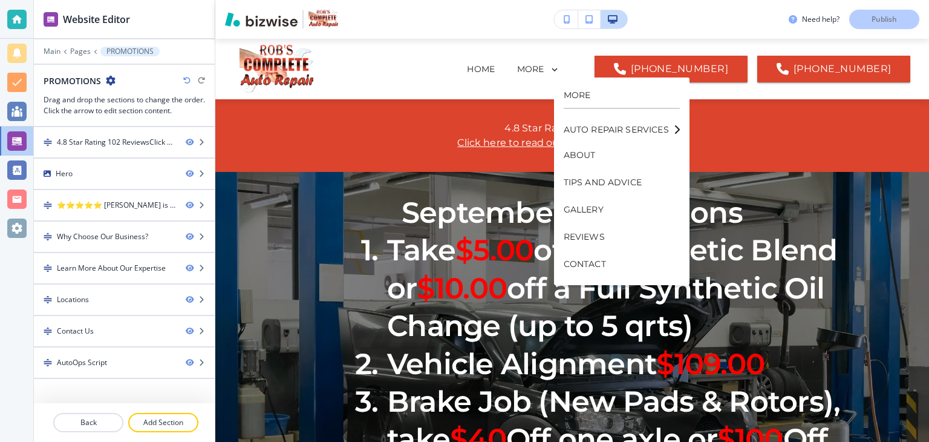
click at [110, 80] on icon "button" at bounding box center [111, 81] width 10 height 10
click at [133, 103] on p "Edit Page Settings" at bounding box center [144, 101] width 62 height 11
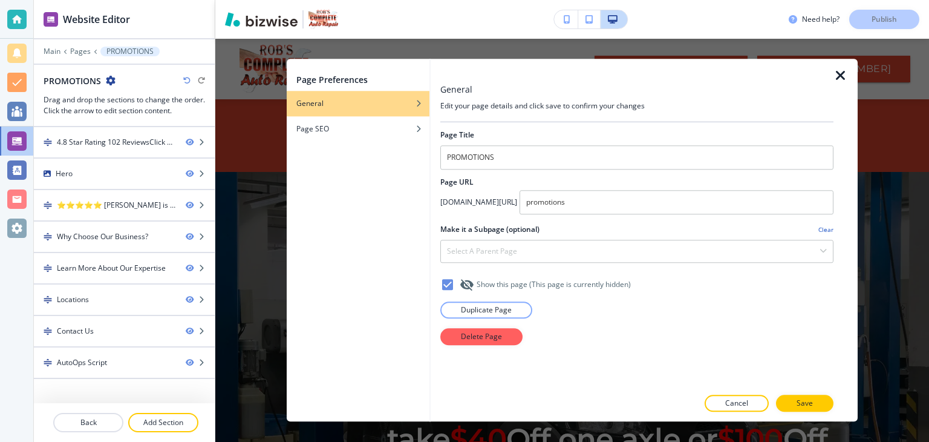
click at [450, 286] on icon at bounding box center [447, 284] width 11 height 11
click at [796, 404] on button "Save" at bounding box center [804, 403] width 57 height 17
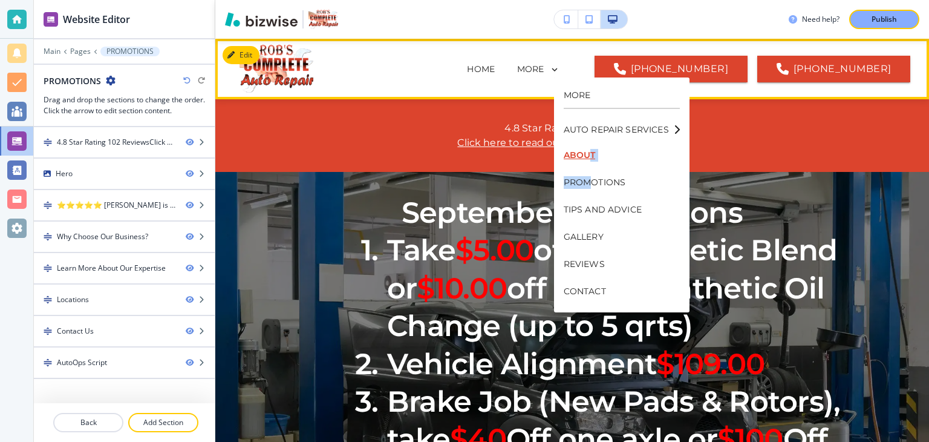
drag, startPoint x: 594, startPoint y: 182, endPoint x: 589, endPoint y: 149, distance: 33.1
click at [589, 149] on div "AUTO REPAIR SERVICES ABOUT PROMOTIONS TIPS AND ADVICE GALLERY REVIEWS CONTACT" at bounding box center [622, 211] width 116 height 192
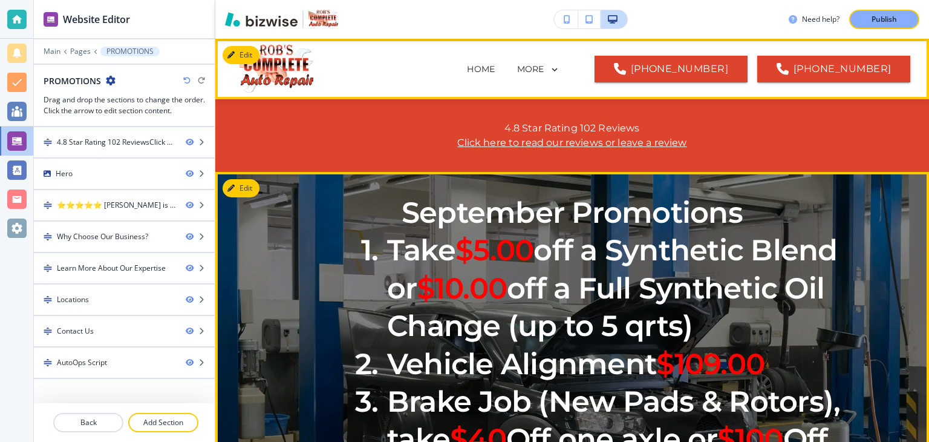
click at [304, 248] on h1 "September Promotions Take $5.00 off a Synthetic Blend or $10.00 off a Full Synt…" at bounding box center [572, 386] width 545 height 384
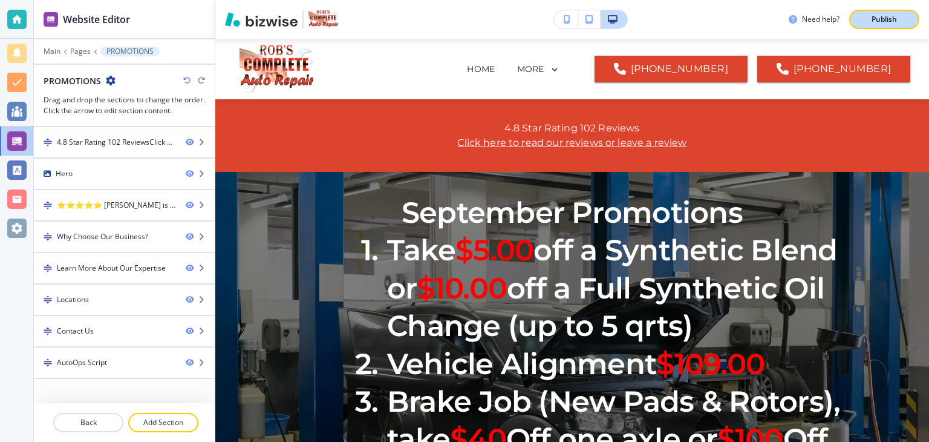
click at [895, 20] on p "Publish" at bounding box center [884, 19] width 25 height 11
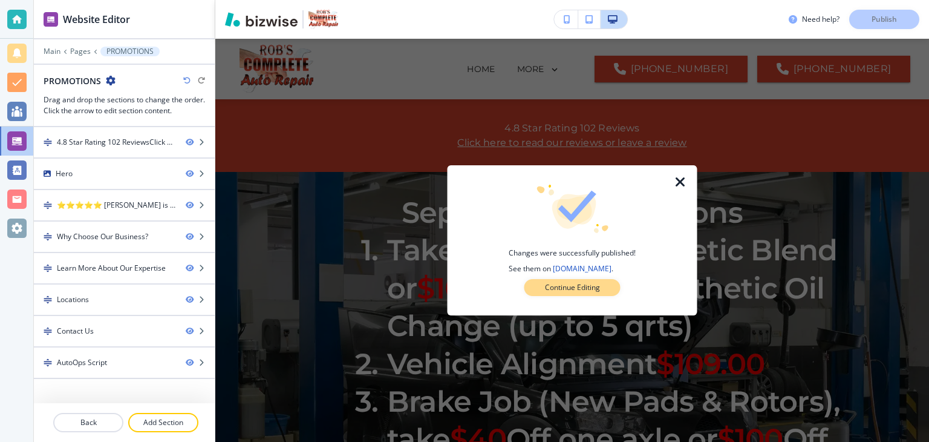
click at [575, 289] on p "Continue Editing" at bounding box center [572, 287] width 55 height 11
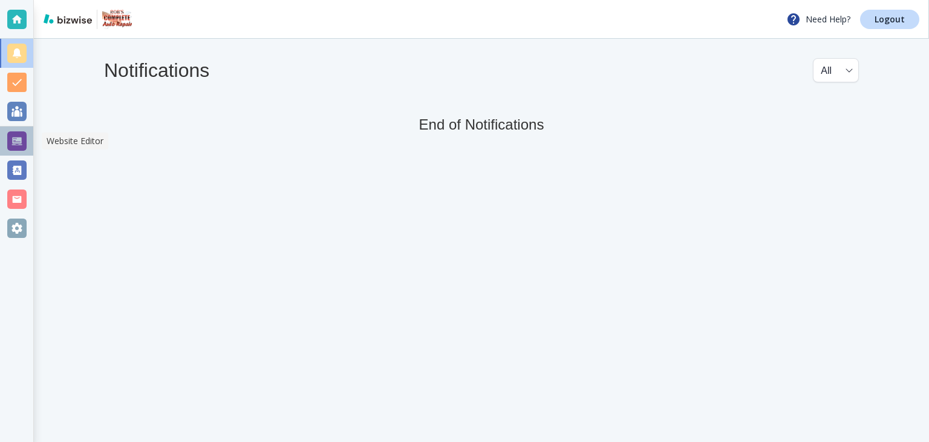
click at [19, 139] on div at bounding box center [16, 140] width 19 height 19
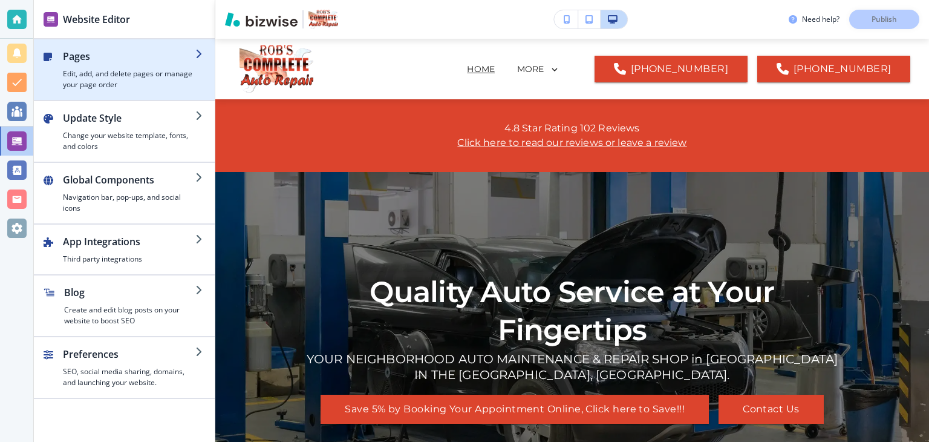
click at [198, 52] on icon "button" at bounding box center [200, 54] width 10 height 10
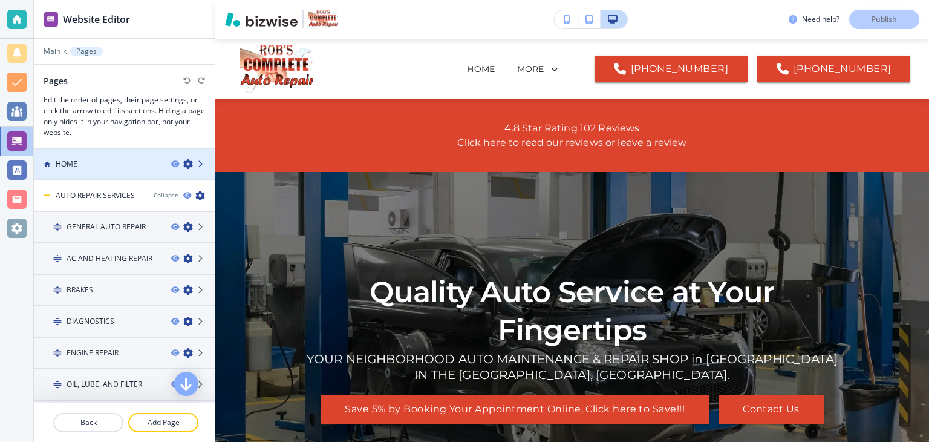
click at [198, 165] on icon at bounding box center [201, 163] width 7 height 7
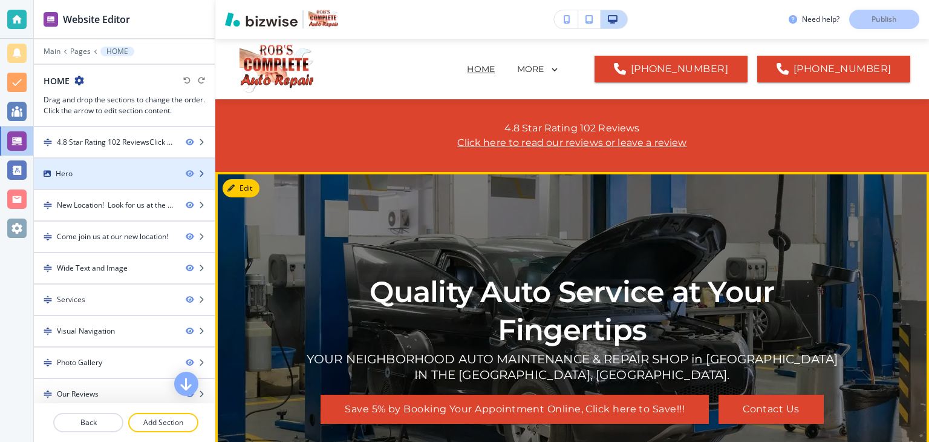
click at [198, 173] on icon "button" at bounding box center [201, 173] width 7 height 7
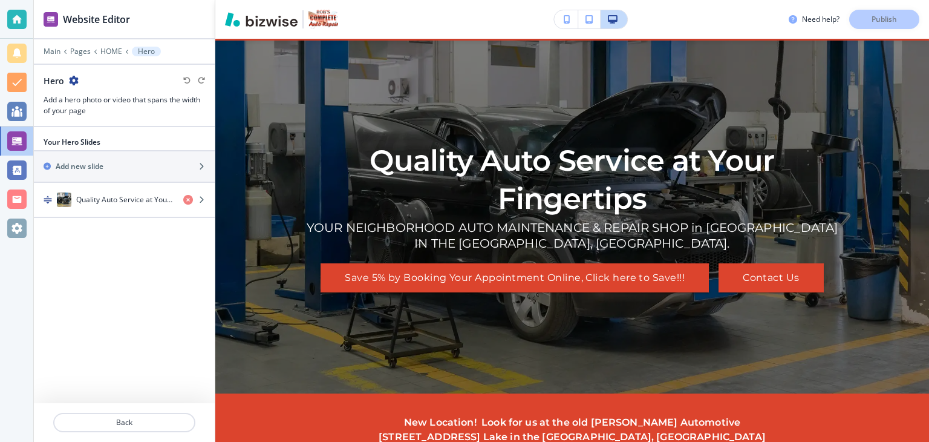
scroll to position [59, 0]
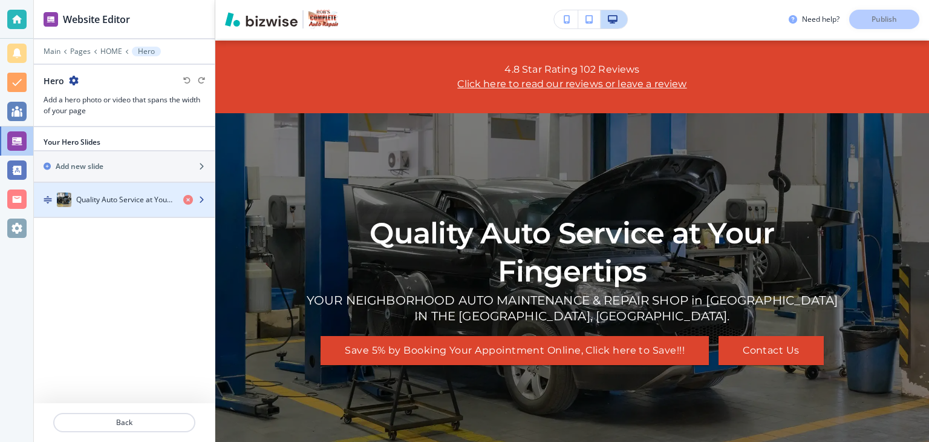
click at [200, 197] on icon "button" at bounding box center [201, 199] width 7 height 7
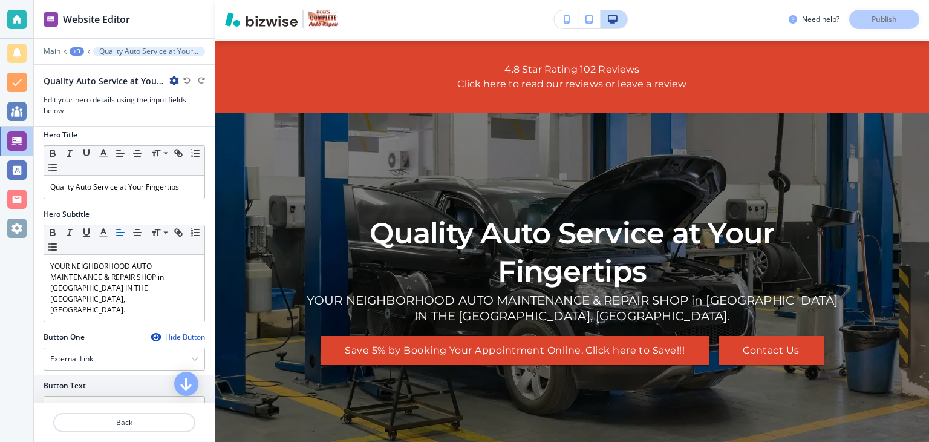
scroll to position [0, 0]
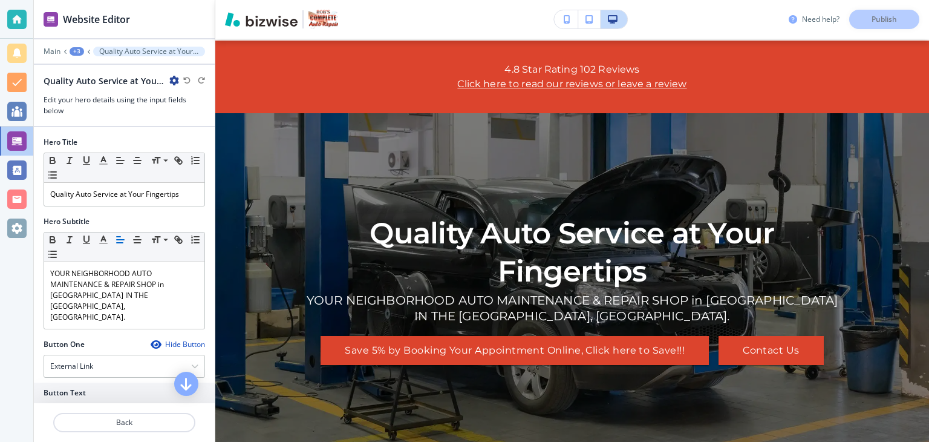
click at [813, 20] on h3 "Need help?" at bounding box center [821, 19] width 38 height 11
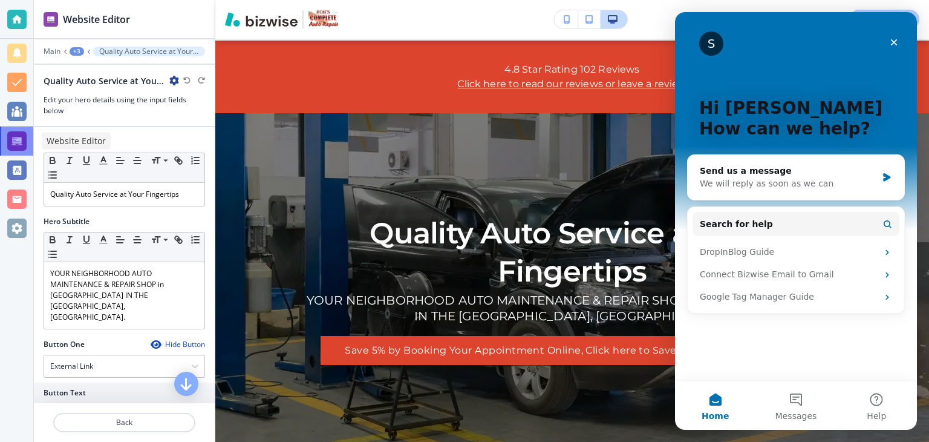
click at [18, 137] on div at bounding box center [16, 140] width 19 height 19
click at [891, 41] on icon "Close" at bounding box center [894, 43] width 10 height 10
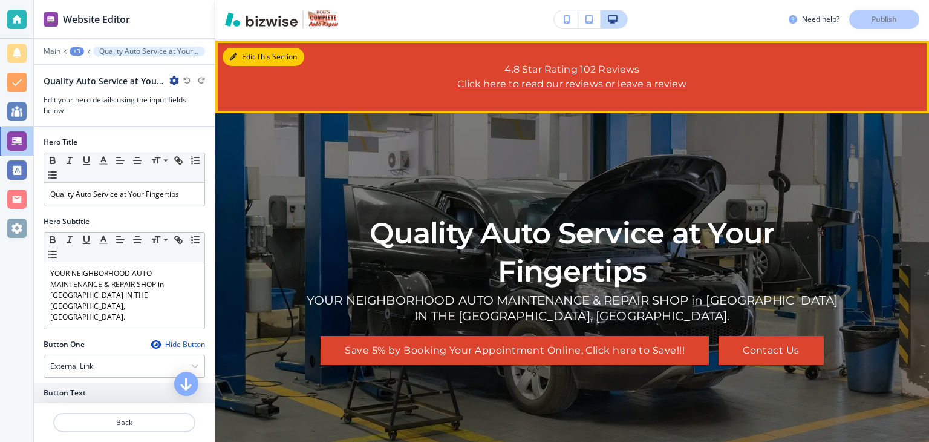
click at [243, 59] on button "Edit This Section" at bounding box center [264, 57] width 82 height 18
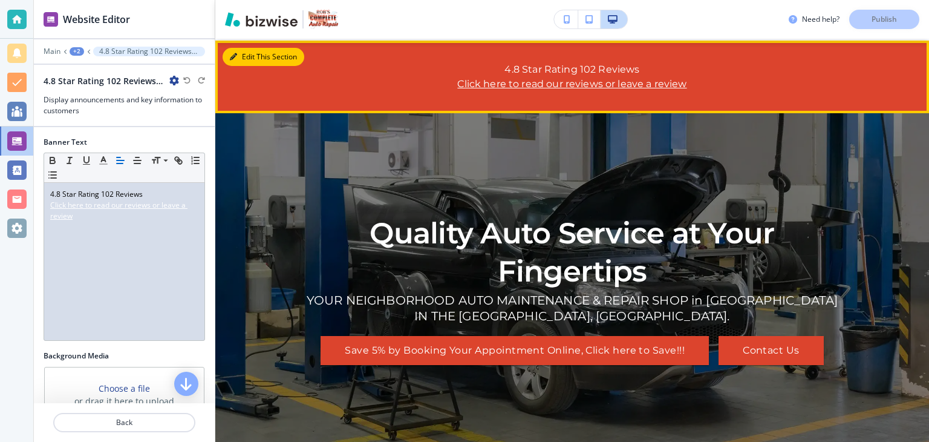
scroll to position [61, 0]
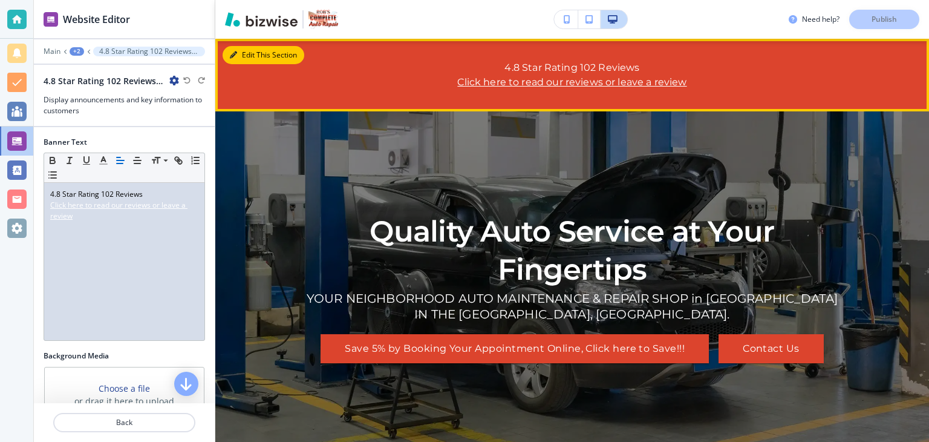
click at [279, 56] on button "Edit This Section" at bounding box center [264, 55] width 82 height 18
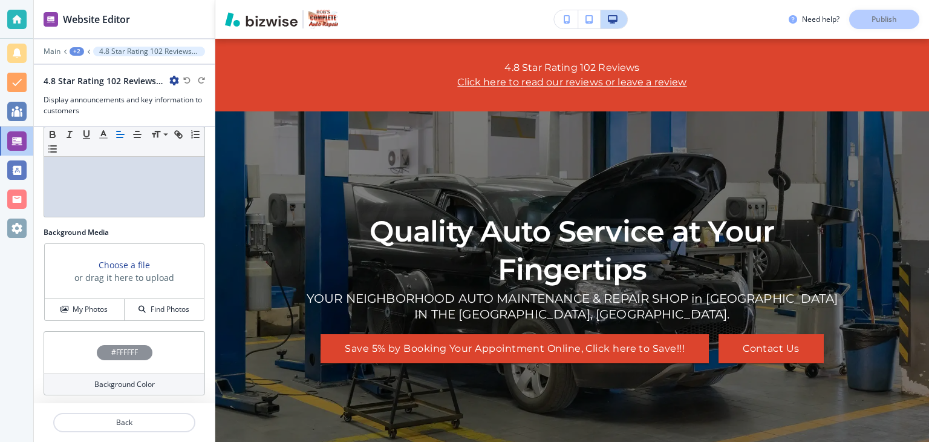
scroll to position [0, 0]
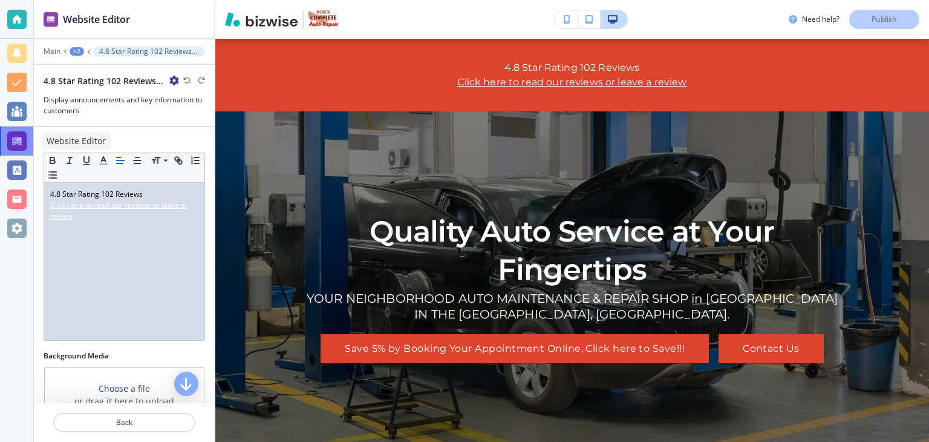
click at [21, 143] on div at bounding box center [16, 140] width 19 height 19
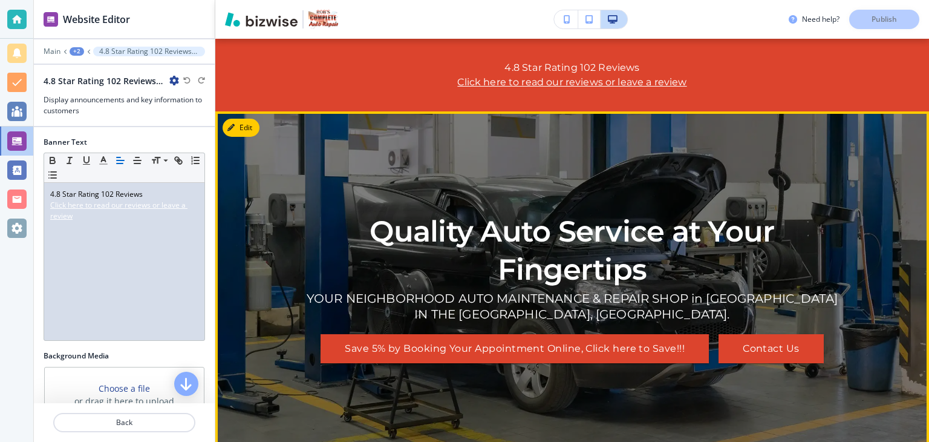
click at [379, 189] on div "Quality Auto Service at Your Fingertips YOUR NEIGHBORHOOD AUTO MAINTENANCE & RE…" at bounding box center [572, 287] width 545 height 309
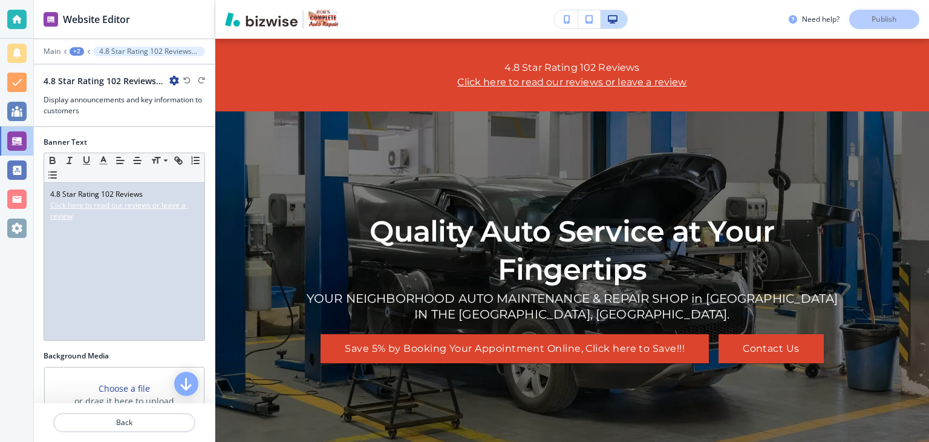
click at [895, 15] on div "Need help? Publish" at bounding box center [859, 19] width 140 height 19
click at [898, 21] on div "Need help? Publish" at bounding box center [859, 19] width 140 height 19
